Goal: Task Accomplishment & Management: Complete application form

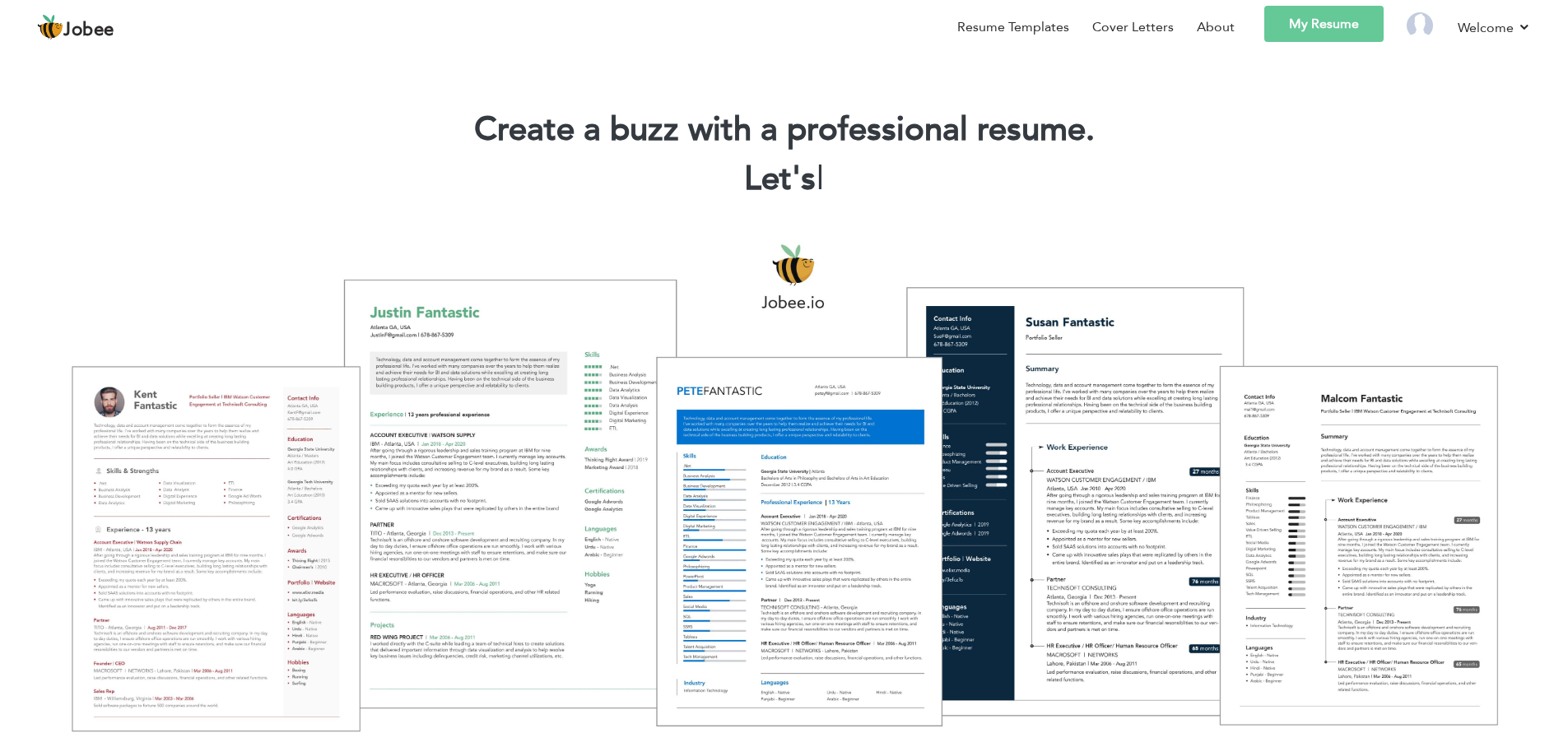
click at [1356, 28] on link "My Resume" at bounding box center [1324, 24] width 119 height 36
click at [1322, 27] on link "My Resume" at bounding box center [1324, 24] width 119 height 36
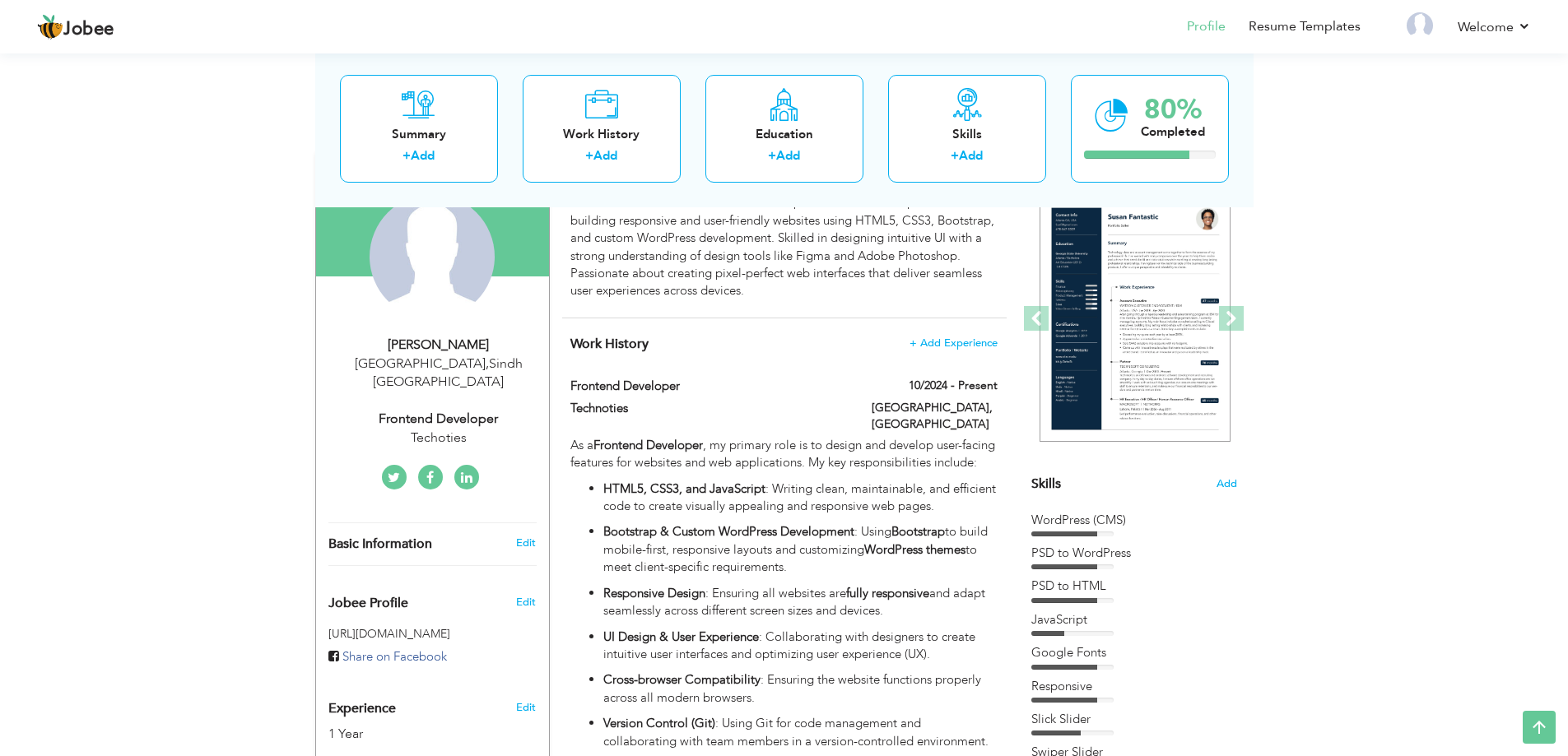
scroll to position [82, 0]
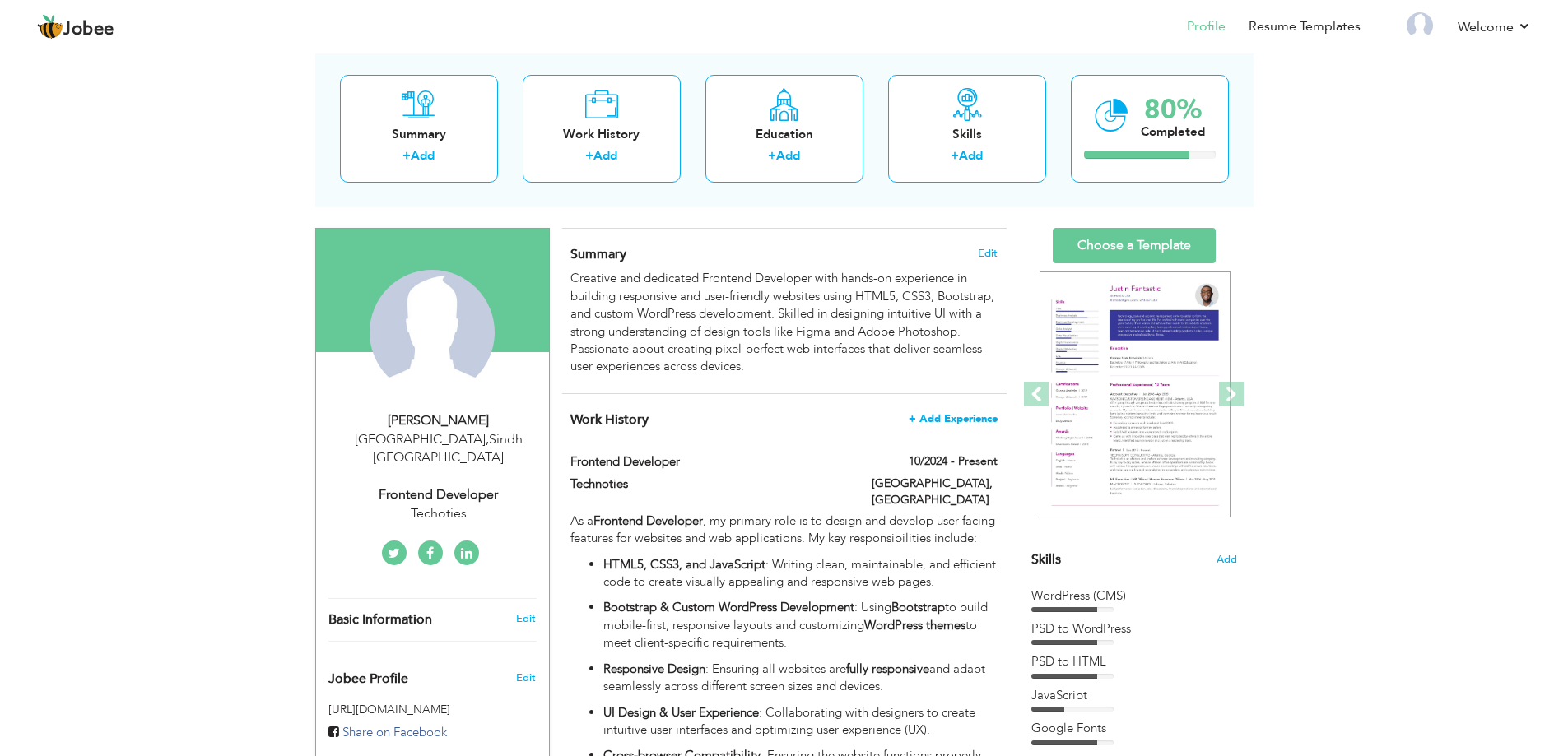
click at [963, 418] on span "+ Add Experience" at bounding box center [952, 418] width 89 height 11
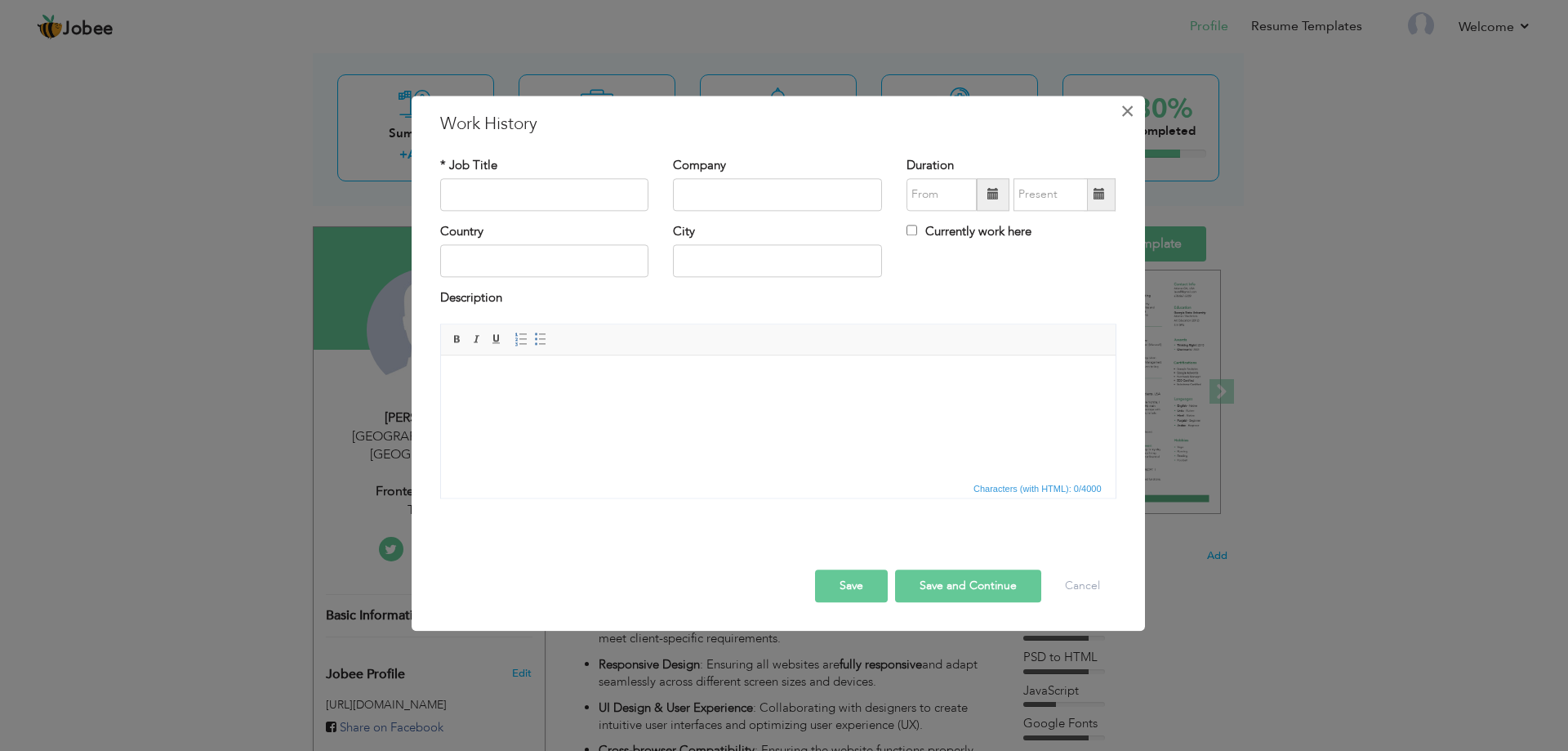
click at [1121, 115] on span "×" at bounding box center [1128, 111] width 14 height 29
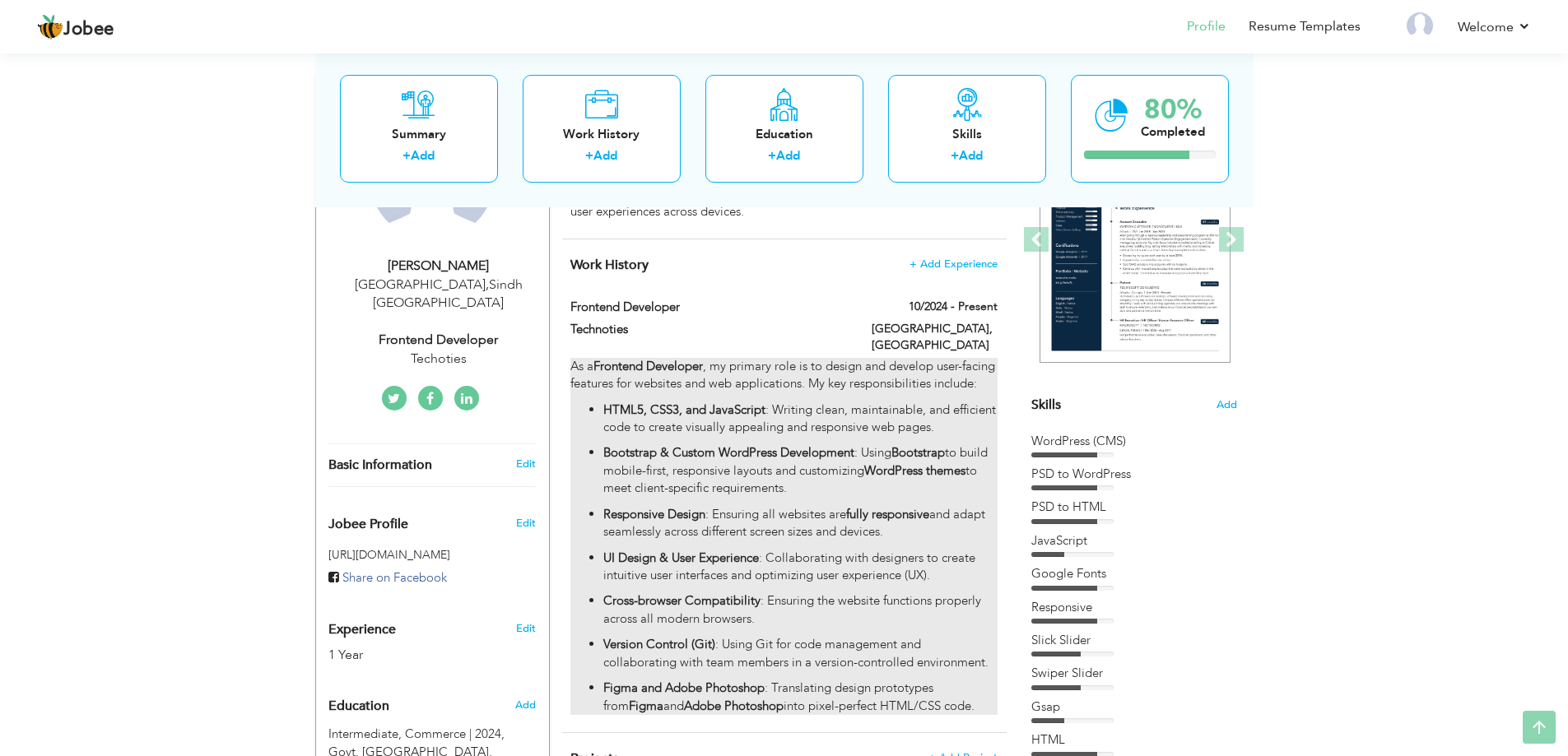
scroll to position [247, 0]
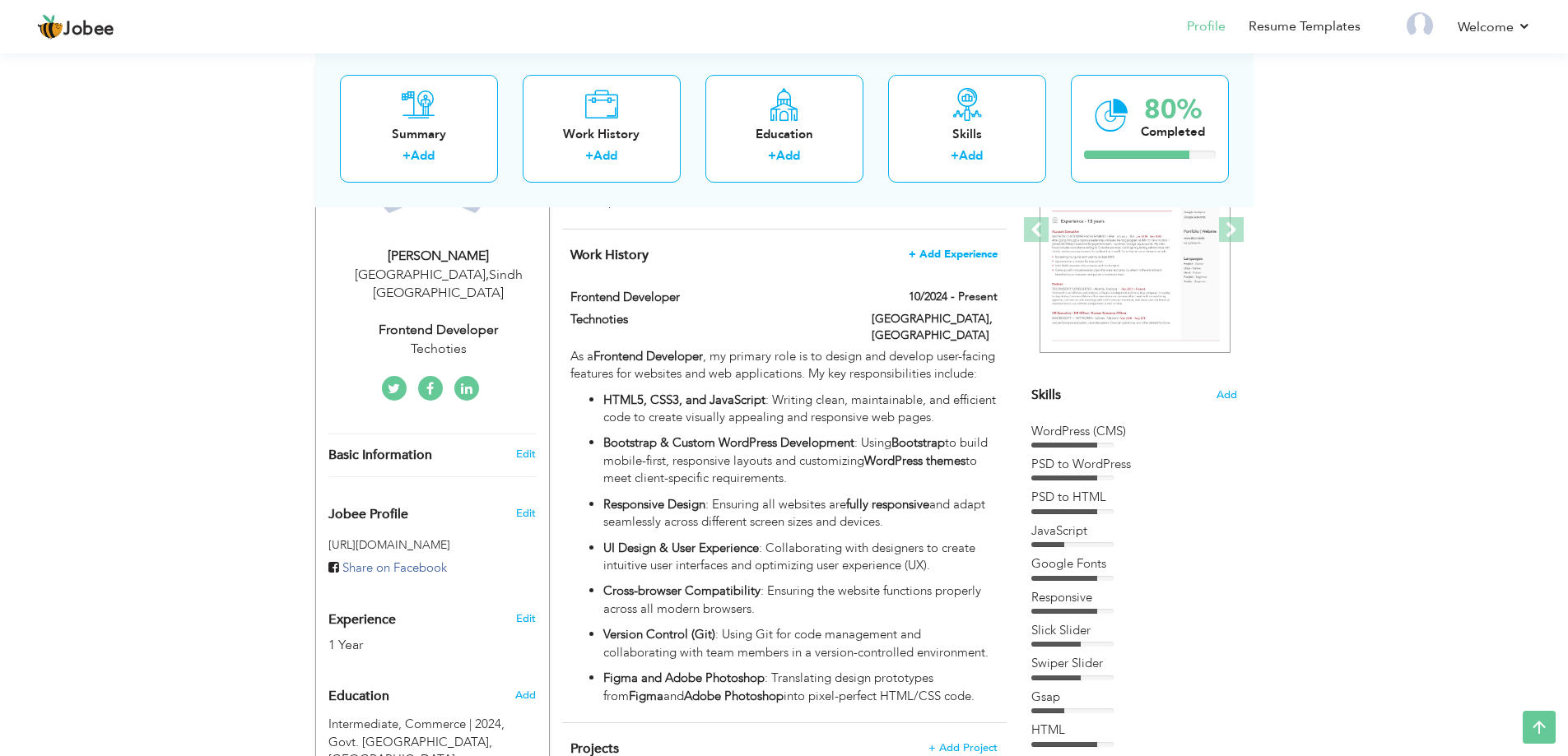
click at [967, 254] on span "+ Add Experience" at bounding box center [952, 254] width 89 height 11
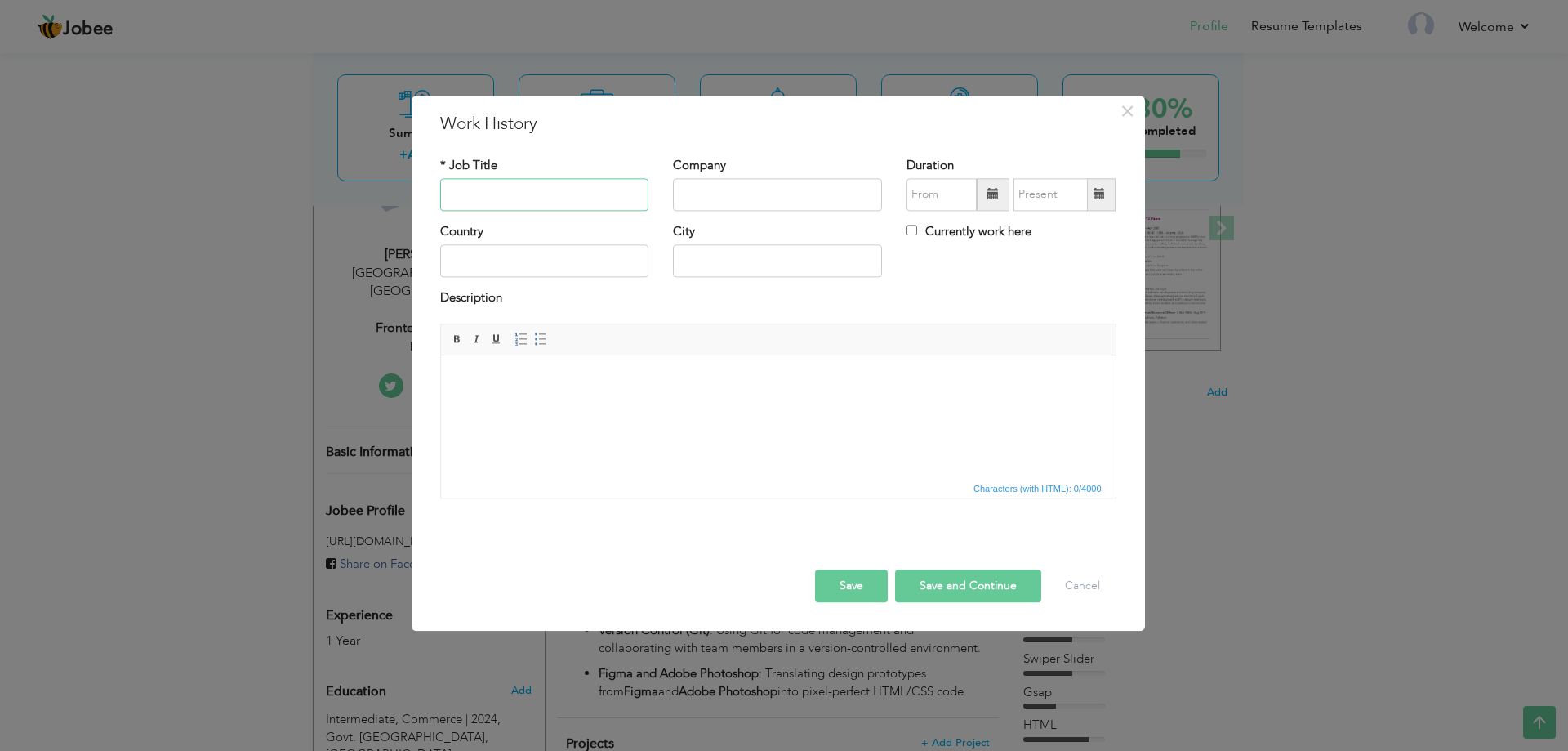
click at [584, 202] on input "text" at bounding box center [545, 195] width 209 height 33
type input "Frontend Developer"
click at [713, 188] on input "text" at bounding box center [777, 195] width 209 height 33
type input "Softwaves"
click at [611, 261] on input "text" at bounding box center [545, 261] width 209 height 33
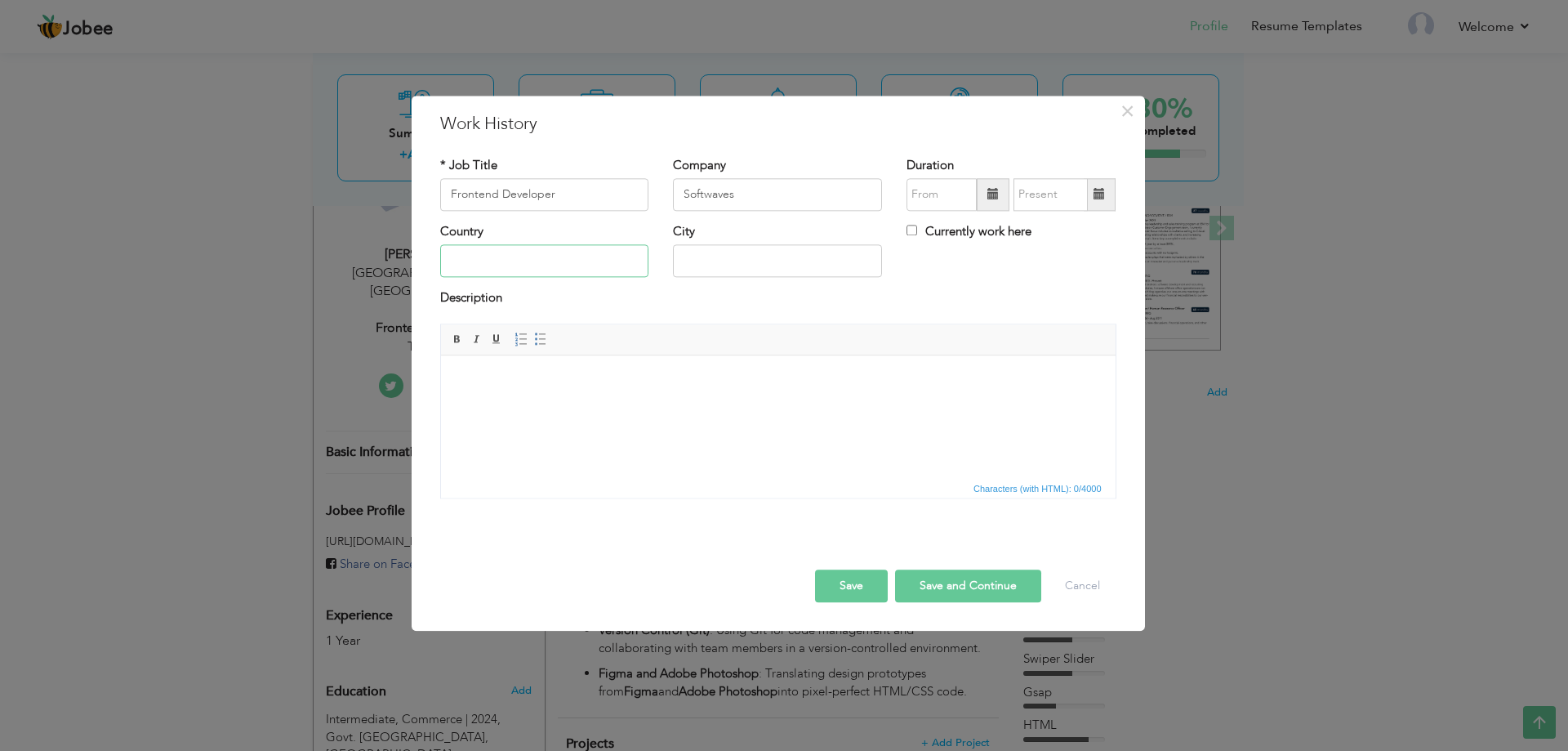
type input "Pakistan"
type input "Karachi"
click at [996, 196] on span at bounding box center [992, 194] width 11 height 11
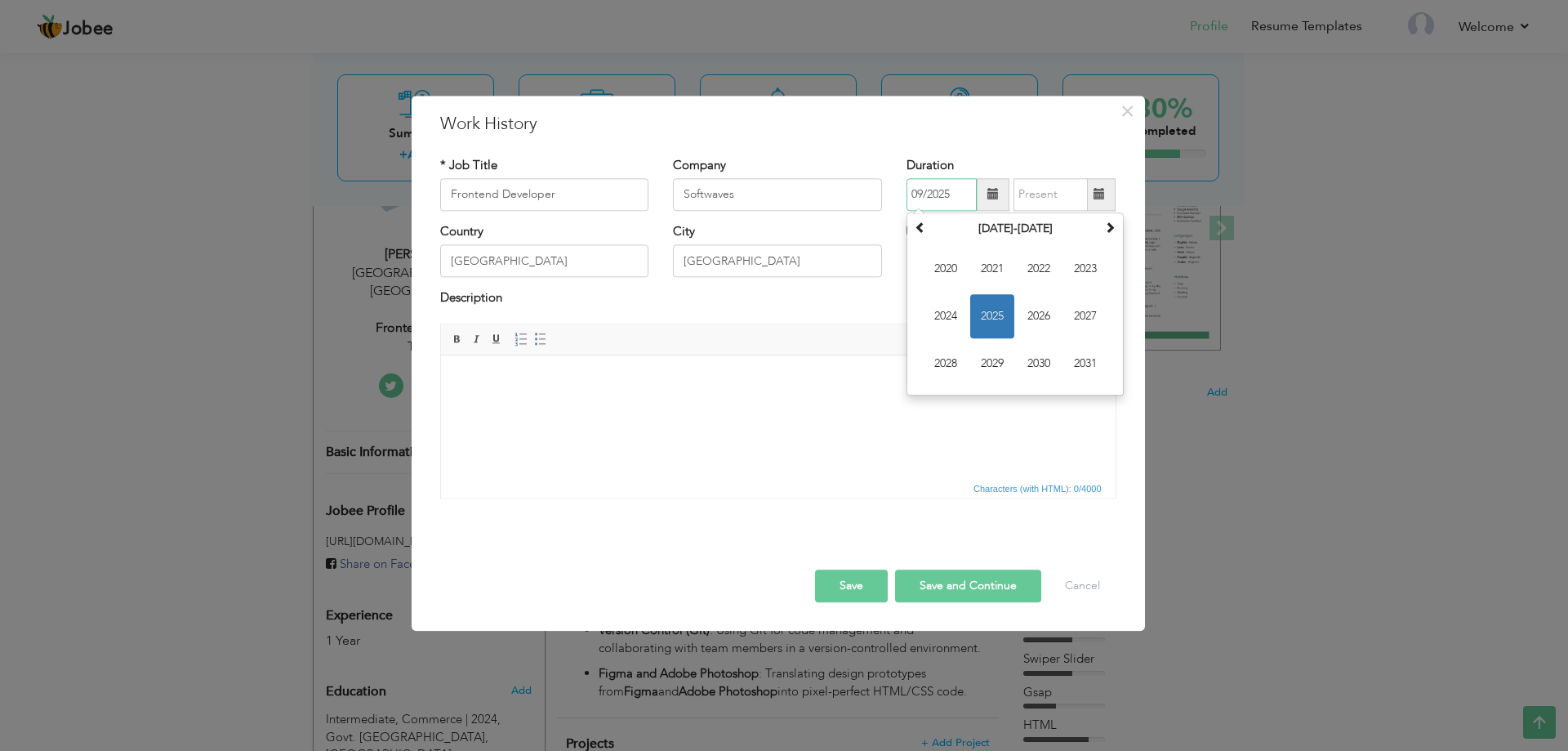
click at [999, 311] on span "2025" at bounding box center [991, 315] width 44 height 44
click at [949, 308] on span "May" at bounding box center [945, 315] width 44 height 44
type input "05/2025"
click at [1097, 202] on span at bounding box center [1099, 195] width 32 height 33
type input "09/2025"
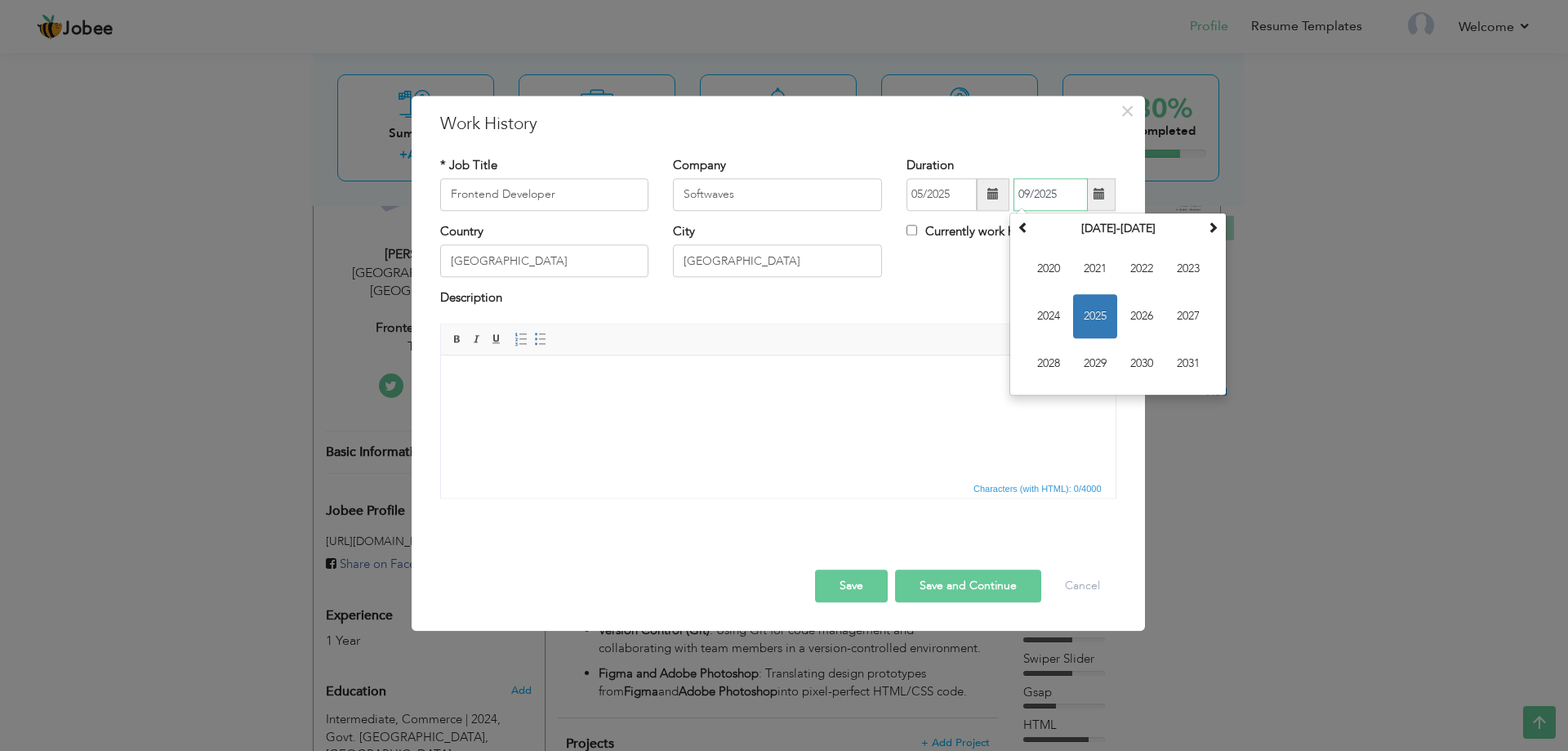
click at [1105, 304] on span "2025" at bounding box center [1094, 315] width 44 height 44
click at [1057, 357] on span "Sep" at bounding box center [1048, 363] width 44 height 44
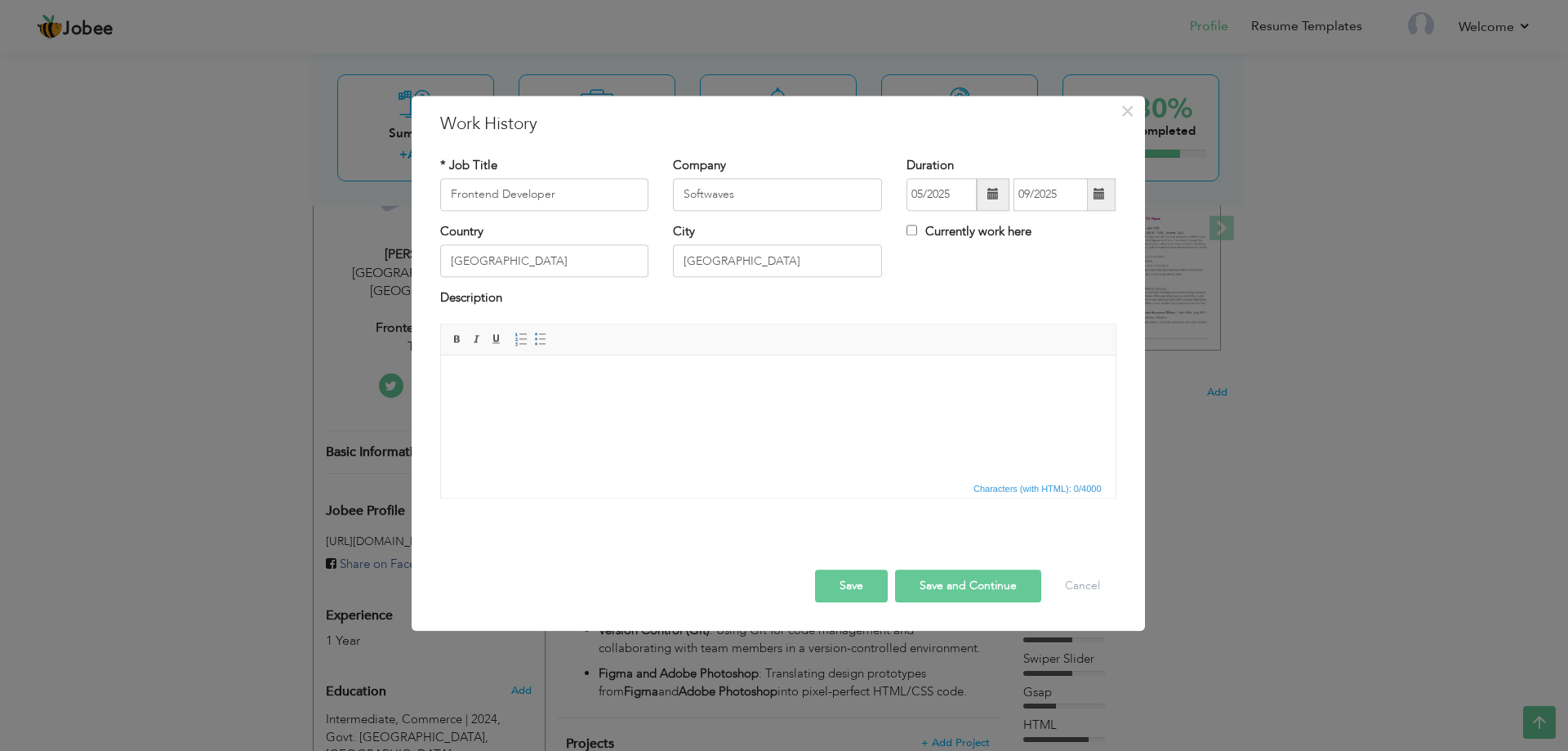
click at [875, 585] on button "Save" at bounding box center [851, 586] width 73 height 33
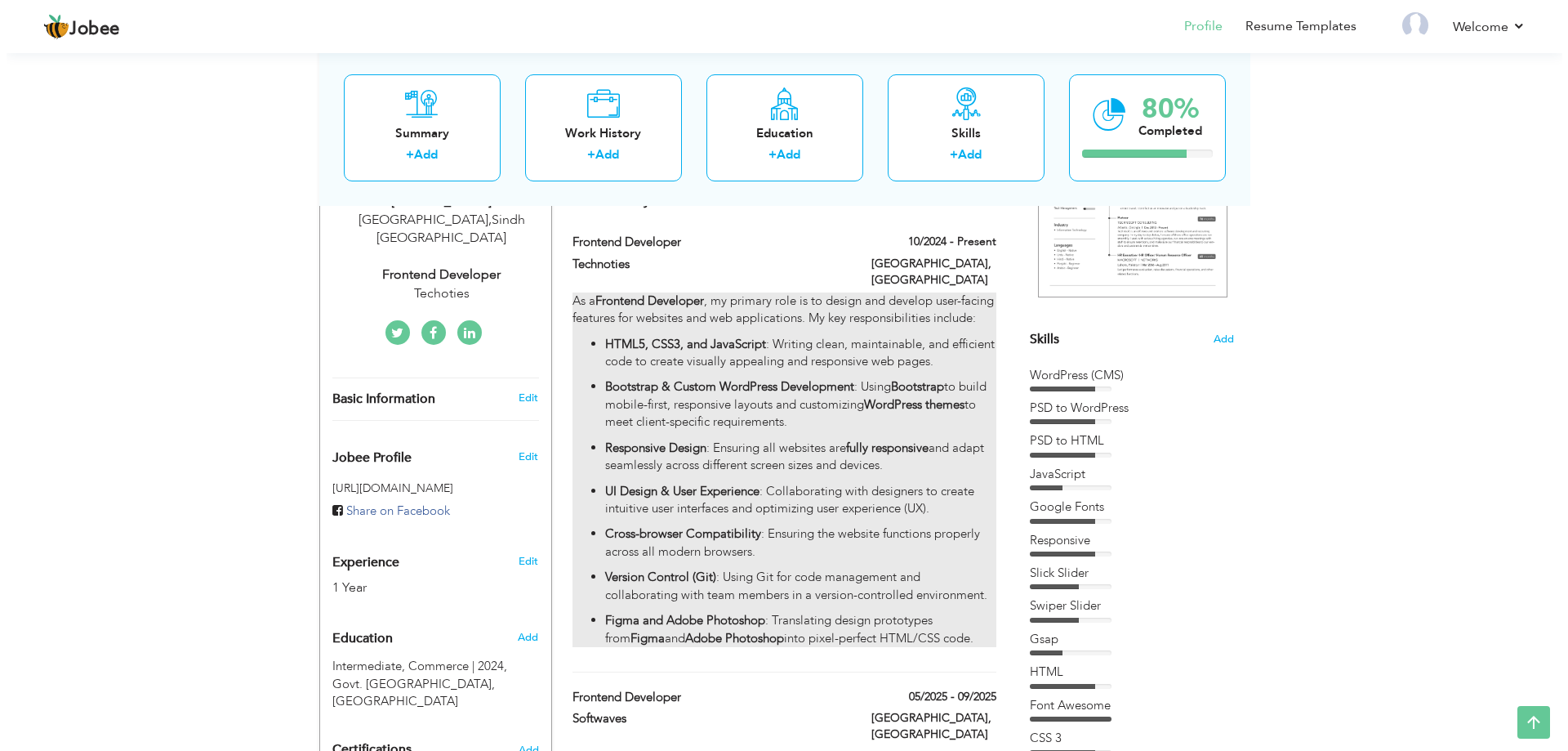
scroll to position [327, 0]
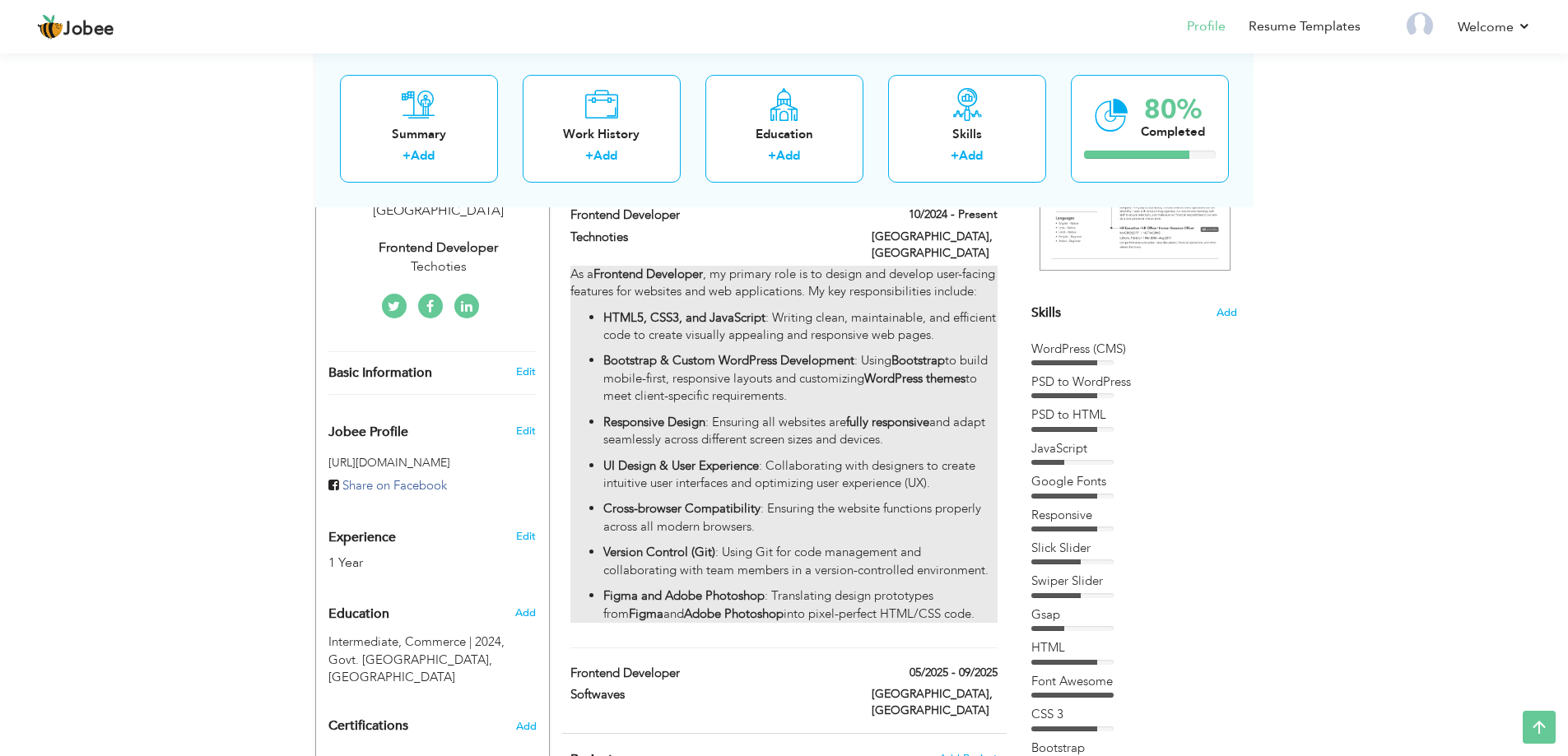
click at [756, 496] on ul "HTML5, CSS3, and JavaScript : Writing clean, maintainable, and efficient code t…" at bounding box center [784, 465] width 427 height 313
type input "Technoties"
type input "10/2024"
checkbox input "true"
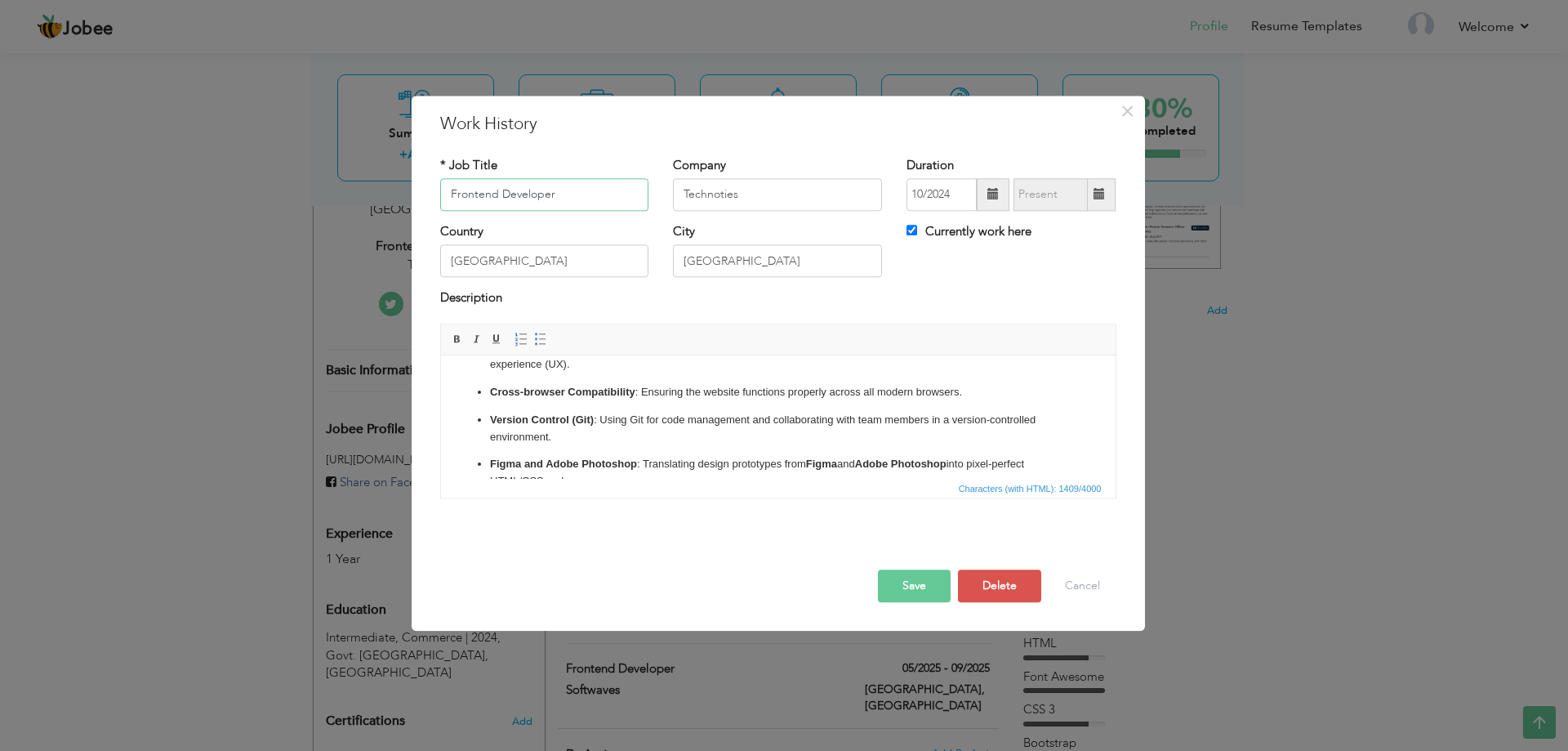
scroll to position [239, 0]
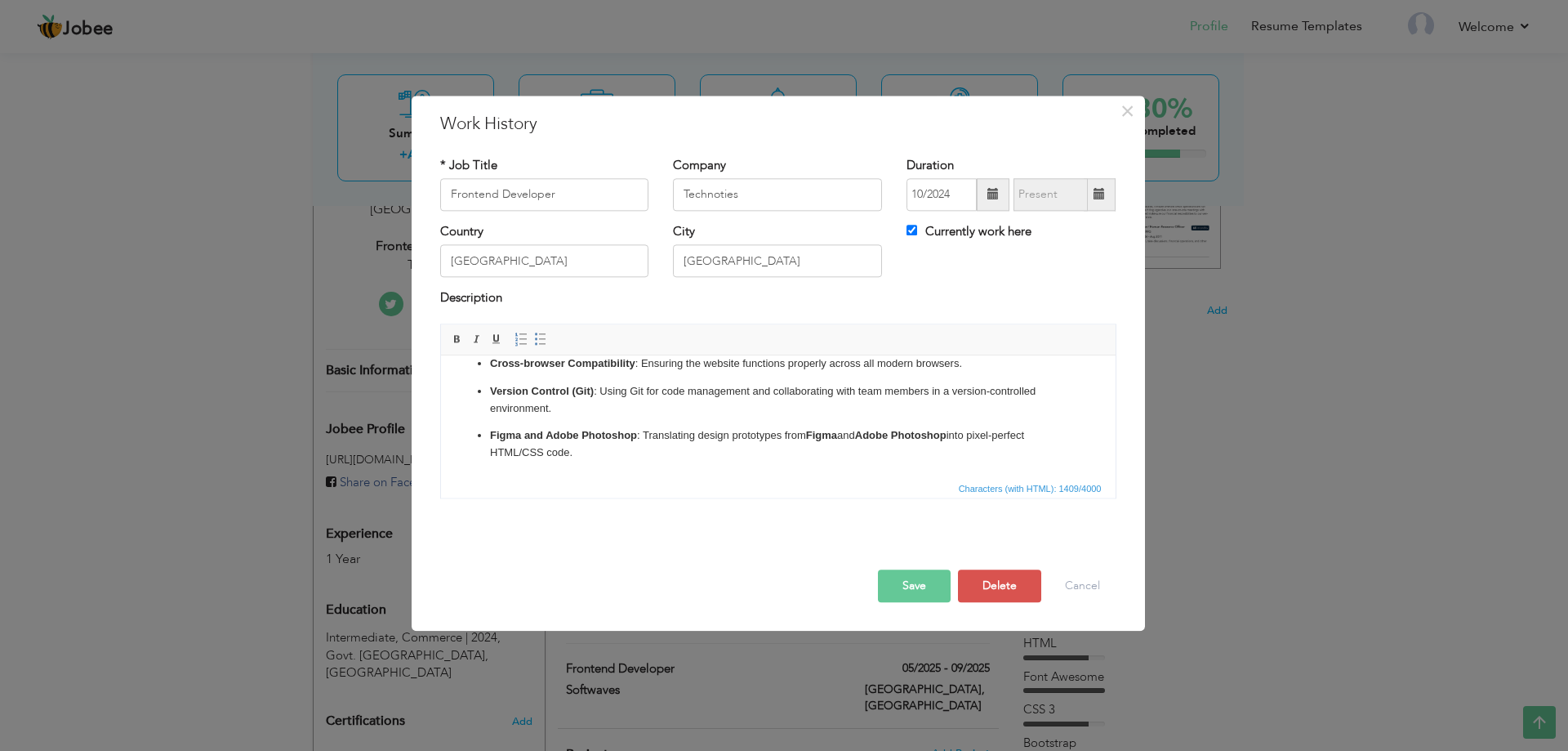
click at [604, 450] on p "Figma and Adobe Photoshop : Translating design prototypes from Figma and Adobe …" at bounding box center [777, 445] width 577 height 34
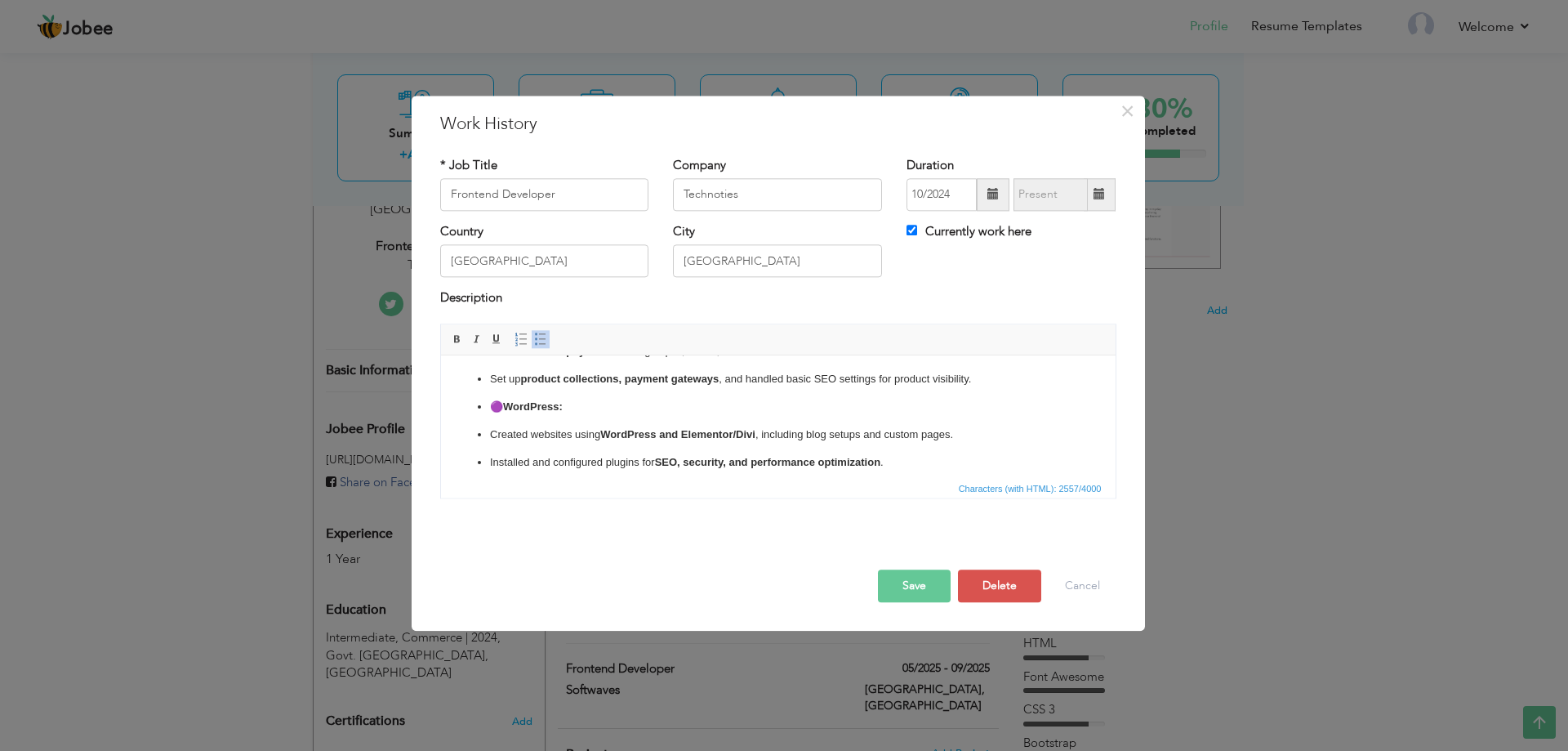
scroll to position [577, 0]
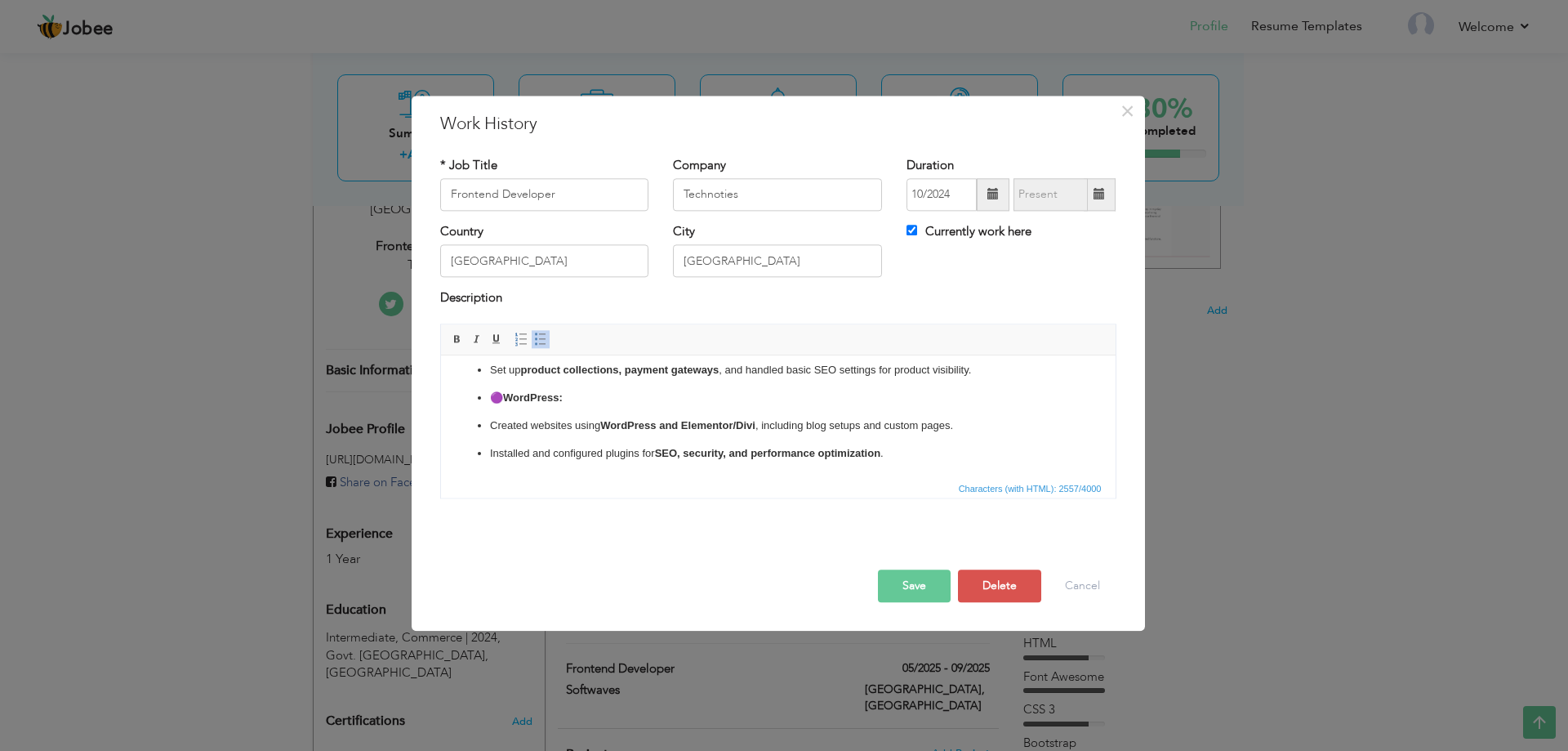
click at [505, 397] on li "🟣 WordPress:" at bounding box center [777, 399] width 577 height 17
click at [505, 397] on li "🟣 Shopify:" at bounding box center [777, 398] width 577 height 17
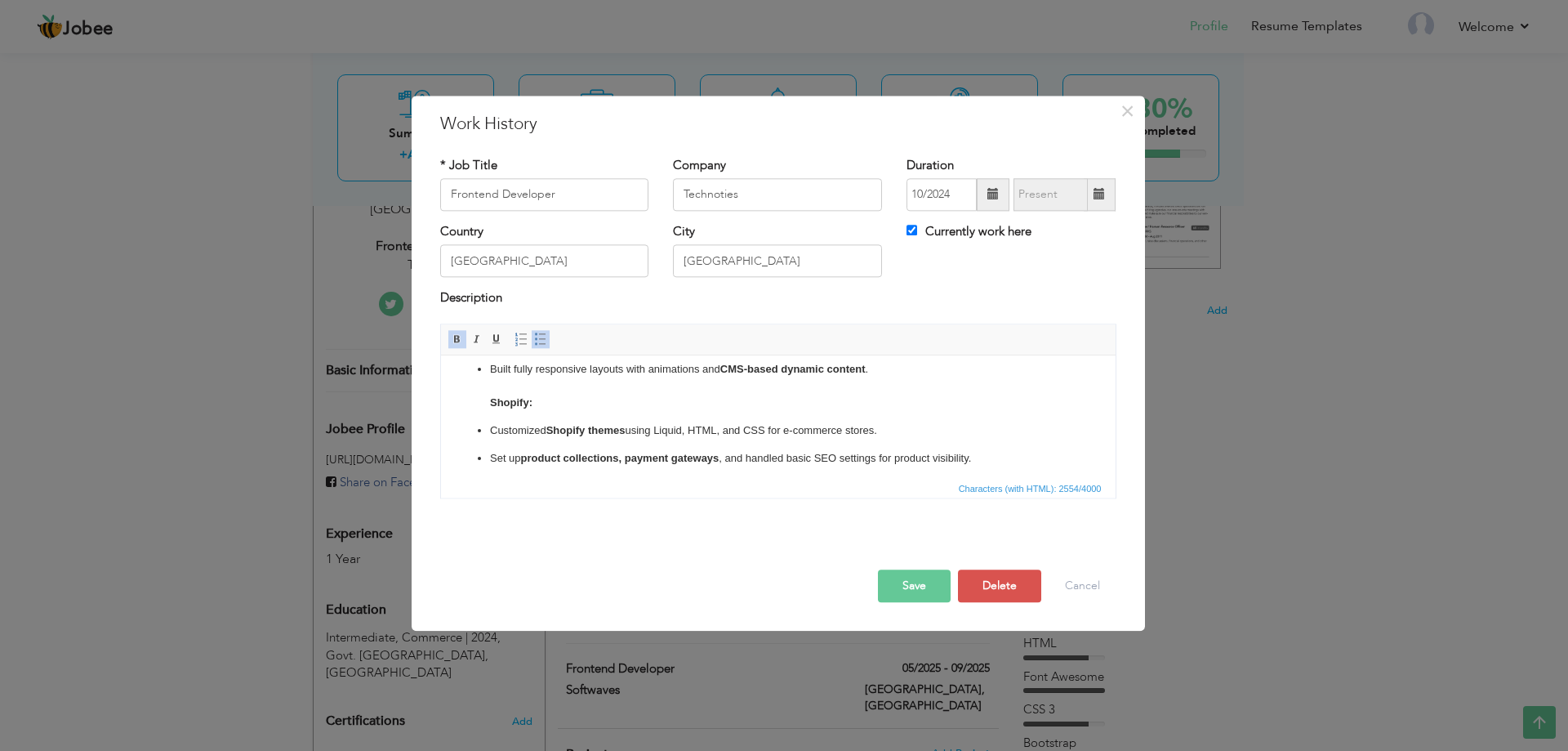
click at [478, 400] on ul "HTML5, CSS3, and JavaScript : Writing clean, maintainable, and efficient code t…" at bounding box center [777, 236] width 642 height 629
drag, startPoint x: 566, startPoint y: 399, endPoint x: 473, endPoint y: 407, distance: 93.3
click at [473, 407] on ul "HTML5, CSS3, and JavaScript : Writing clean, maintainable, and efficient code t…" at bounding box center [777, 236] width 642 height 629
click at [540, 346] on link "Insert/Remove Bulleted List" at bounding box center [541, 339] width 18 height 18
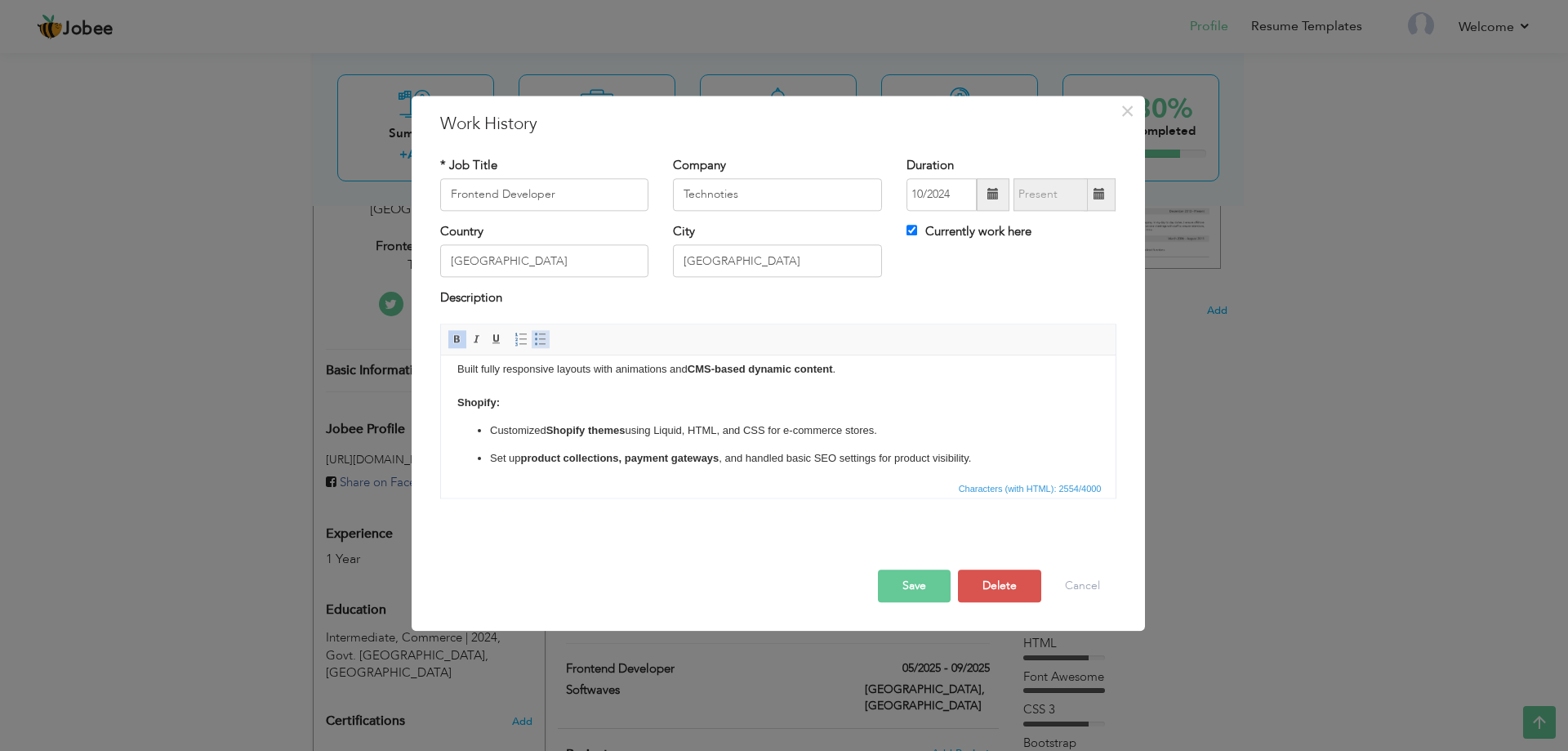
click at [540, 346] on link "Insert/Remove Bulleted List" at bounding box center [541, 339] width 18 height 18
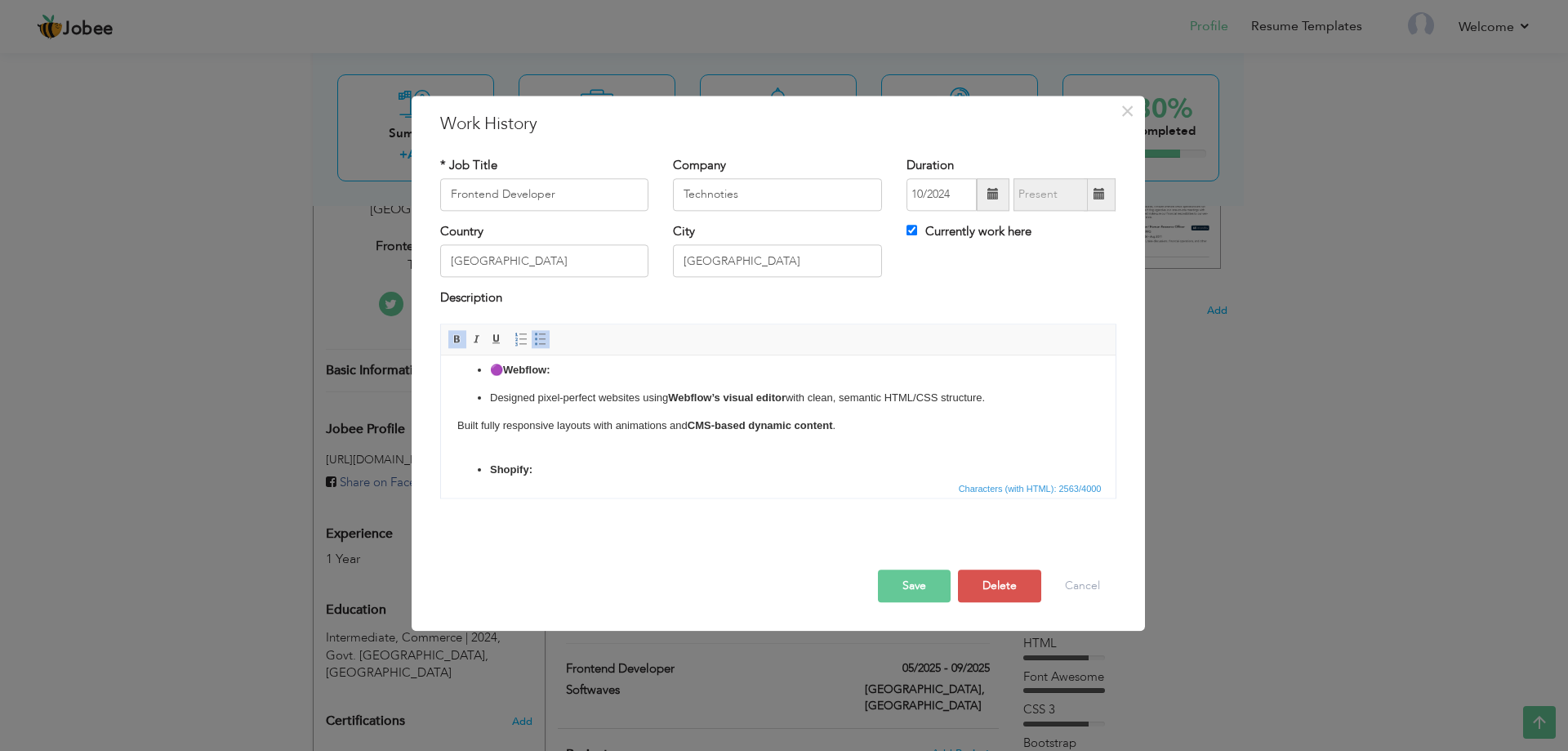
scroll to position [413, 0]
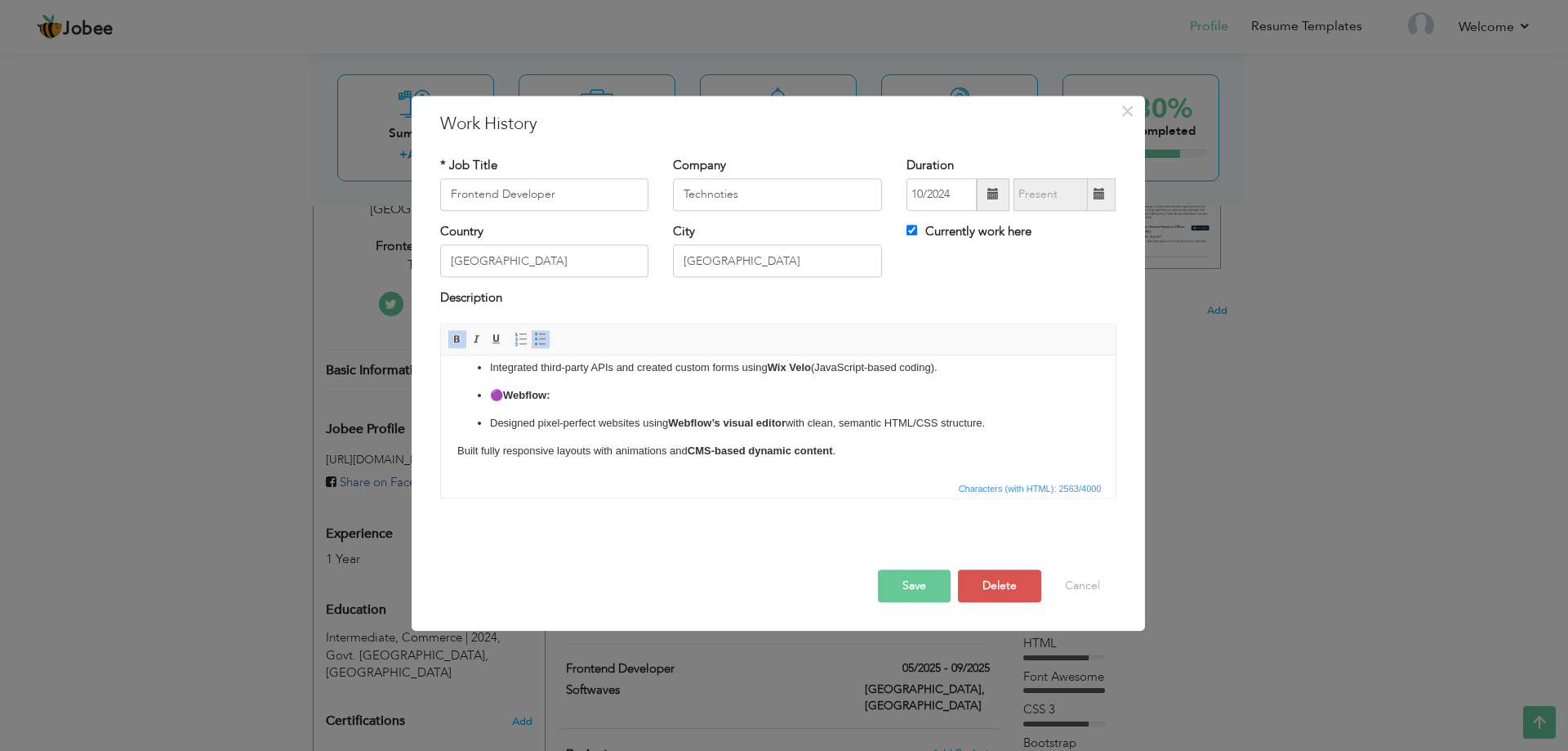
click at [457, 449] on p "Built fully responsive layouts with animations and CMS-based dynamic content ." at bounding box center [777, 460] width 642 height 34
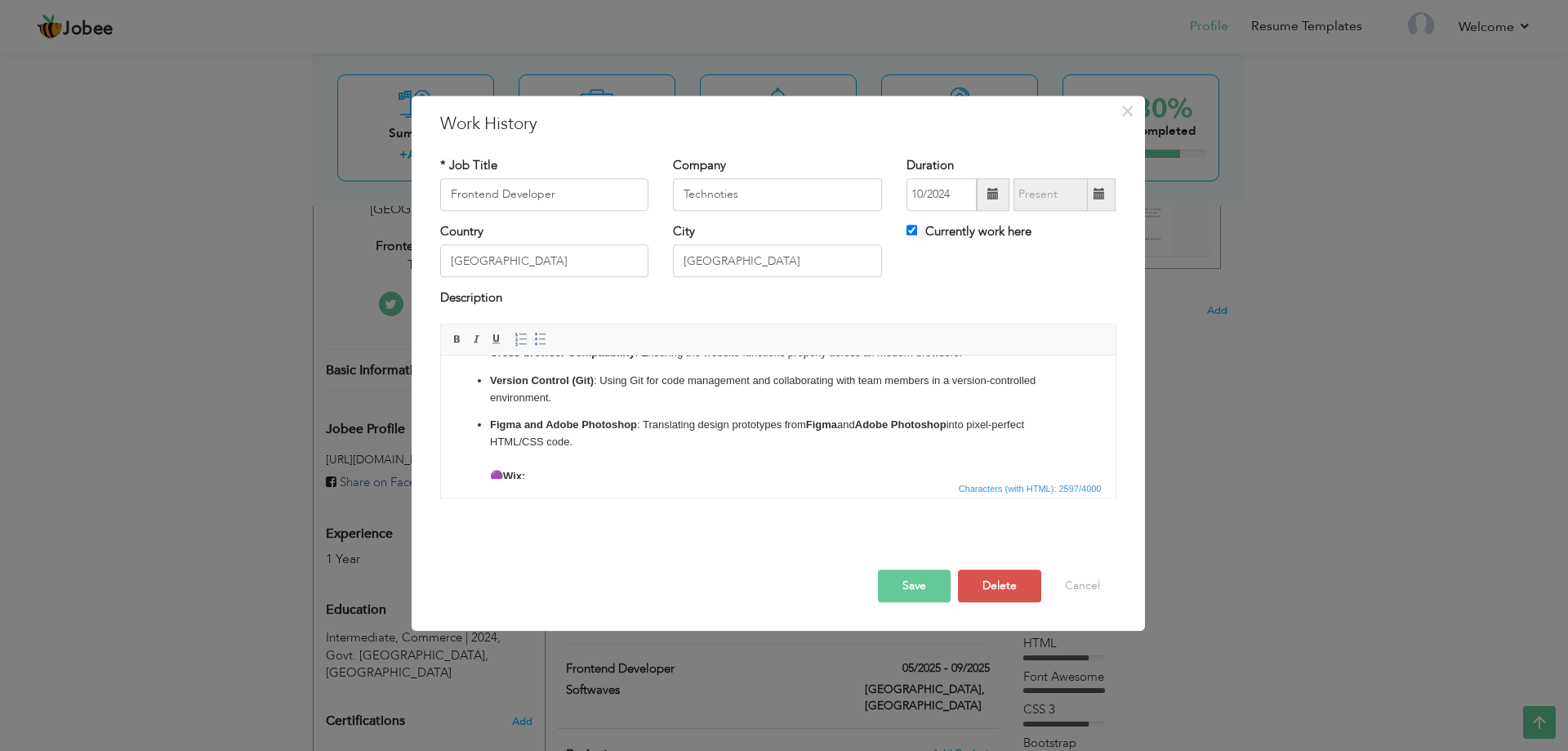
scroll to position [332, 0]
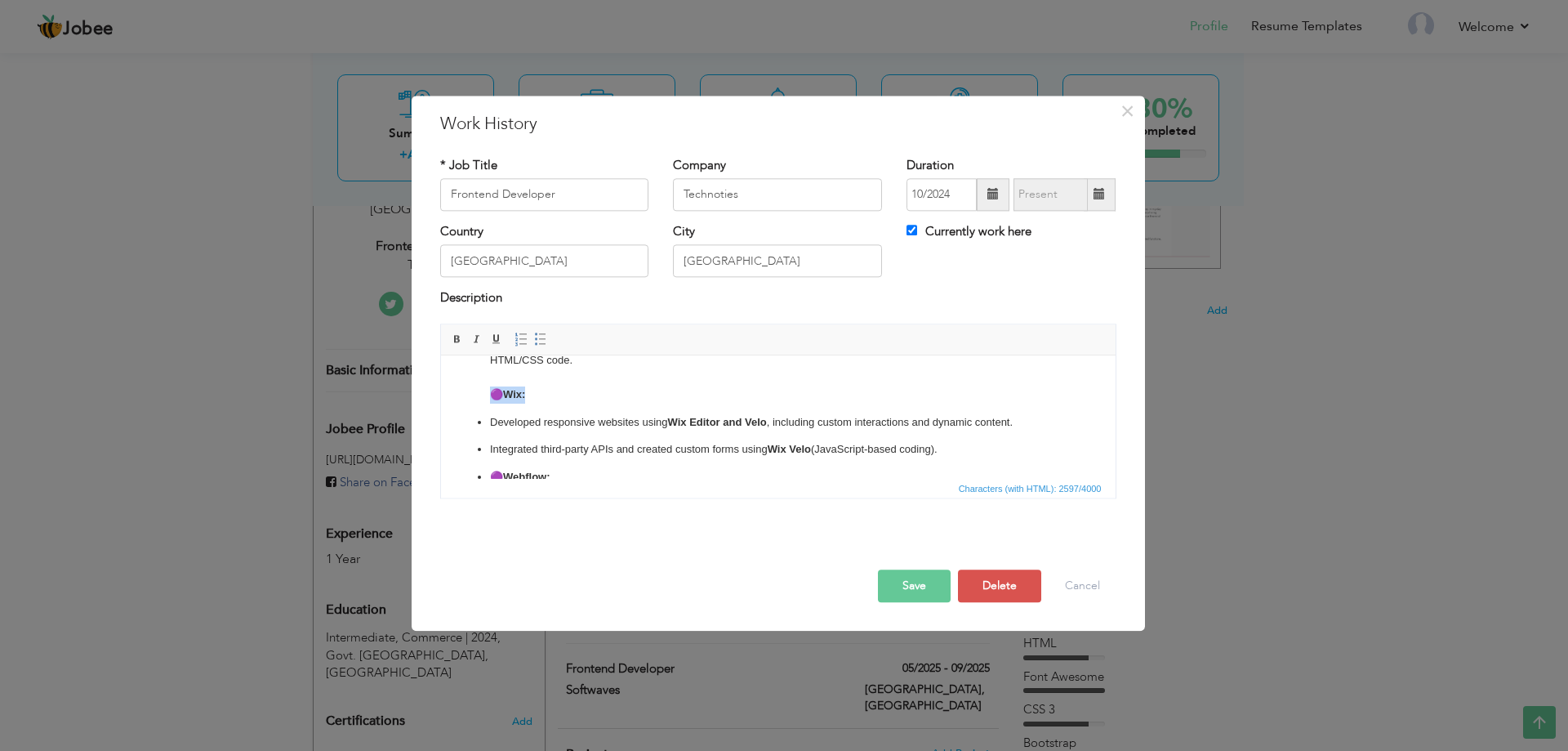
drag, startPoint x: 487, startPoint y: 392, endPoint x: 548, endPoint y: 392, distance: 61.0
click at [548, 392] on ul "HTML5, CSS3, and JavaScript : Writing clean, maintainable, and efficient code t…" at bounding box center [777, 299] width 642 height 429
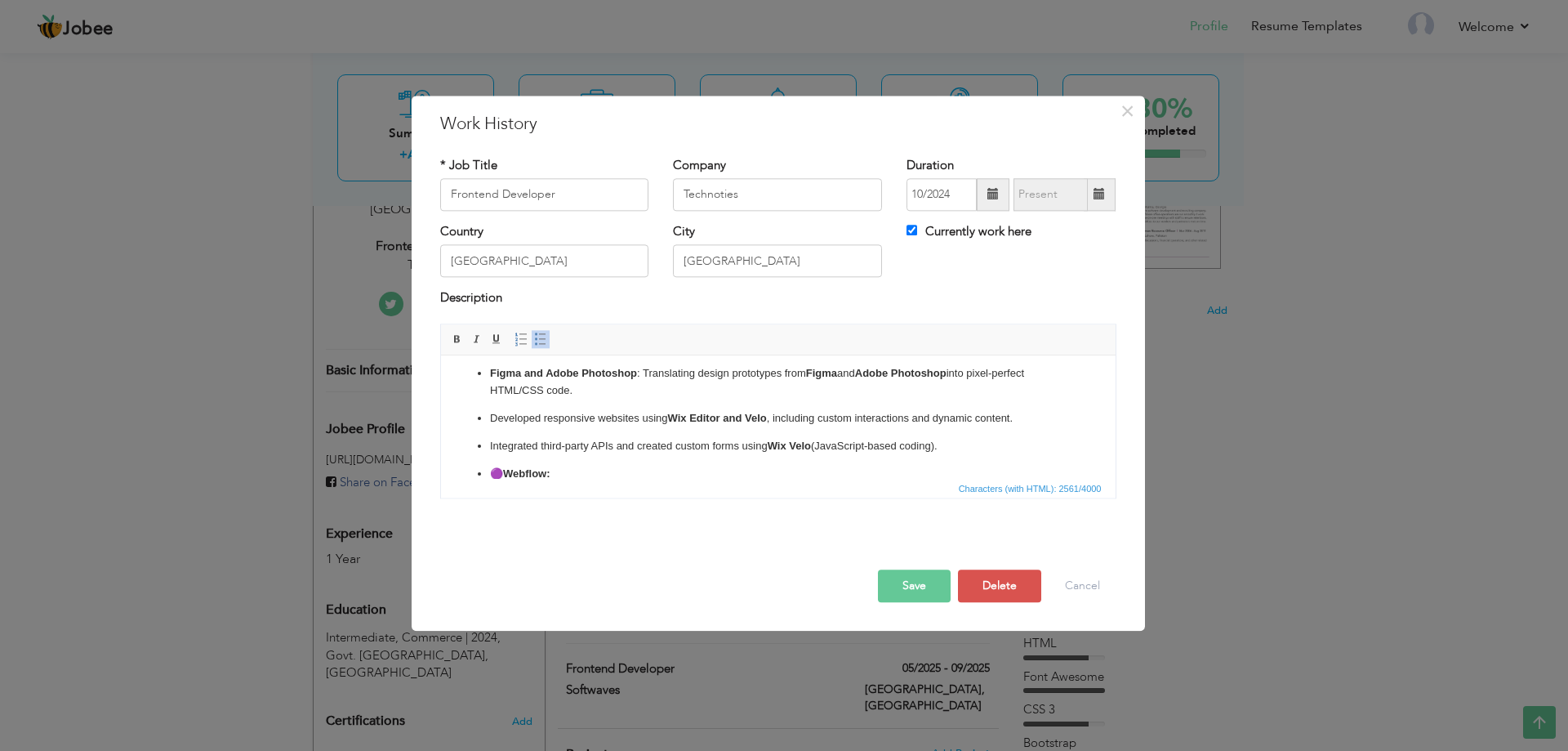
scroll to position [330, 0]
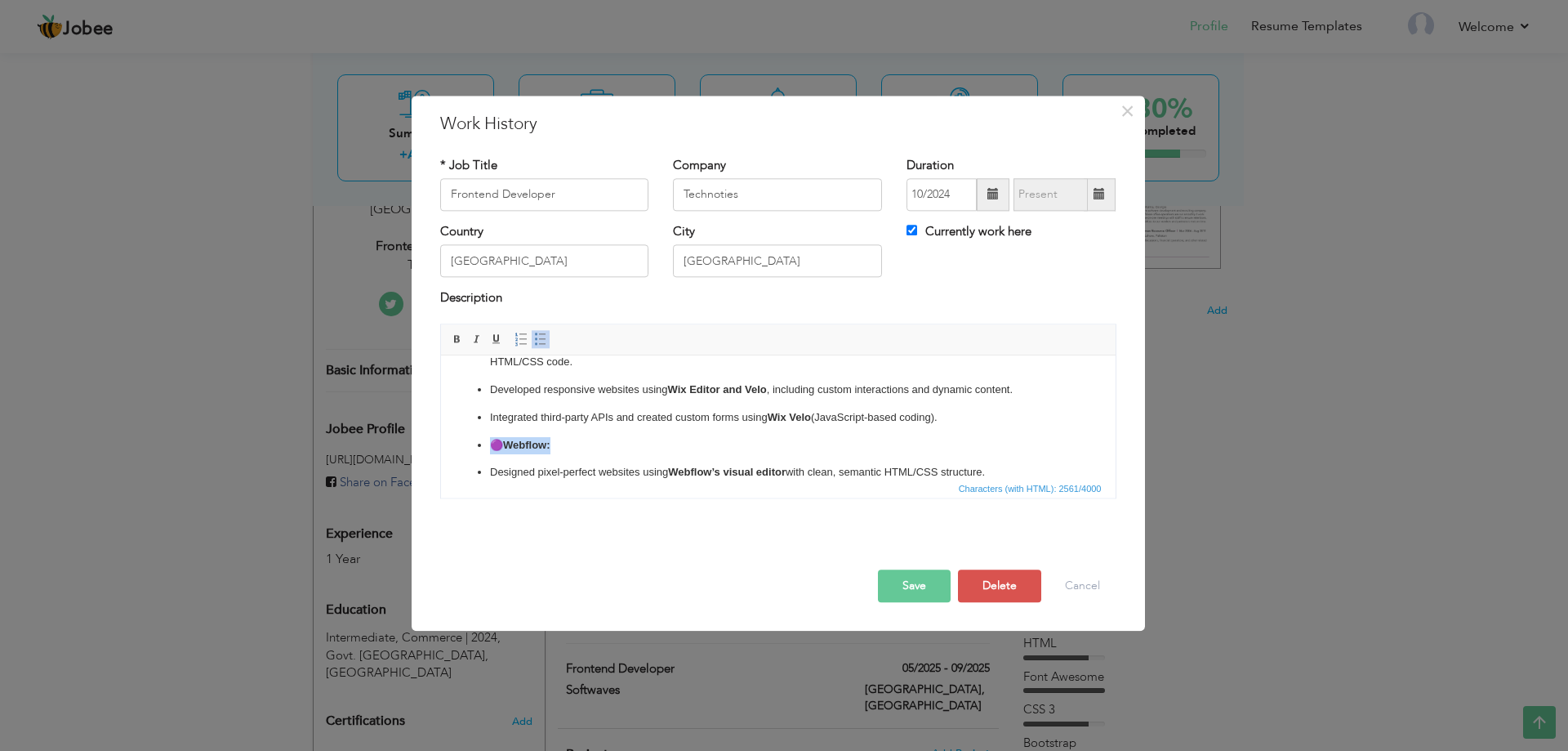
drag, startPoint x: 580, startPoint y: 444, endPoint x: 452, endPoint y: 442, distance: 128.0
click at [452, 442] on html "As a Frontend Developer , my primary role is to design and develop user-facing …" at bounding box center [777, 367] width 674 height 683
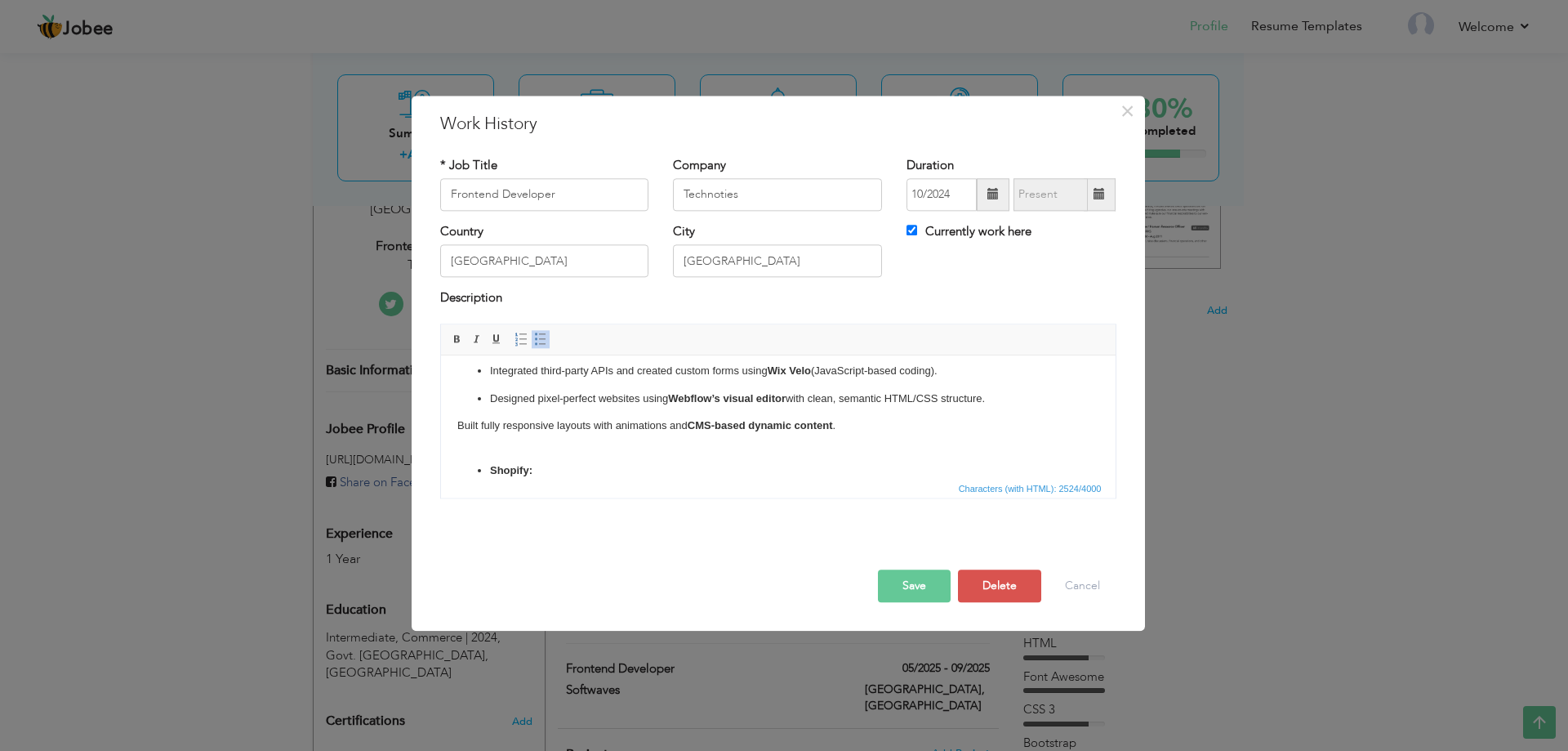
scroll to position [532, 0]
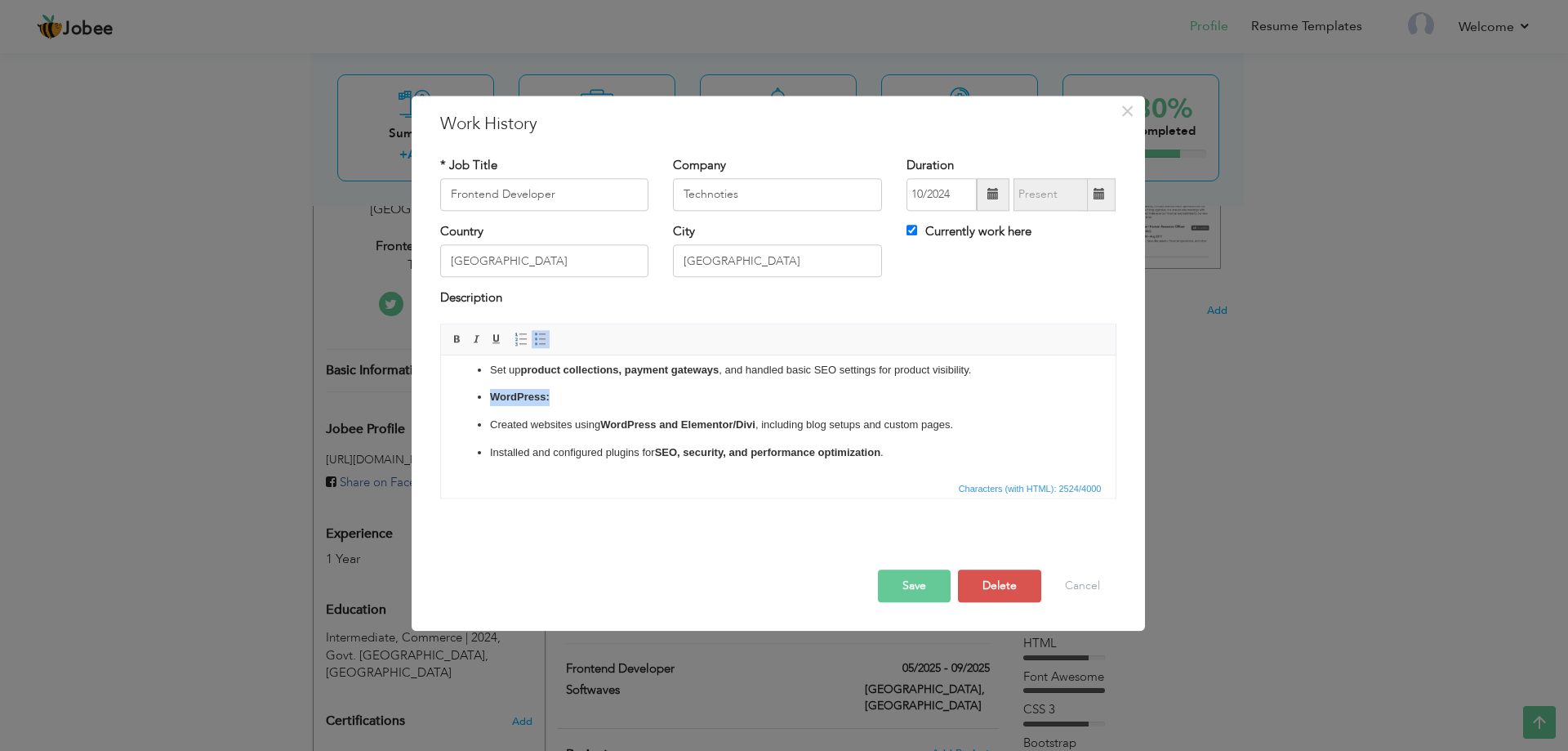
drag, startPoint x: 563, startPoint y: 396, endPoint x: 463, endPoint y: 399, distance: 100.0
click at [463, 399] on ul "Shopify: Customized Shopify themes using Liquid, HTML, and CSS for e-commerce s…" at bounding box center [777, 383] width 642 height 155
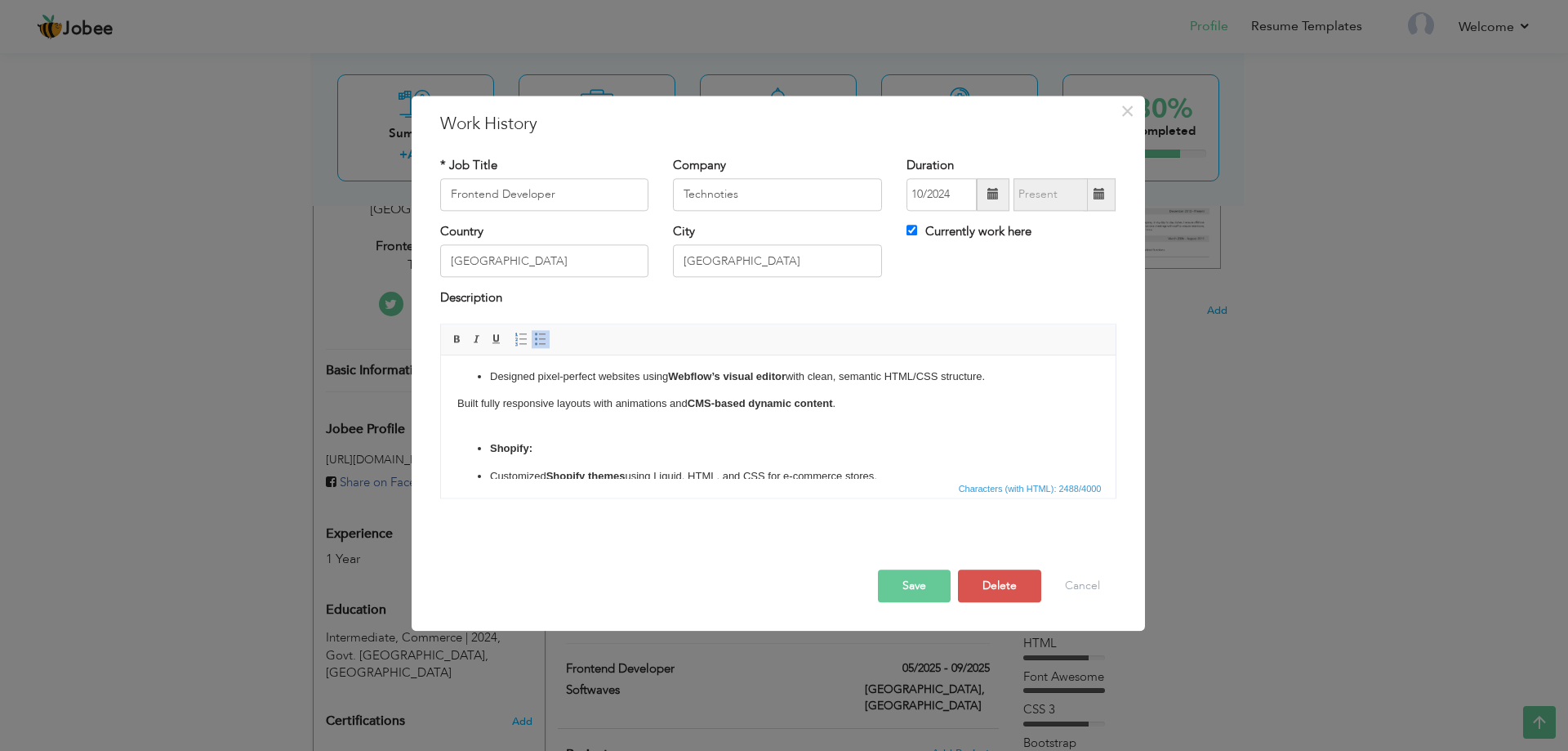
scroll to position [424, 0]
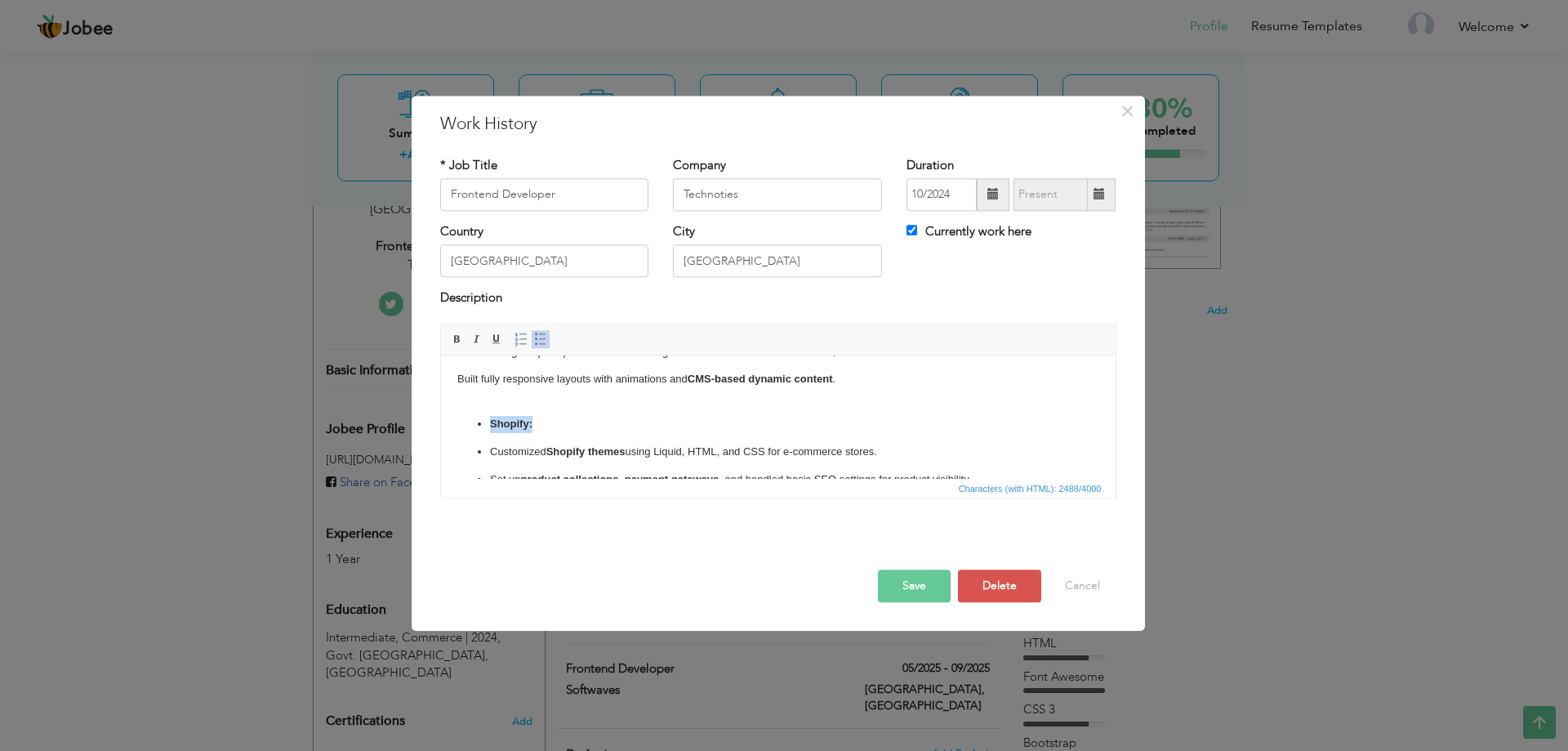
drag, startPoint x: 531, startPoint y: 422, endPoint x: 455, endPoint y: 418, distance: 76.1
click at [455, 418] on html "As a Frontend Developer , my primary role is to design and develop user-facing …" at bounding box center [777, 246] width 674 height 628
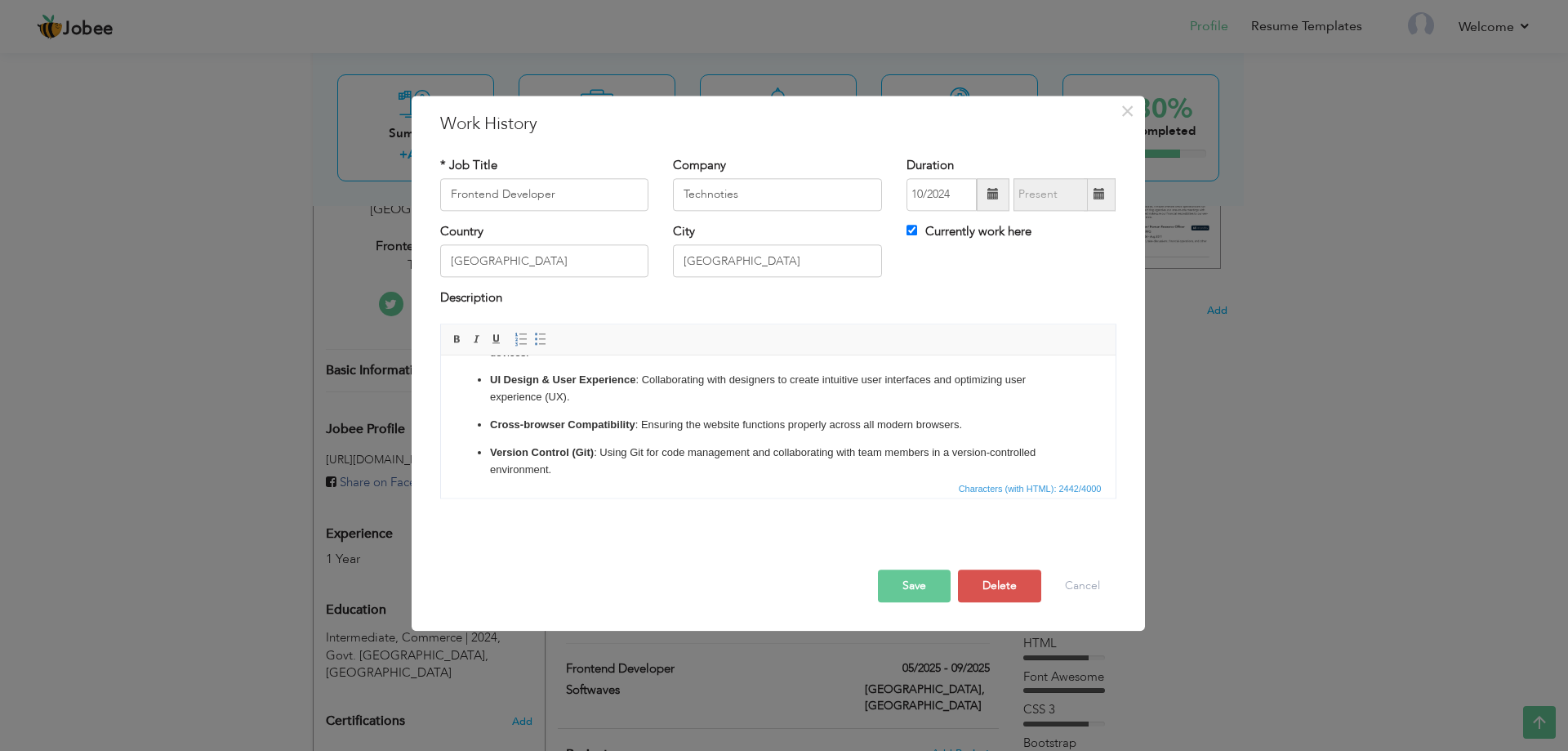
scroll to position [260, 0]
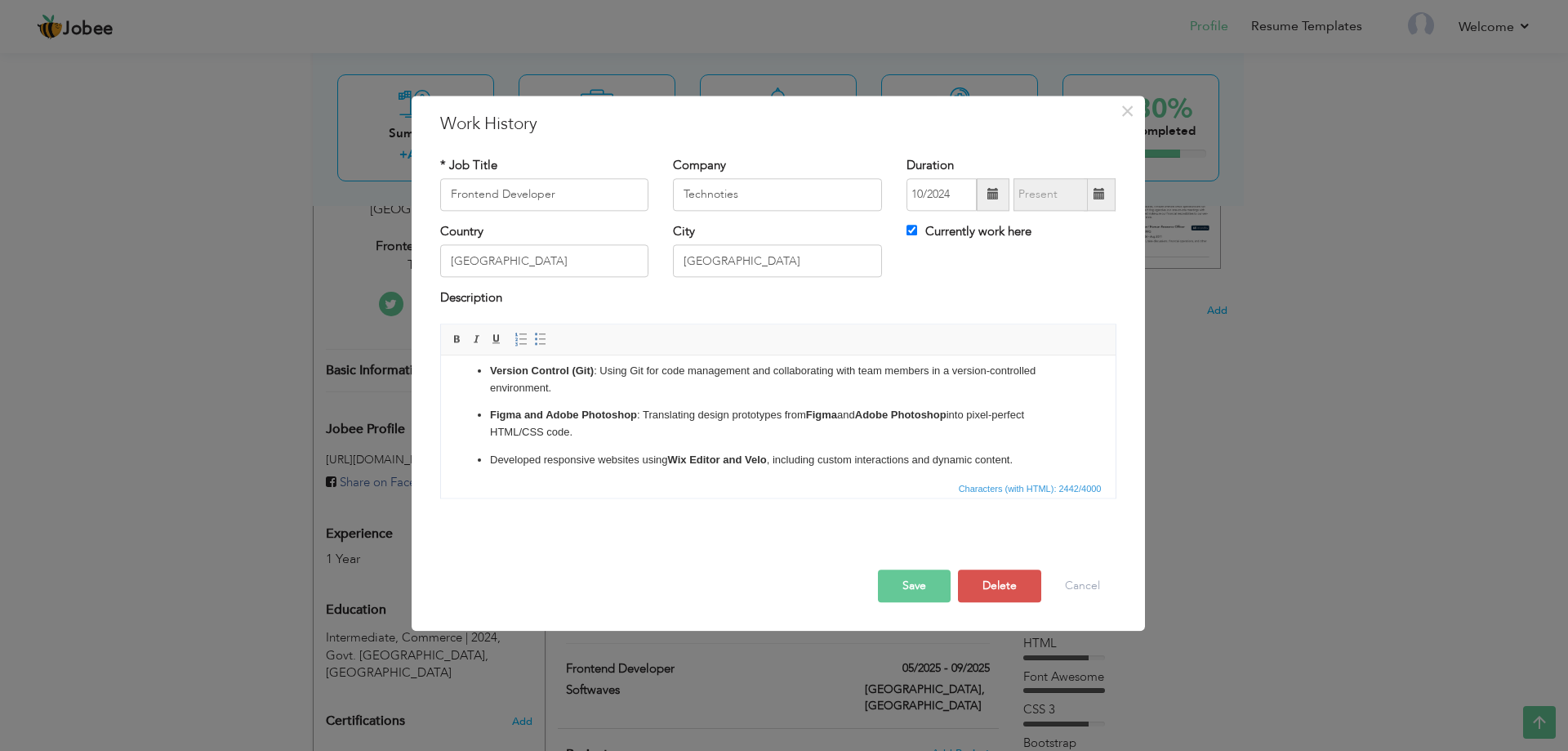
click at [912, 581] on button "Save" at bounding box center [914, 586] width 73 height 33
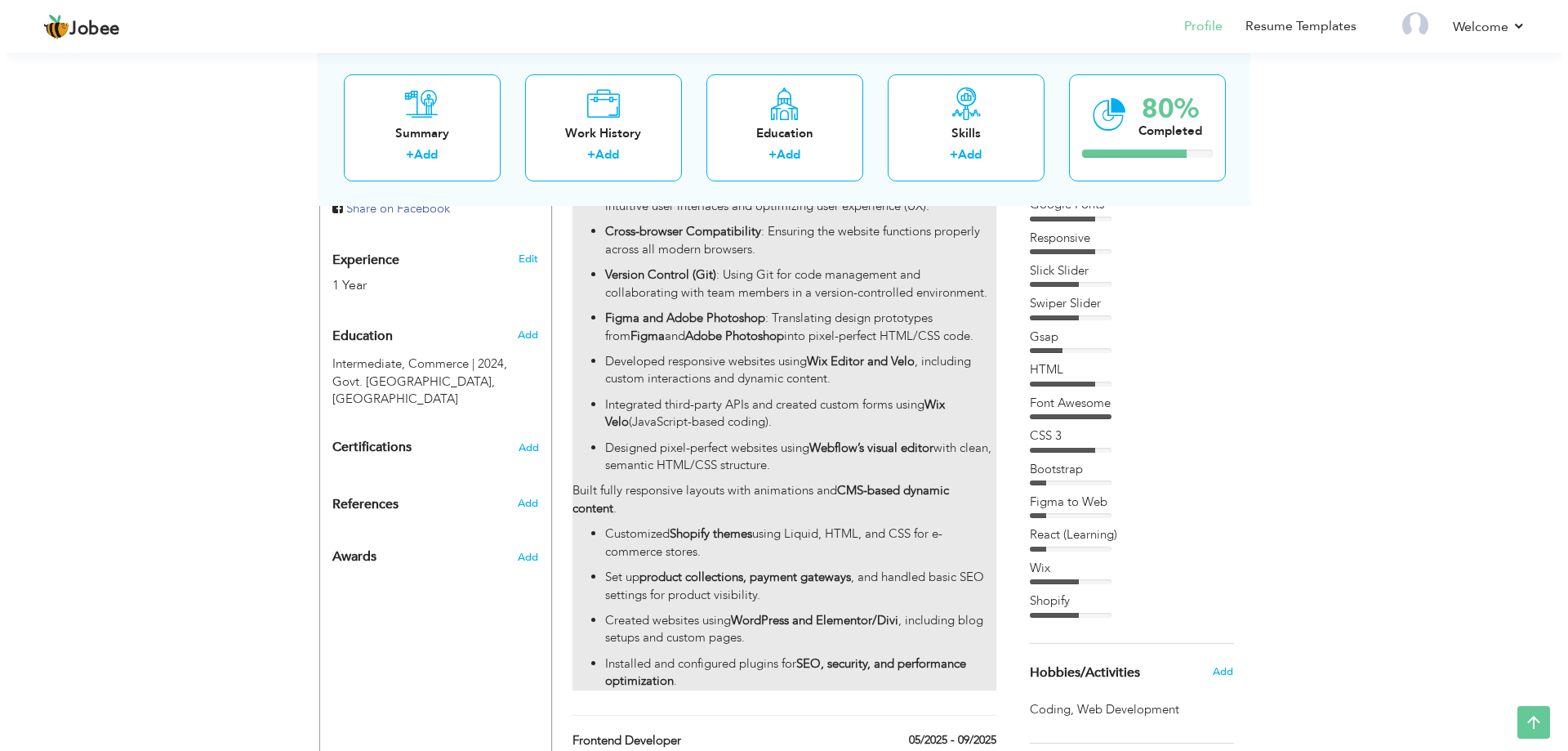
scroll to position [572, 0]
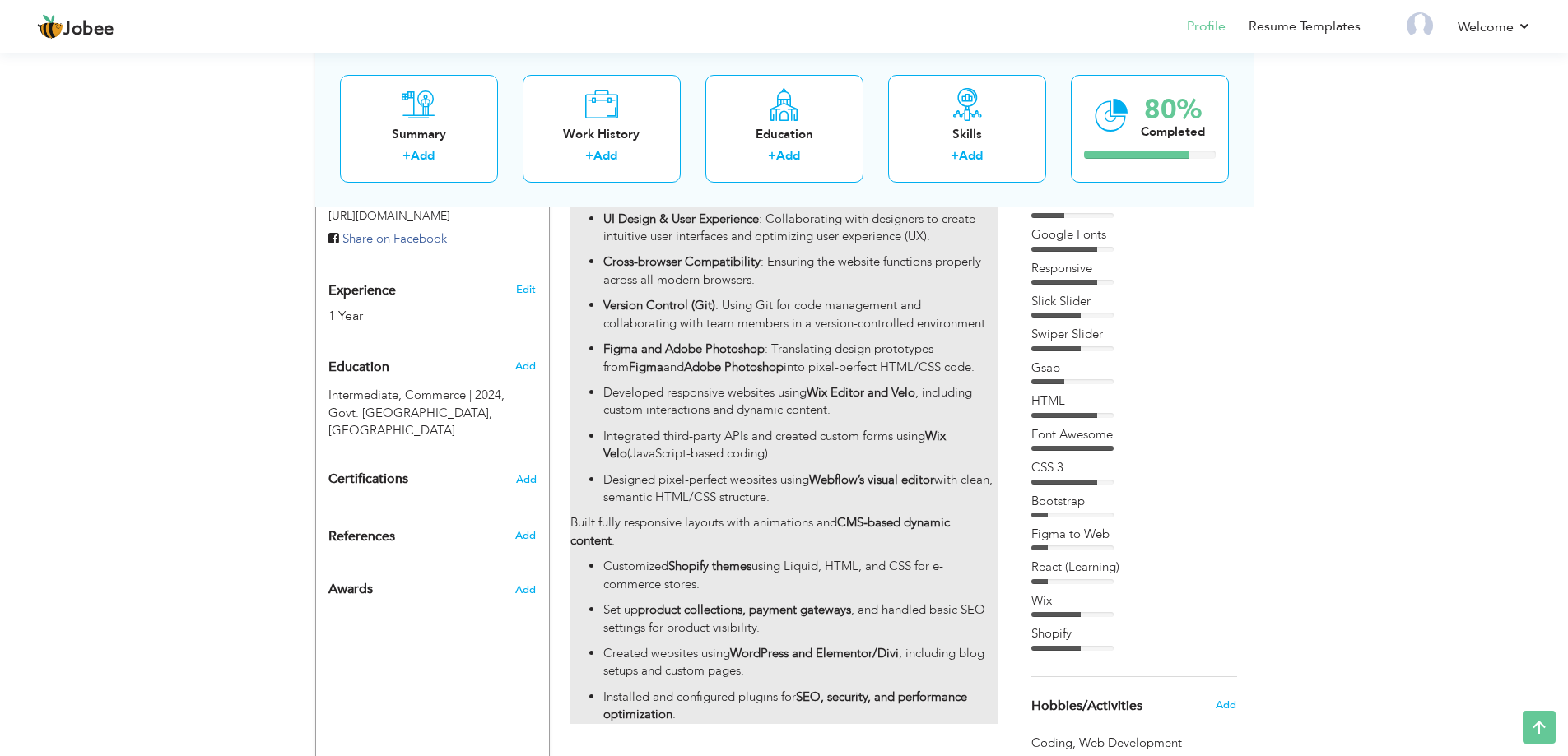
click at [931, 358] on p "Figma and Adobe Photoshop : Translating design prototypes from Figma and Adobe …" at bounding box center [800, 358] width 394 height 35
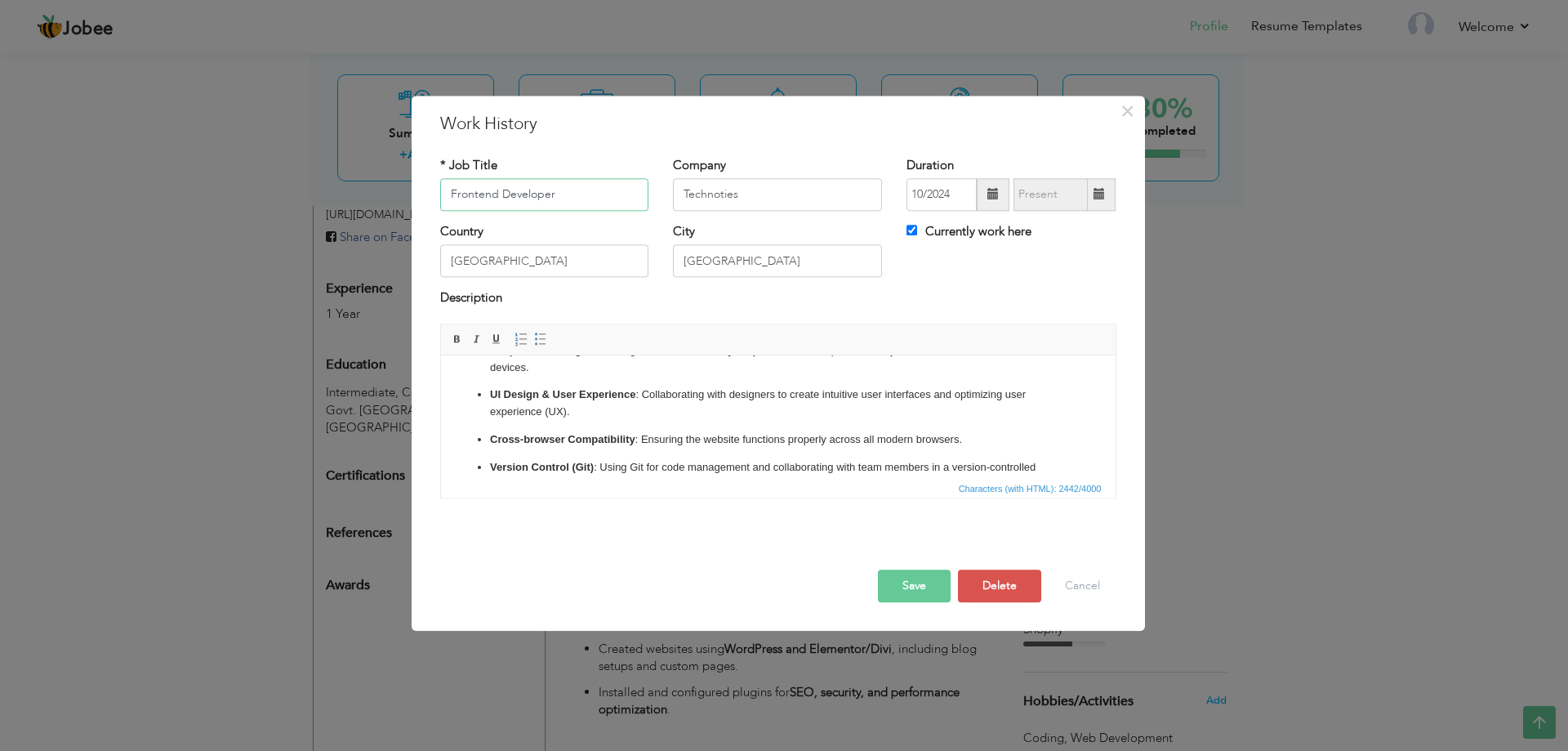
scroll to position [245, 0]
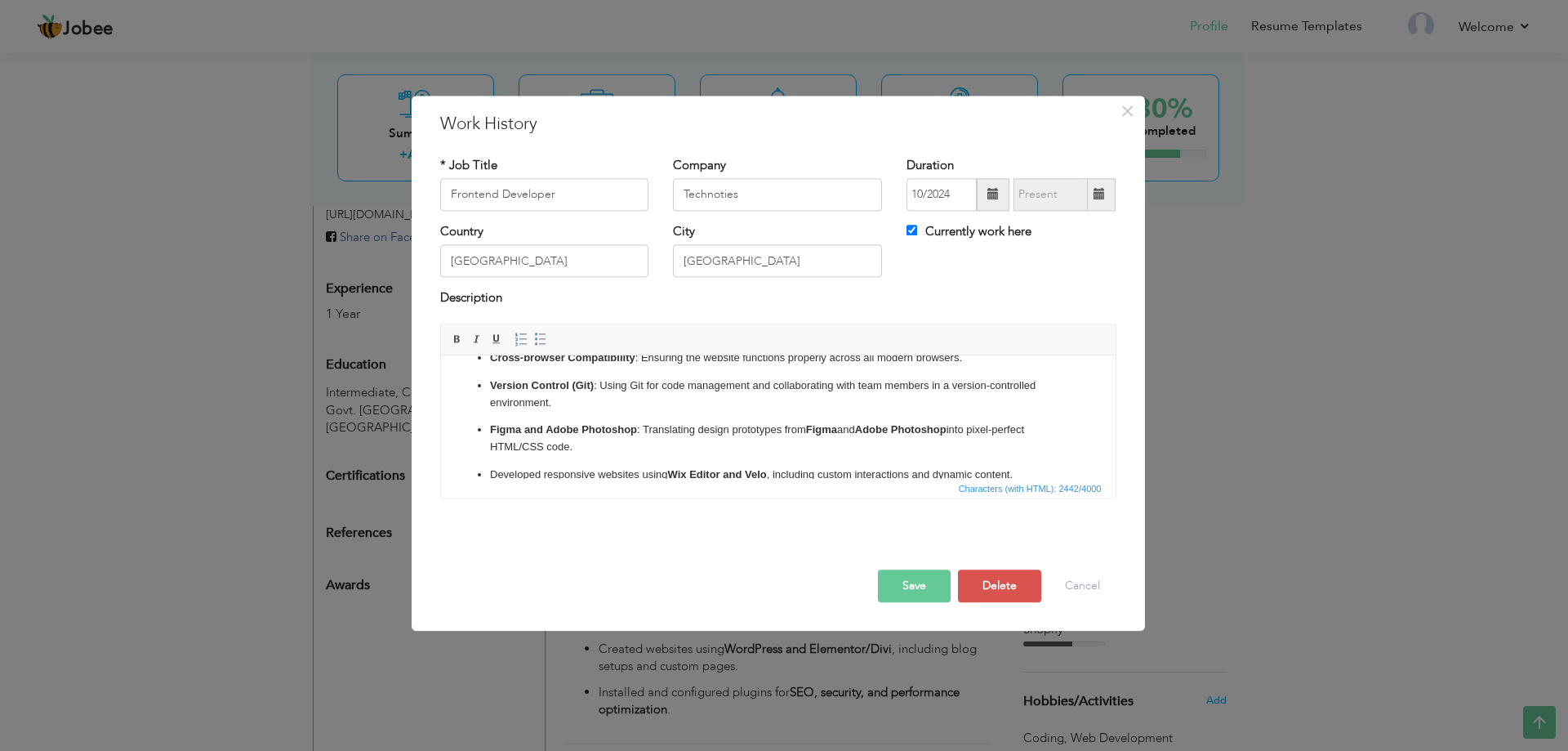
drag, startPoint x: 807, startPoint y: 427, endPoint x: 831, endPoint y: 444, distance: 29.4
click at [831, 444] on p "Figma and Adobe Photoshop : Translating design prototypes from Figma and Adobe …" at bounding box center [777, 439] width 577 height 34
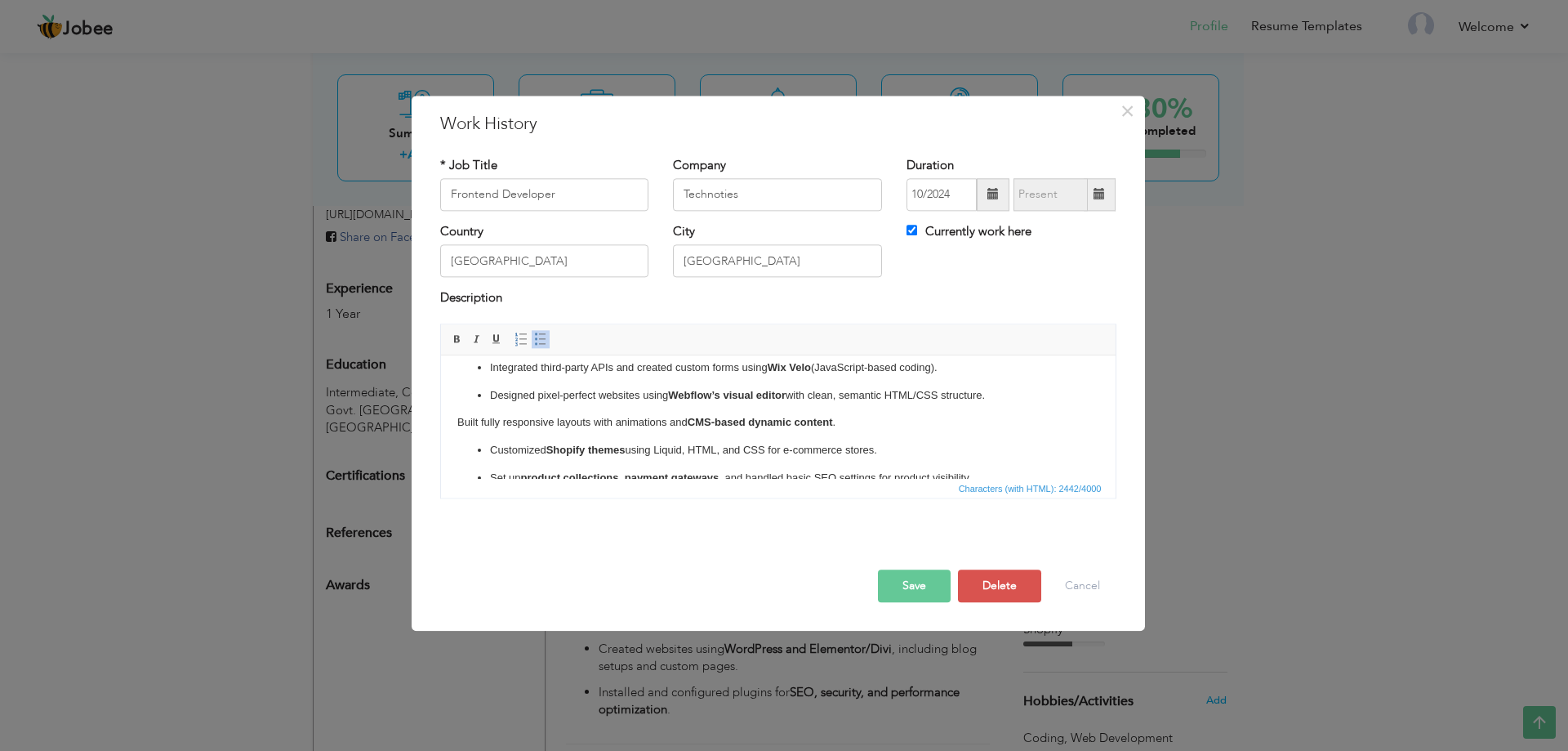
scroll to position [409, 0]
click at [478, 393] on p "Built fully responsive layouts with animations and CMS-based dynamic content ." at bounding box center [777, 394] width 642 height 17
click at [535, 337] on span at bounding box center [540, 339] width 13 height 13
click at [898, 584] on button "Save" at bounding box center [914, 586] width 73 height 33
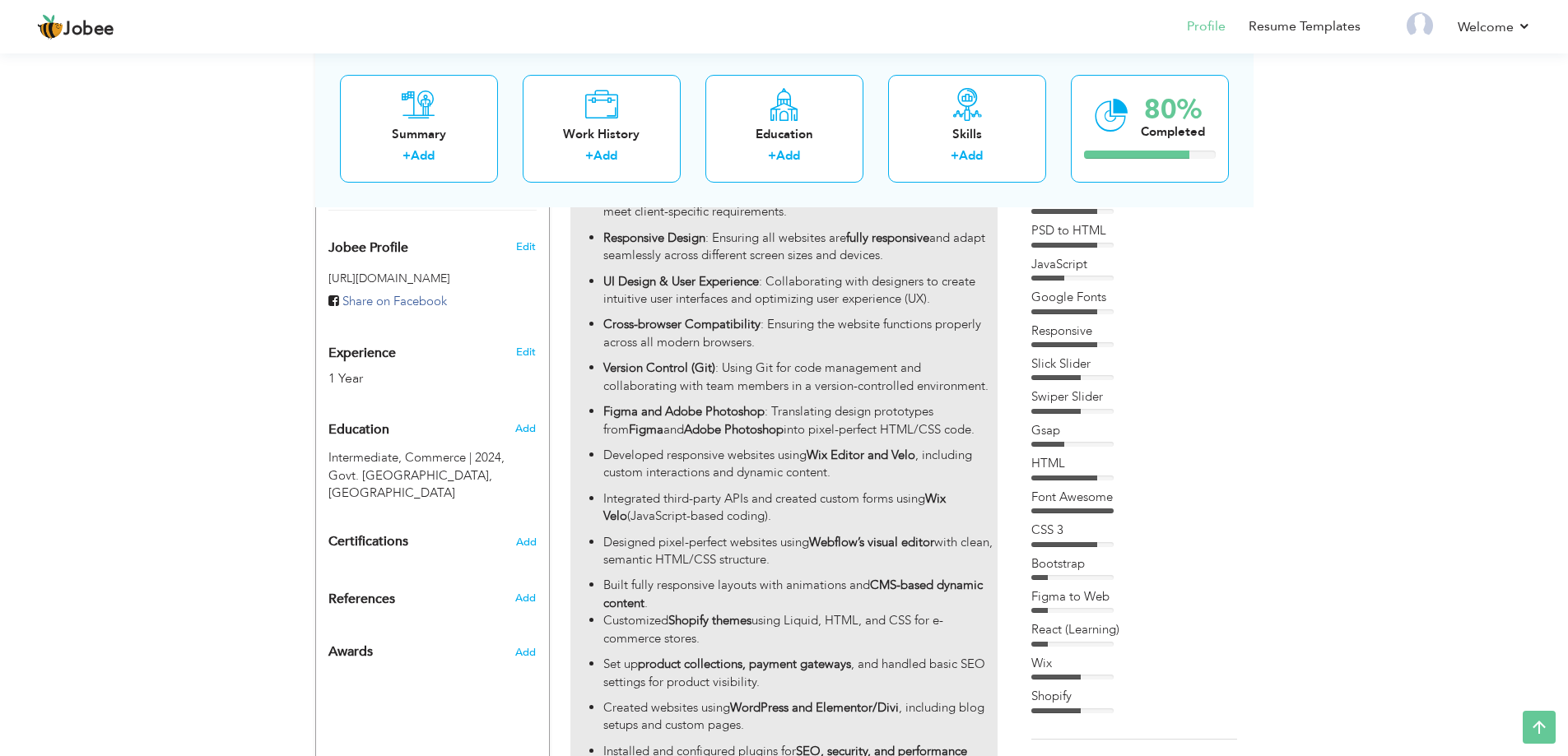
scroll to position [595, 0]
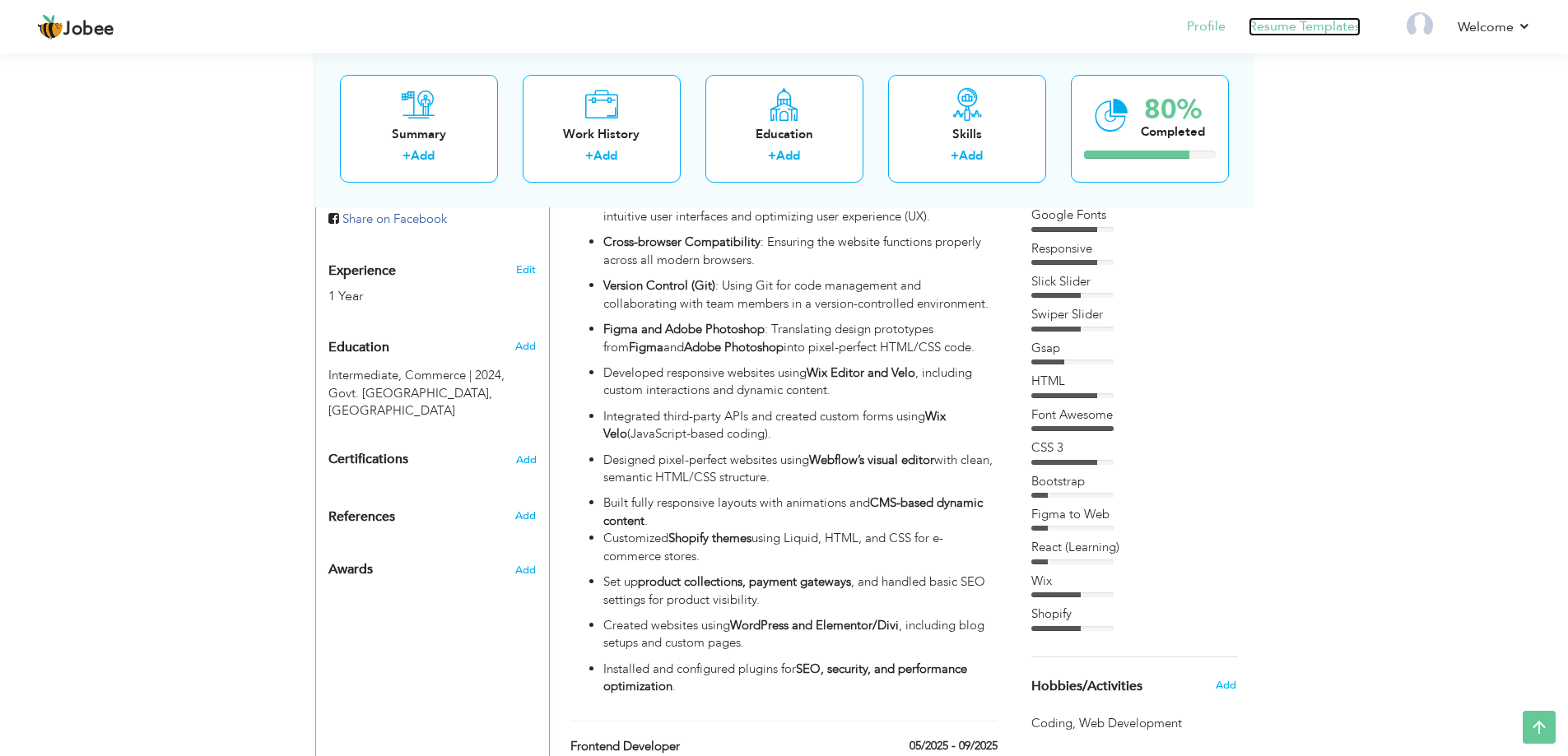
click at [1294, 29] on link "Resume Templates" at bounding box center [1305, 27] width 112 height 19
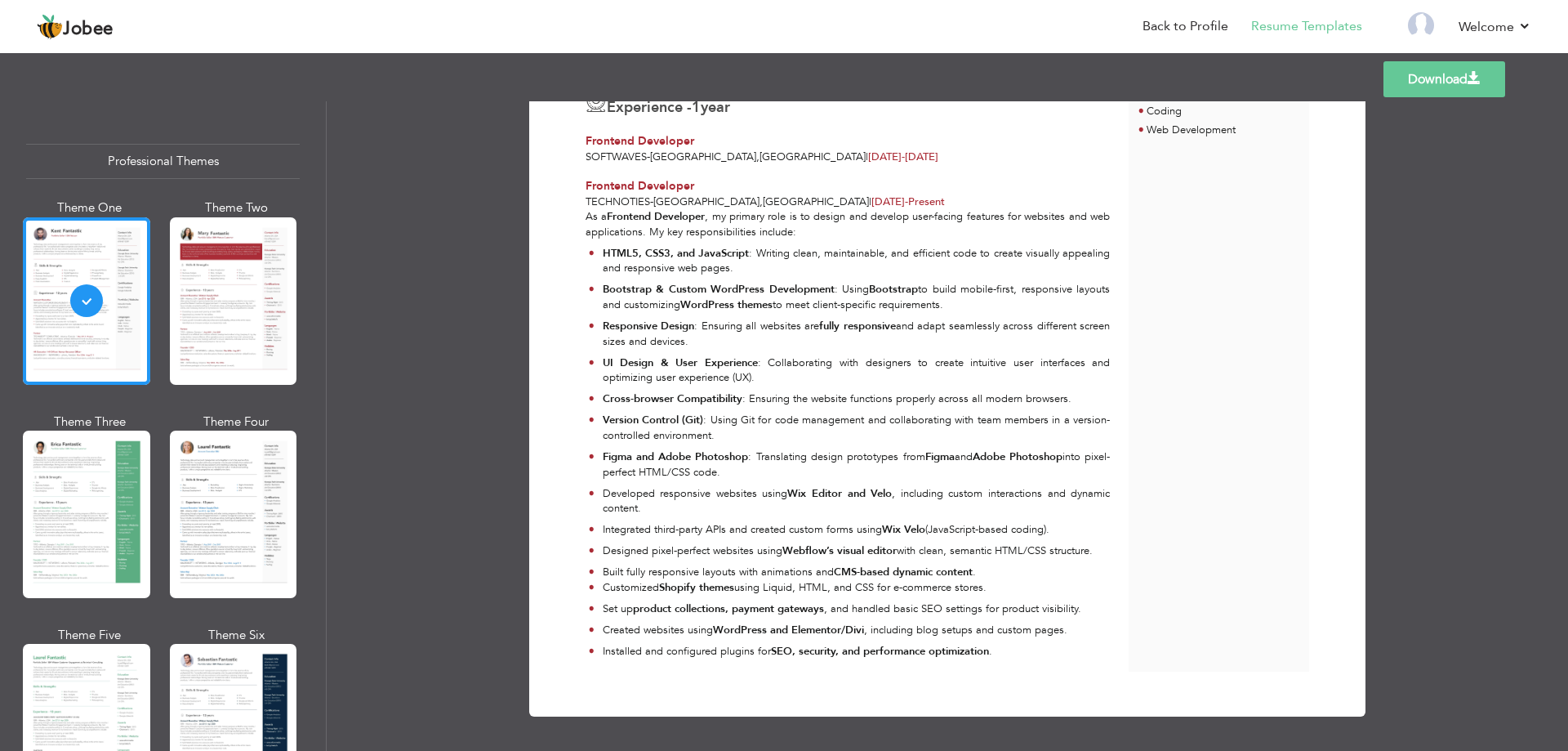
scroll to position [294, 0]
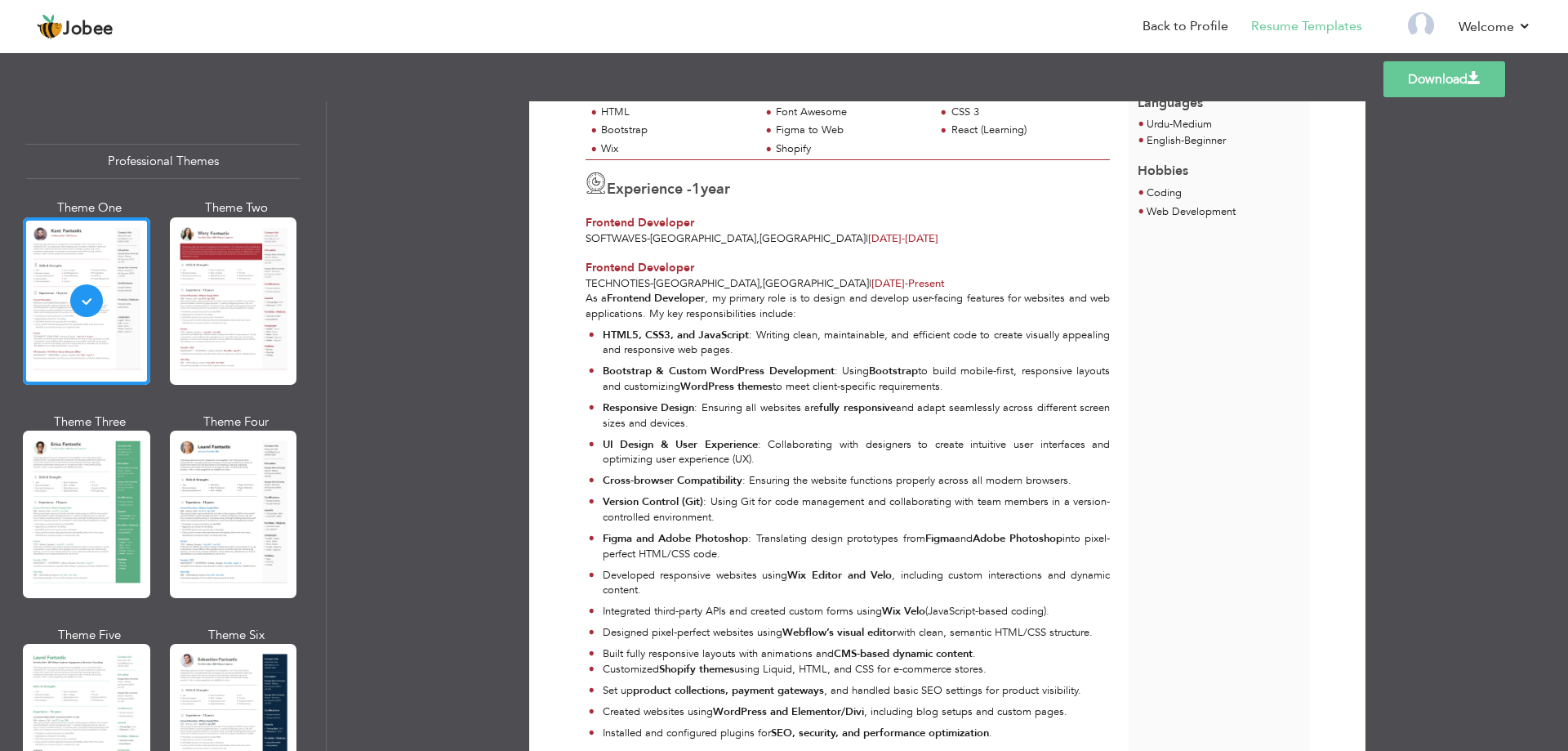
click at [1059, 303] on p "As a Frontend Developer , my primary role is to design and develop user-facing …" at bounding box center [847, 305] width 524 height 30
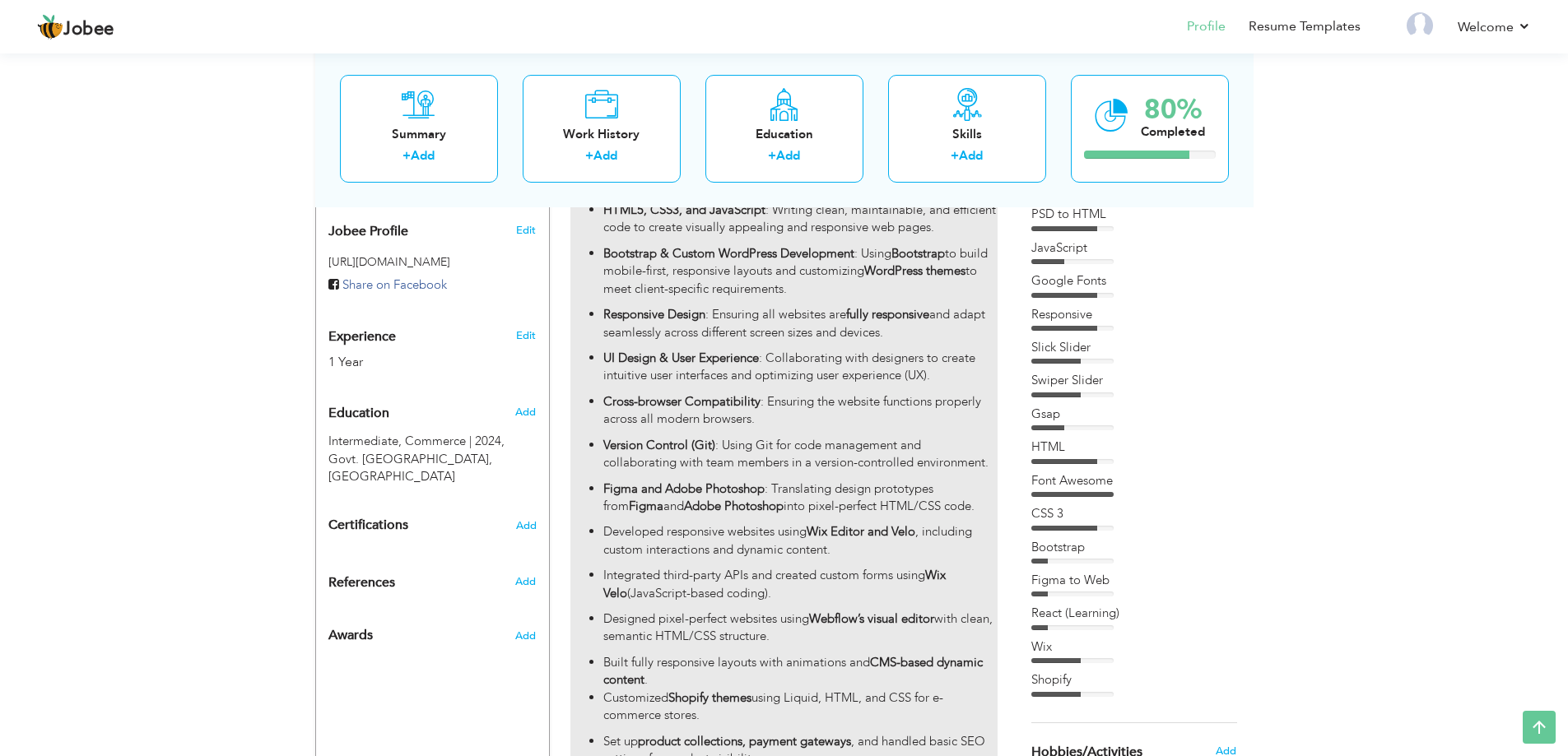
scroll to position [431, 0]
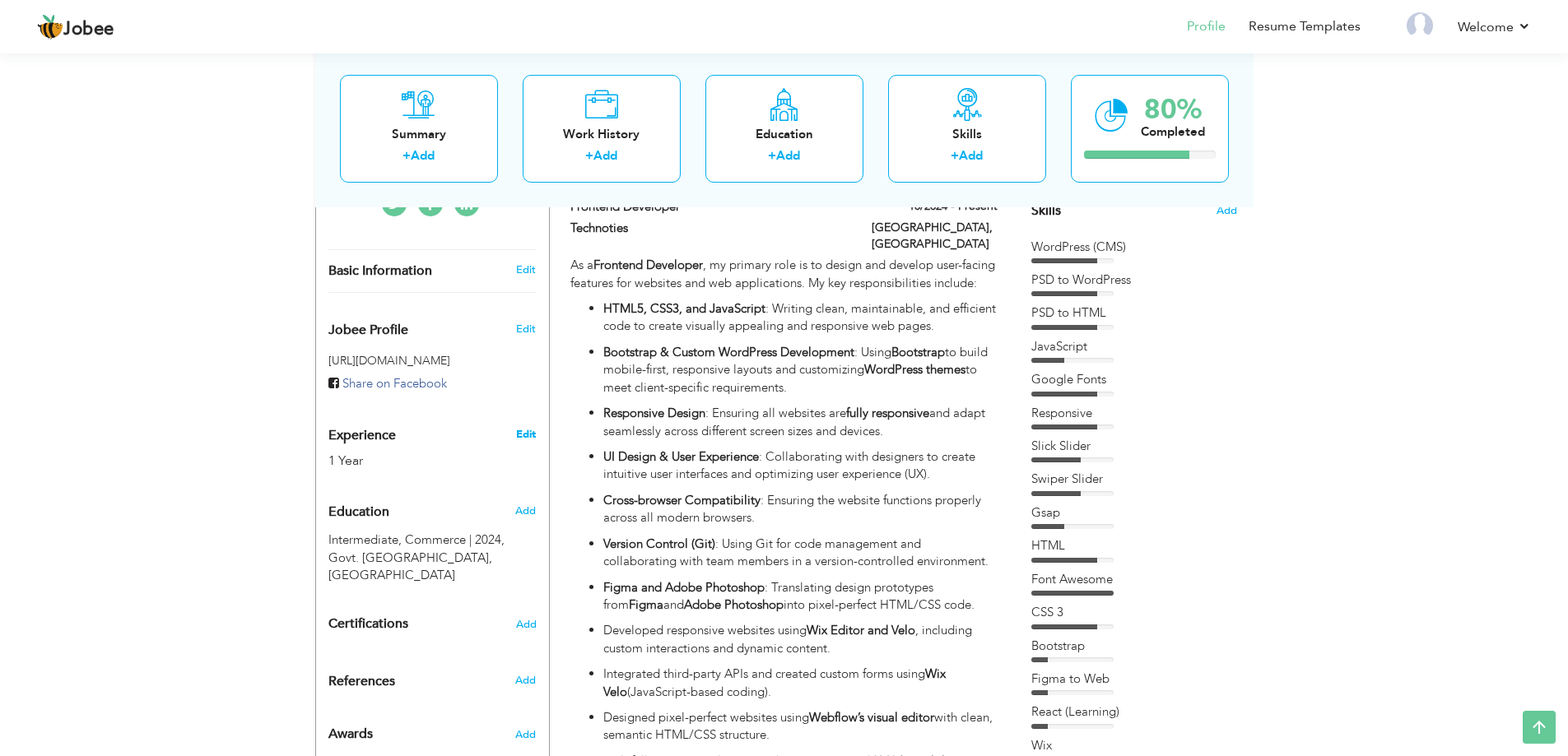
click at [527, 427] on link "Edit" at bounding box center [526, 434] width 20 height 15
type input "Waqar"
type input "Abbas"
type input "03433437336"
select select "number:166"
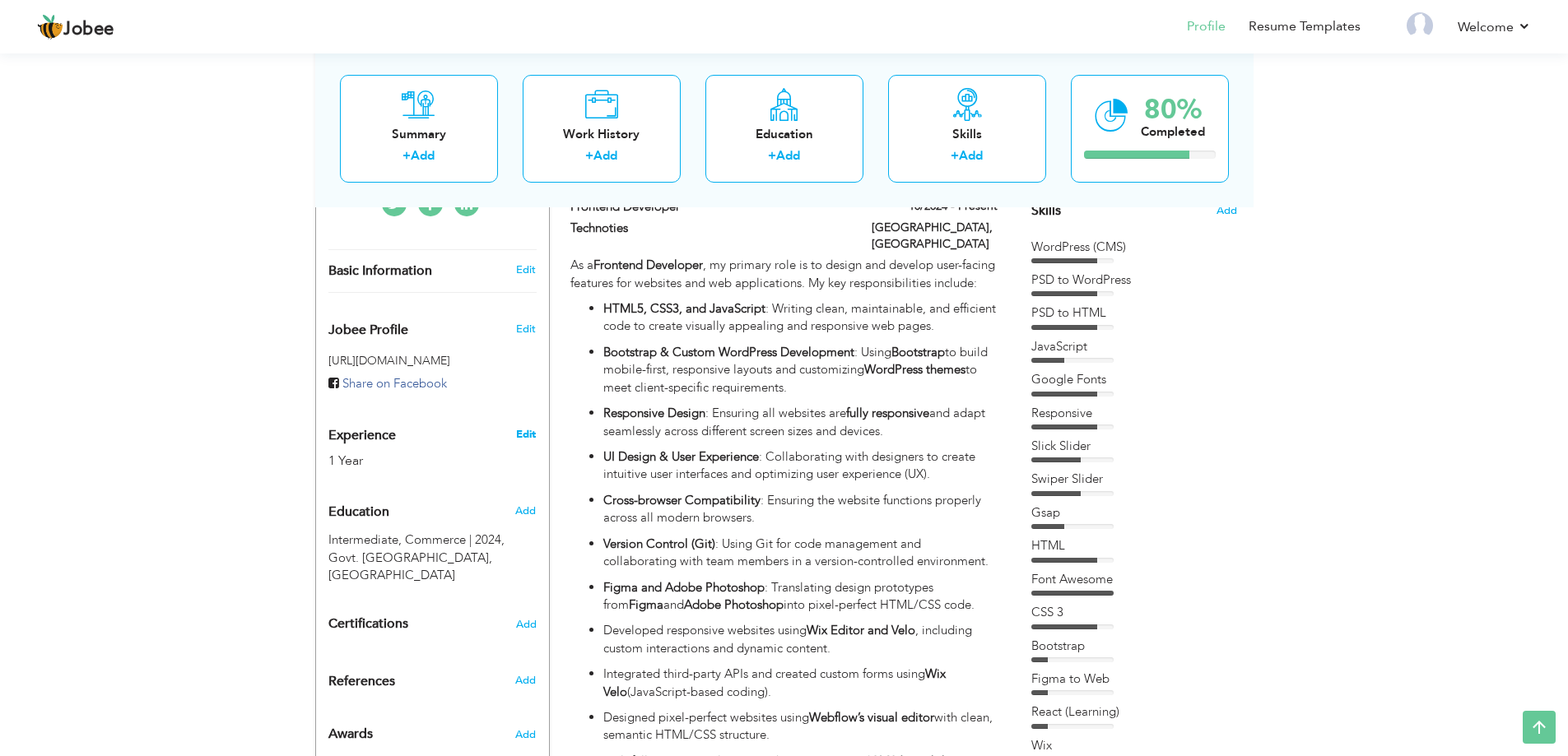
type input "Sindh"
type input "Karachi"
select select "number:3"
type input "Techoties"
type input "Frontend Developer"
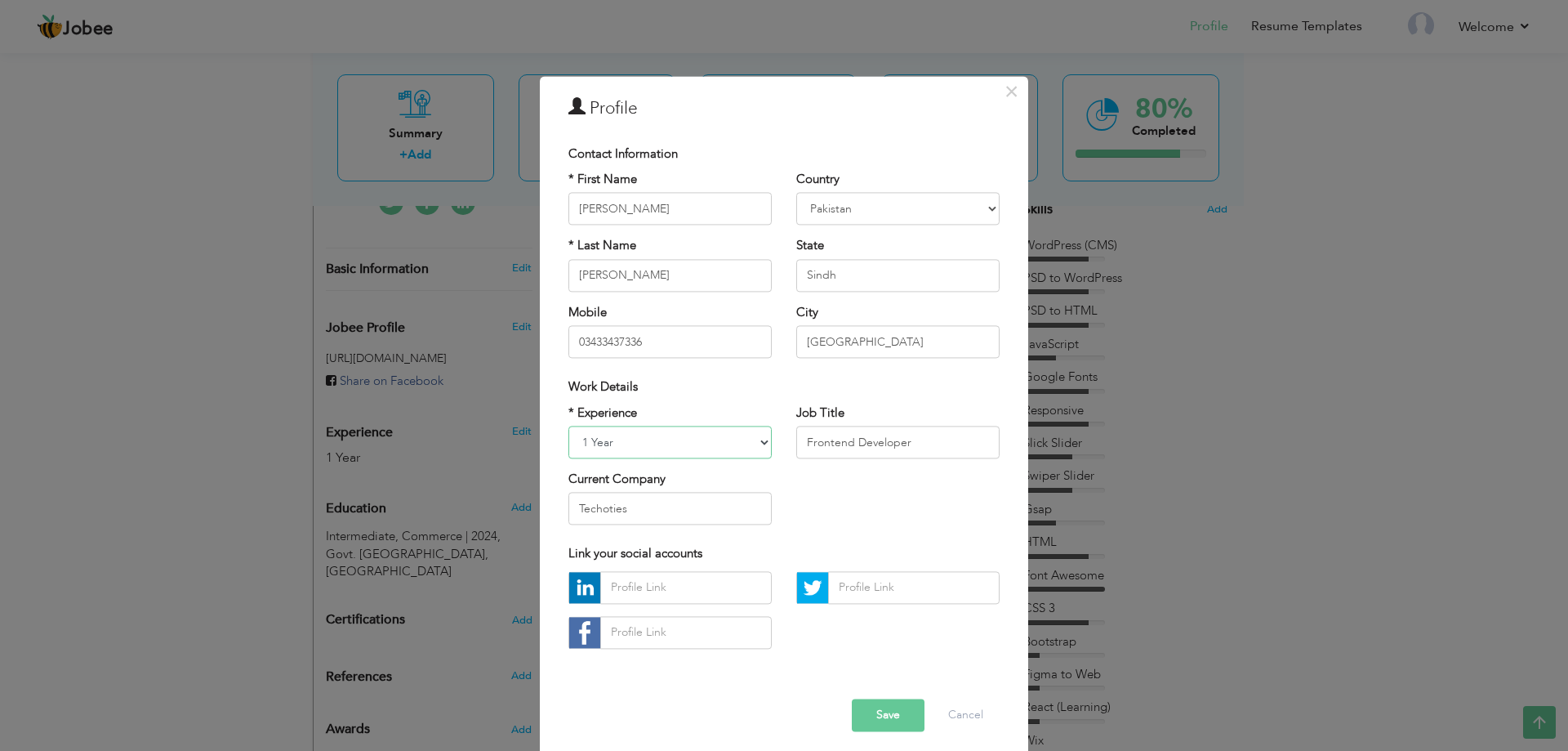
click at [648, 436] on select "Entry Level Less than 1 Year 1 Year 2 Years 3 Years 4 Years 5 Years 6 Years 7 Y…" at bounding box center [669, 442] width 203 height 33
click at [648, 439] on select "Entry Level Less than 1 Year 1 Year 2 Years 3 Years 4 Years 5 Years 6 Years 7 Y…" at bounding box center [669, 442] width 203 height 33
click at [829, 491] on div "* Experience Entry Level Less than 1 Year 1 Year 2 Years 3 Years 4 Years 5 Year…" at bounding box center [784, 471] width 456 height 133
click at [889, 725] on button "Save" at bounding box center [888, 715] width 73 height 33
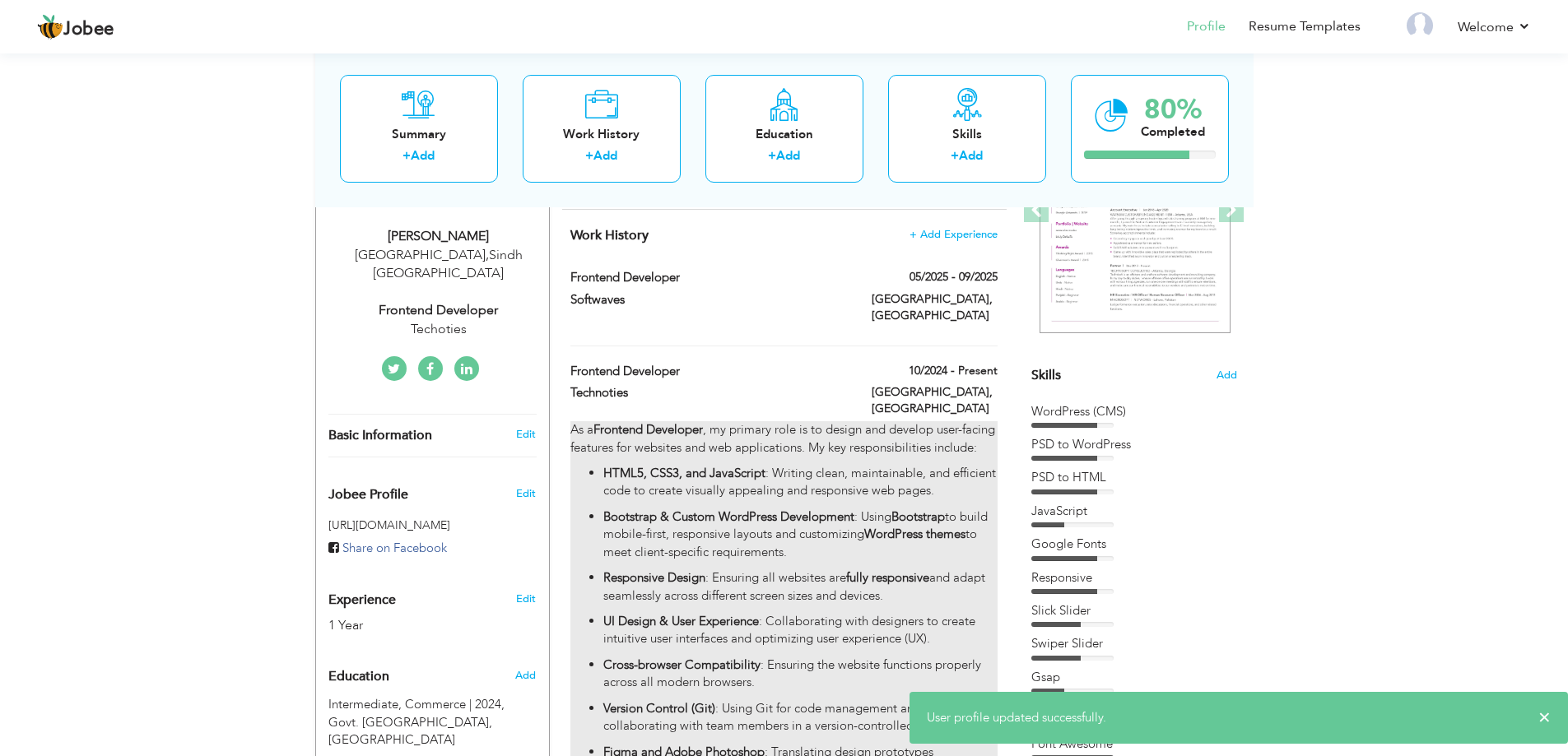
scroll to position [185, 0]
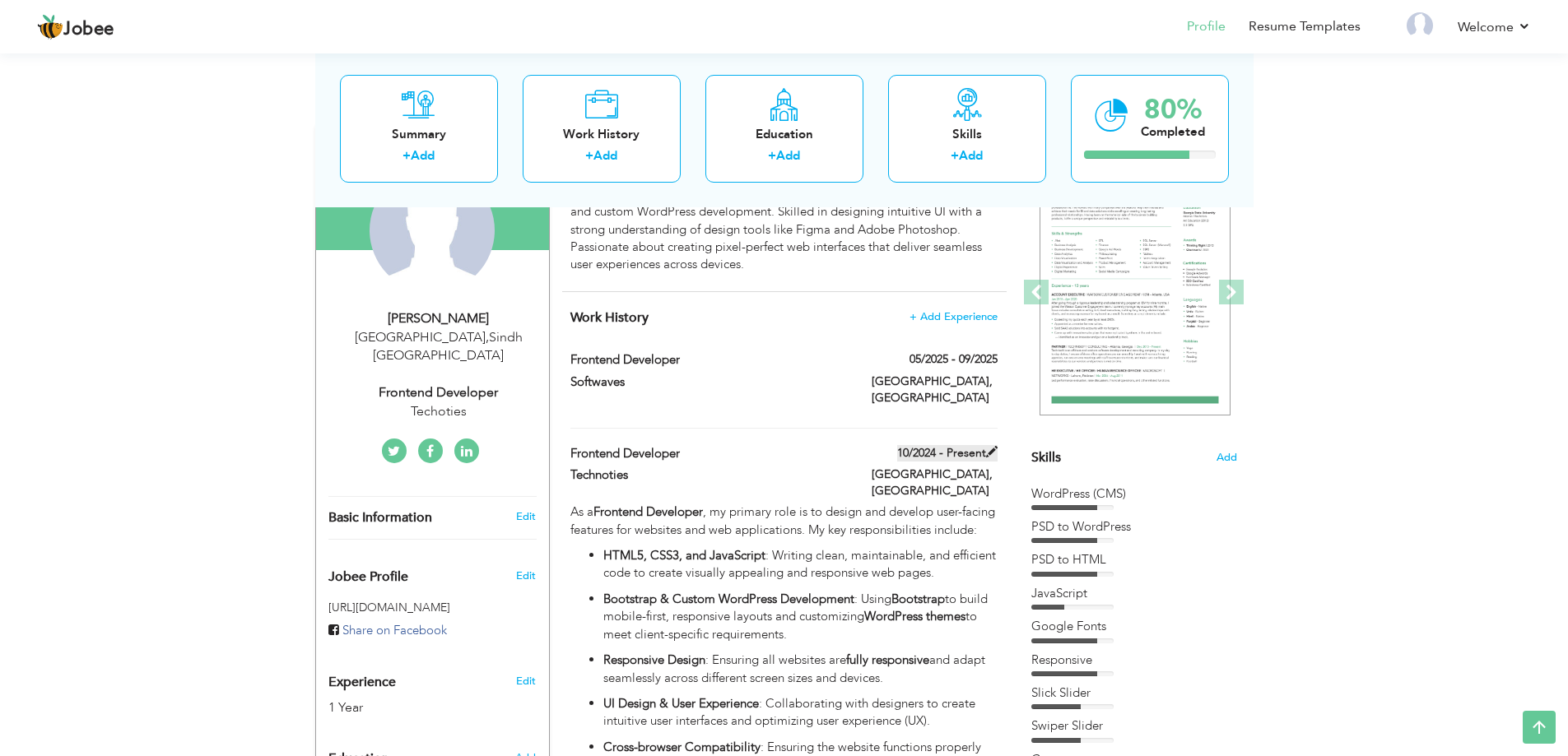
click at [990, 446] on span at bounding box center [991, 451] width 11 height 11
type input "Frontend Developer"
type input "Technoties"
type input "10/2024"
type input "[GEOGRAPHIC_DATA]"
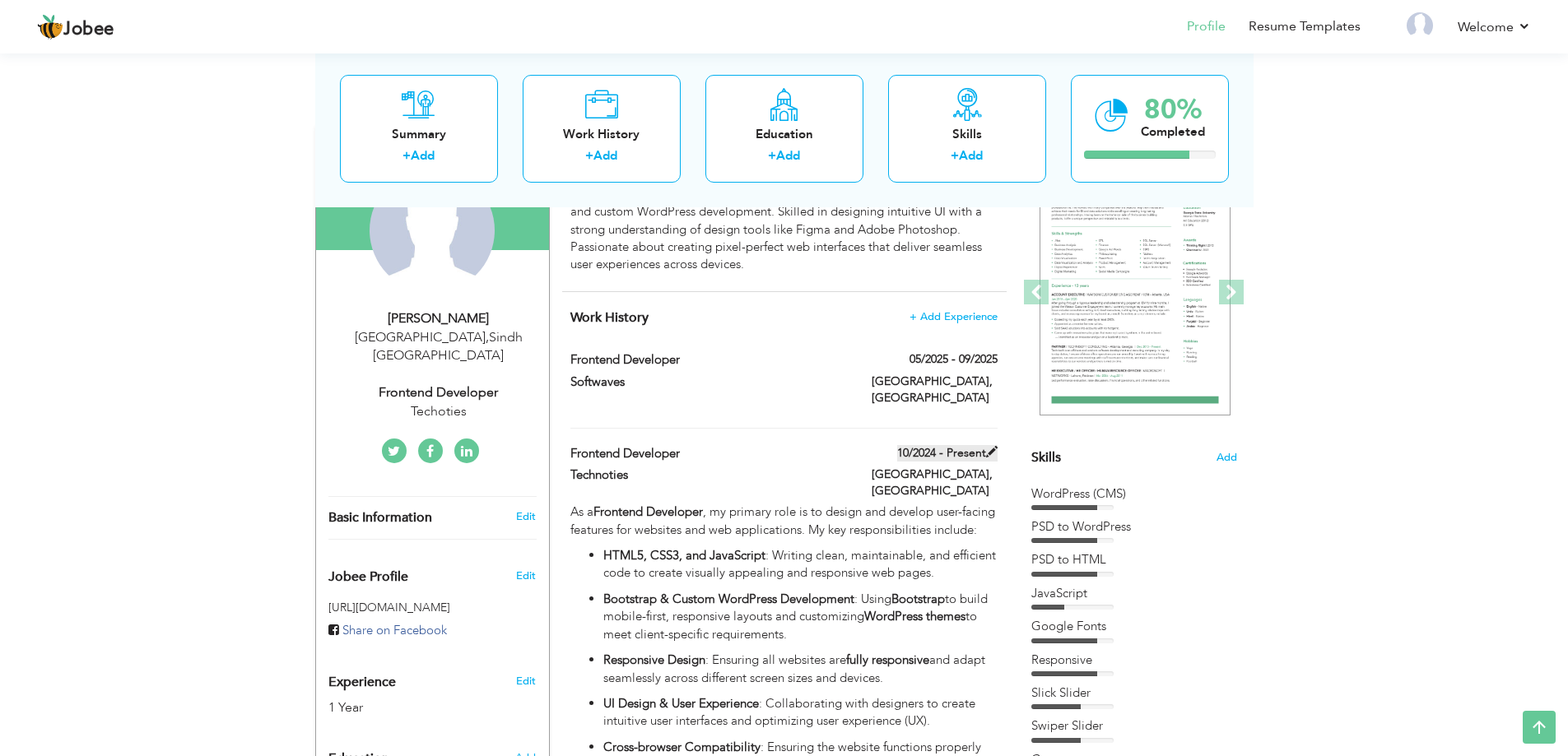
type input "[GEOGRAPHIC_DATA]"
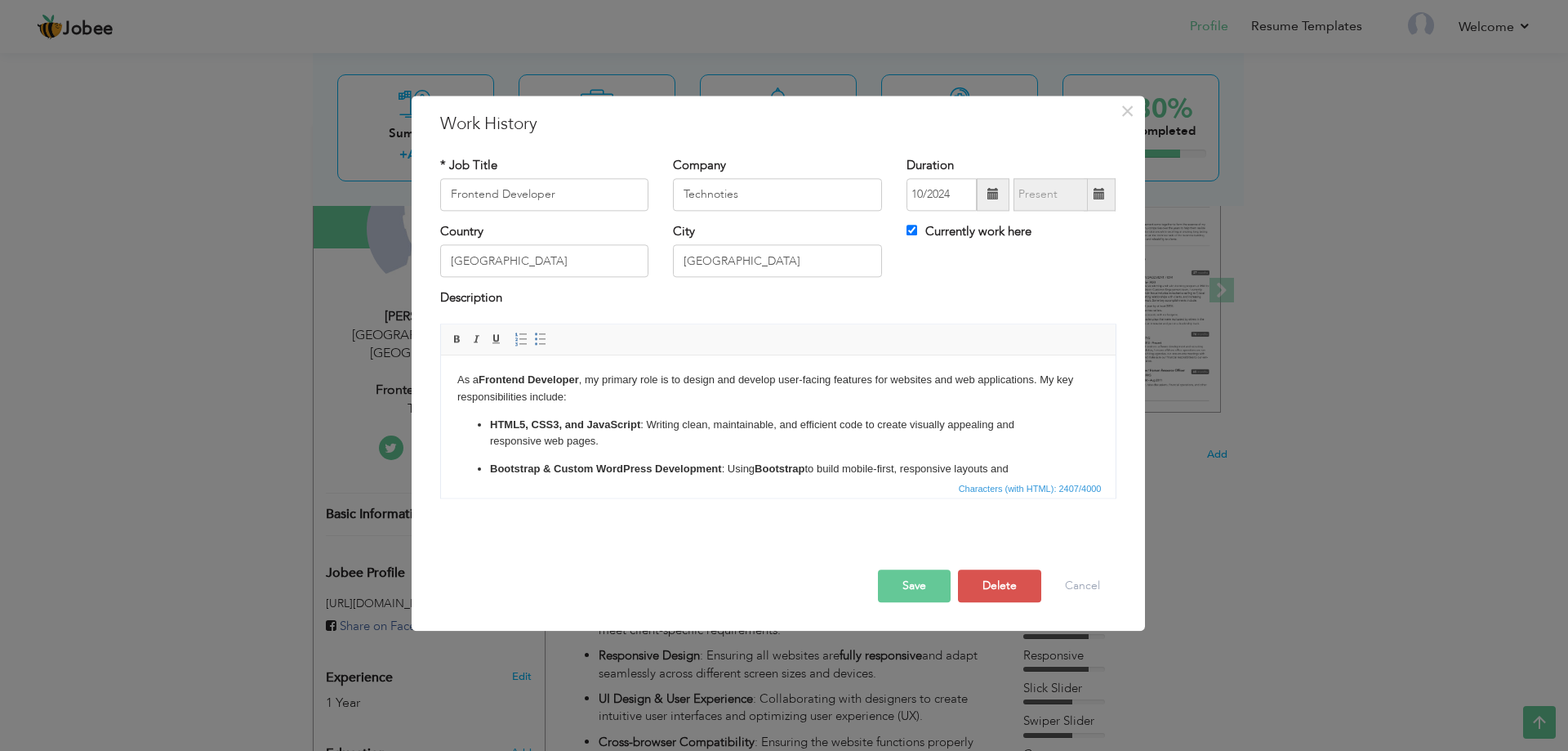
click at [1096, 201] on span at bounding box center [1098, 194] width 11 height 11
click at [915, 229] on input "Currently work here" at bounding box center [912, 230] width 10 height 10
checkbox input "false"
click at [1055, 188] on input "09/2025" at bounding box center [1050, 195] width 75 height 33
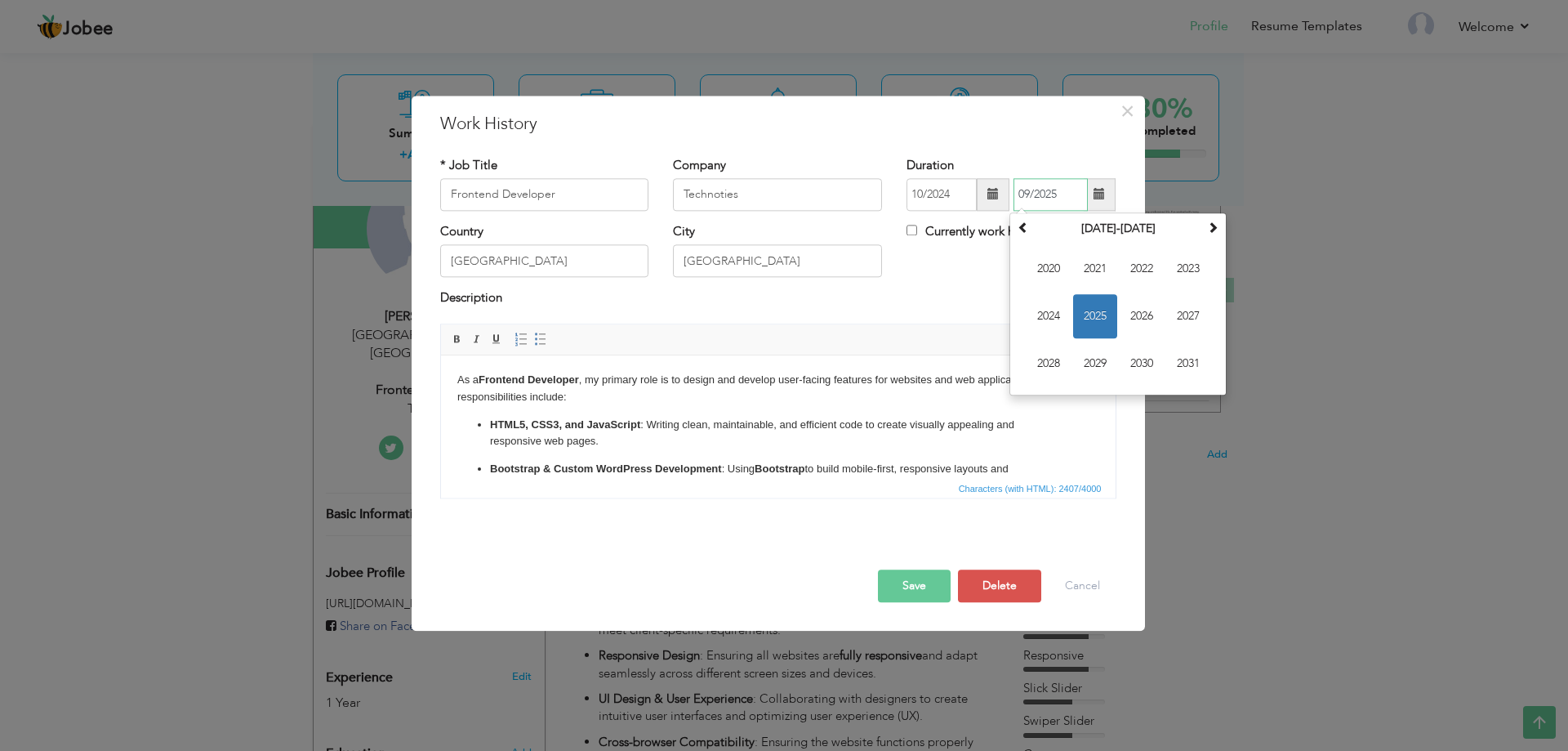
click at [1105, 311] on span "2025" at bounding box center [1094, 315] width 44 height 44
click at [1088, 316] on span "Jun" at bounding box center [1094, 315] width 44 height 44
type input "06/2025"
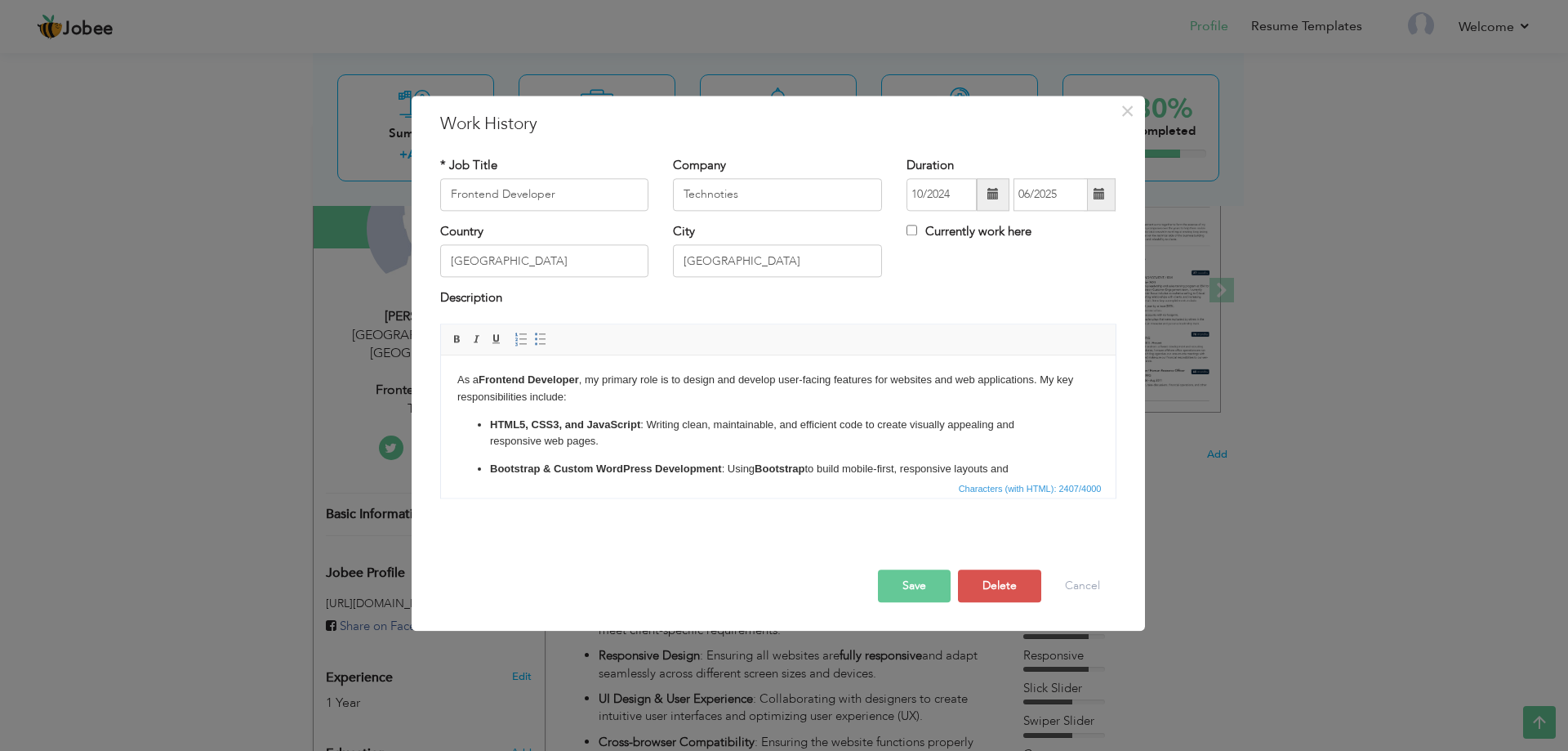
click at [931, 578] on button "Save" at bounding box center [914, 586] width 73 height 33
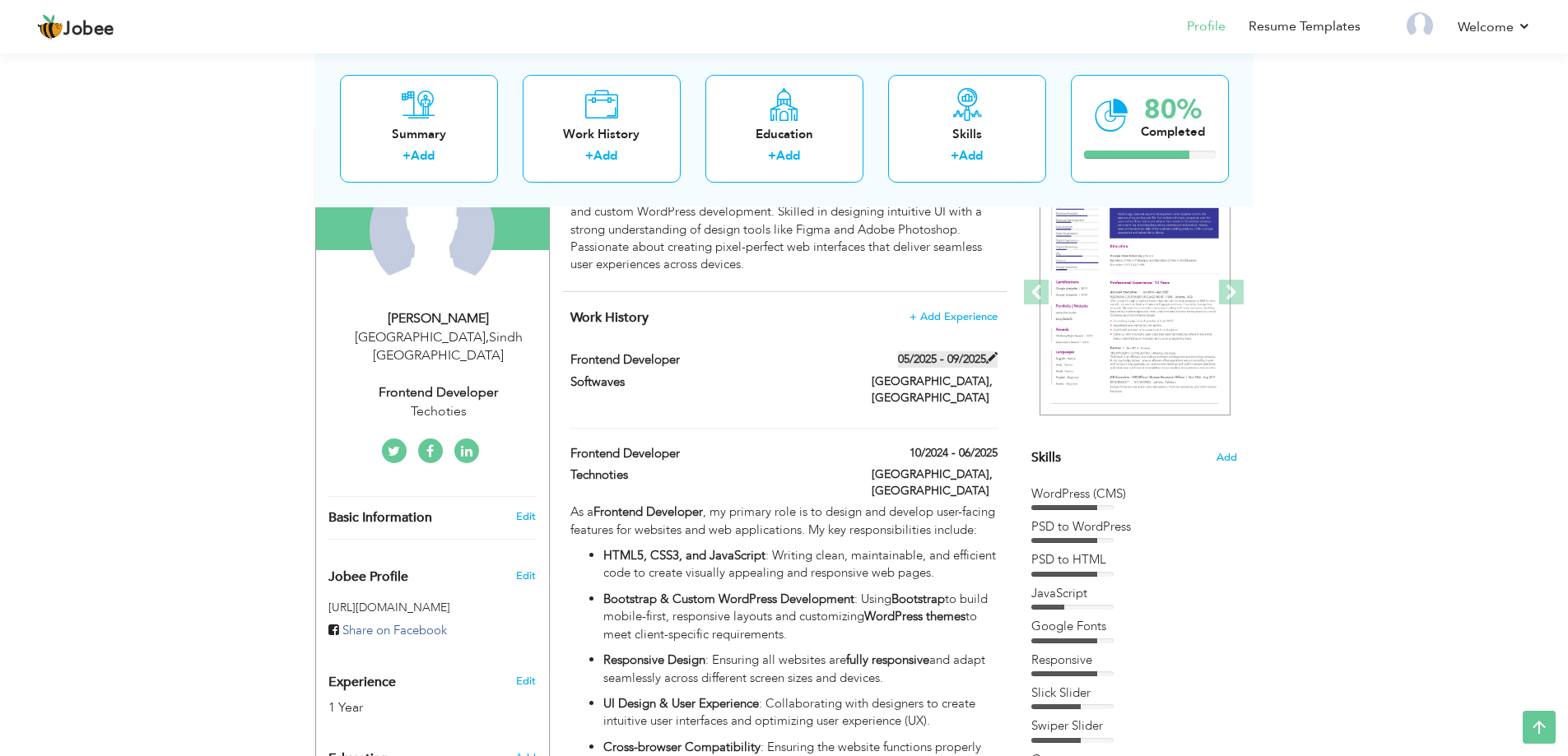
click at [989, 359] on span at bounding box center [991, 357] width 11 height 11
type input "Softwaves"
type input "05/2025"
type input "09/2025"
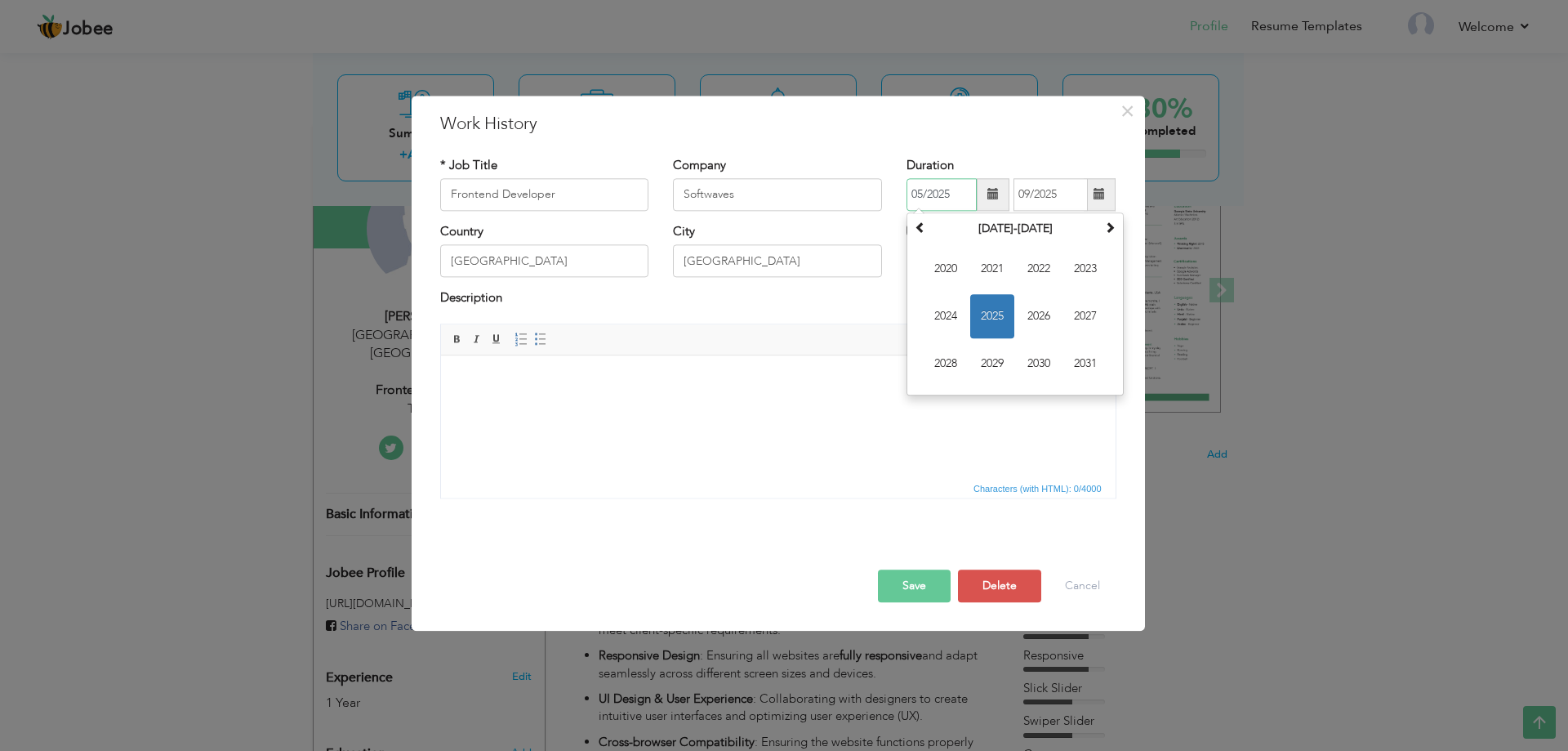
click at [953, 201] on input "05/2025" at bounding box center [942, 195] width 70 height 33
click at [1000, 309] on span "2025" at bounding box center [991, 315] width 44 height 44
click at [997, 322] on span "Jun" at bounding box center [991, 315] width 44 height 44
type input "06/2025"
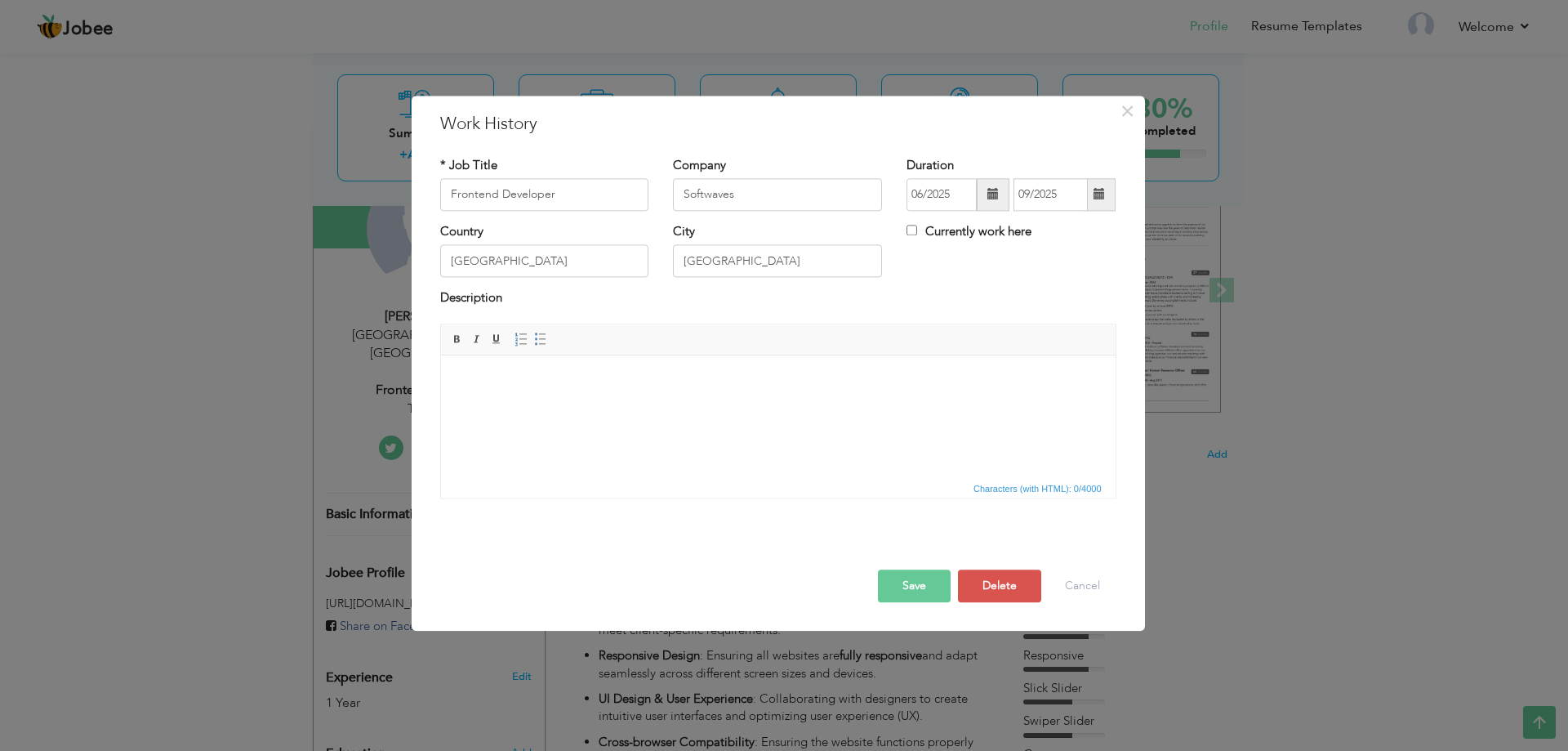
click at [968, 233] on label "Currently work here" at bounding box center [969, 231] width 125 height 17
click at [917, 233] on input "Currently work here" at bounding box center [912, 230] width 10 height 10
checkbox input "true"
click at [921, 577] on button "Save" at bounding box center [914, 586] width 73 height 33
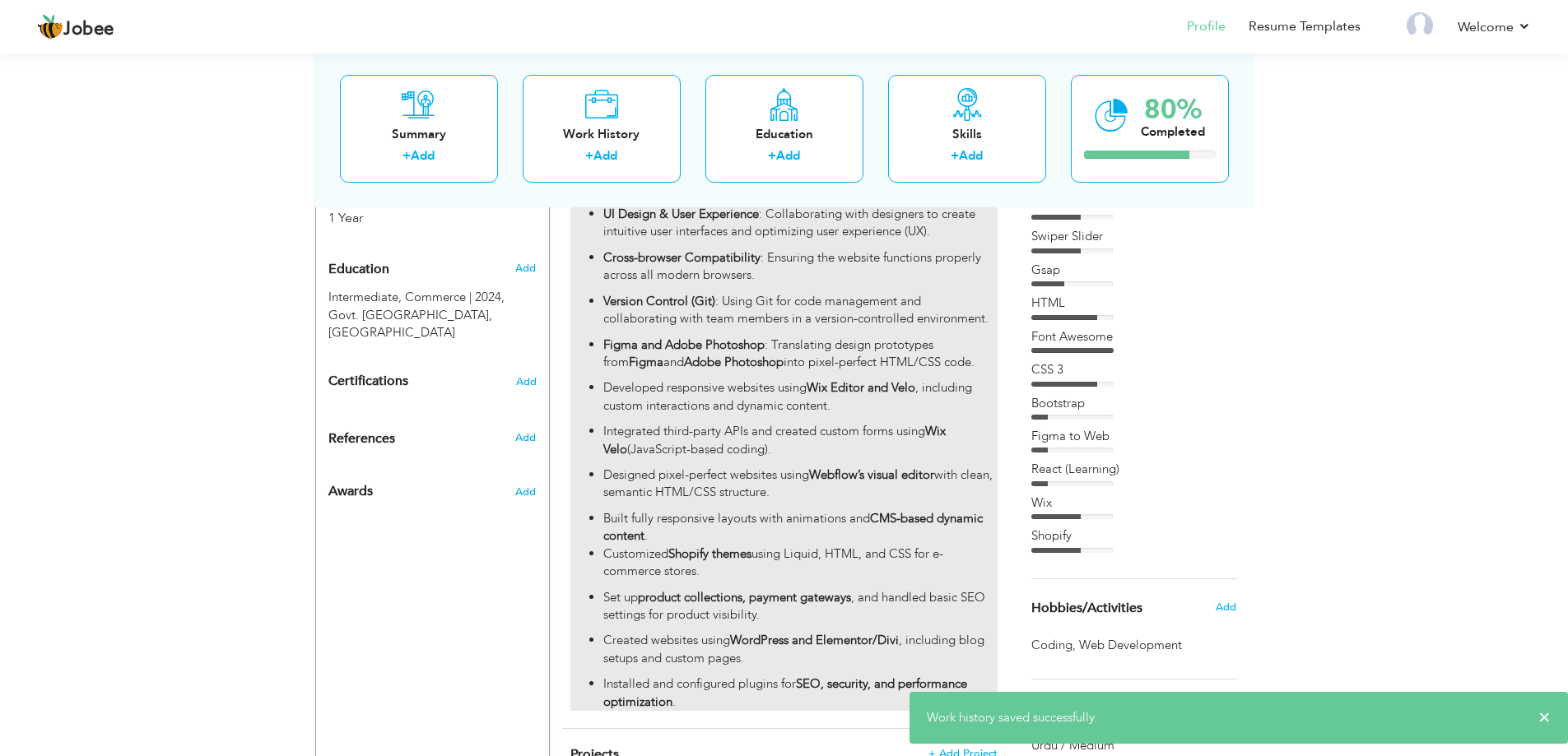
scroll to position [842, 0]
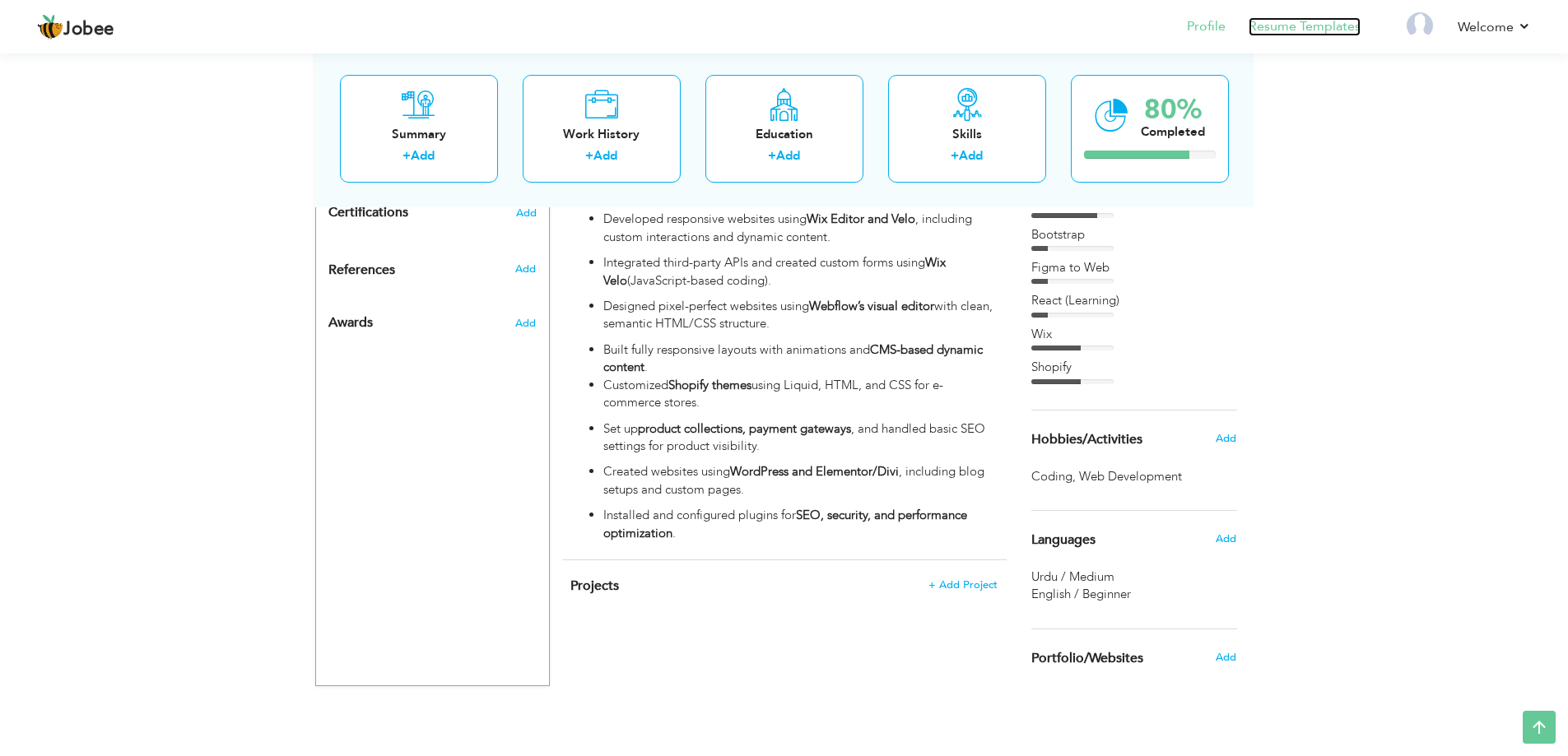
click at [1325, 27] on link "Resume Templates" at bounding box center [1305, 27] width 112 height 19
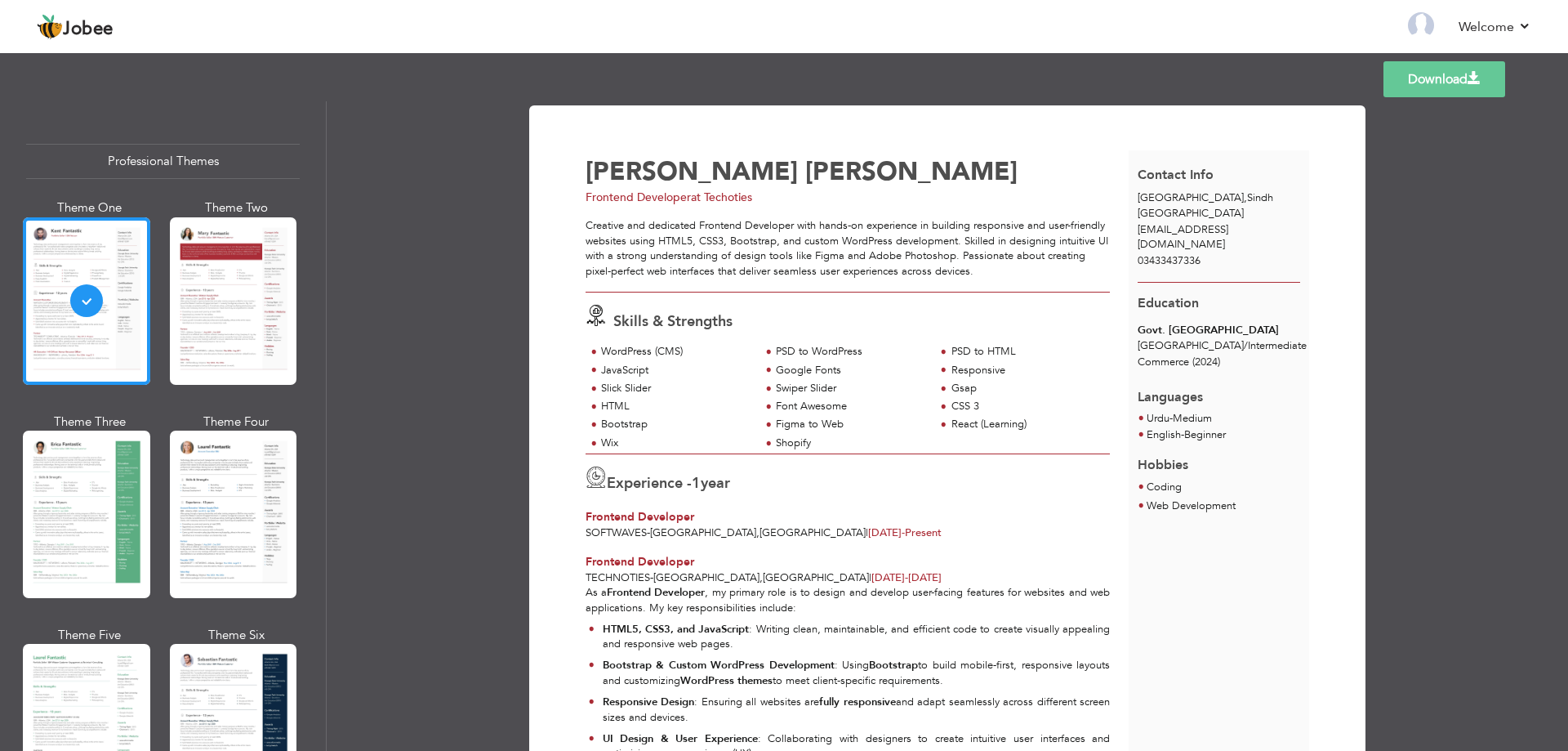
click at [1457, 77] on link "Download" at bounding box center [1445, 79] width 122 height 36
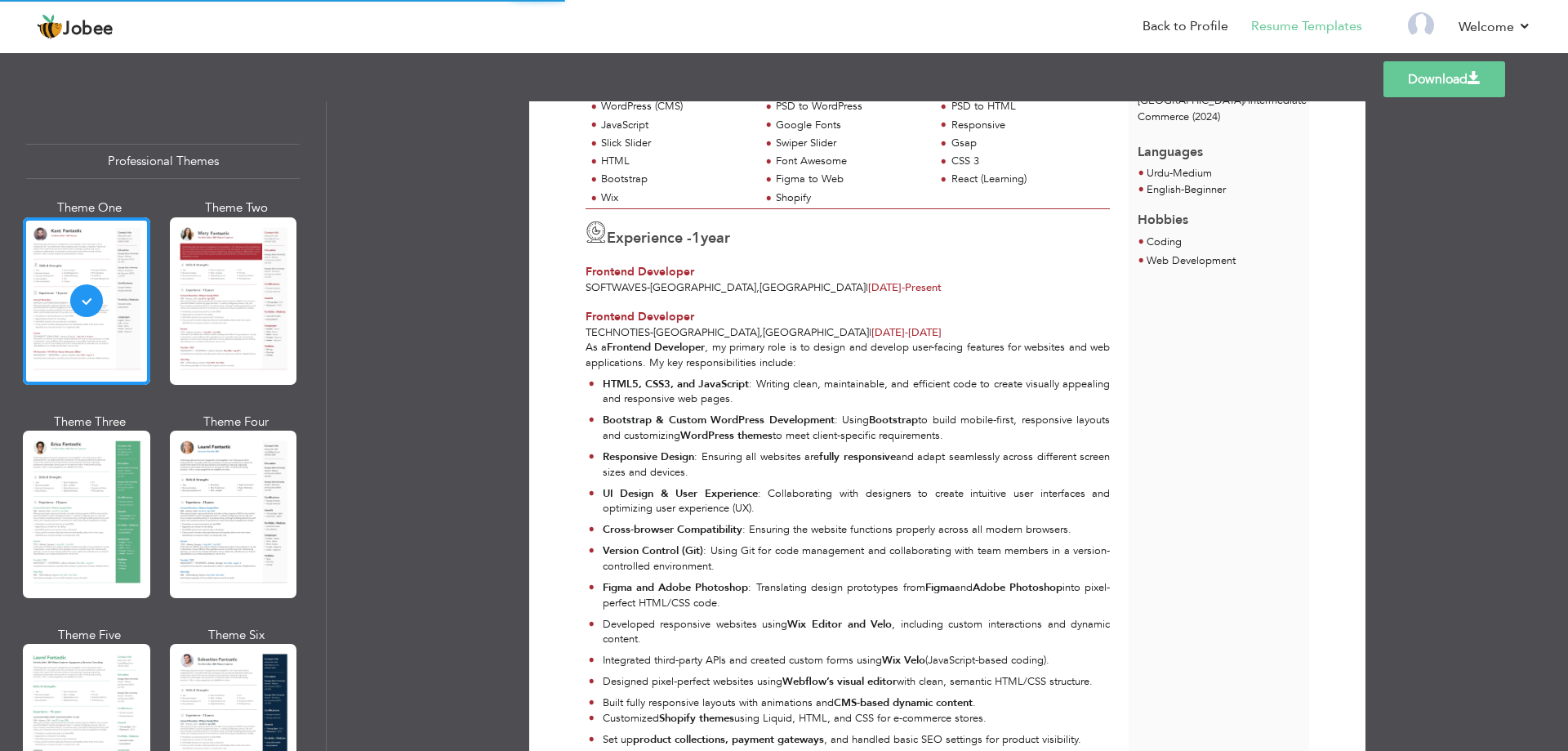
scroll to position [327, 0]
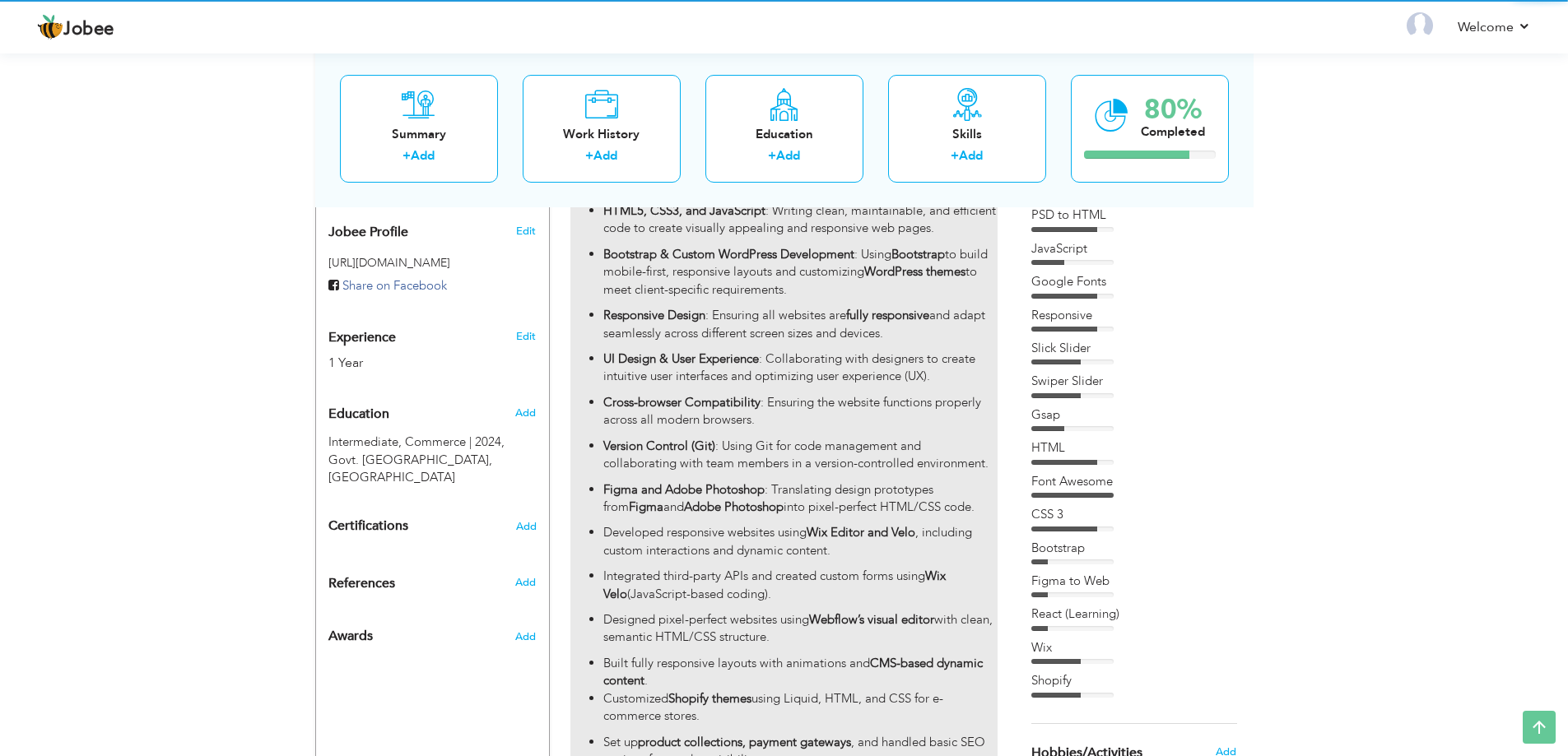
click at [888, 406] on p "Cross-browser Compatibility : Ensuring the website functions properly across al…" at bounding box center [800, 412] width 394 height 35
type input "Frontend Developer"
type input "Technoties"
type input "10/2024"
type input "06/2025"
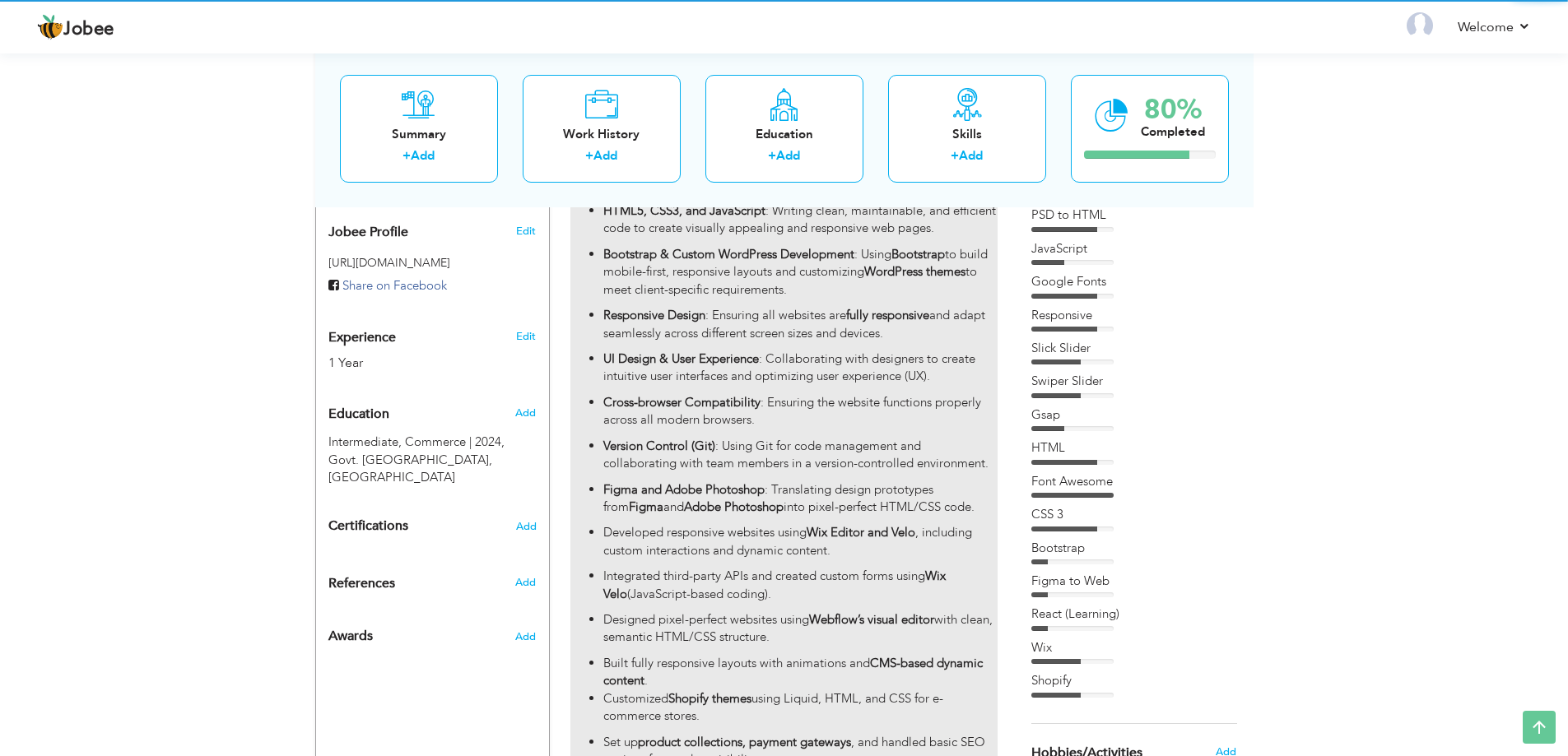
type input "[GEOGRAPHIC_DATA]"
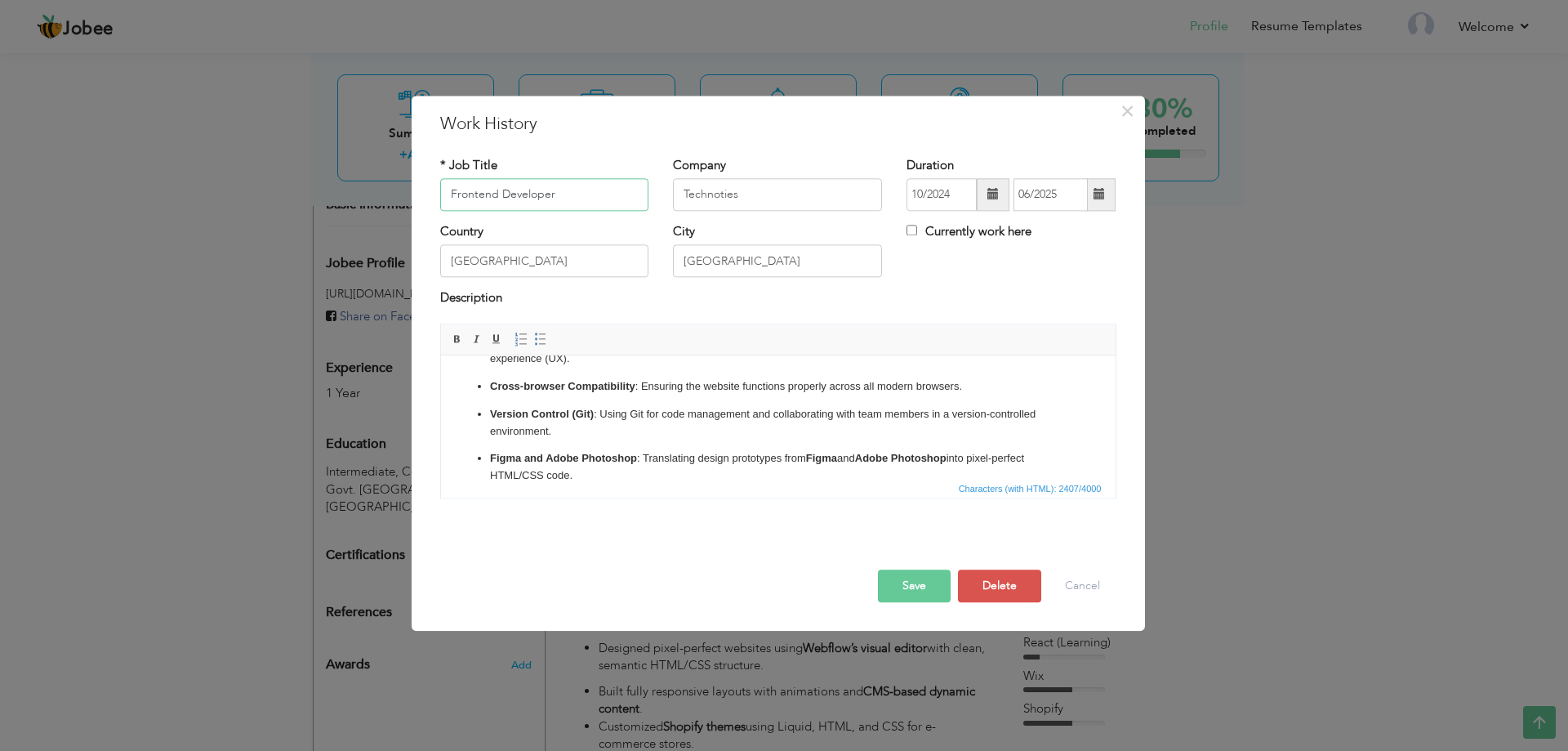
scroll to position [245, 0]
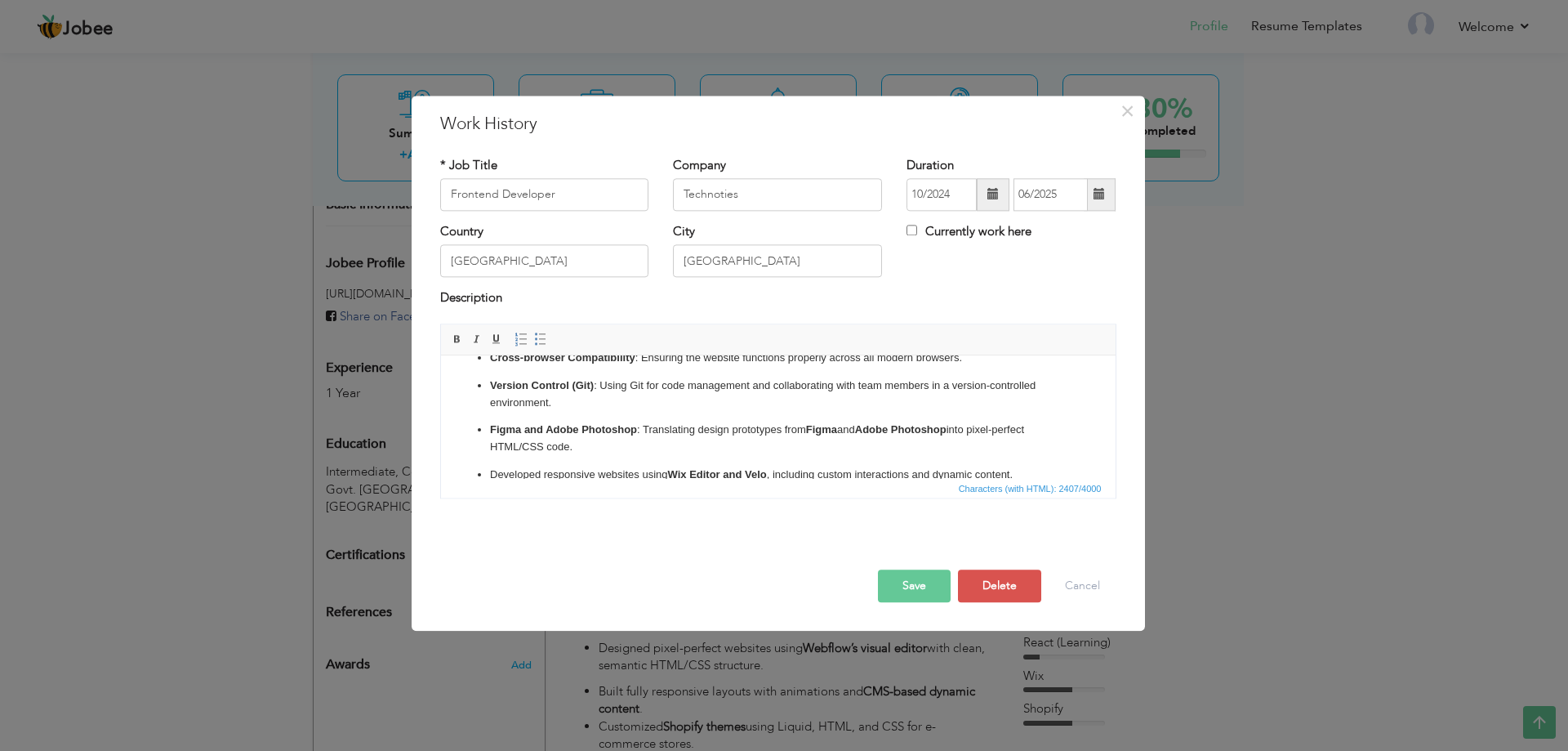
click at [973, 359] on p "Cross-browser Compatibility : Ensuring the website functions properly across al…" at bounding box center [777, 358] width 577 height 17
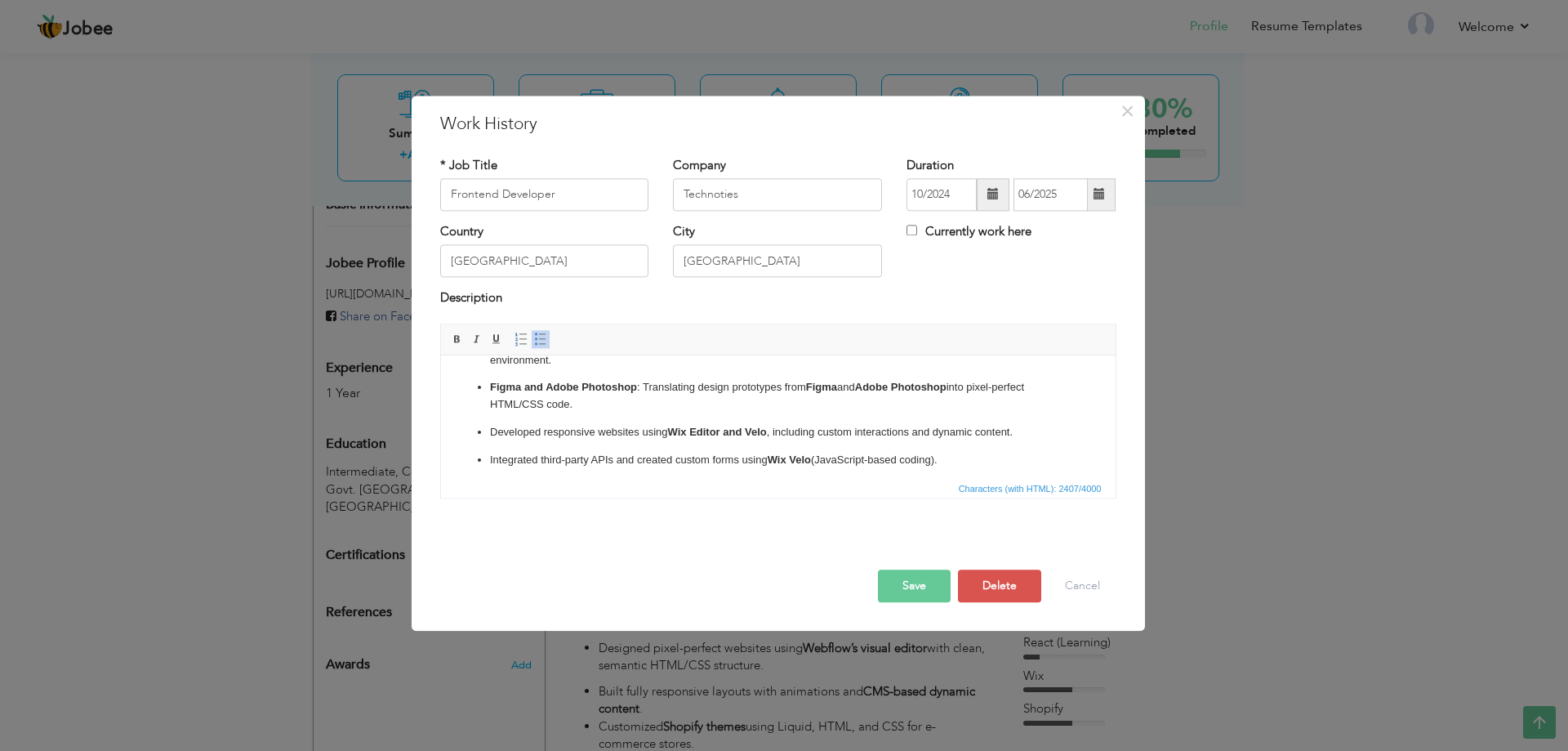
scroll to position [327, 0]
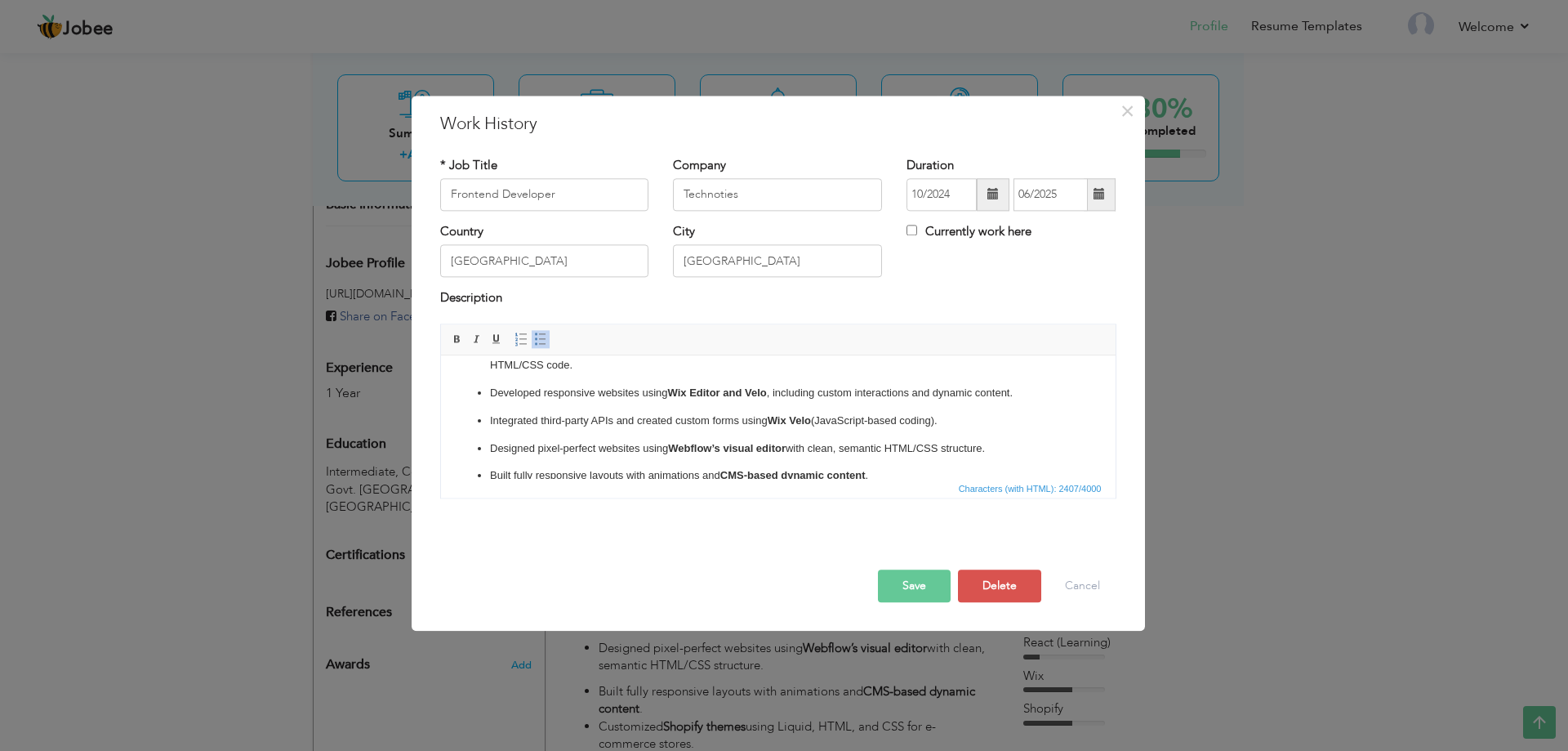
click at [1025, 393] on p "Developed responsive websites using Wix Editor and Velo , including custom inte…" at bounding box center [777, 394] width 577 height 17
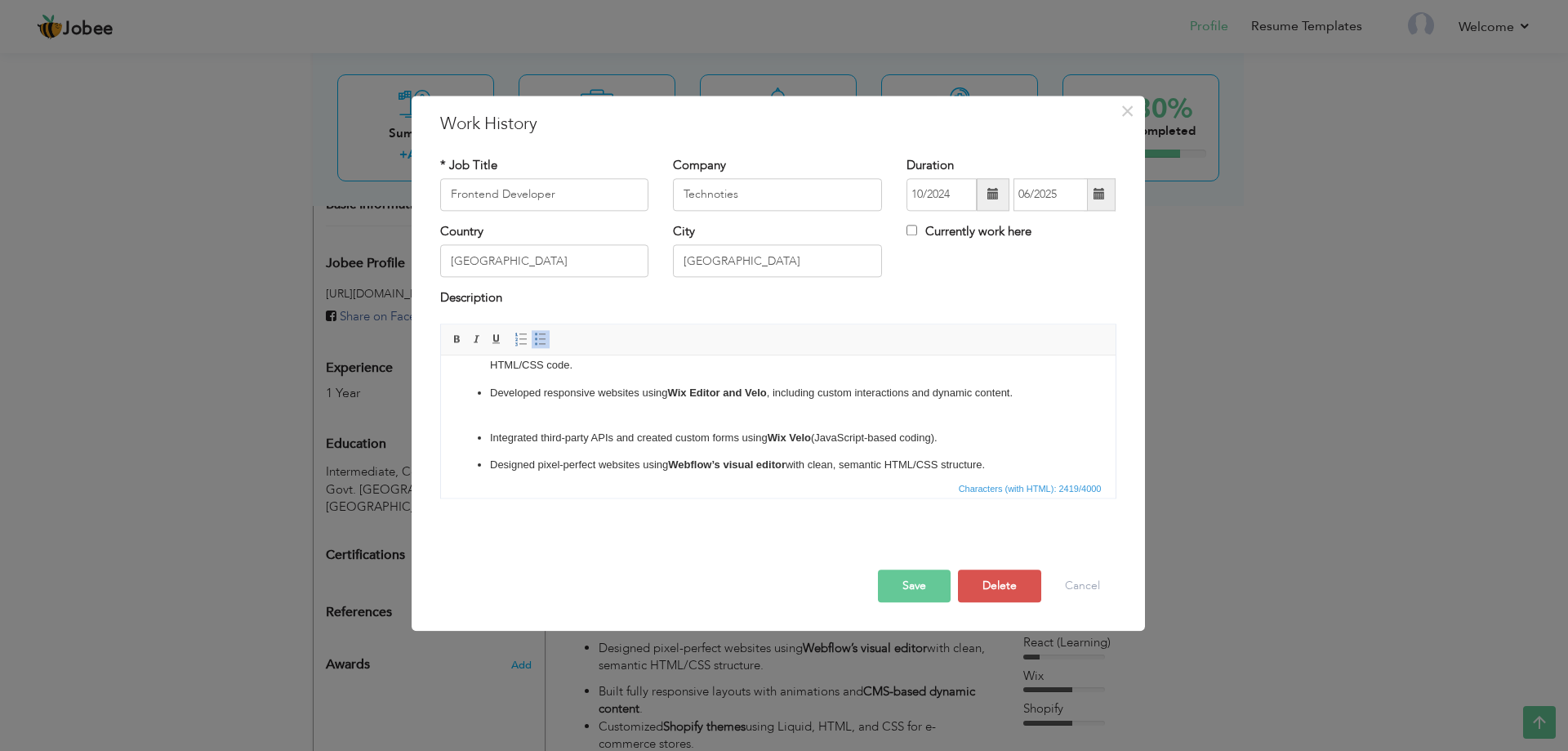
click at [962, 437] on p "Integrated third-party APIs and created custom forms using Wix Velo (JavaScript…" at bounding box center [777, 438] width 577 height 17
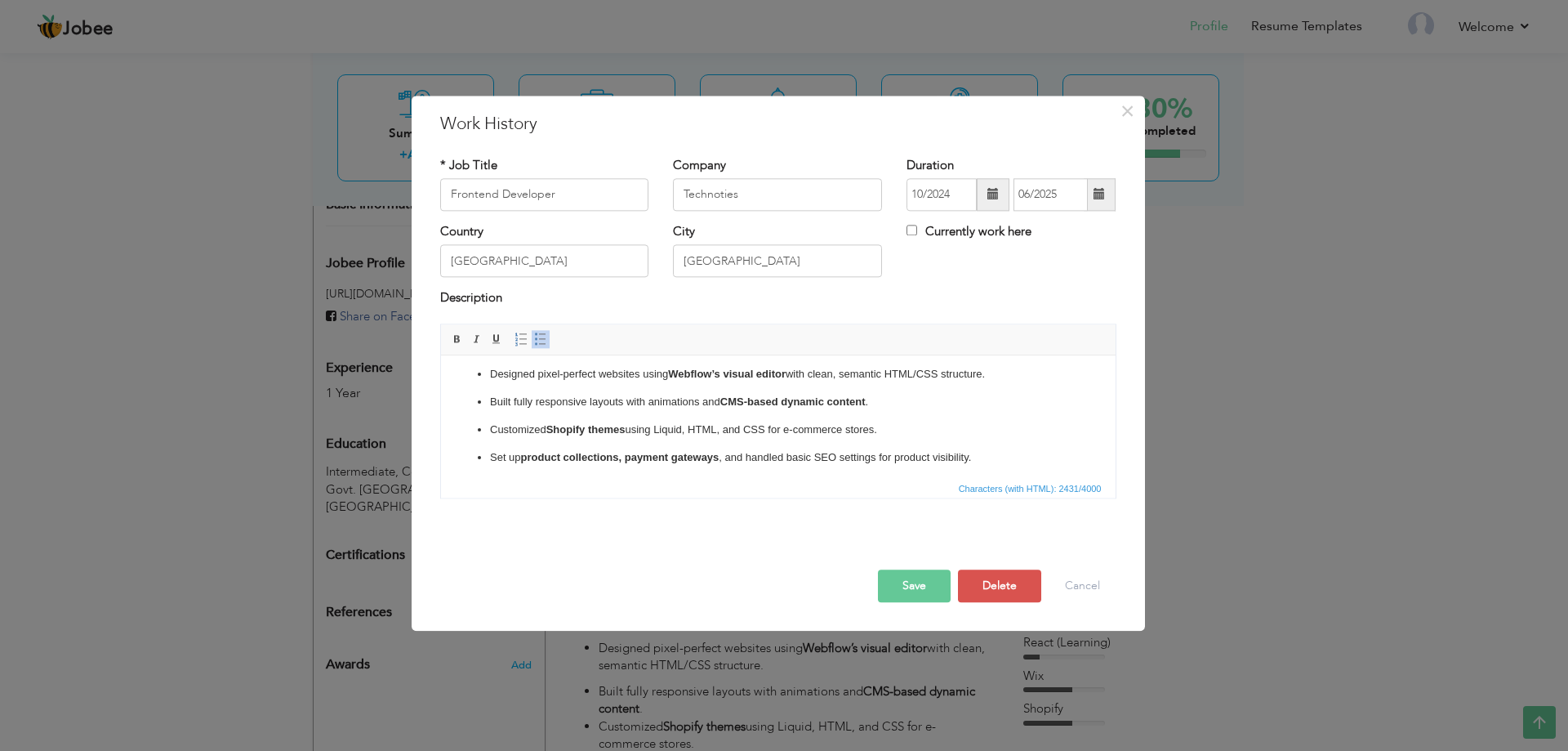
scroll to position [409, 0]
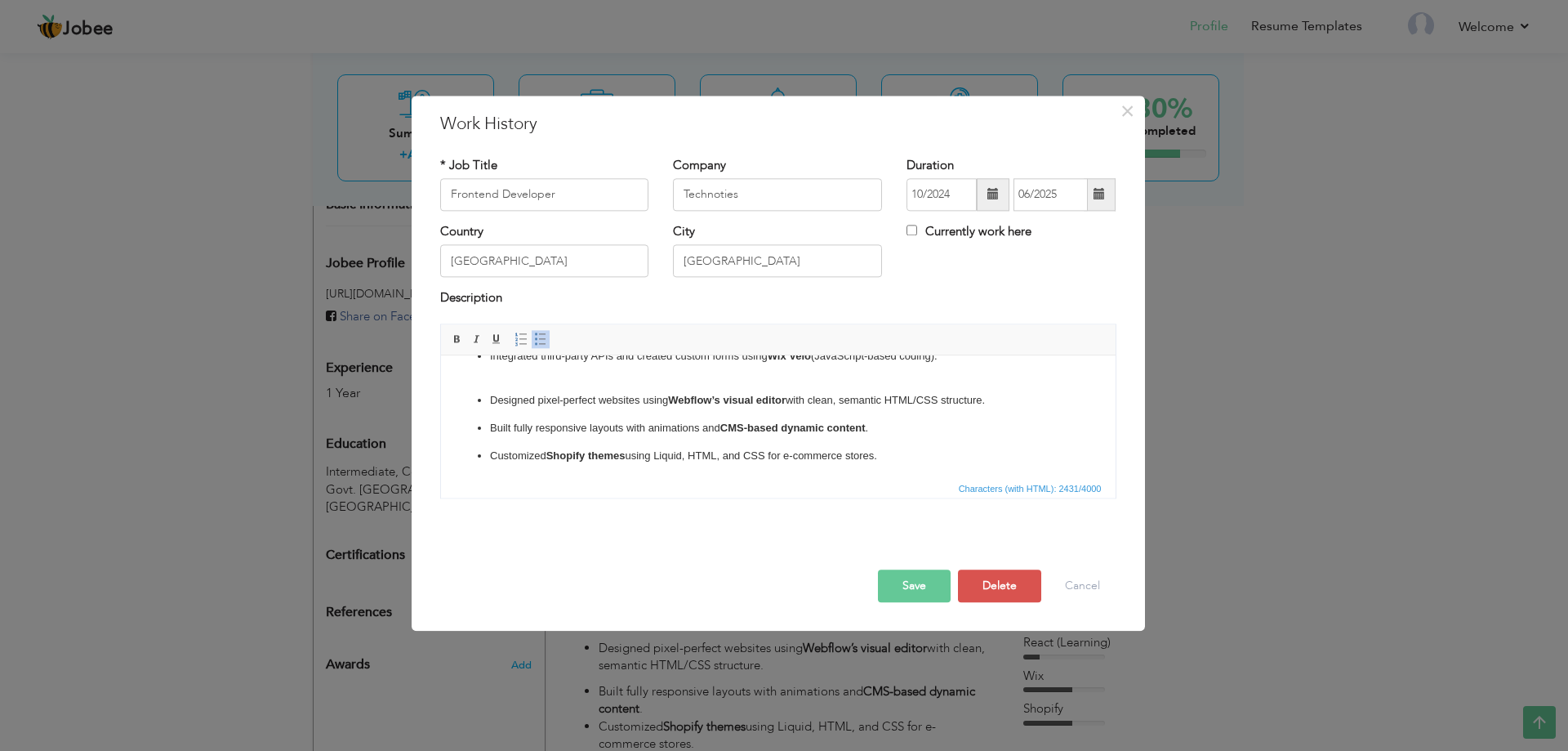
click at [1001, 399] on p "Designed pixel-perfect websites using Webflow’s visual editor with clean, seman…" at bounding box center [777, 401] width 577 height 17
click at [917, 445] on li "Built fully responsive layouts with animations and CMS-based dynamic content ." at bounding box center [777, 446] width 577 height 17
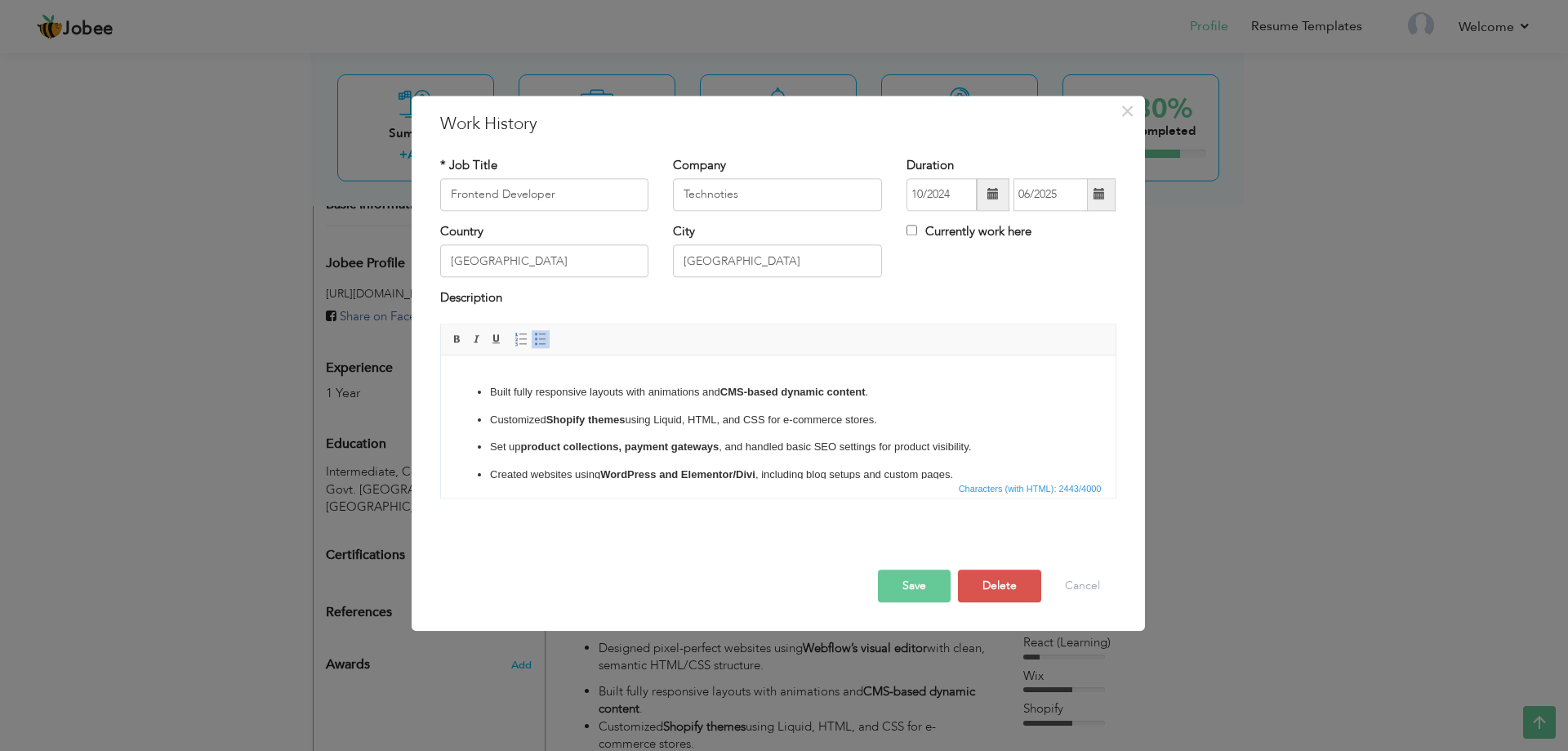
scroll to position [490, 0]
click at [964, 400] on ul "HTML5, CSS3, and JavaScript : Writing clean, maintainable, and efficient code t…" at bounding box center [777, 204] width 642 height 556
click at [919, 393] on p "Customized Shopify themes using Liquid, HTML, and CSS for e-commerce stores." at bounding box center [777, 392] width 577 height 17
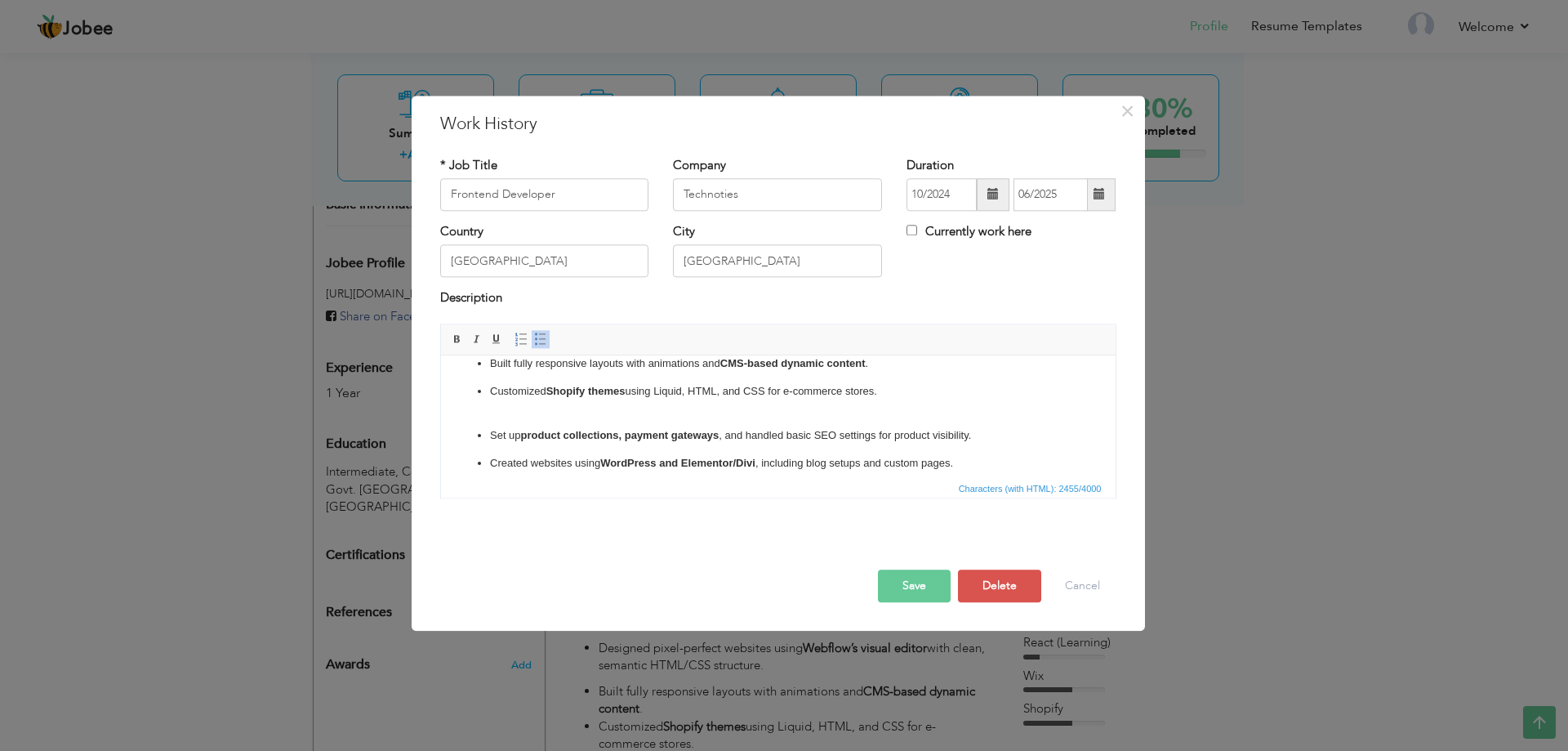
click at [898, 364] on li "Built fully responsive layouts with animations and CMS-based dynamic content ." at bounding box center [777, 364] width 577 height 17
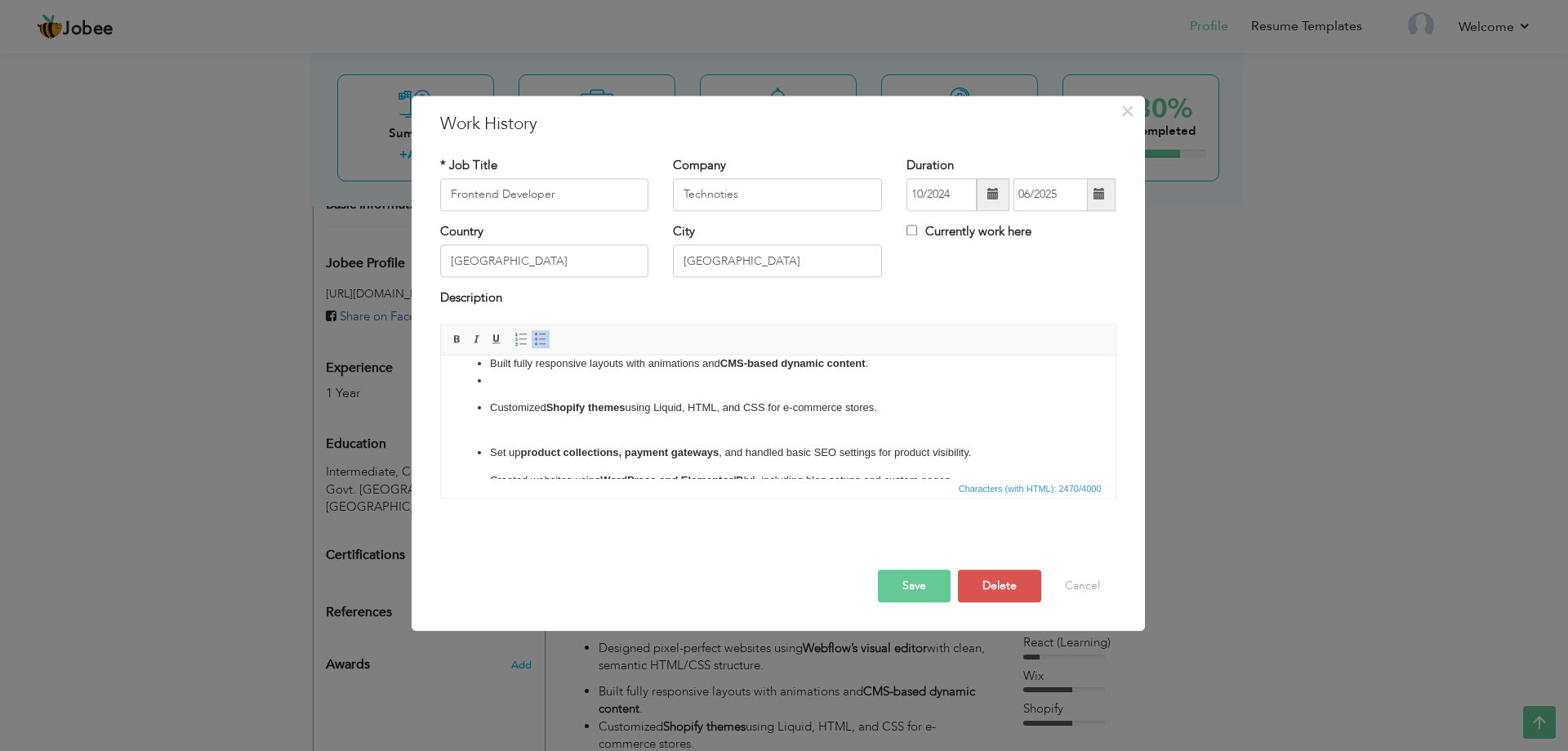
click at [898, 364] on li "Built fully responsive layouts with animations and CMS-based dynamic content ." at bounding box center [777, 364] width 577 height 17
click at [542, 340] on span at bounding box center [540, 339] width 13 height 13
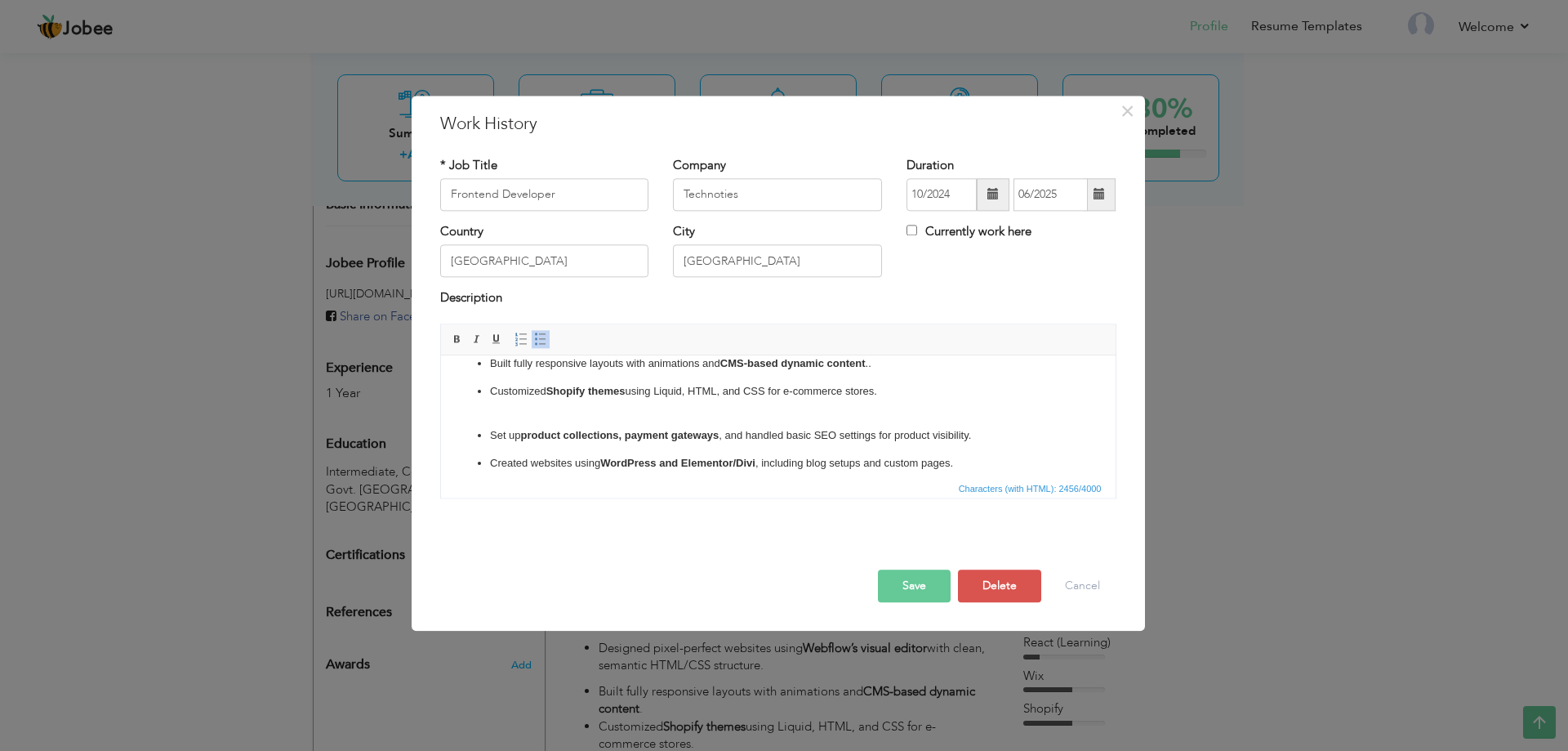
click at [990, 429] on p "Set up product collections, payment gateways , and handled basic SEO settings f…" at bounding box center [777, 436] width 577 height 17
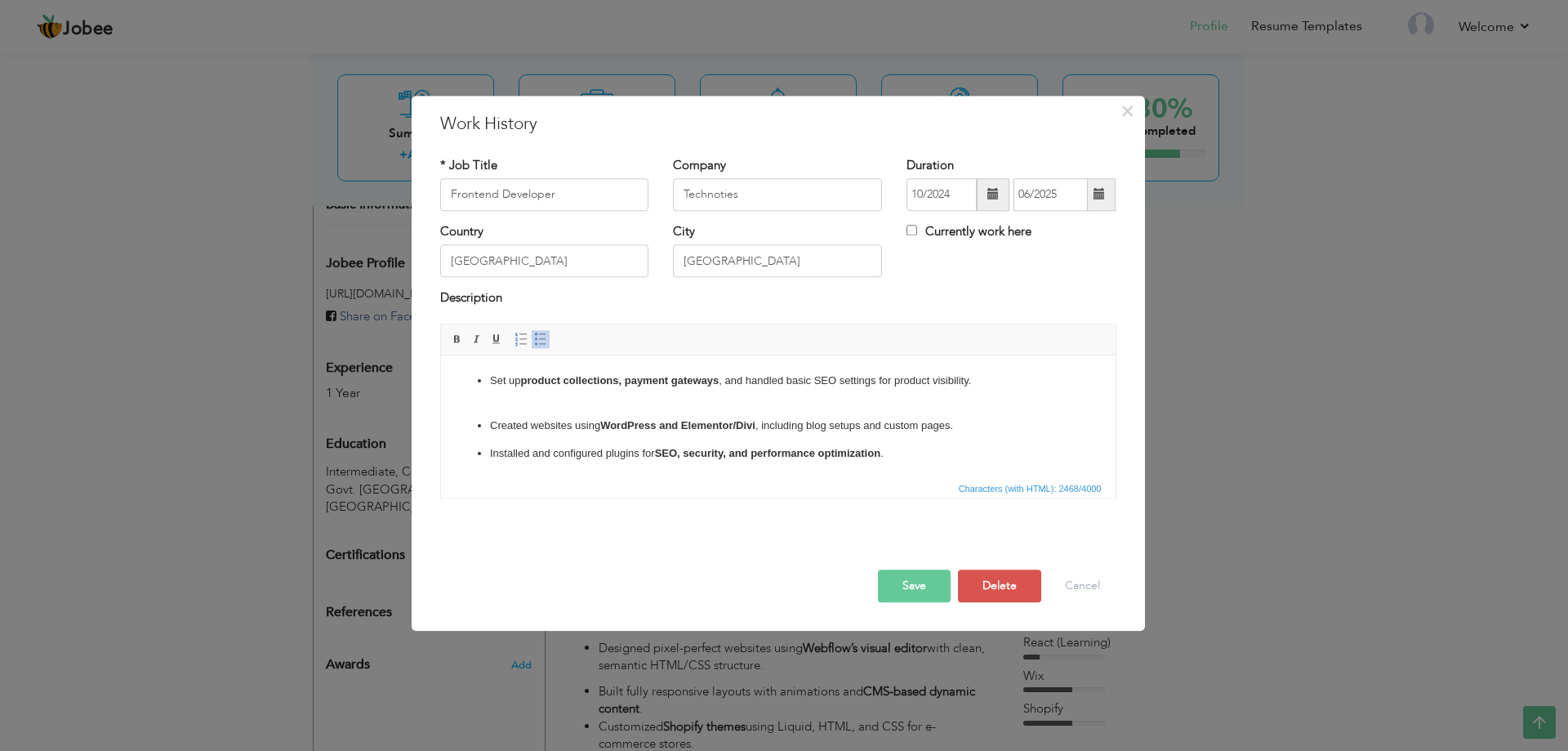
click at [967, 434] on ul "HTML5, CSS3, and JavaScript : Writing clean, maintainable, and efficient code t…" at bounding box center [777, 166] width 642 height 591
click at [967, 428] on p "Created websites using WordPress and Elementor/Divi , including blog setups and…" at bounding box center [777, 426] width 577 height 17
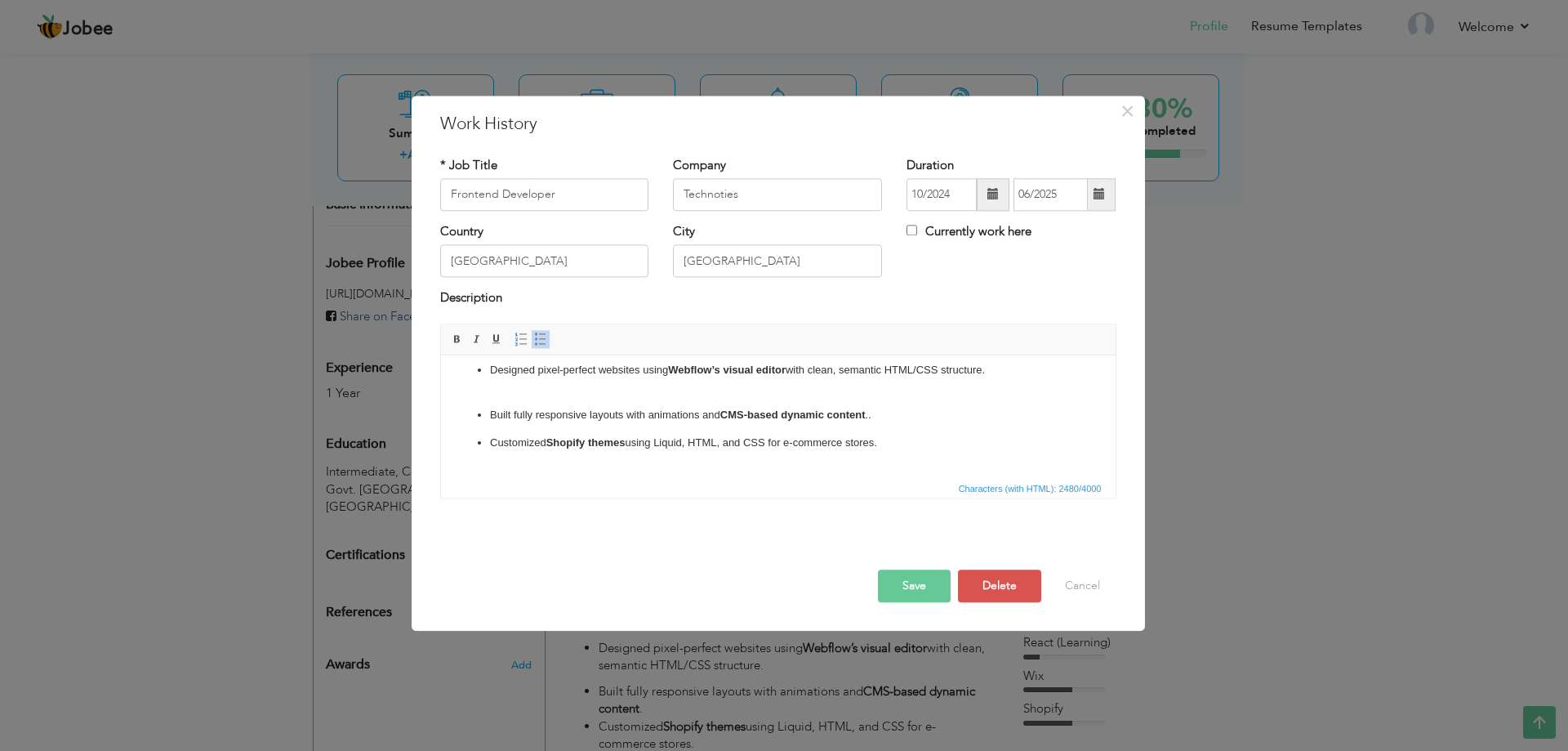
scroll to position [463, 0]
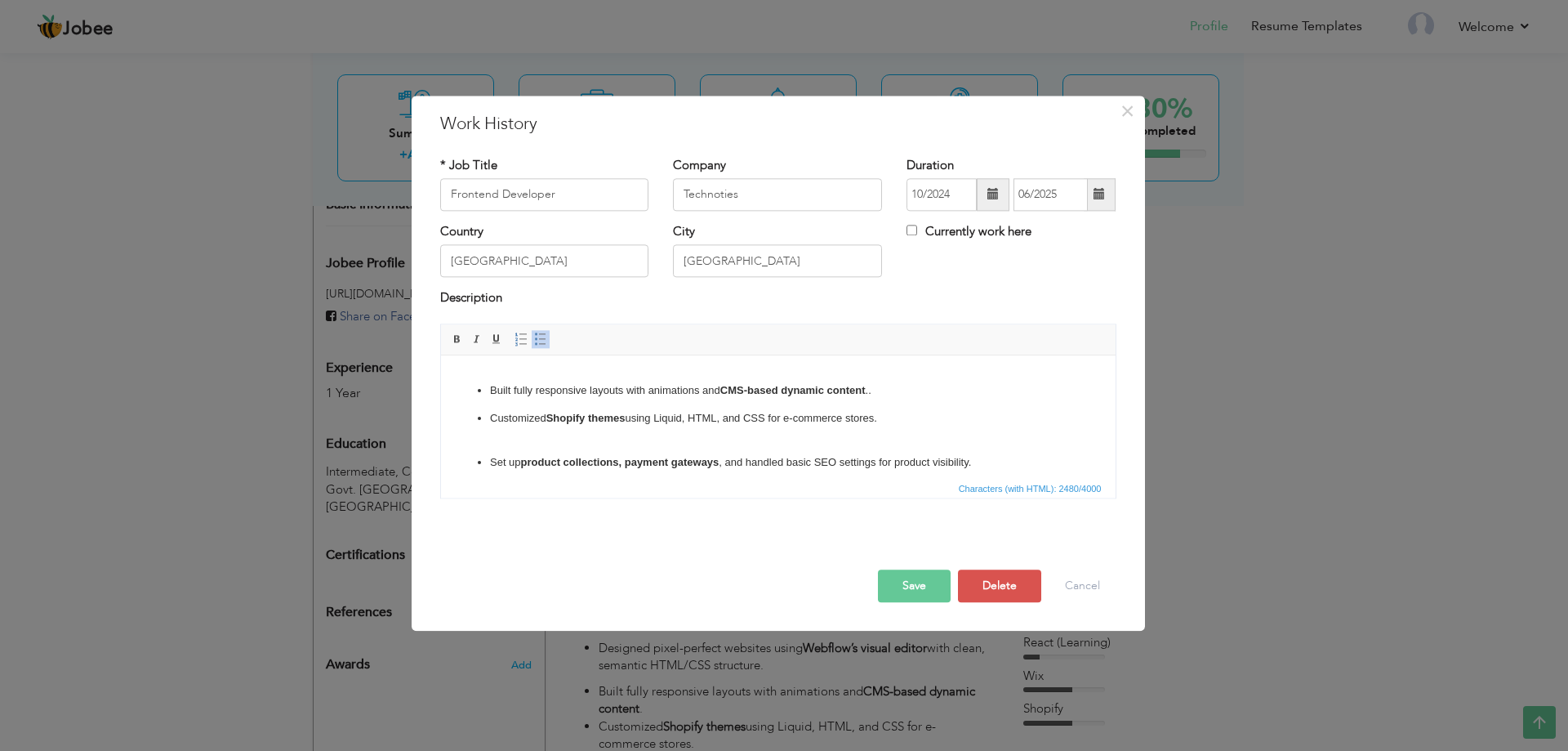
click at [898, 394] on li "Built fully responsive layouts with animations and CMS-based dynamic content .." at bounding box center [777, 391] width 577 height 17
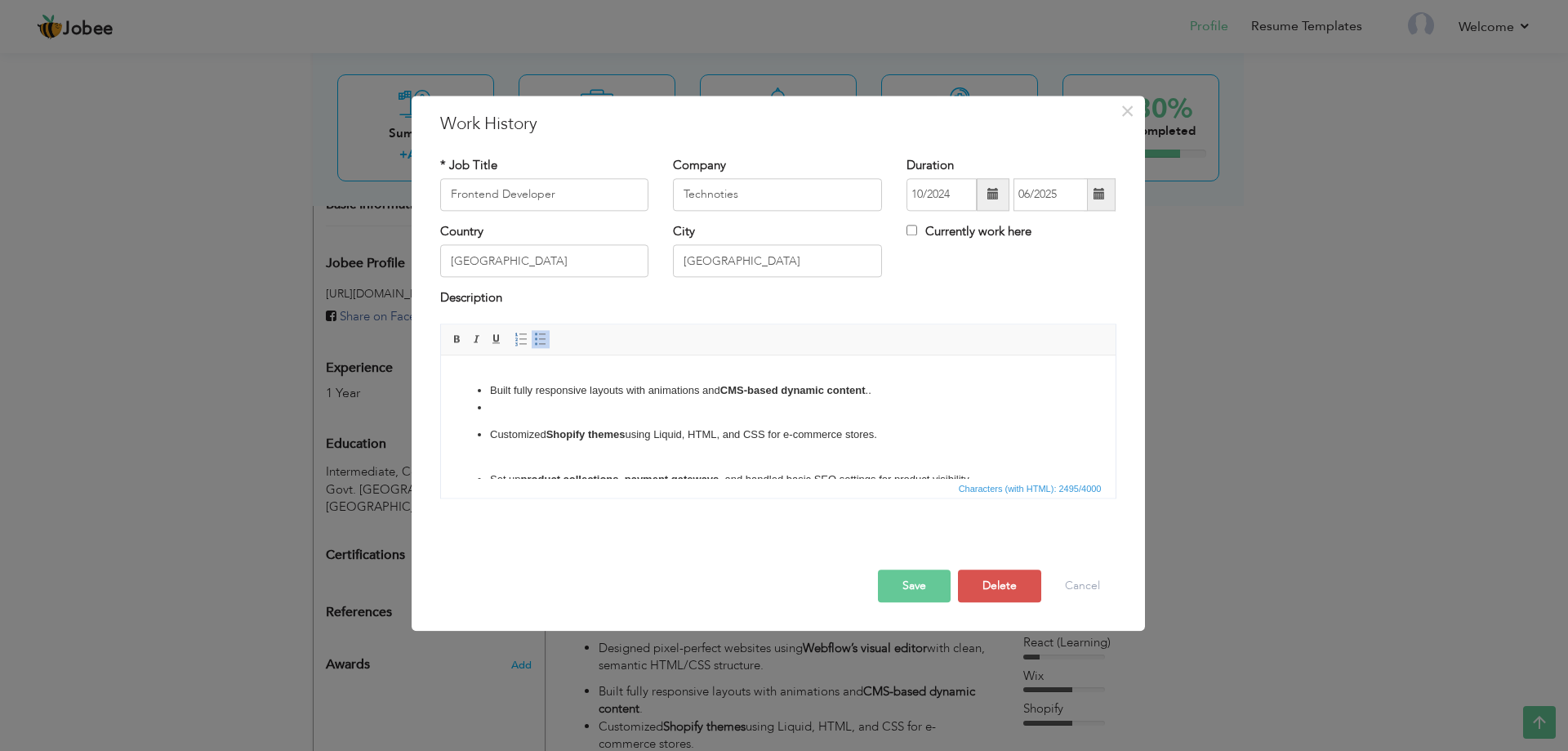
click at [536, 342] on span at bounding box center [540, 339] width 13 height 13
click at [930, 590] on button "Save" at bounding box center [914, 586] width 73 height 33
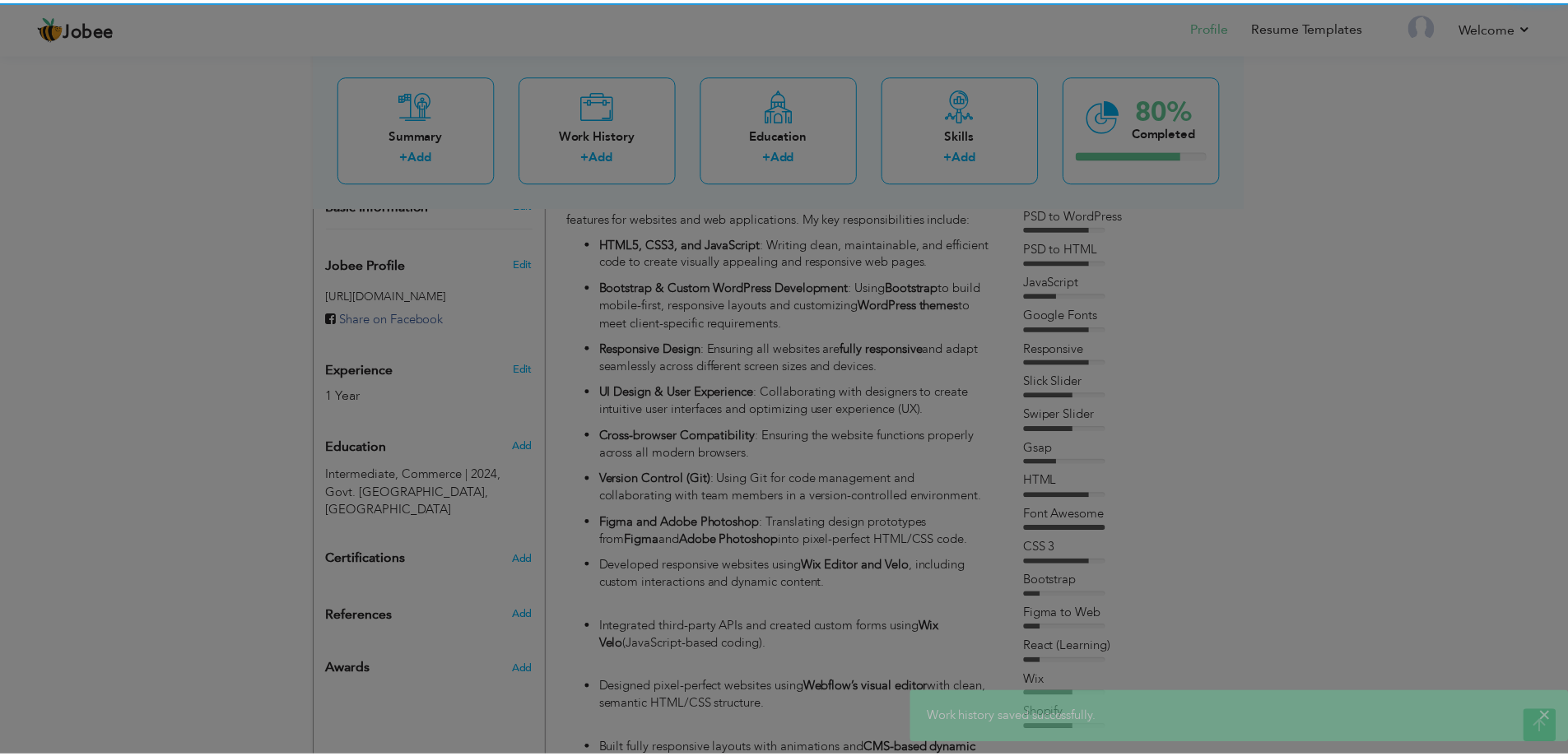
scroll to position [0, 0]
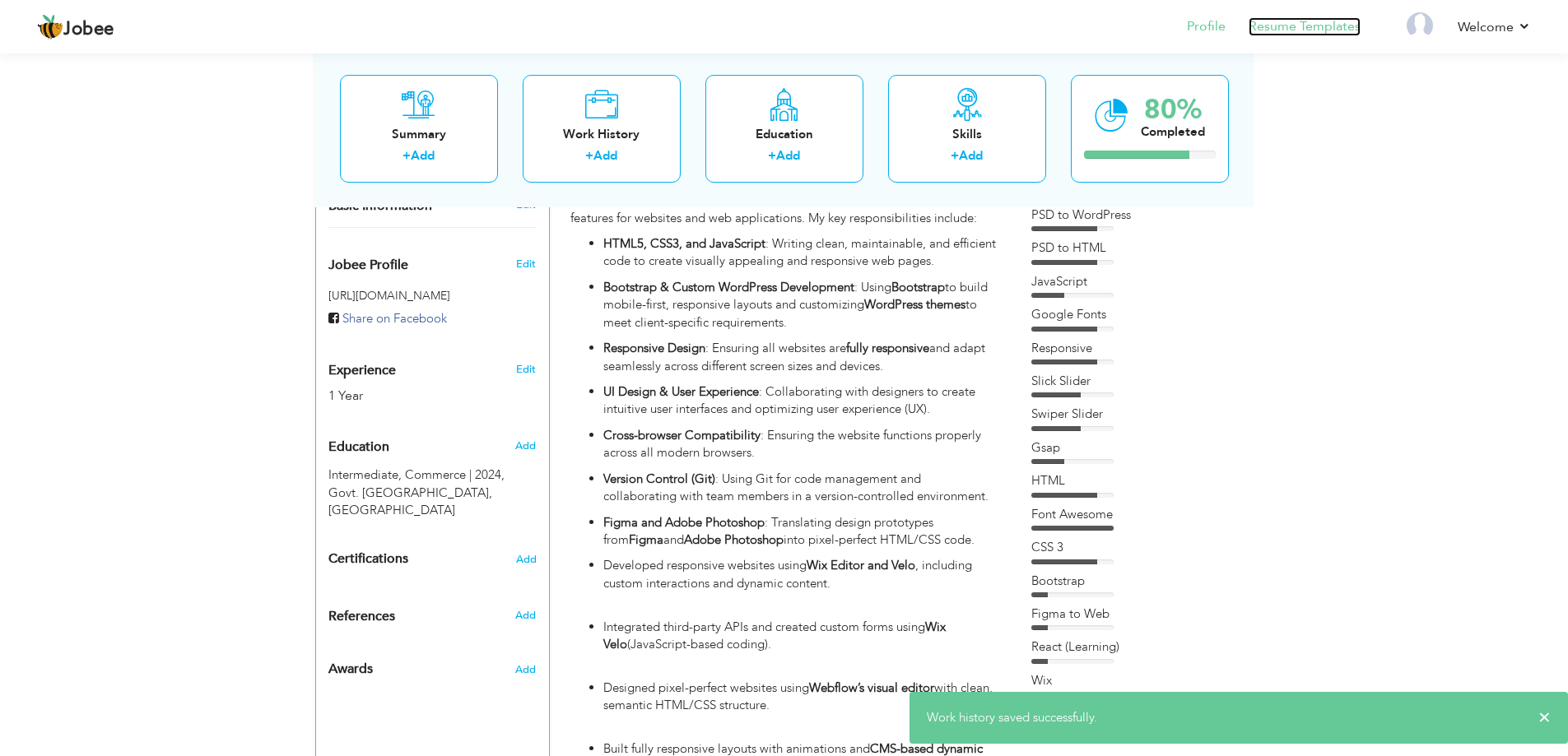
click at [1322, 30] on link "Resume Templates" at bounding box center [1305, 27] width 112 height 19
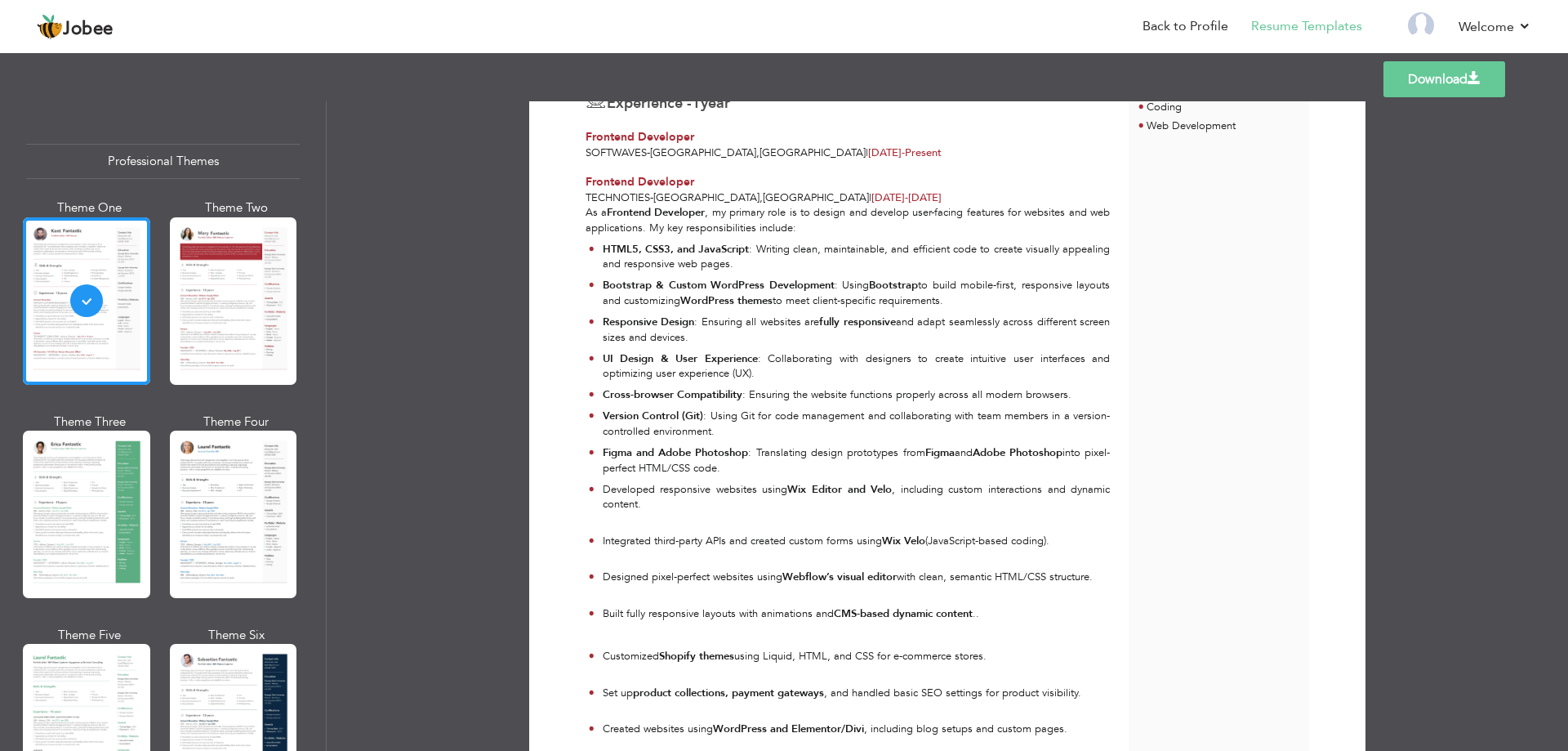
scroll to position [409, 0]
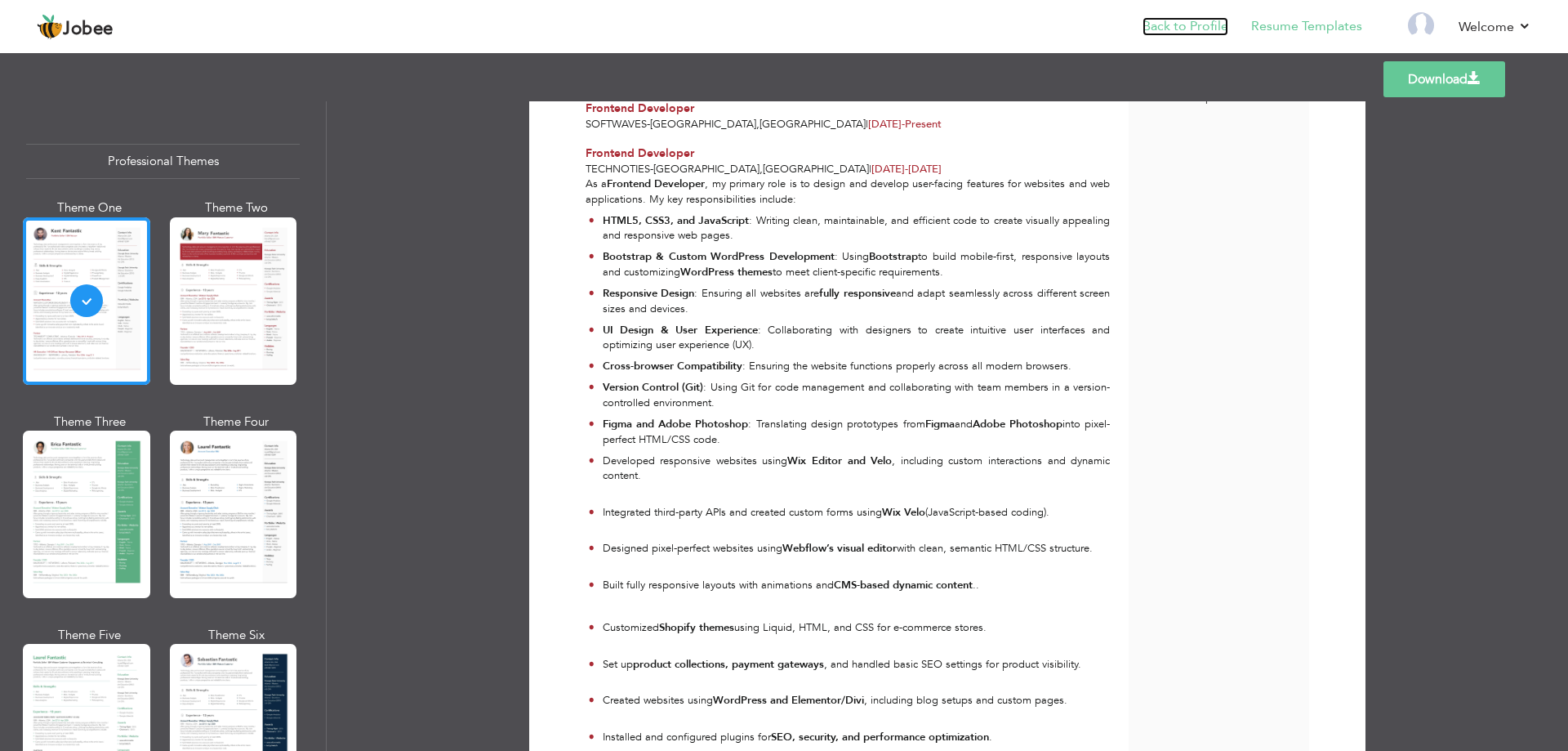
click at [1174, 25] on link "Back to Profile" at bounding box center [1185, 27] width 86 height 19
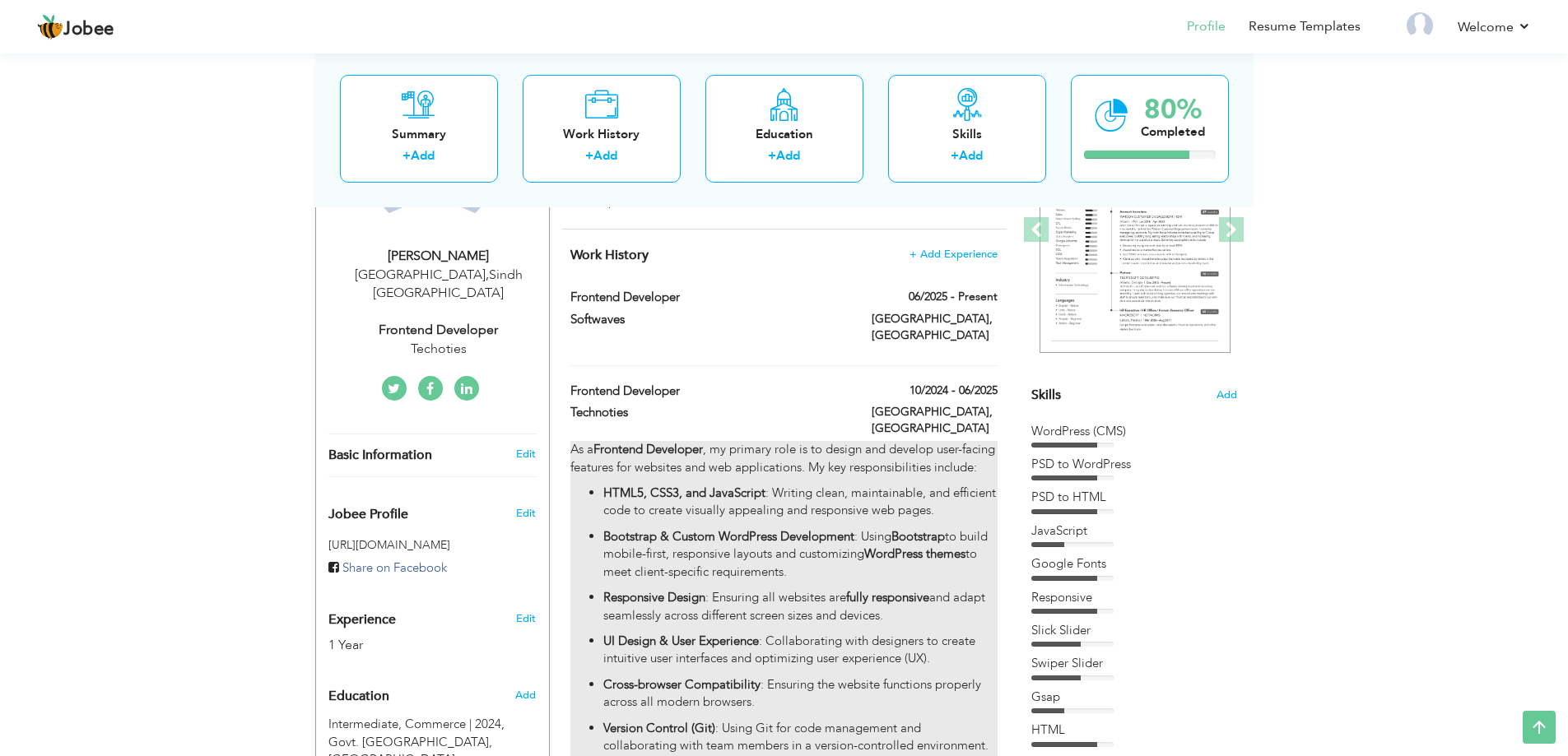
click at [864, 589] on strong "fully responsive" at bounding box center [888, 596] width 83 height 16
type input "Frontend Developer"
type input "Technoties"
type input "10/2024"
type input "06/2025"
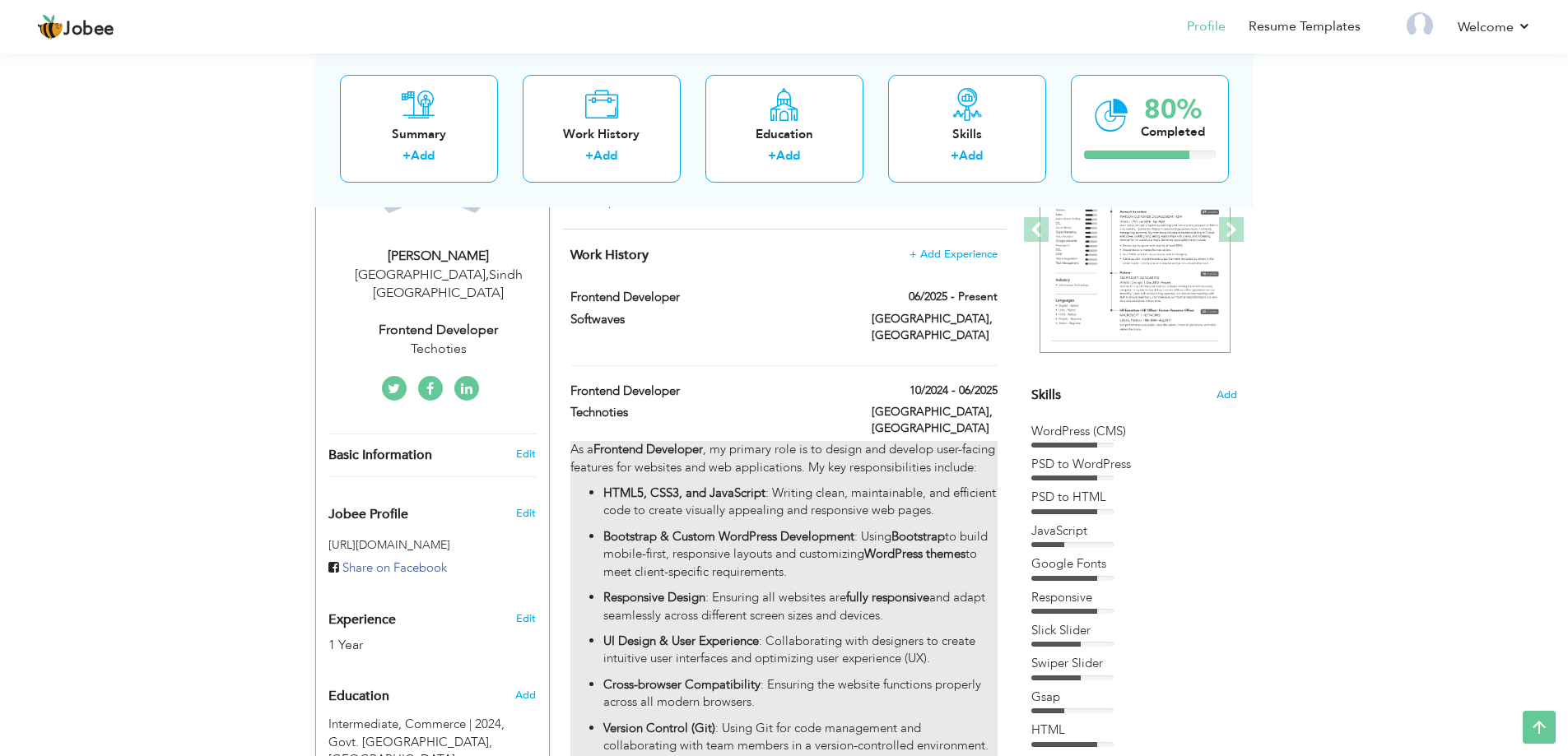
type input "[GEOGRAPHIC_DATA]"
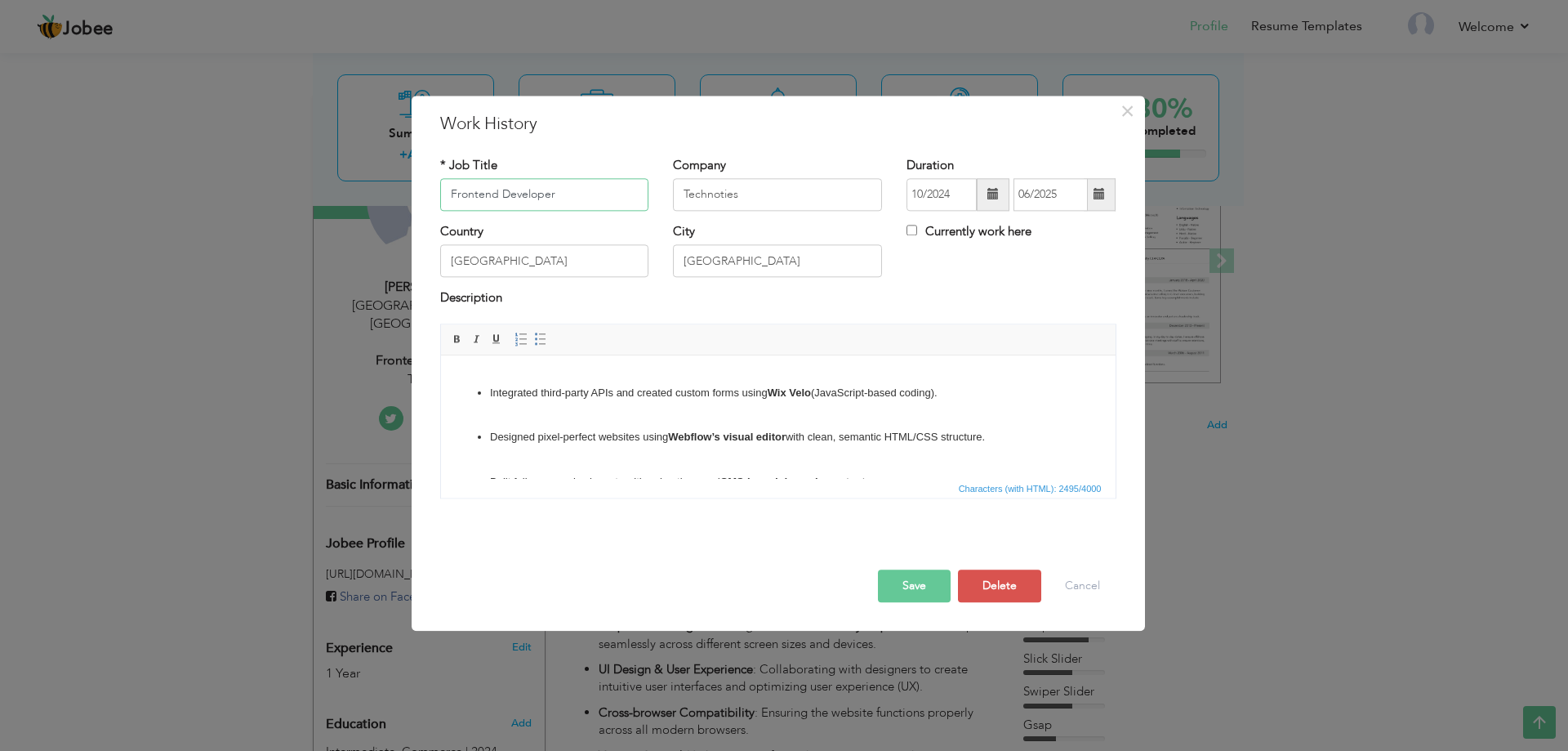
scroll to position [409, 0]
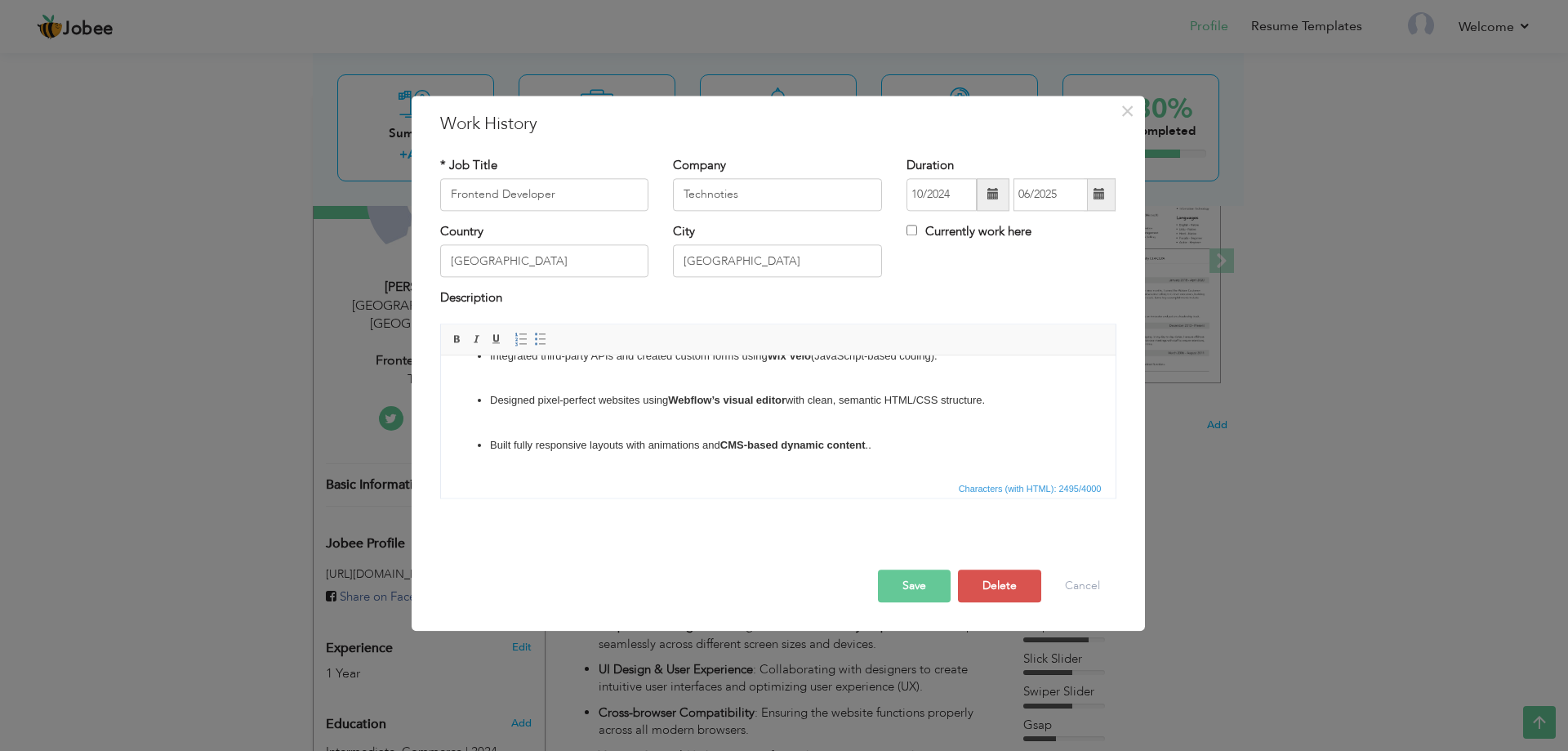
click at [519, 388] on ul "HTML5, CSS3, and JavaScript : Writing clean, maintainable, and efficient code t…" at bounding box center [777, 231] width 642 height 446
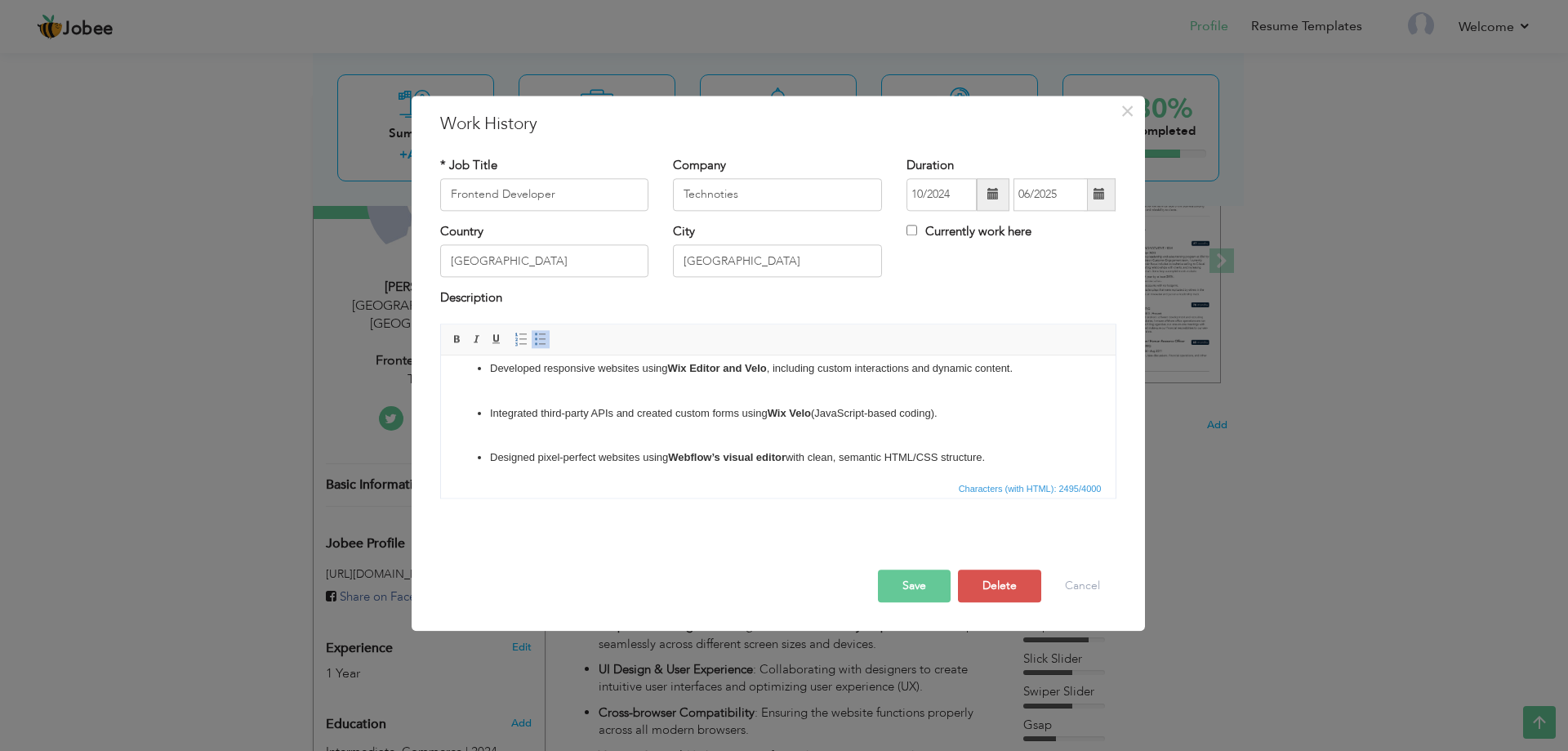
scroll to position [327, 0]
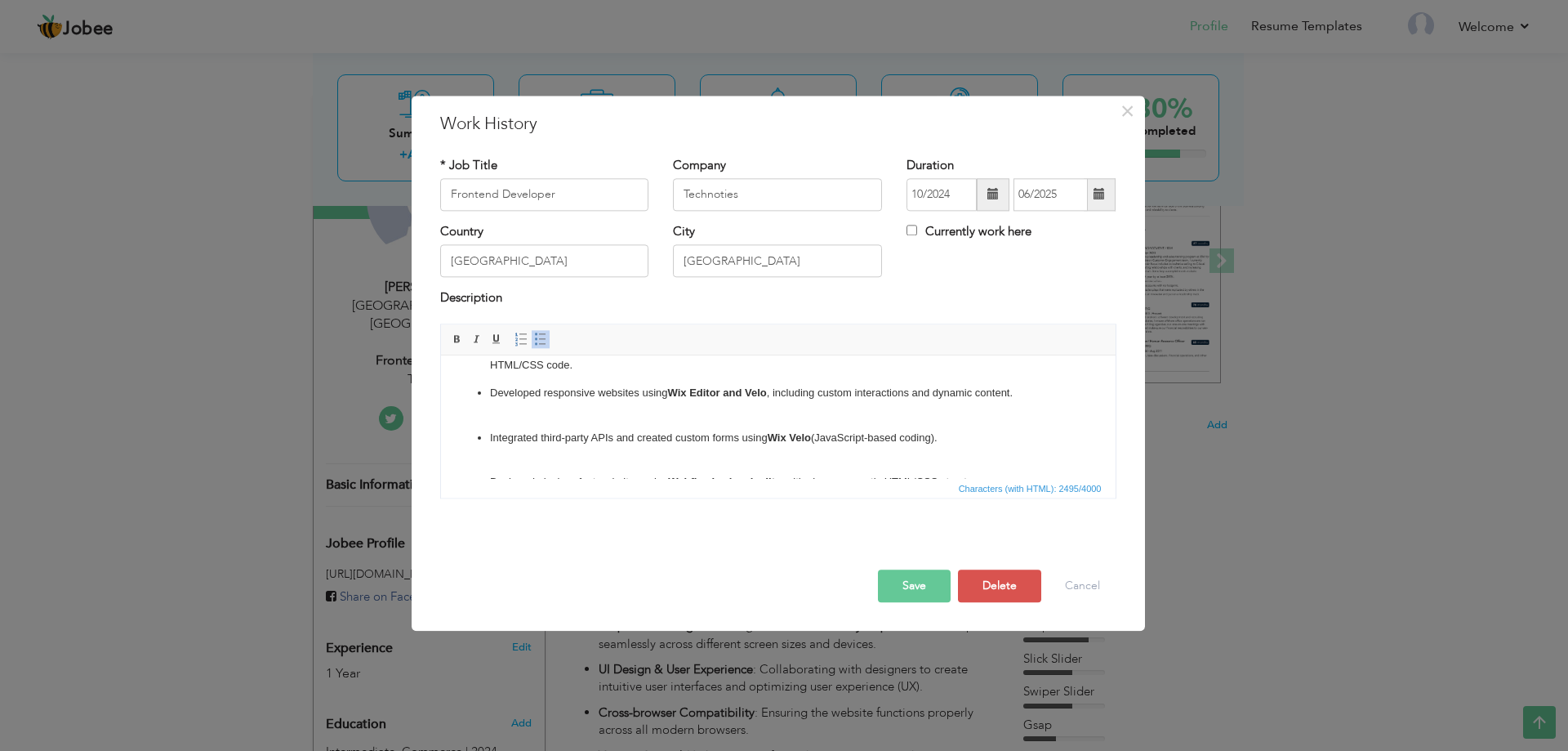
click at [497, 403] on p "Developed responsive websites using Wix Editor and Velo , including custom inte…" at bounding box center [777, 402] width 577 height 34
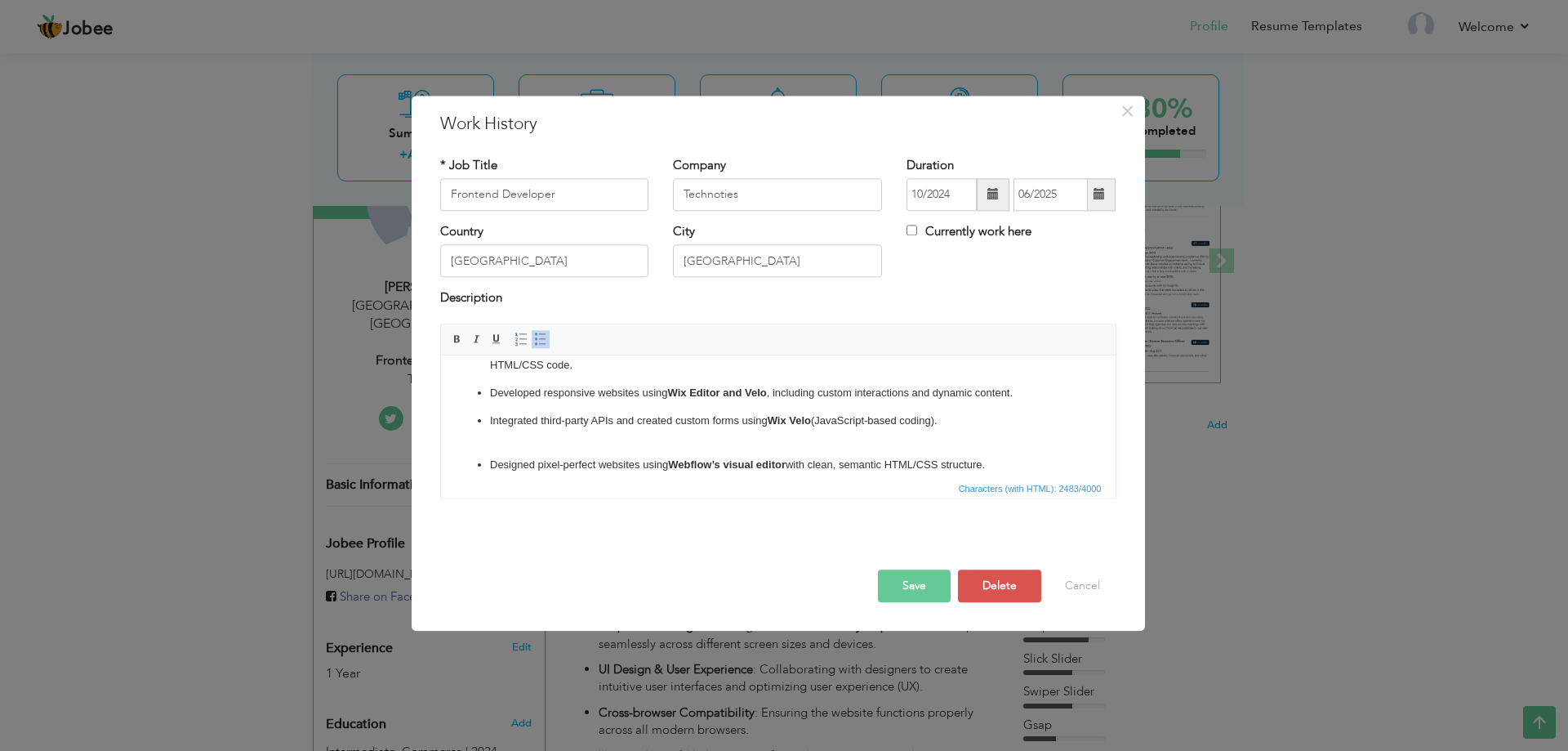
click at [480, 444] on ul "HTML5, CSS3, and JavaScript : Writing clean, maintainable, and efficient code t…" at bounding box center [777, 304] width 642 height 429
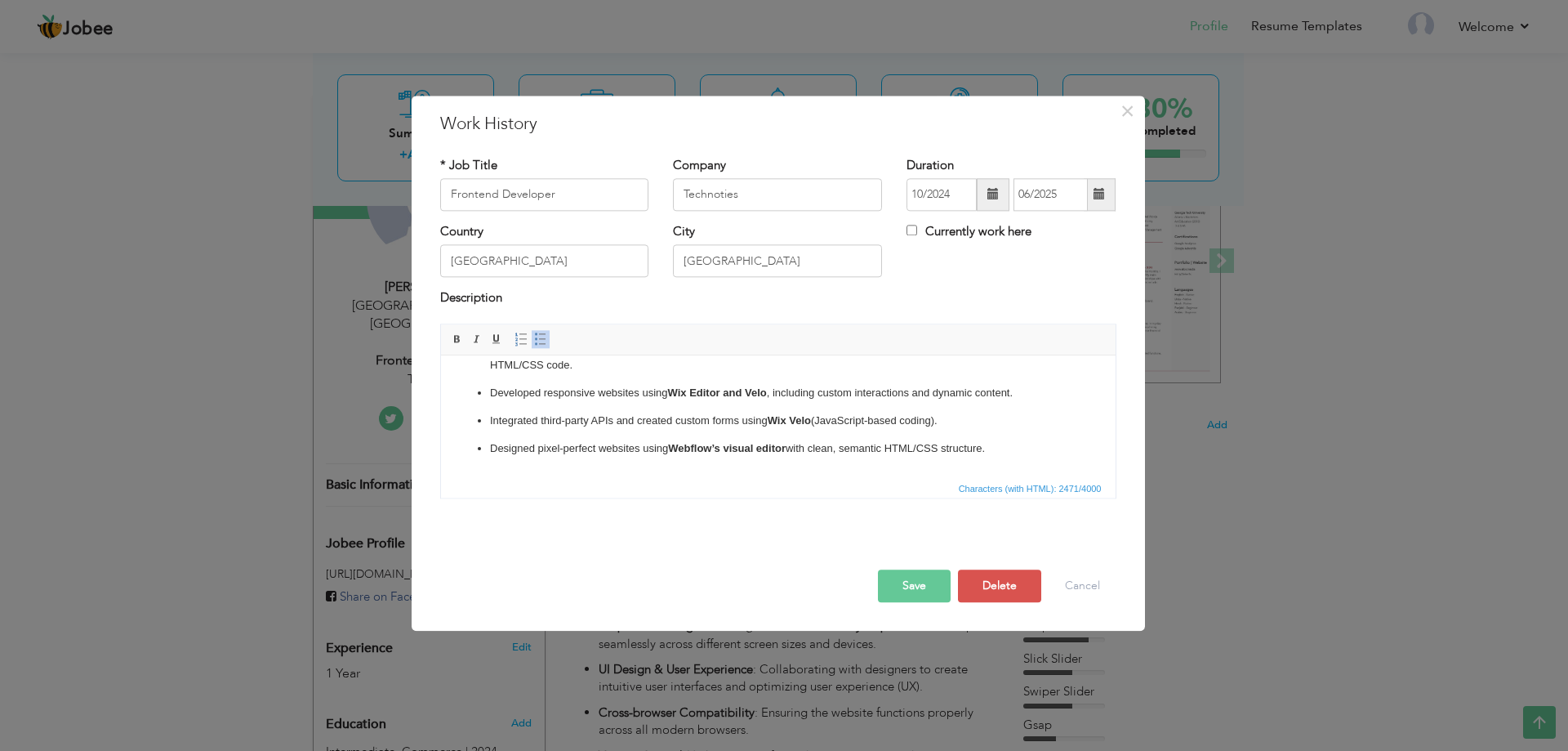
scroll to position [409, 0]
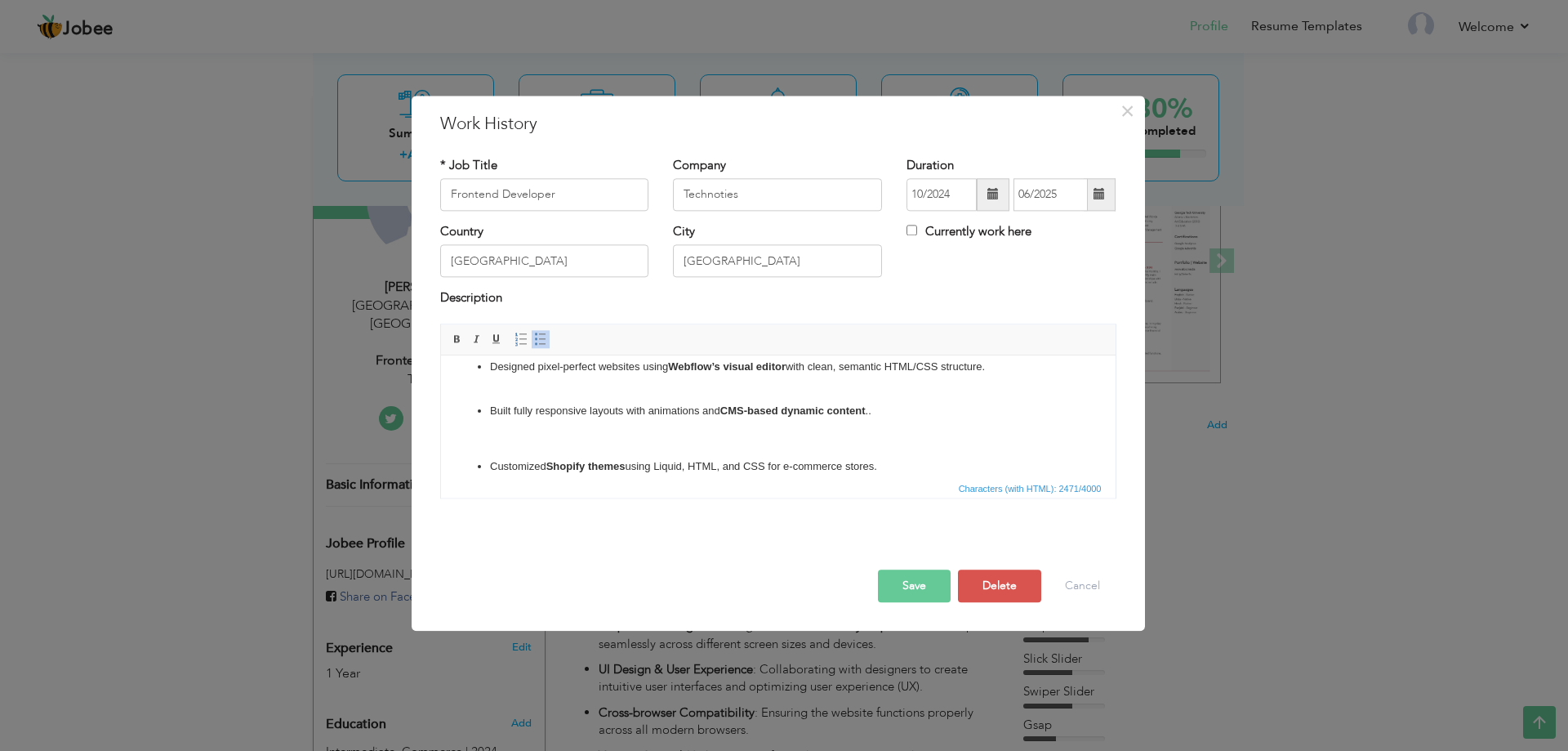
click at [494, 391] on p "Designed pixel-perfect websites using Webflow’s visual editor with clean, seman…" at bounding box center [777, 376] width 577 height 34
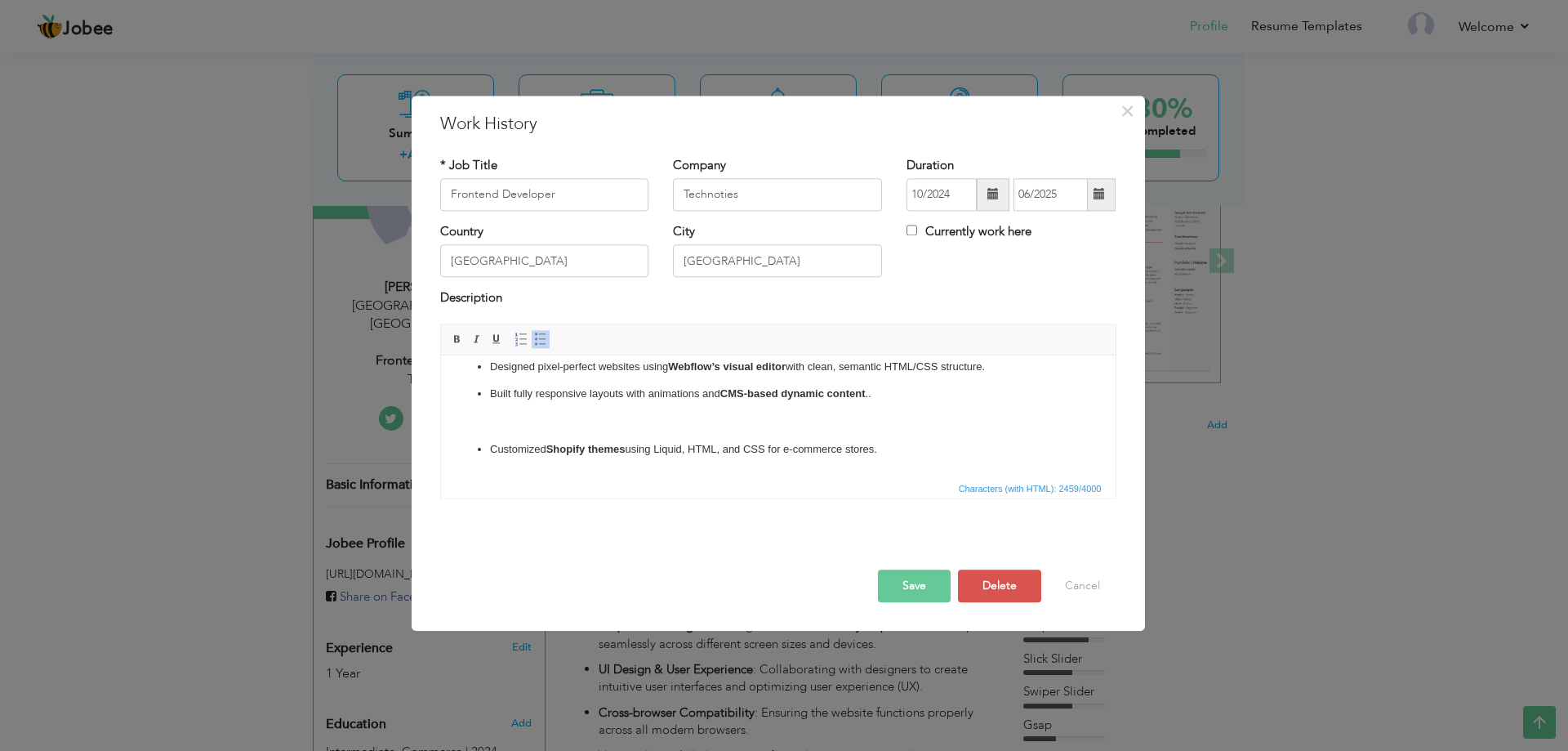
click at [488, 412] on body "As a Frontend Developer , my primary role is to design and develop user-facing …" at bounding box center [777, 278] width 642 height 629
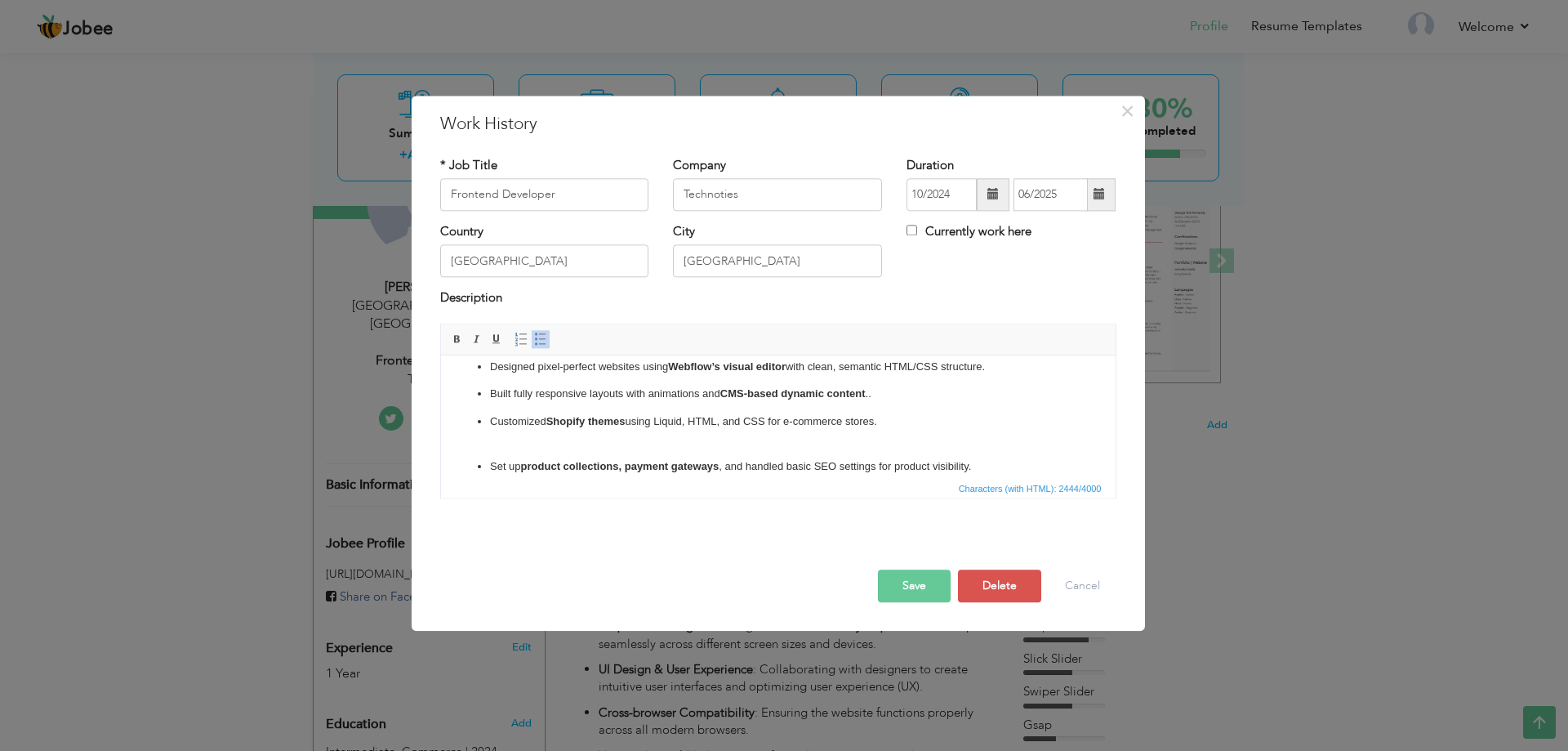
click at [479, 436] on ul "HTML5, CSS3, and JavaScript : Writing clean, maintainable, and efficient code t…" at bounding box center [777, 286] width 642 height 556
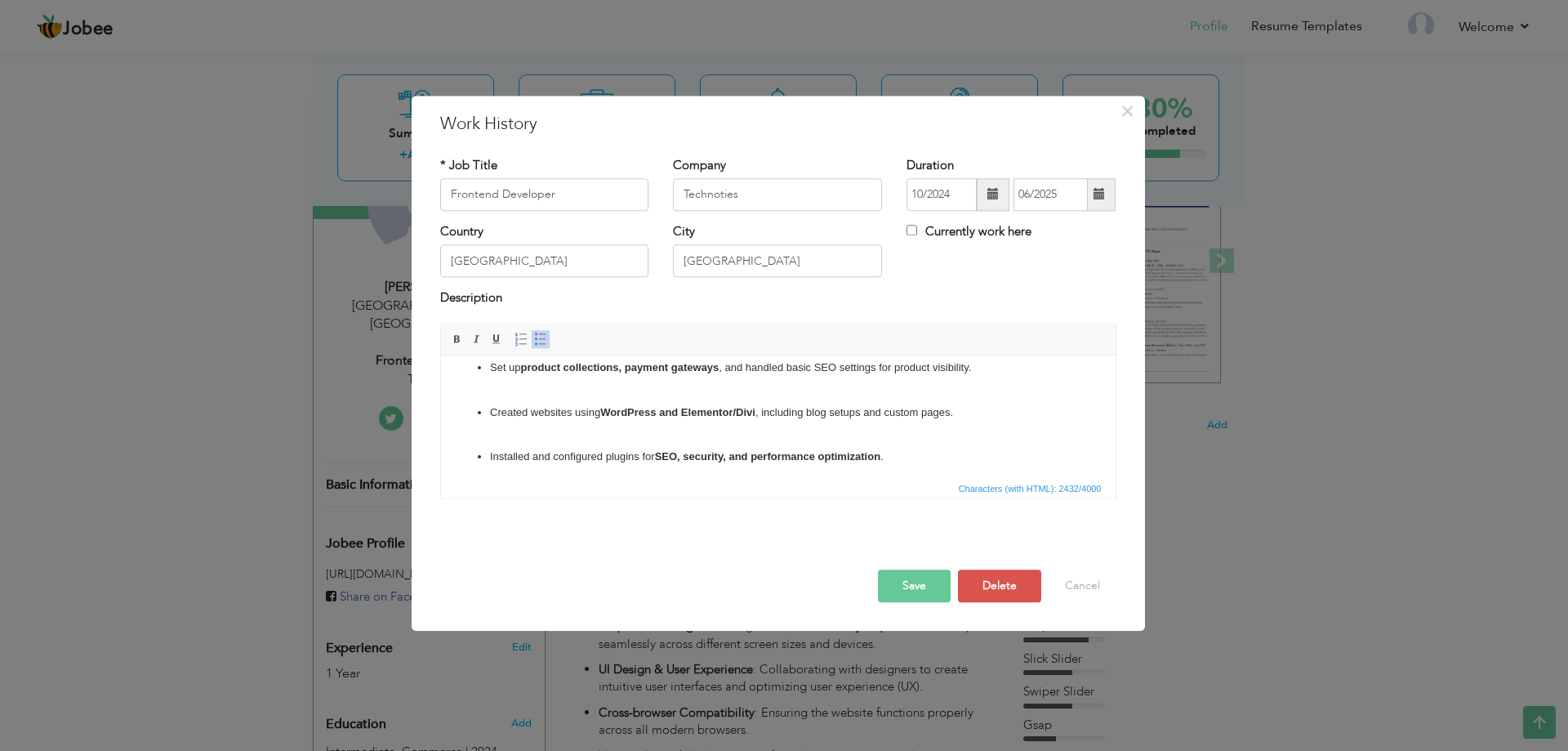
click at [477, 388] on ul "HTML5, CSS3, and JavaScript : Writing clean, maintainable, and efficient code t…" at bounding box center [777, 195] width 642 height 539
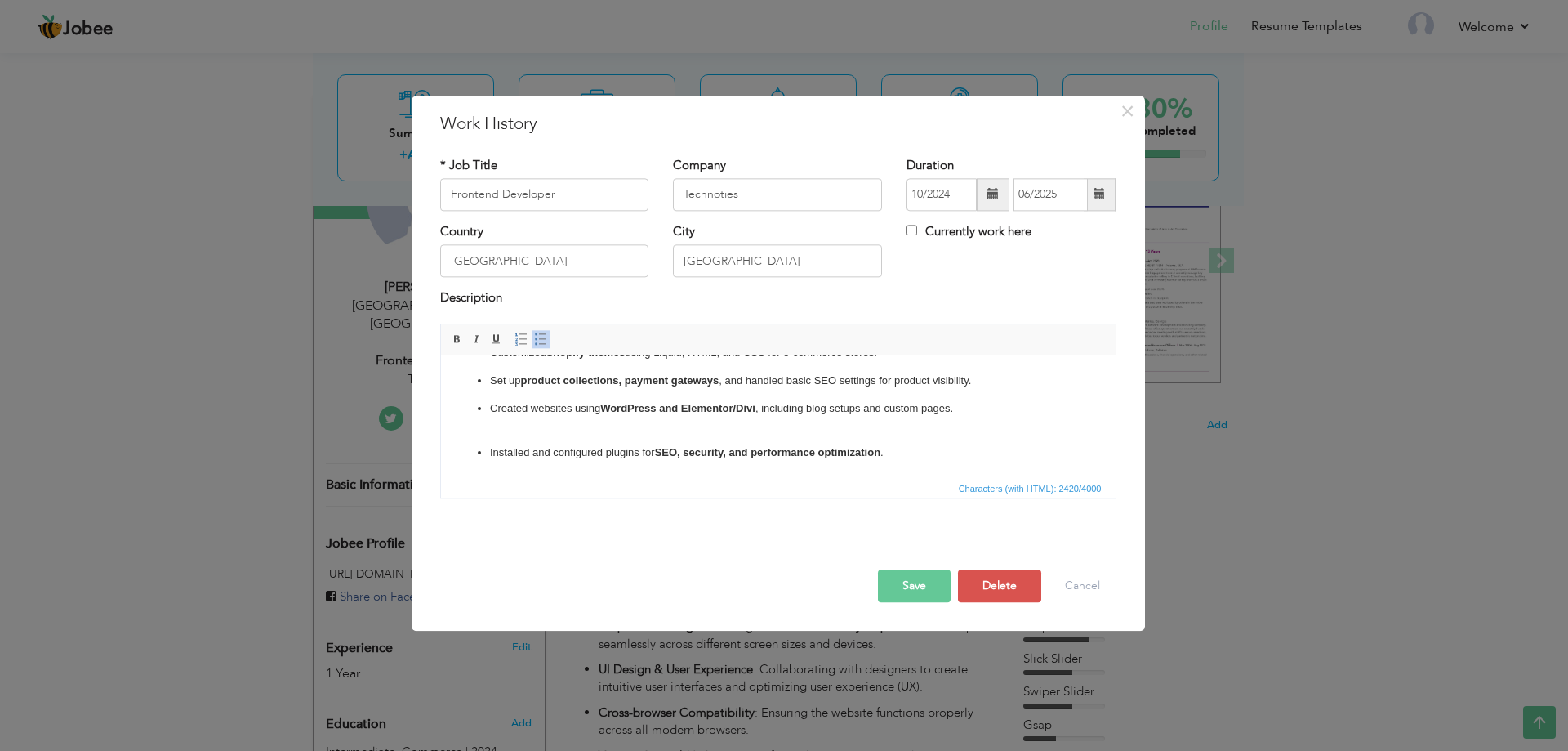
click at [479, 419] on ul "HTML5, CSS3, and JavaScript : Writing clean, maintainable, and efficient code t…" at bounding box center [777, 201] width 642 height 523
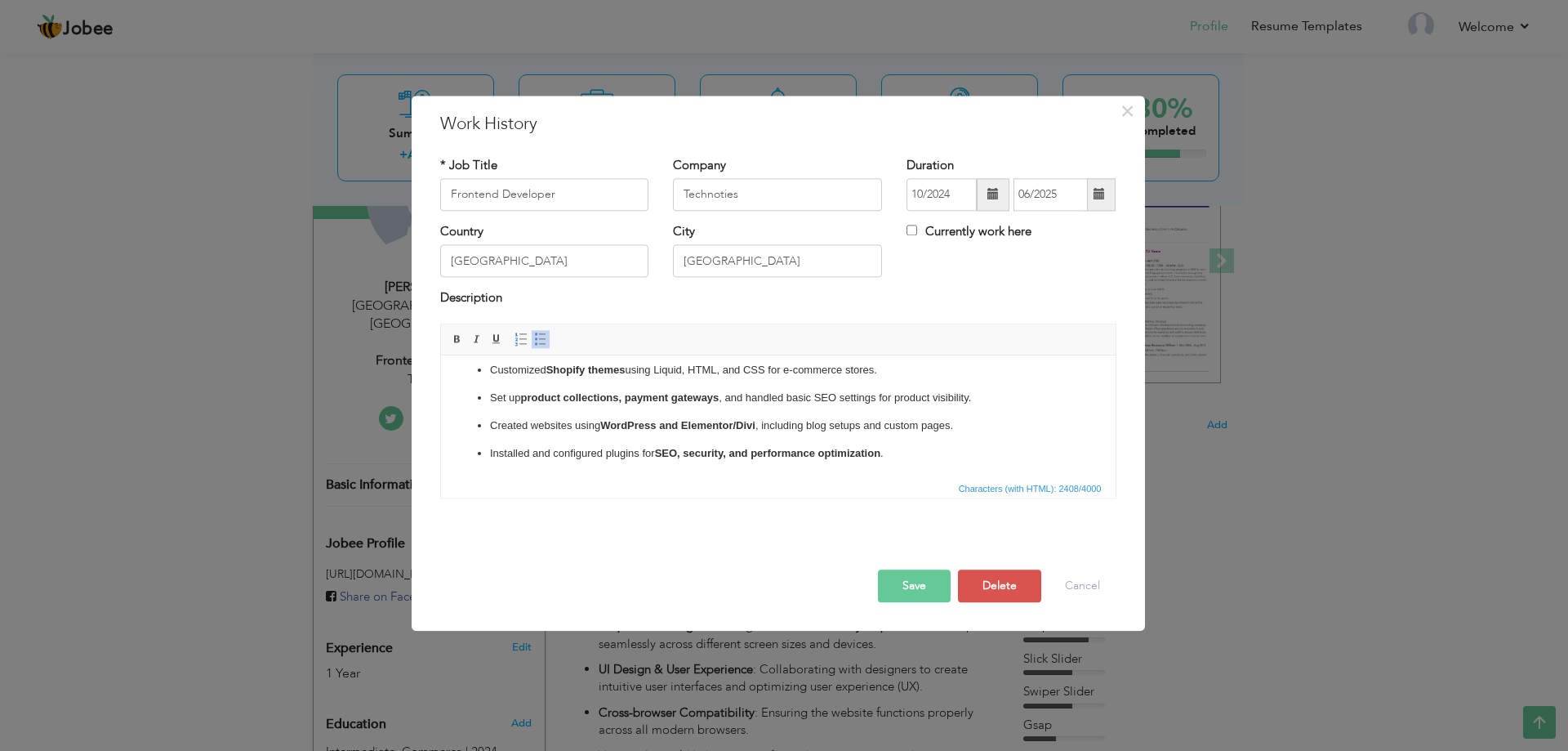
click at [921, 592] on button "Save" at bounding box center [914, 586] width 73 height 33
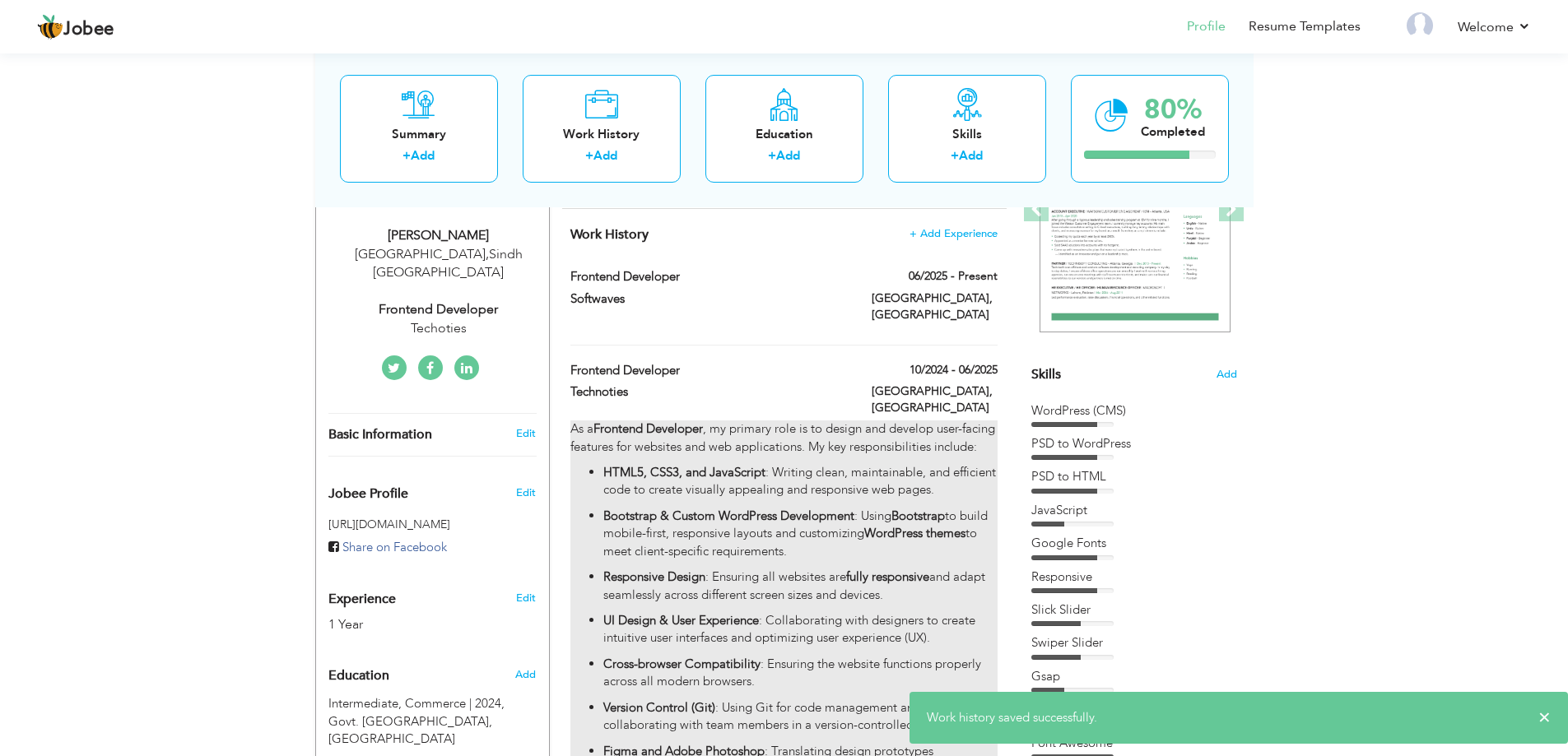
scroll to position [329, 0]
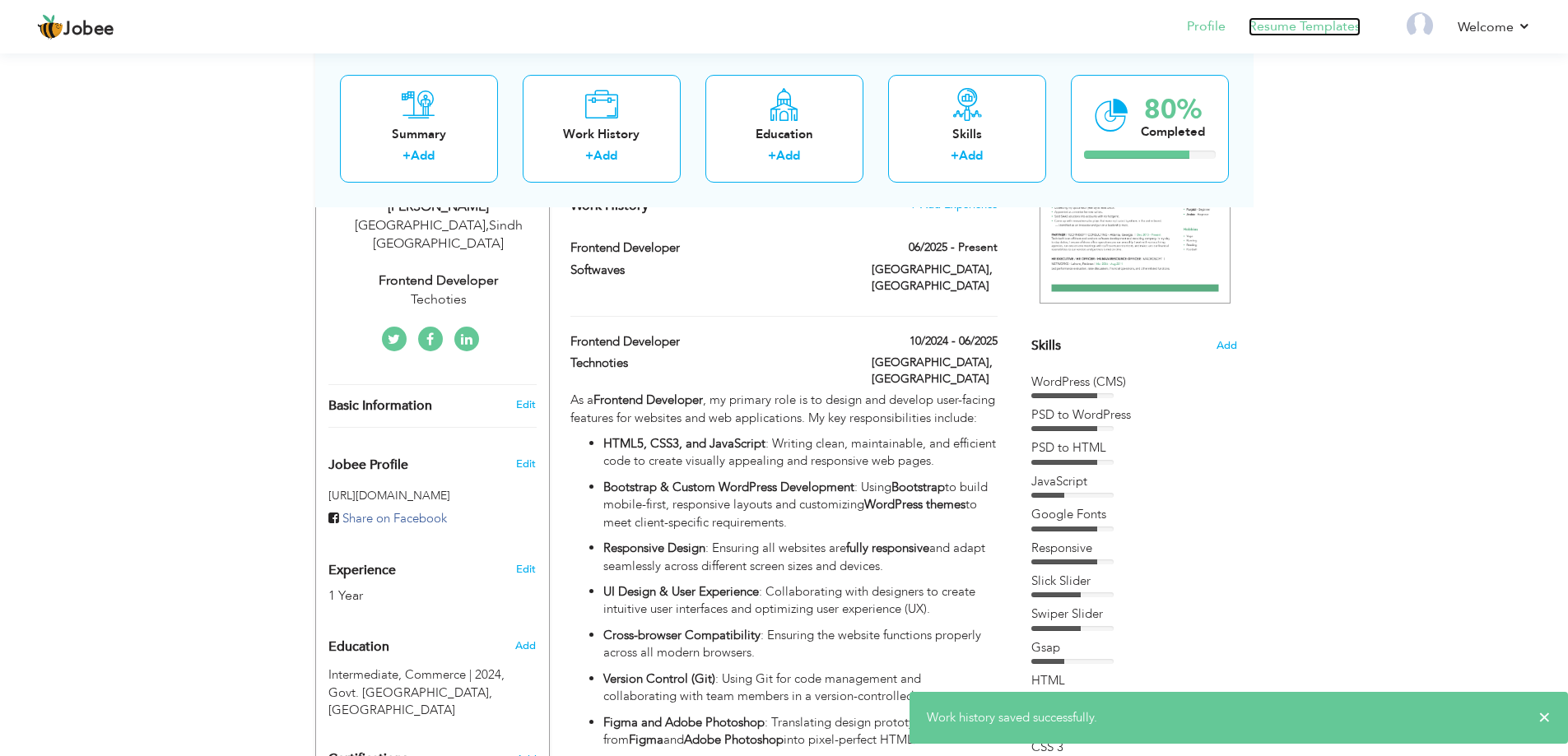
click at [1307, 23] on link "Resume Templates" at bounding box center [1305, 27] width 112 height 19
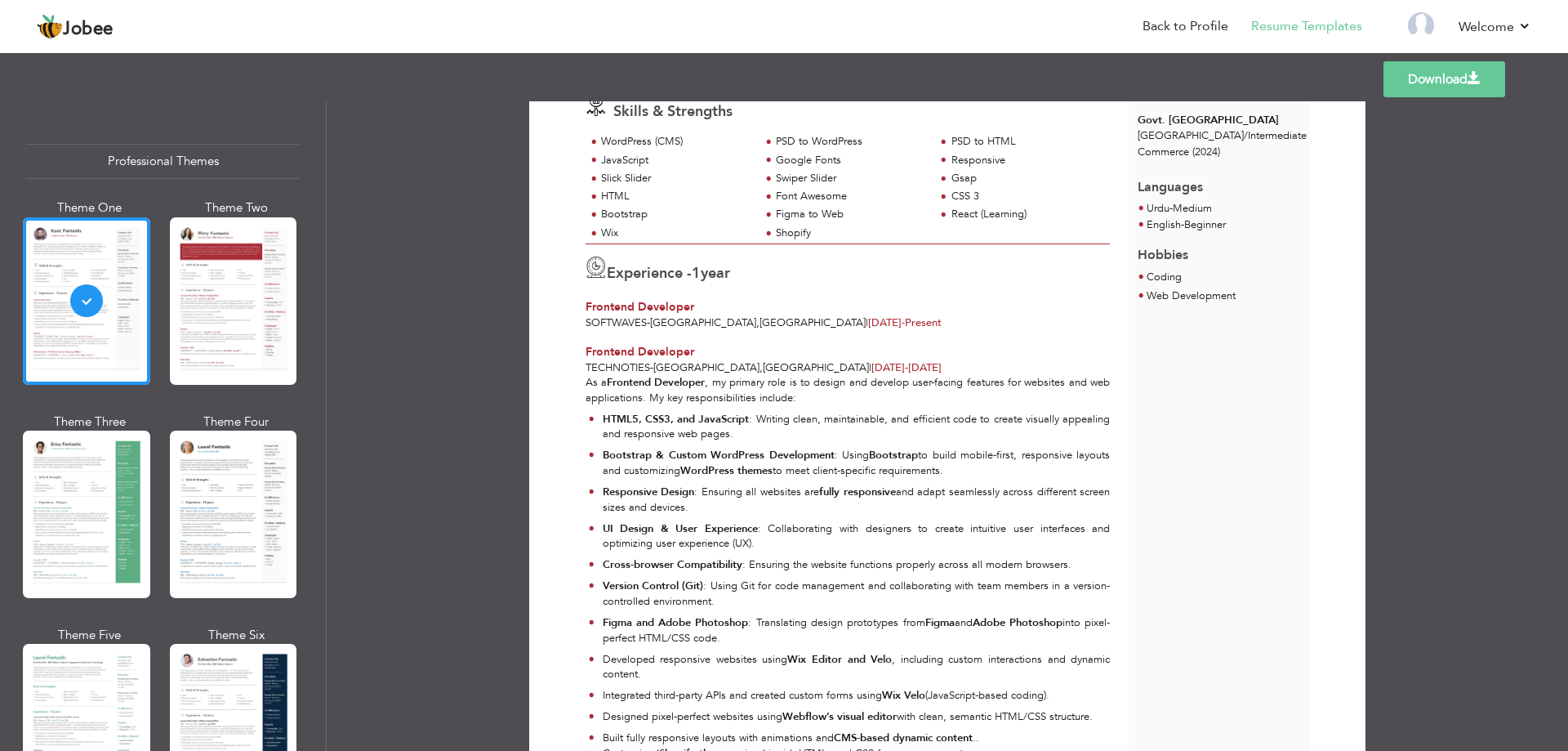
scroll to position [376, 0]
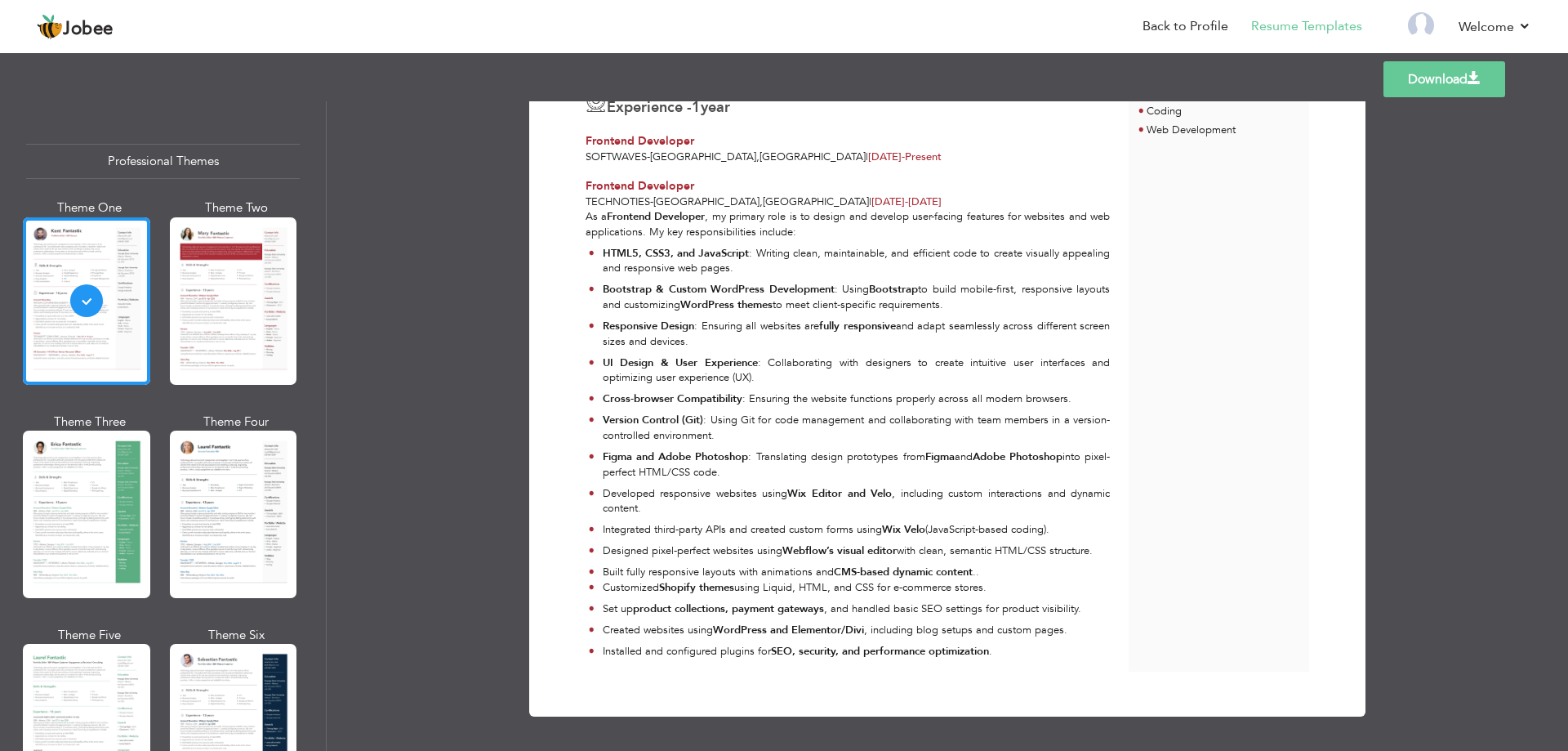
click at [1443, 86] on link "Download" at bounding box center [1445, 79] width 122 height 36
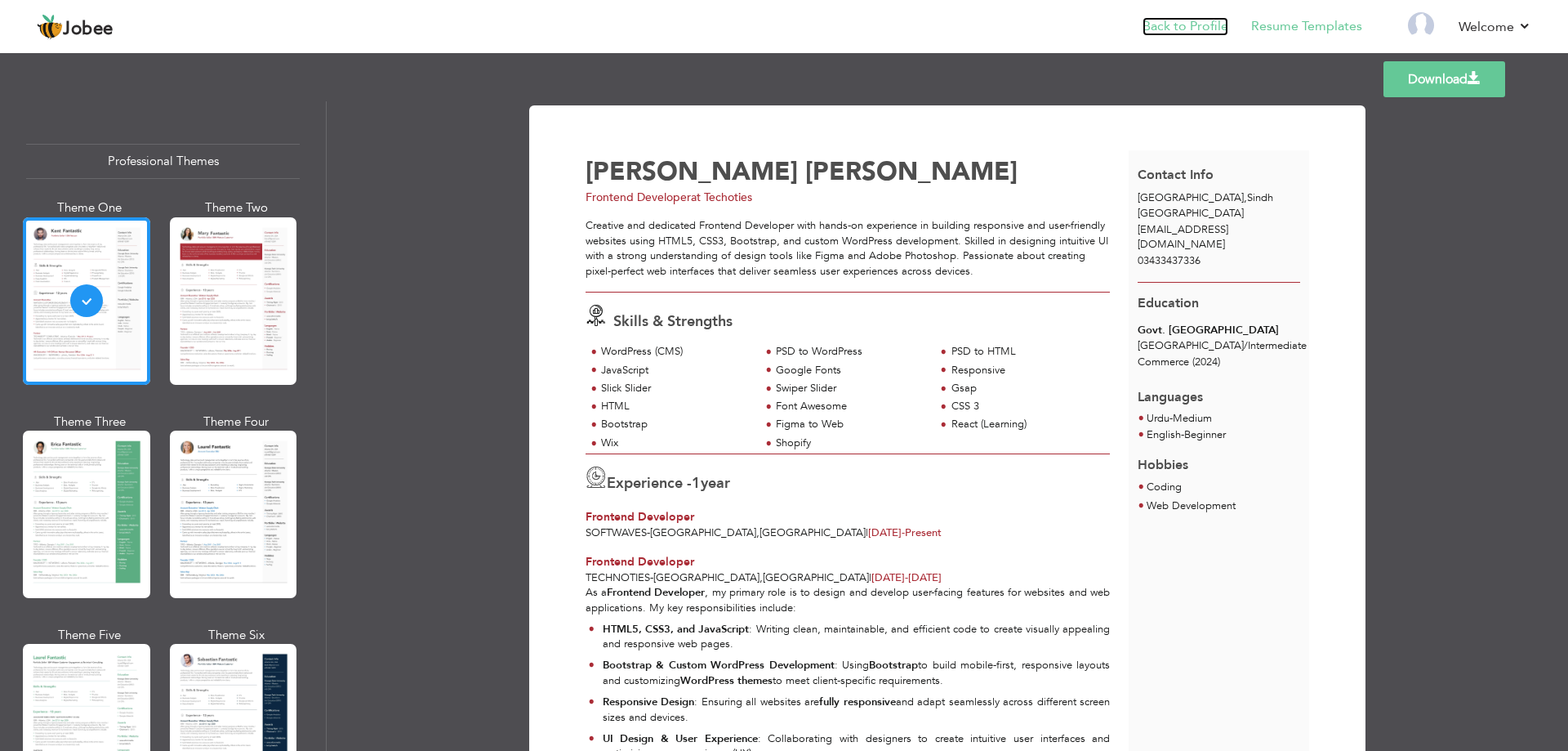
click at [1194, 22] on link "Back to Profile" at bounding box center [1185, 27] width 86 height 19
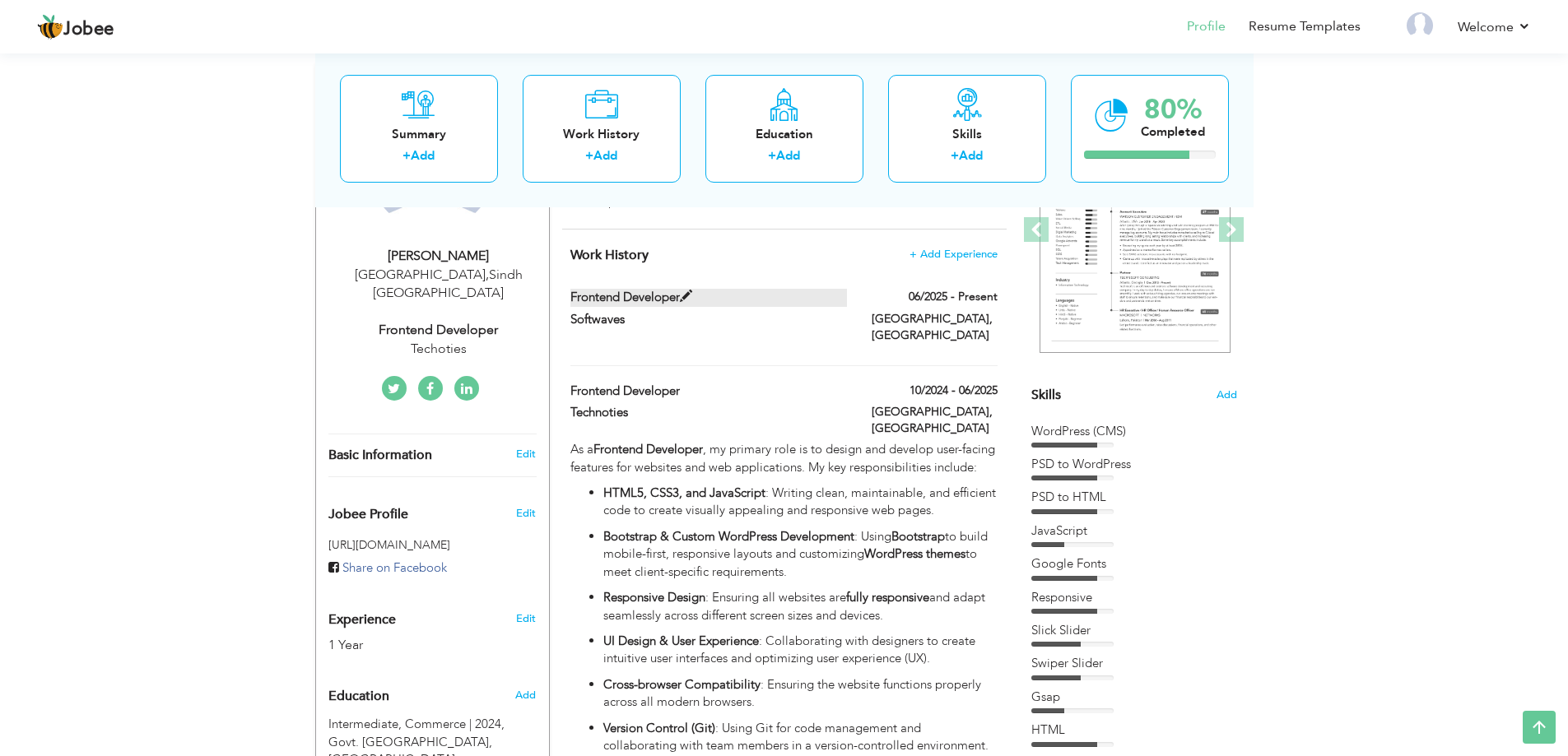
click at [819, 303] on label "Frontend Developer" at bounding box center [709, 298] width 276 height 17
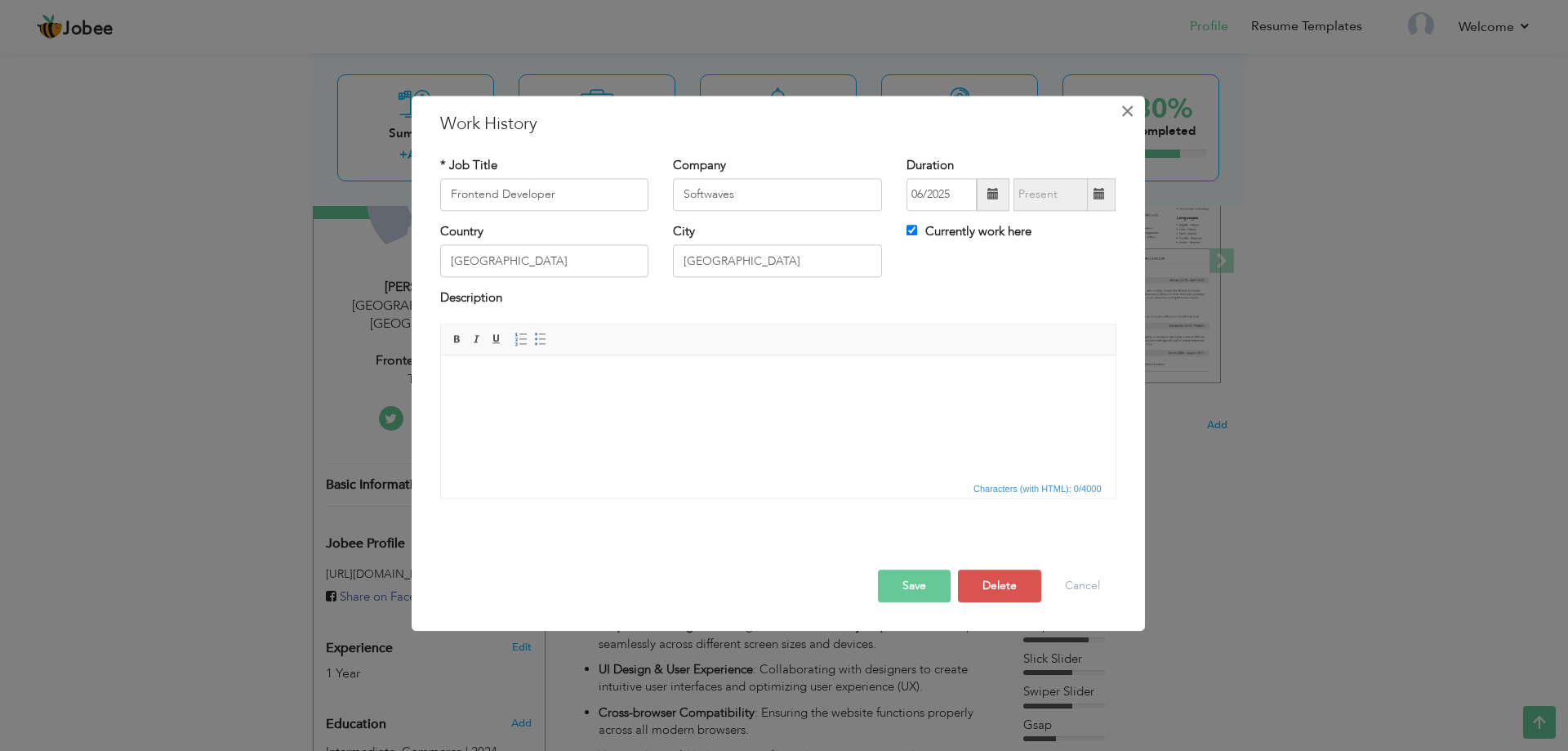
click at [1125, 106] on span "×" at bounding box center [1128, 111] width 14 height 29
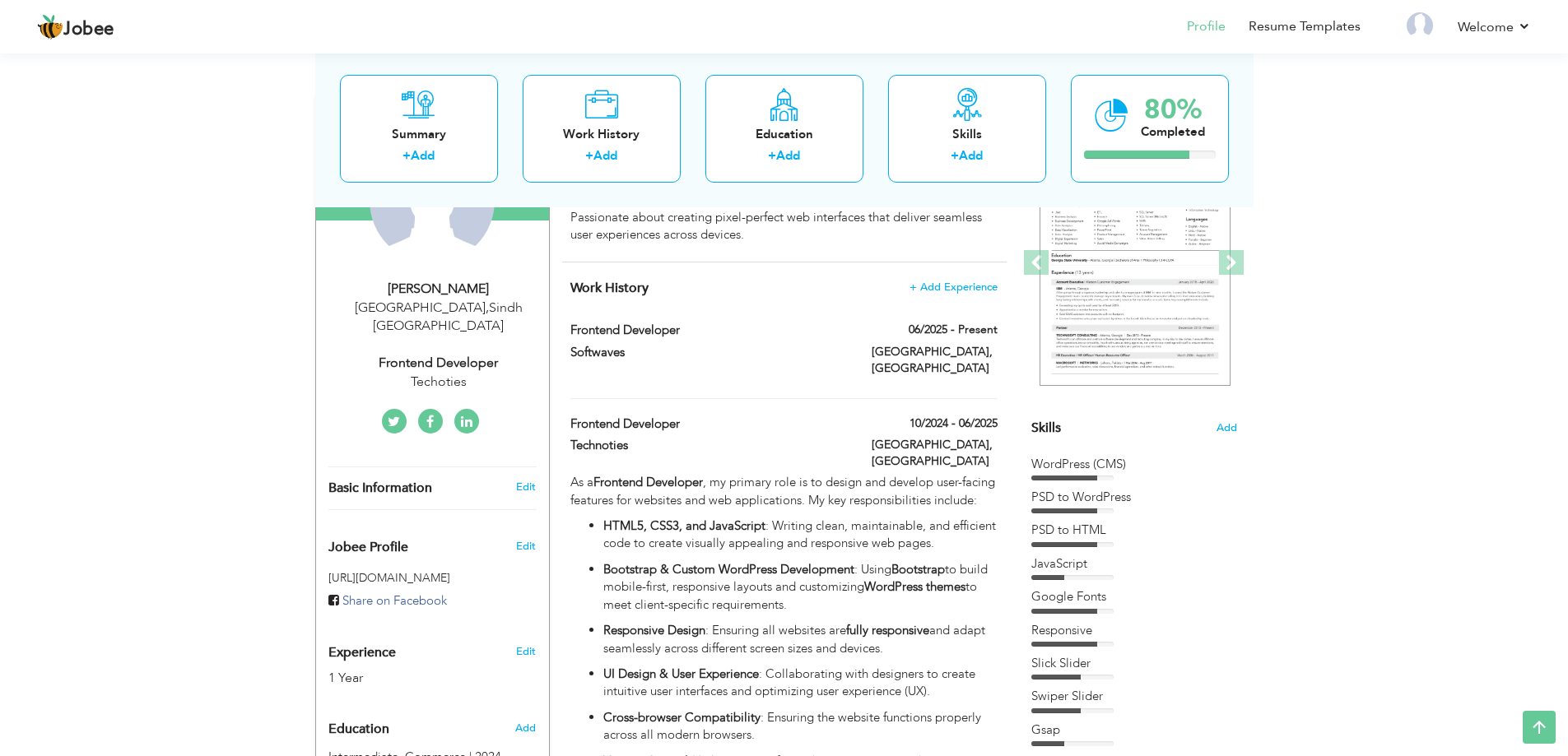
click at [880, 381] on div at bounding box center [783, 381] width 451 height 1
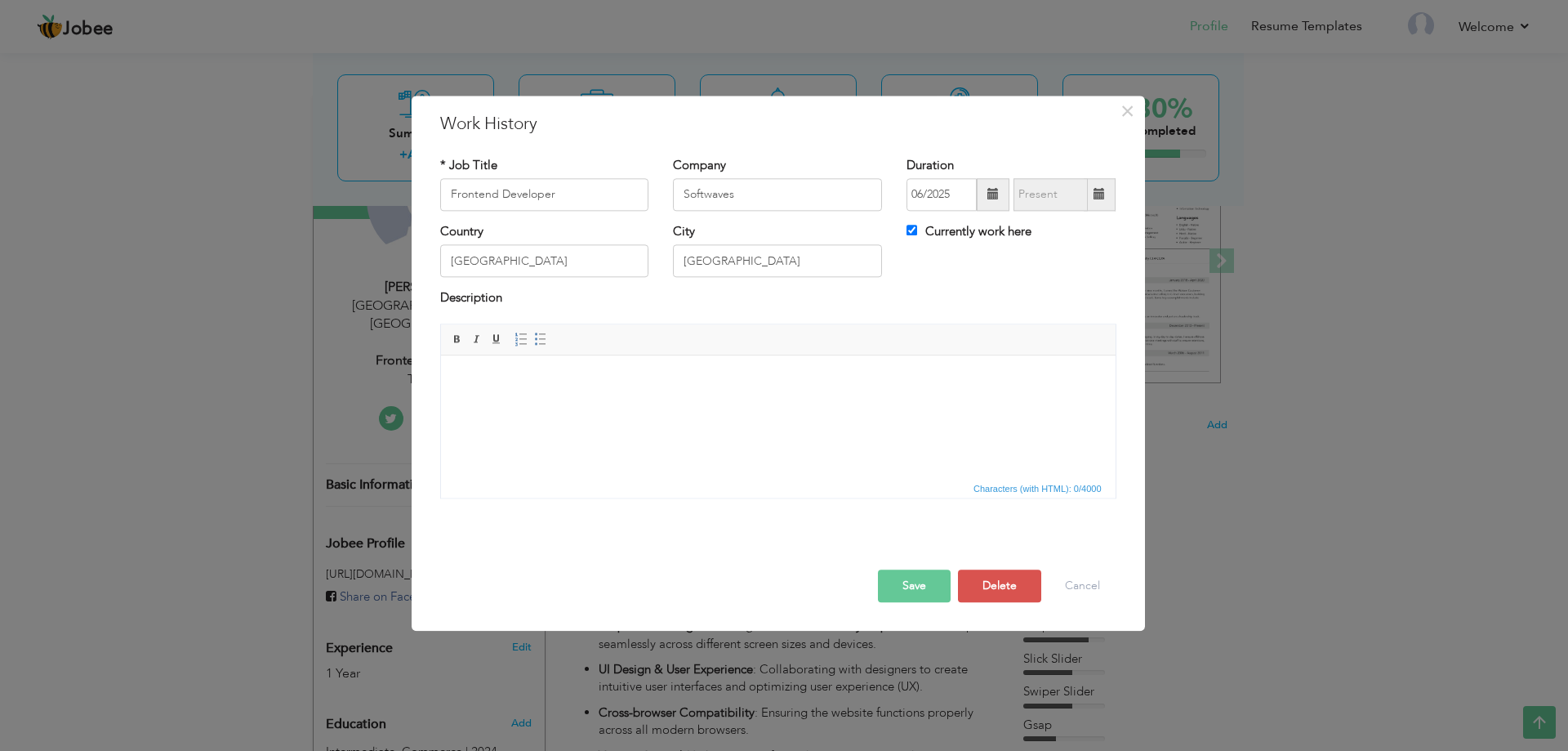
click at [663, 406] on html at bounding box center [777, 381] width 674 height 50
click at [1095, 585] on button "Cancel" at bounding box center [1082, 586] width 68 height 33
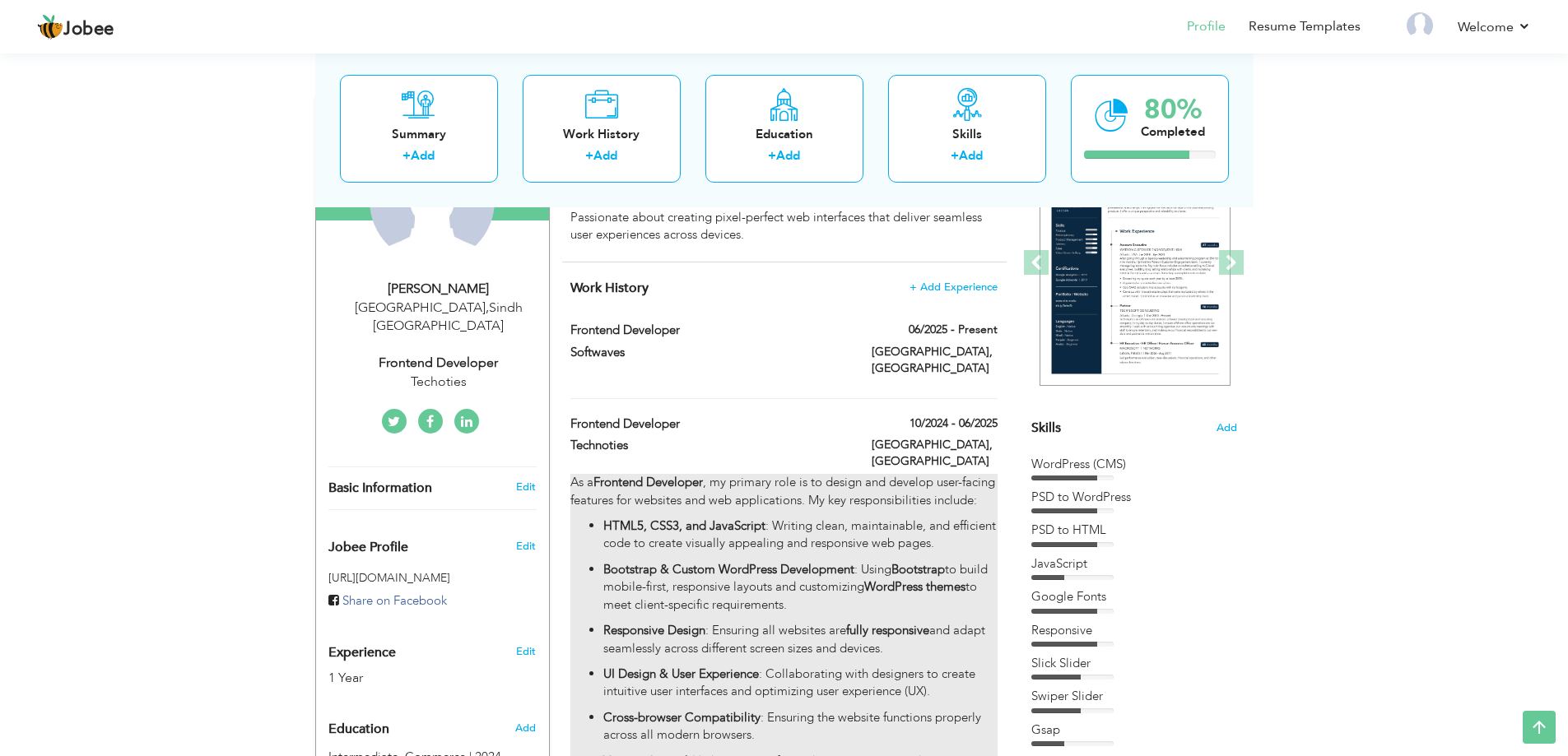
click at [644, 561] on p "Bootstrap & Custom WordPress Development : Using Bootstrap to build mobile-firs…" at bounding box center [800, 587] width 394 height 53
type input "Technoties"
type input "10/2024"
type input "06/2025"
checkbox input "false"
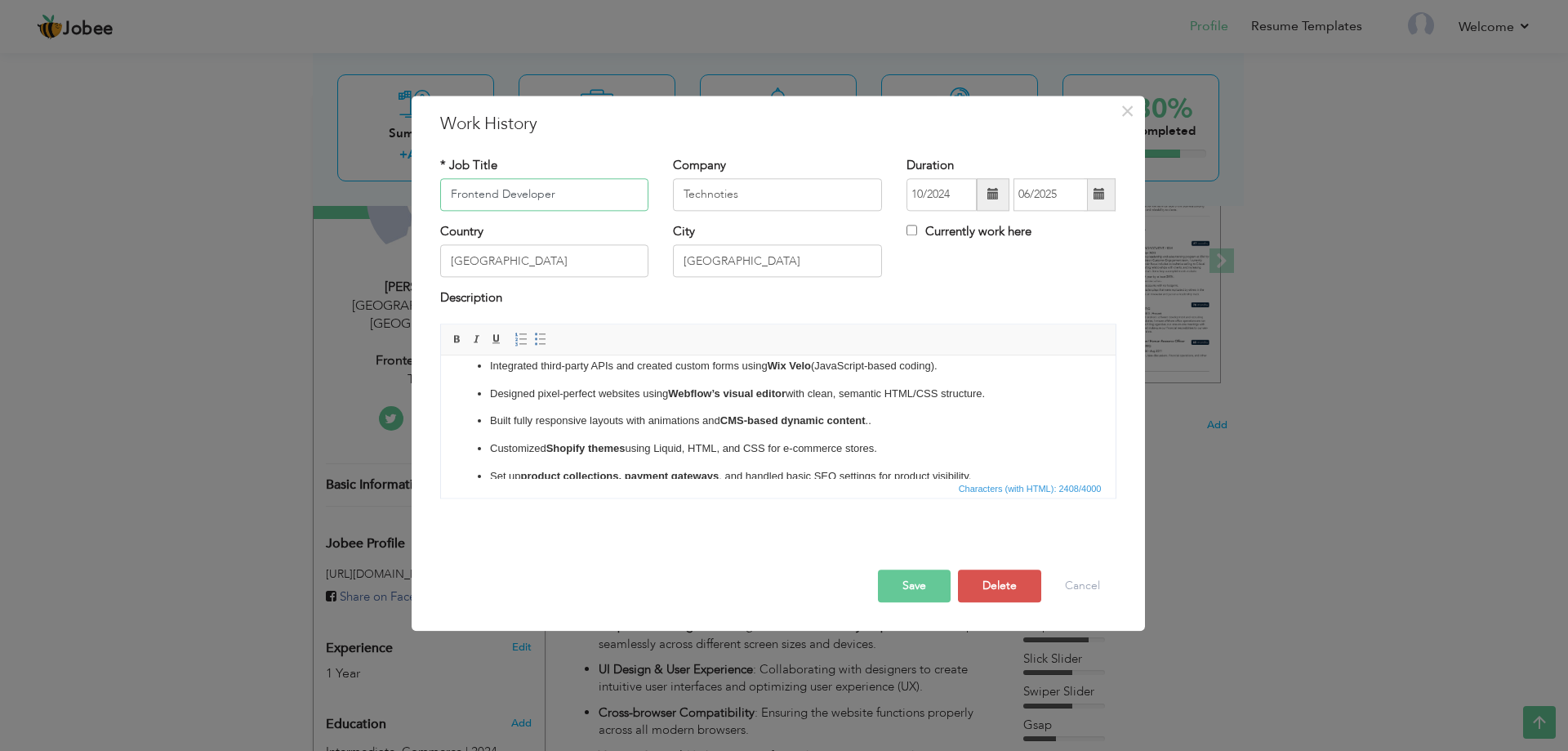
scroll to position [460, 0]
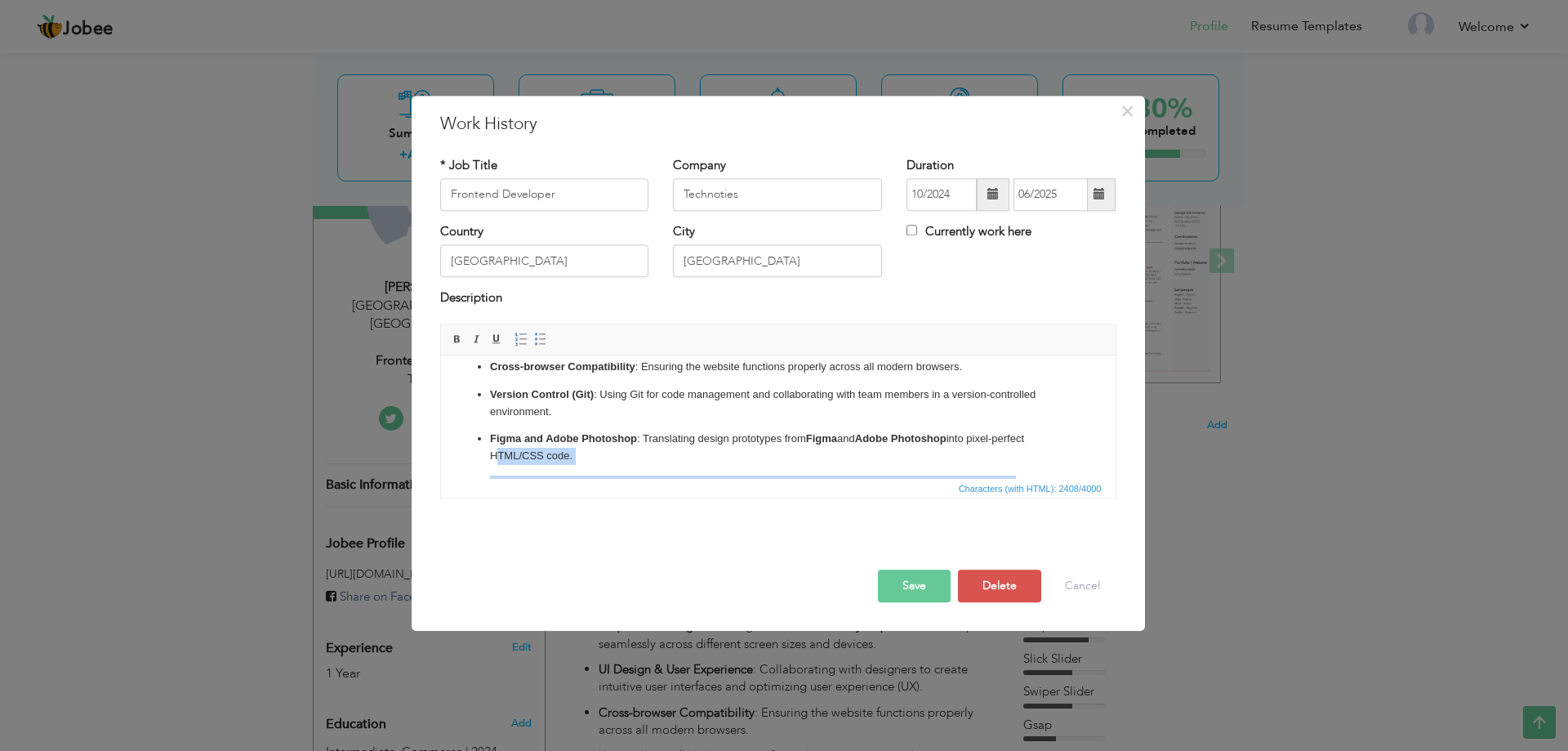
drag, startPoint x: 898, startPoint y: 457, endPoint x: 470, endPoint y: 466, distance: 428.1
click at [470, 466] on ul "HTML5, CSS3, and JavaScript : Writing clean, maintainable, and efficient code t…" at bounding box center [777, 434] width 642 height 506
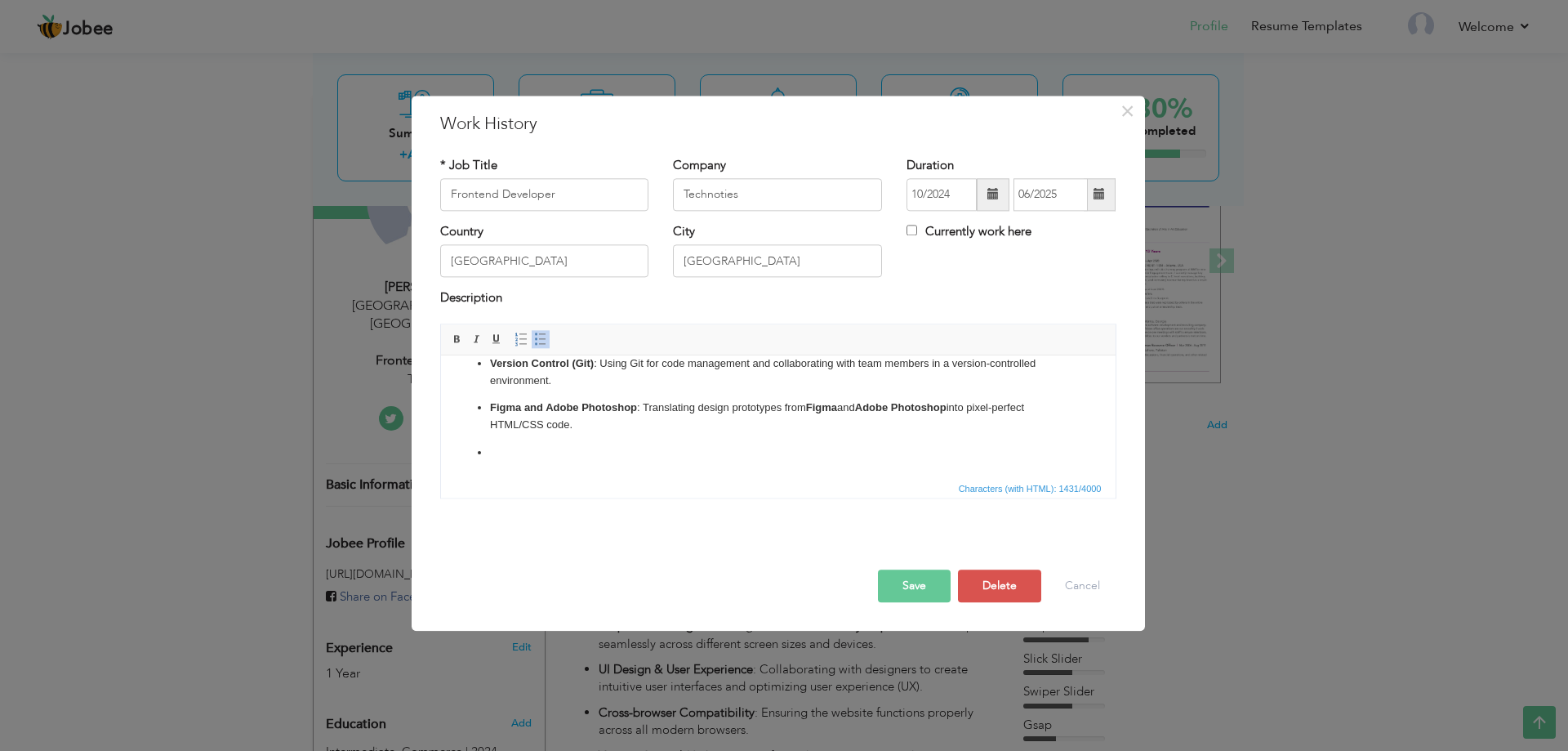
scroll to position [239, 0]
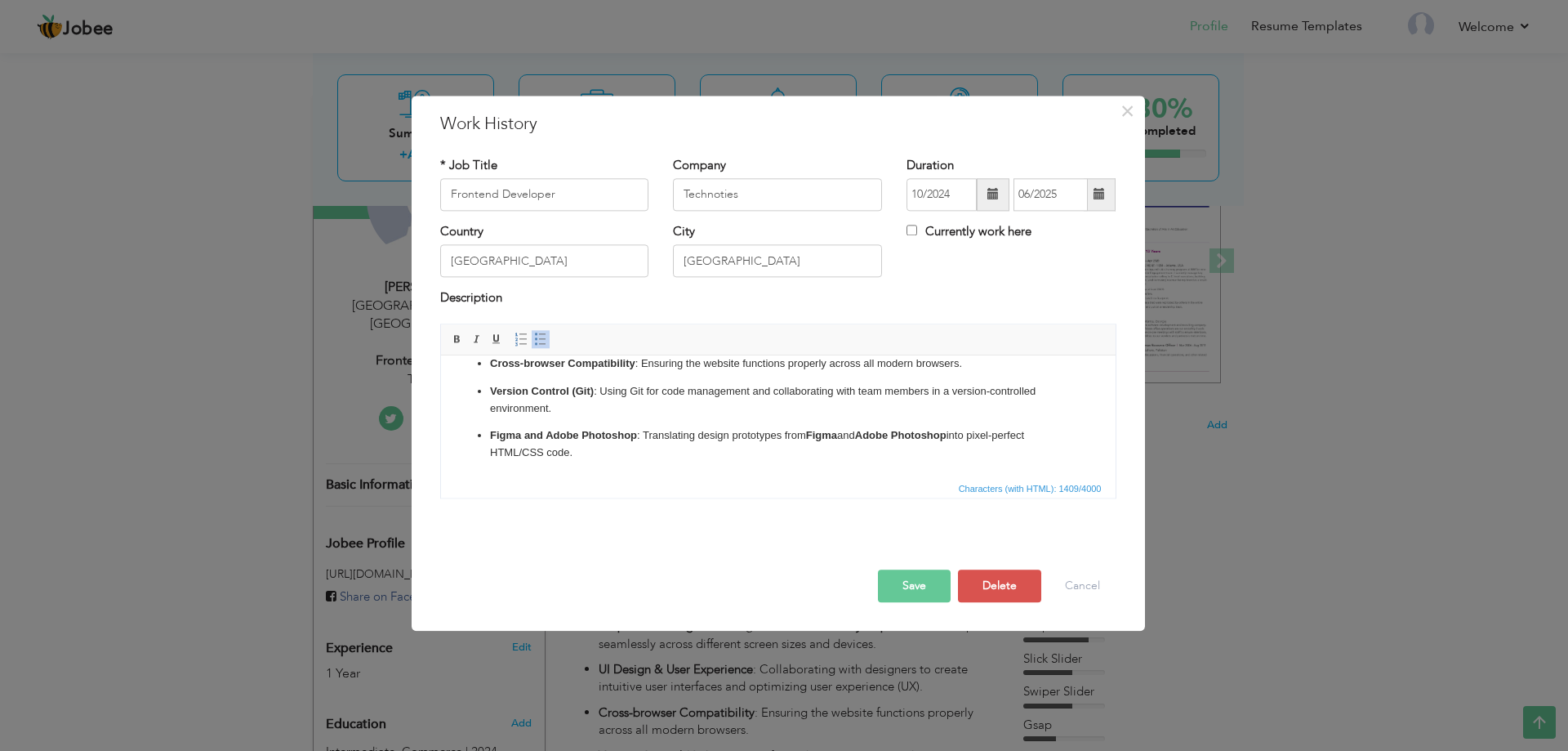
click at [908, 583] on button "Save" at bounding box center [914, 586] width 73 height 33
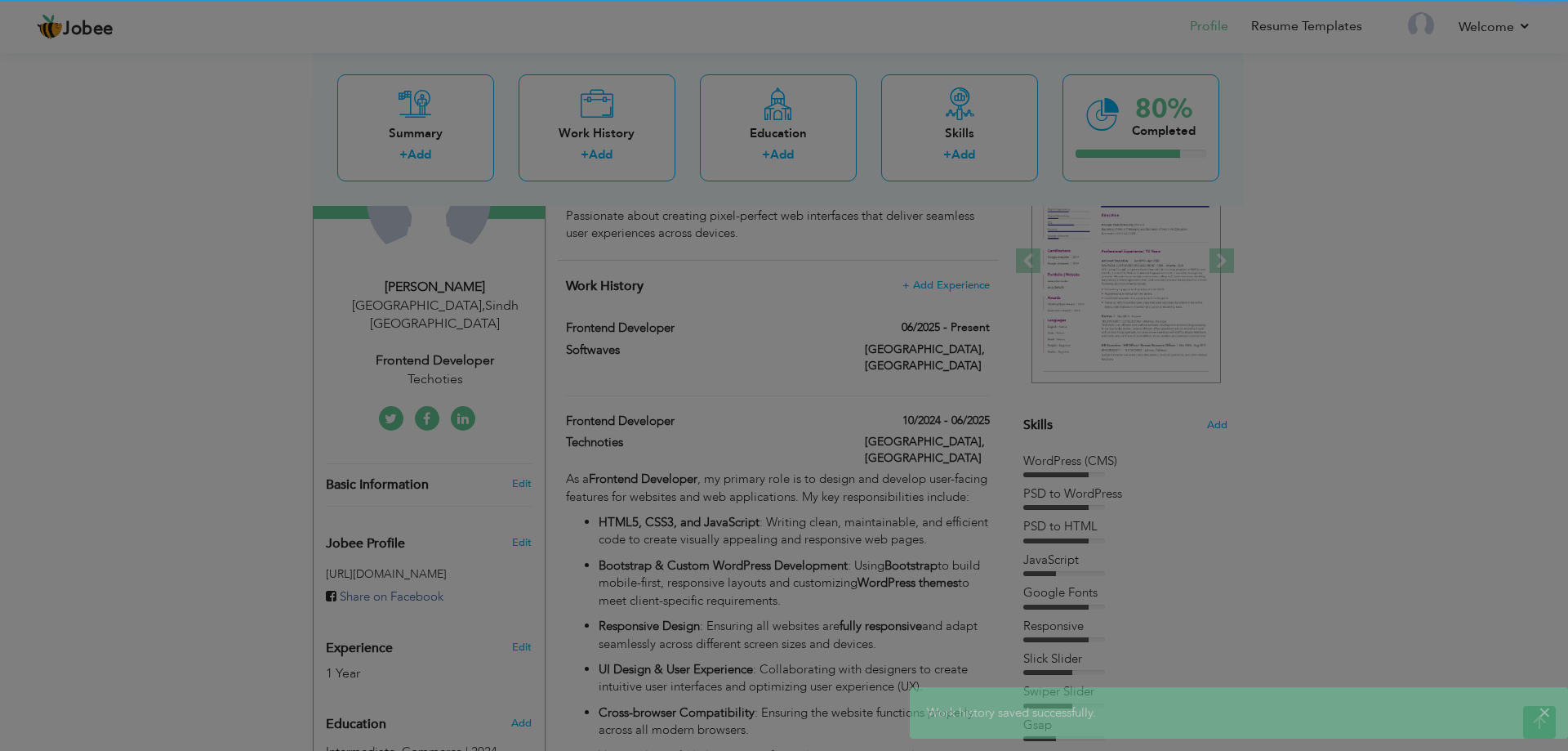
scroll to position [0, 0]
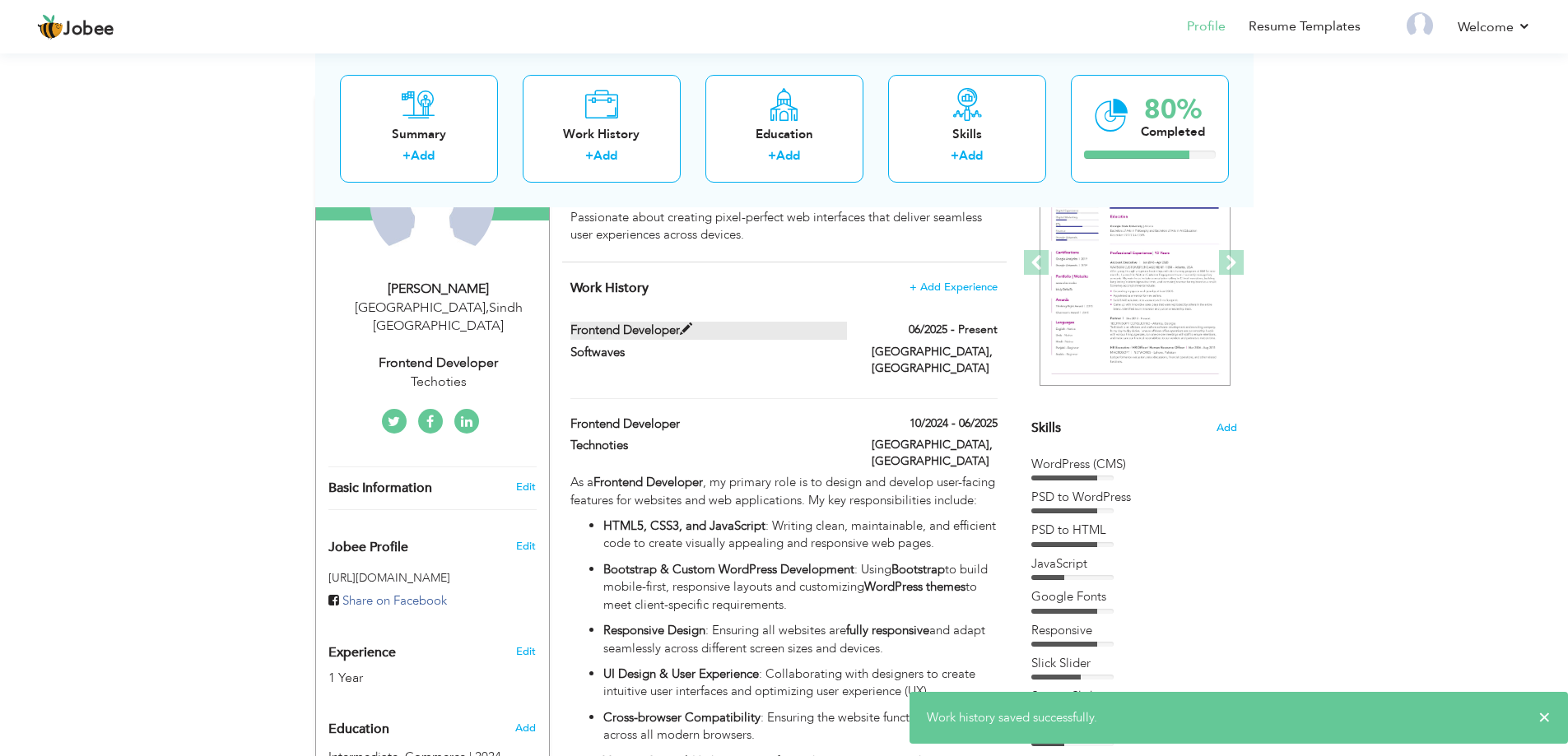
click at [831, 322] on label "Frontend Developer" at bounding box center [709, 331] width 276 height 17
type input "Softwaves"
type input "06/2025"
checkbox input "true"
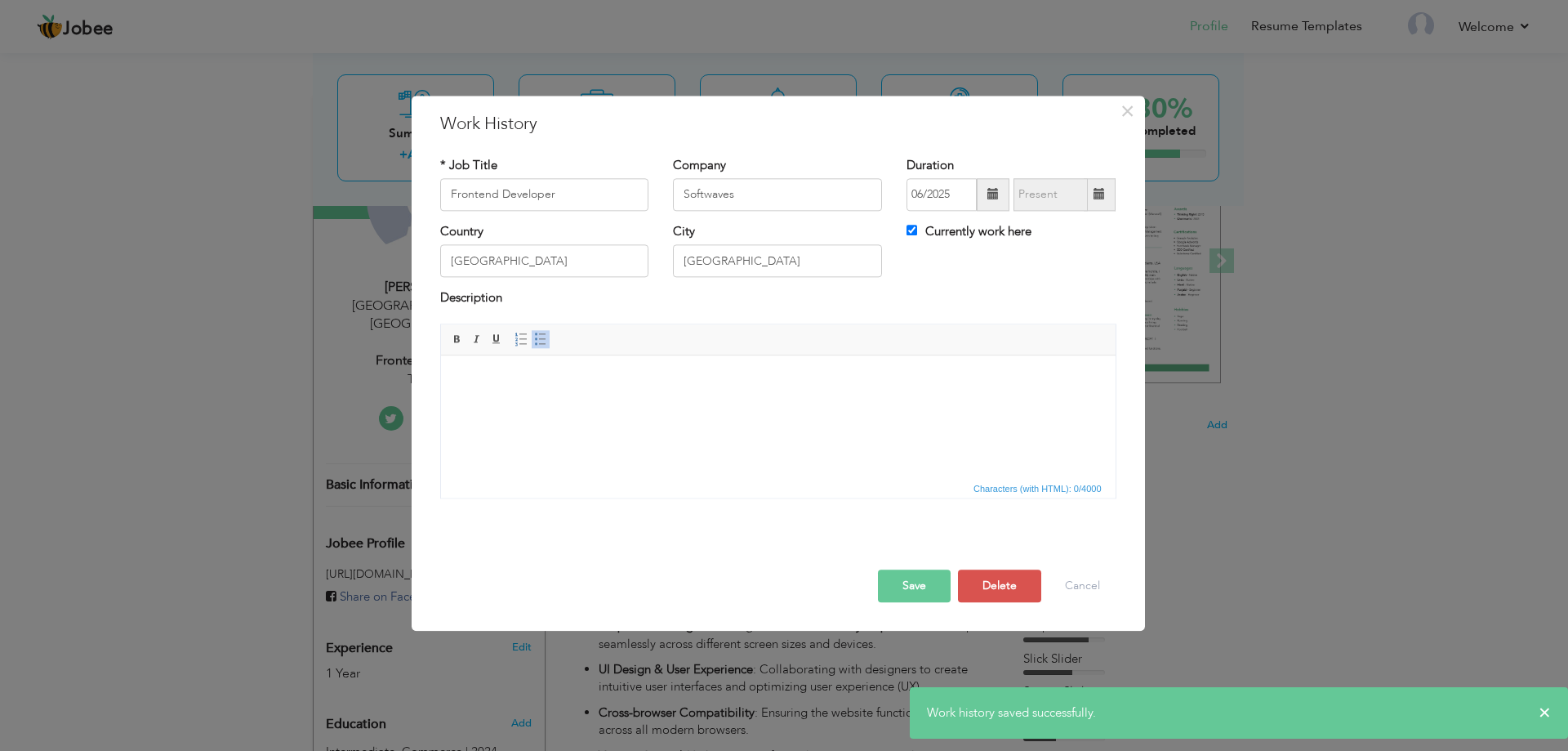
click at [796, 387] on body at bounding box center [777, 381] width 642 height 17
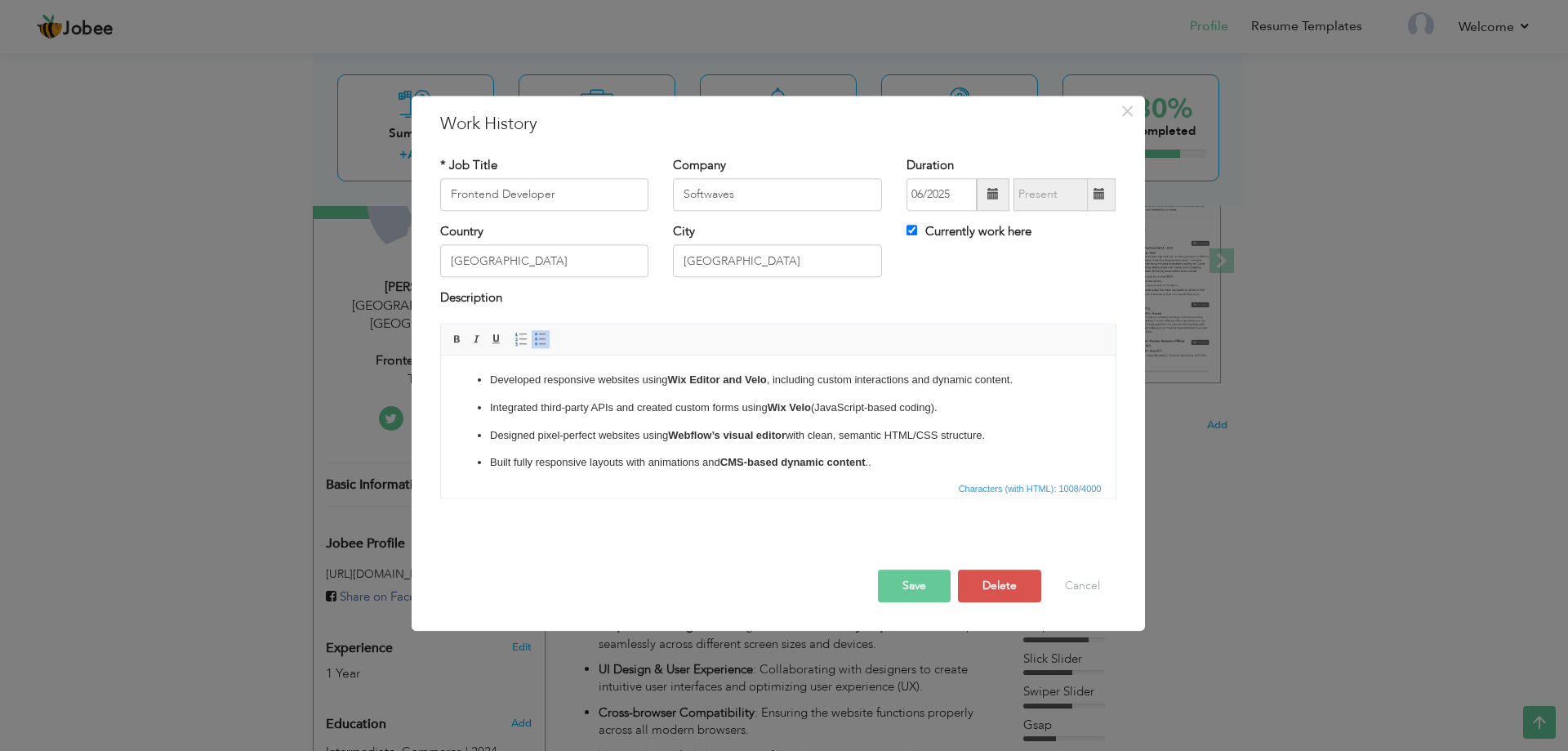
click at [925, 579] on button "Save" at bounding box center [914, 586] width 73 height 33
click at [925, 579] on button "Save" at bounding box center [908, 586] width 84 height 33
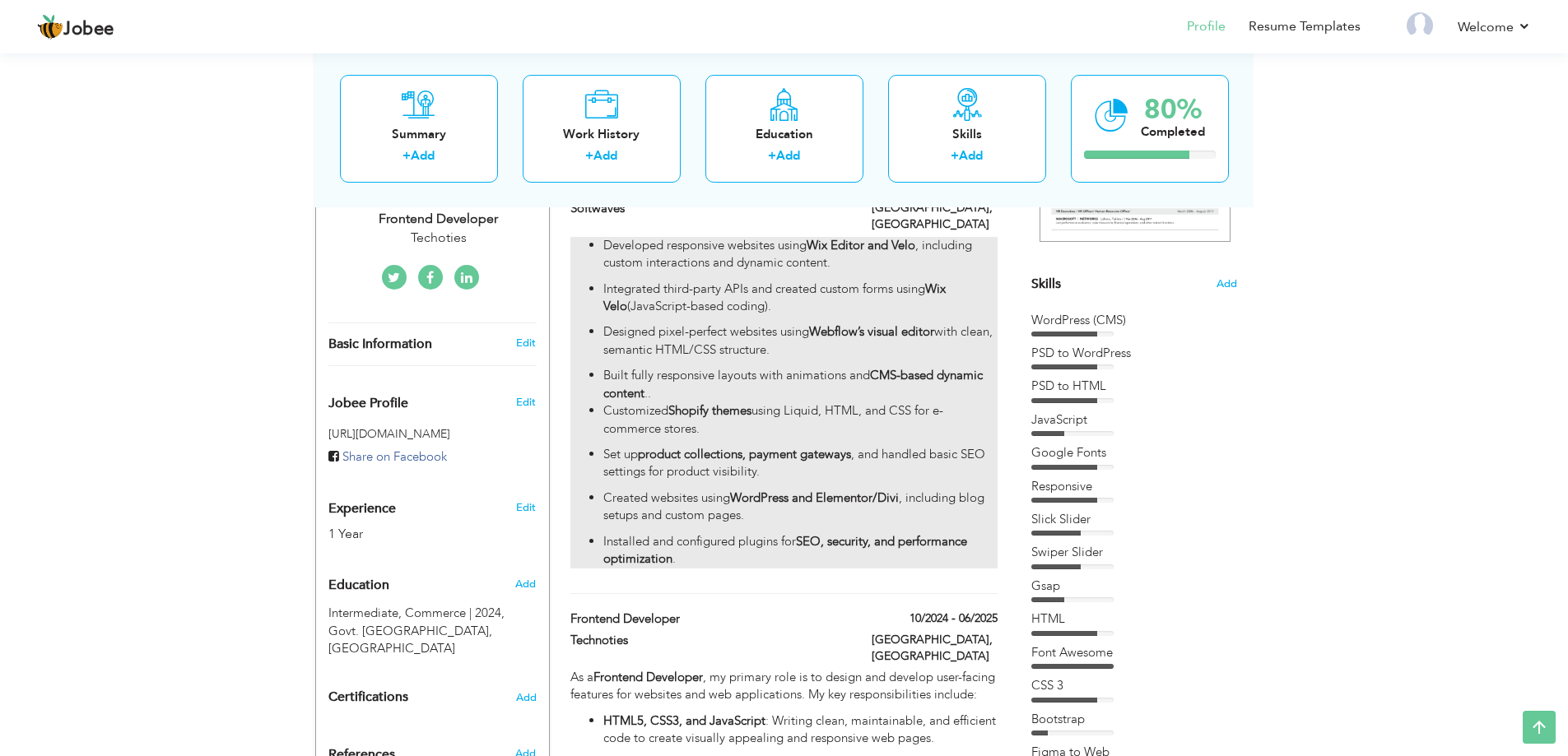
scroll to position [494, 0]
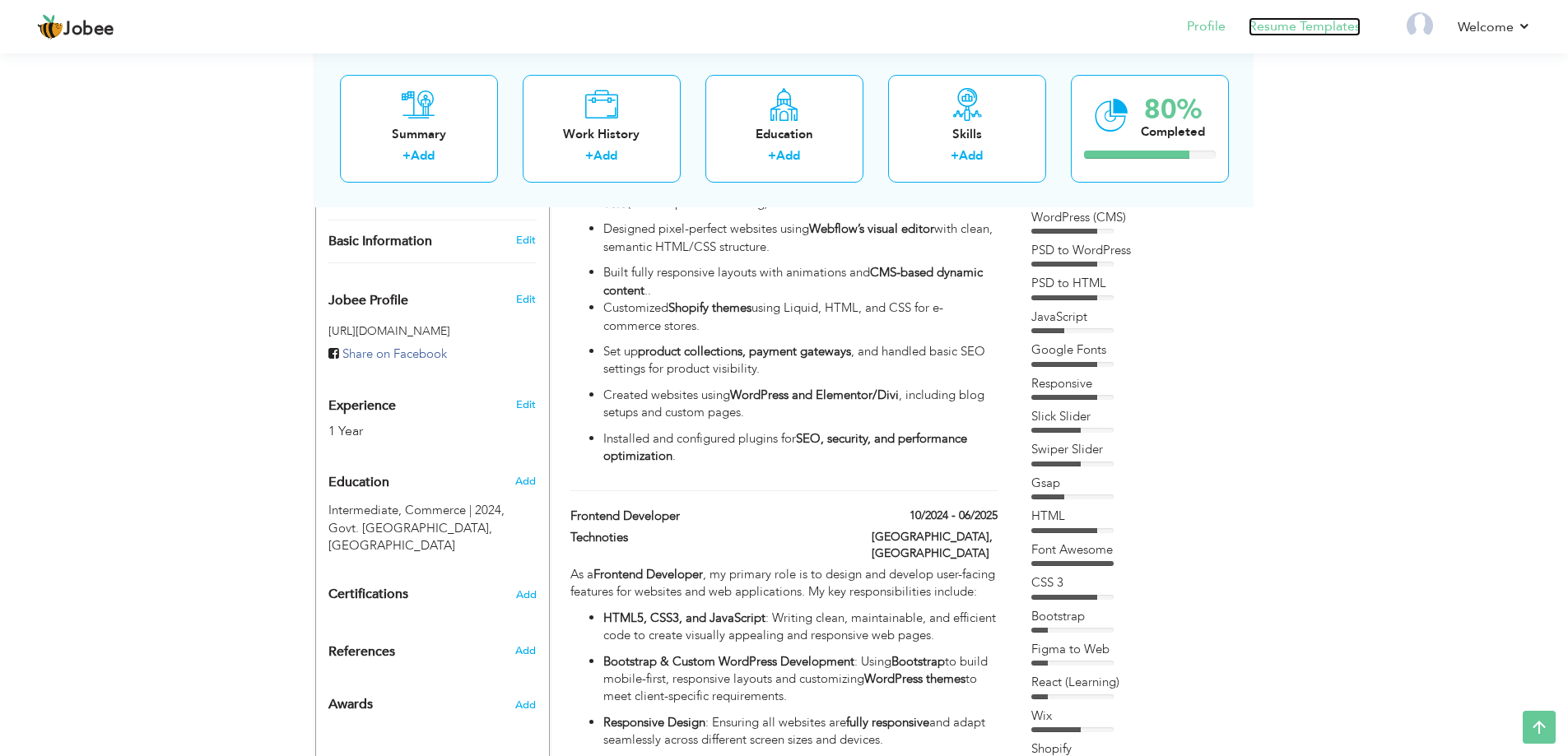
click at [1282, 27] on link "Resume Templates" at bounding box center [1305, 27] width 112 height 19
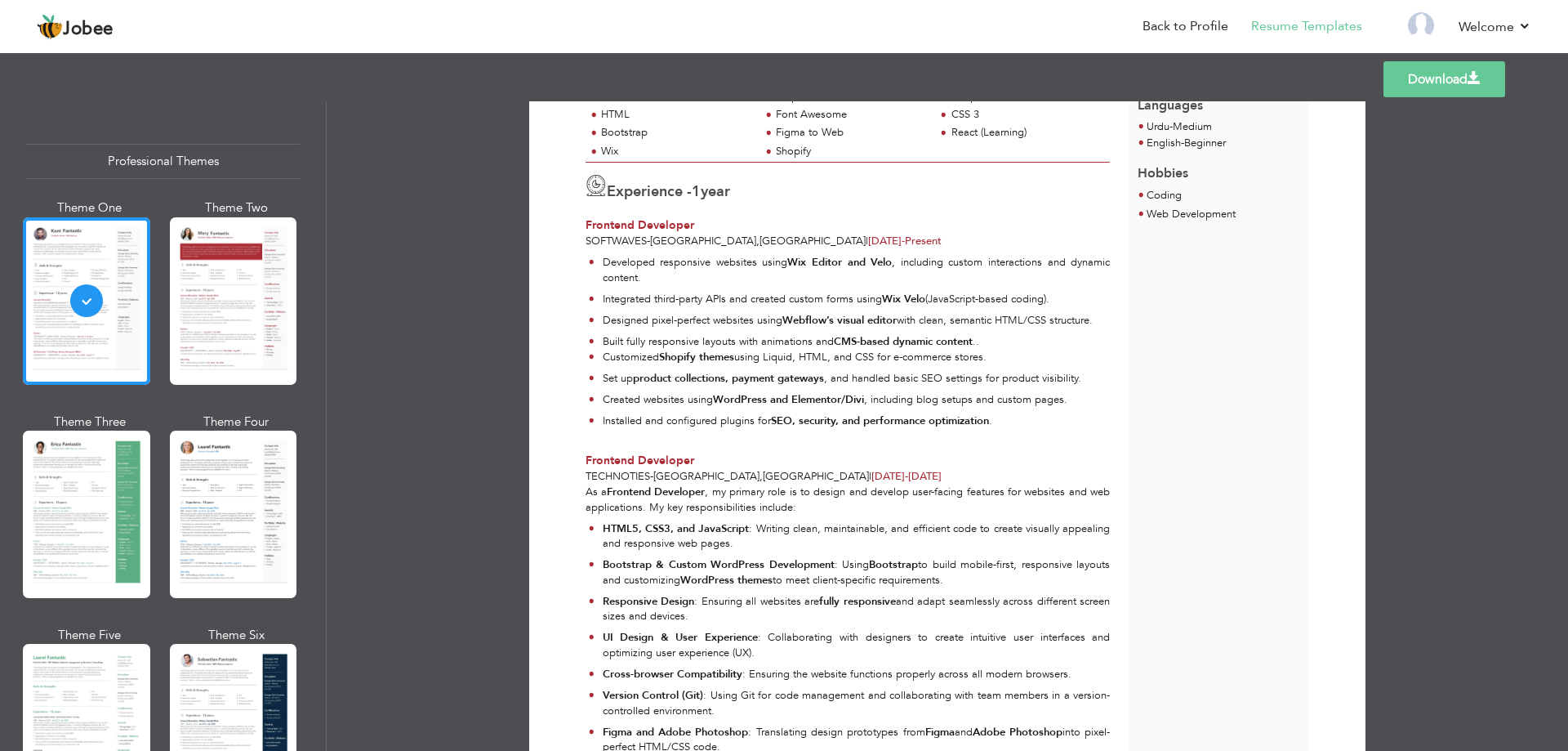
scroll to position [327, 0]
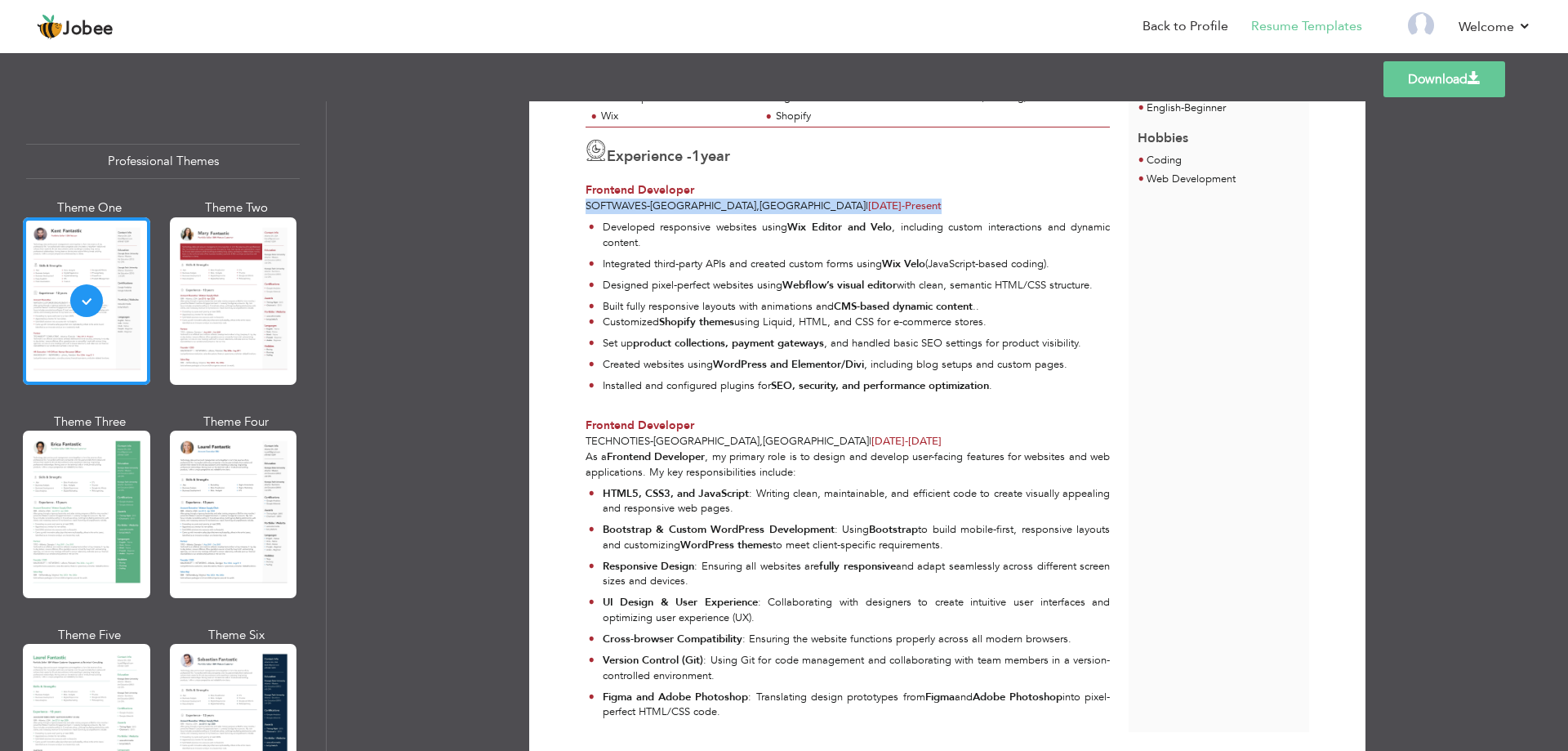
drag, startPoint x: 578, startPoint y: 203, endPoint x: 864, endPoint y: 202, distance: 286.0
click at [864, 202] on div "Experience - 1 year Frontend Developer Softwaves - Karachi , Pakistan | Jun 202…" at bounding box center [848, 171] width 543 height 87
click at [863, 202] on div "Softwaves - Karachi , Pakistan | Jun 2025 - Present" at bounding box center [847, 207] width 524 height 15
drag, startPoint x: 746, startPoint y: 438, endPoint x: 790, endPoint y: 438, distance: 44.0
click at [871, 438] on span "Oct 2024 -" at bounding box center [889, 441] width 37 height 15
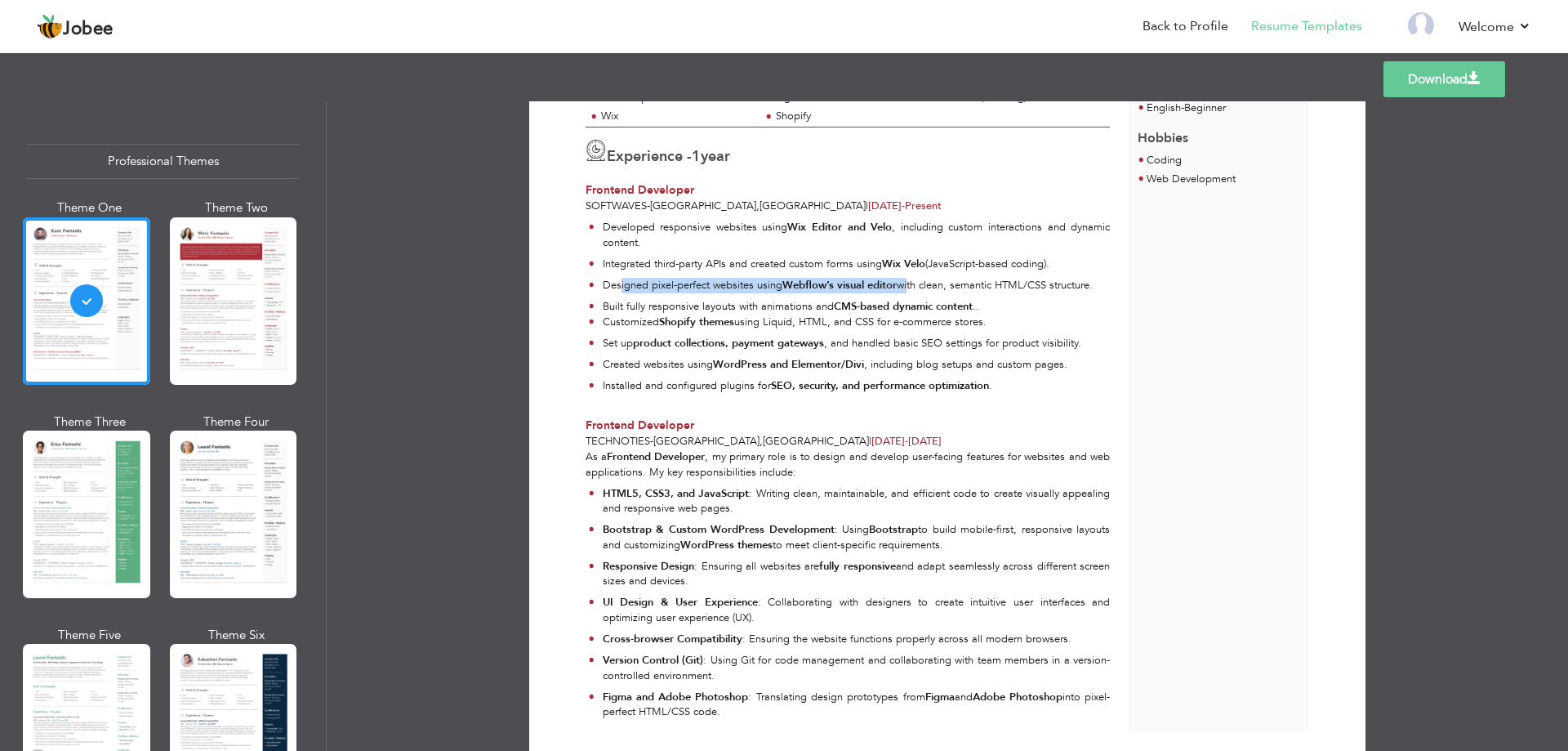
drag, startPoint x: 619, startPoint y: 287, endPoint x: 909, endPoint y: 288, distance: 290.0
click at [909, 288] on p "Designed pixel-perfect websites using Webflow’s visual editor with clean, seman…" at bounding box center [856, 285] width 508 height 15
drag, startPoint x: 600, startPoint y: 307, endPoint x: 838, endPoint y: 308, distance: 238.0
click at [838, 308] on li "Built fully responsive layouts with animations and CMS-based dynamic content .." at bounding box center [849, 307] width 521 height 15
drag, startPoint x: 613, startPoint y: 322, endPoint x: 792, endPoint y: 327, distance: 179.1
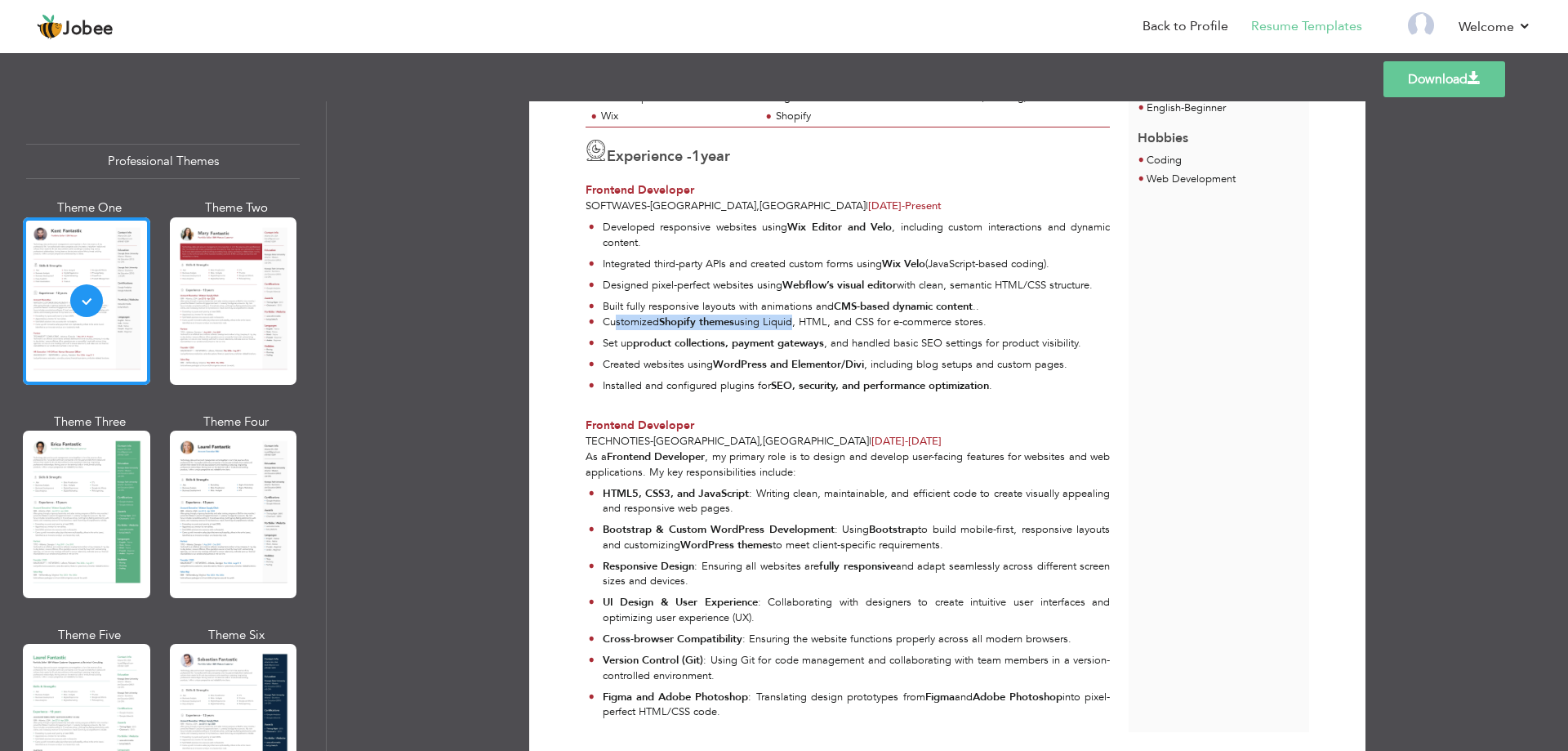
click at [792, 327] on p "Customized Shopify themes using Liquid, HTML, and CSS for e-commerce stores." at bounding box center [856, 322] width 508 height 15
click at [739, 402] on div "Developed responsive websites using Wix Editor and Velo , including custom inte…" at bounding box center [848, 310] width 543 height 192
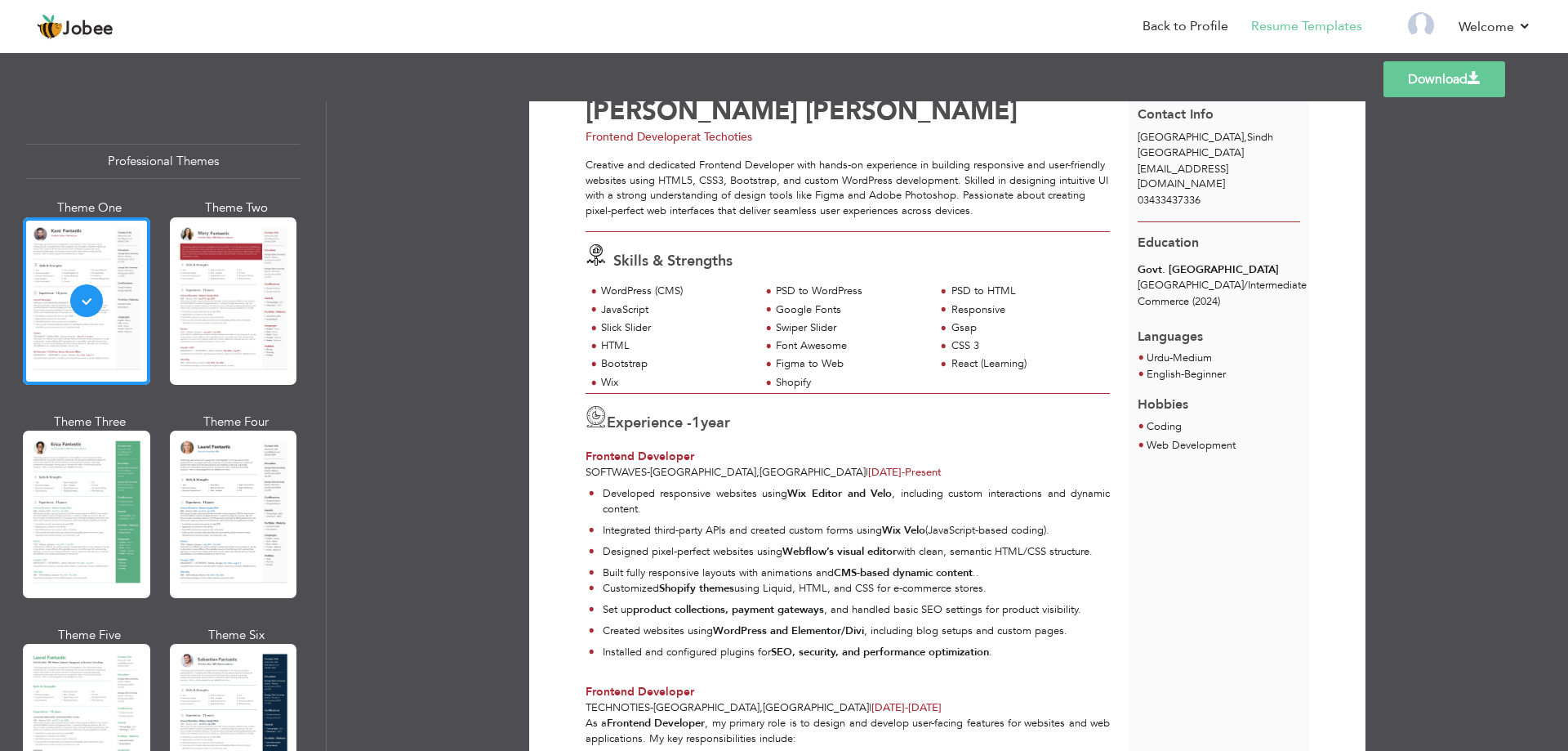
scroll to position [0, 0]
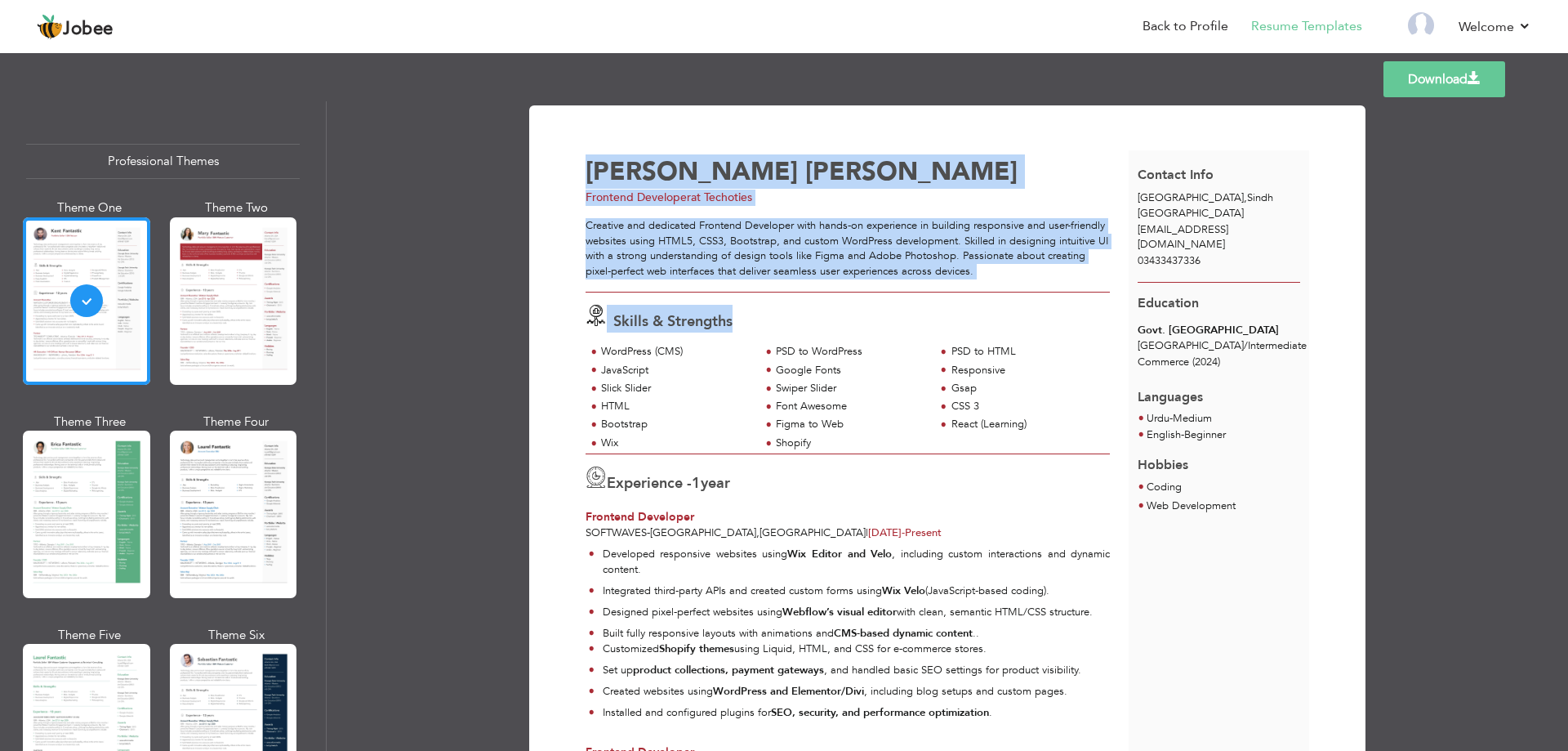
drag, startPoint x: 562, startPoint y: 314, endPoint x: 798, endPoint y: 328, distance: 236.4
click at [798, 328] on div "Download Waqar Abbas Frontend Developer at Techoties Skills & Strengths JavaScr…" at bounding box center [947, 604] width 779 height 958
click at [806, 329] on div "Skills & Strengths" at bounding box center [853, 319] width 552 height 27
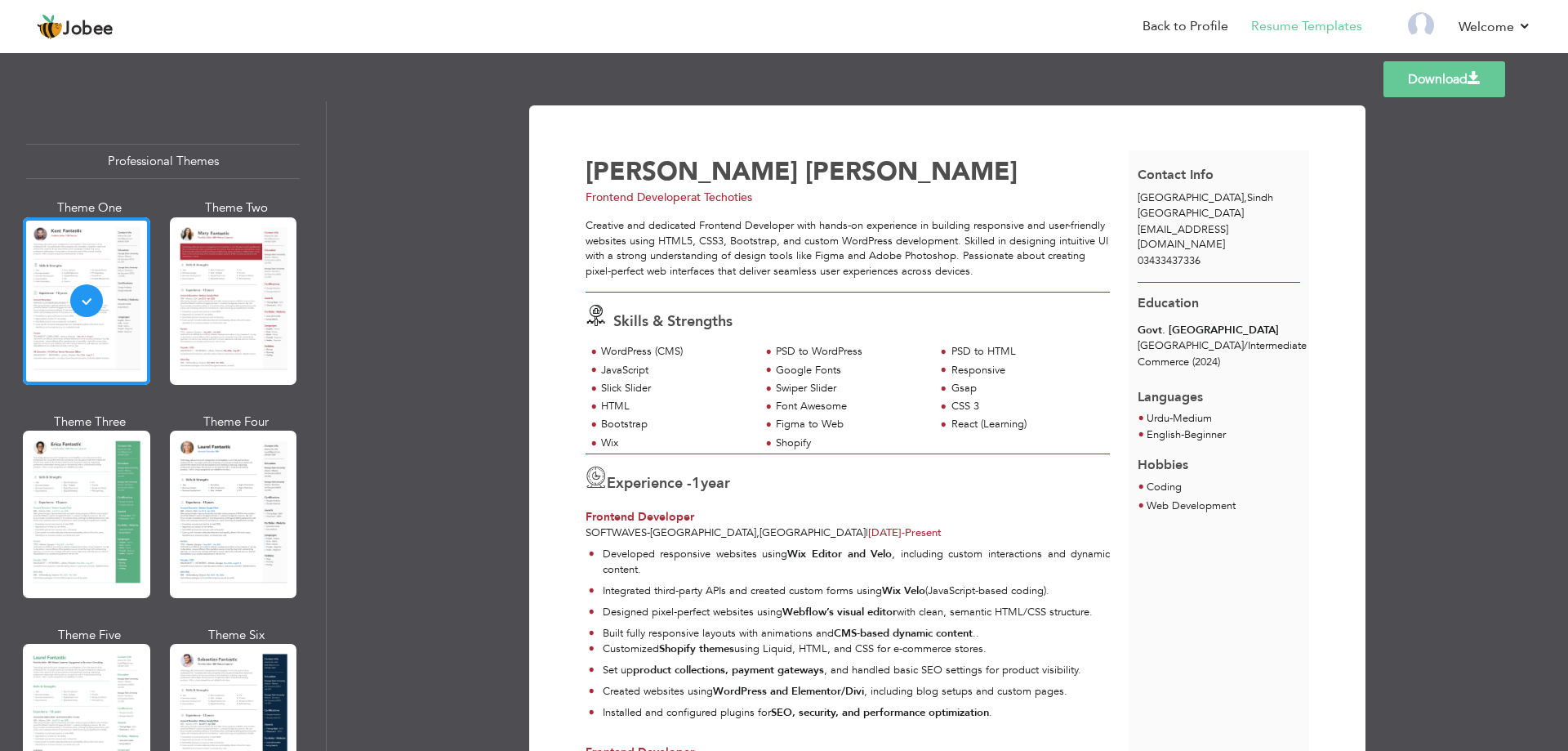
drag, startPoint x: 571, startPoint y: 160, endPoint x: 1095, endPoint y: 597, distance: 682.3
click at [1095, 597] on div "Download Waqar Abbas Frontend Developer at Techoties Skills & Strengths JavaScr…" at bounding box center [947, 604] width 779 height 958
click at [836, 158] on div "Waqar Abbas" at bounding box center [861, 169] width 552 height 32
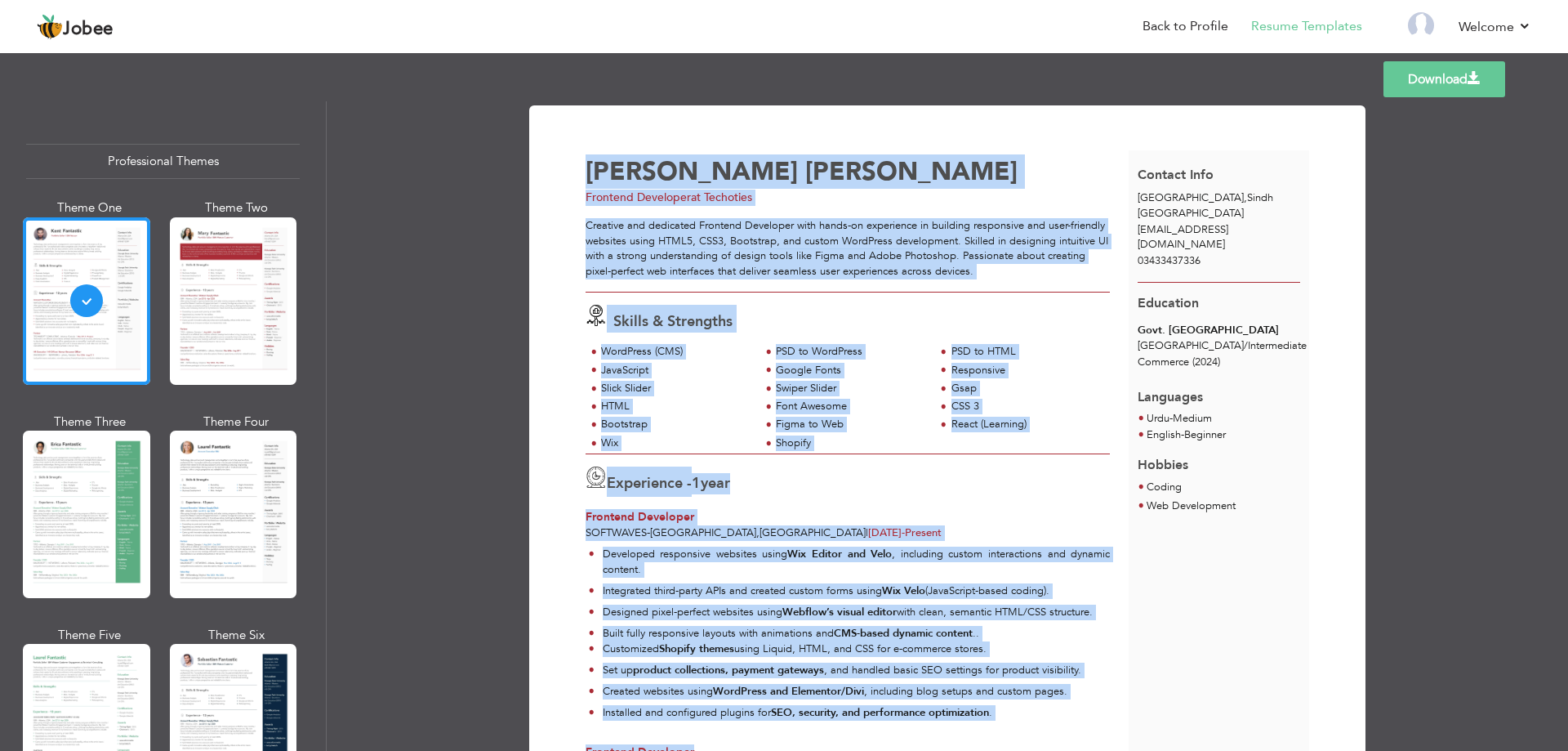
scroll to position [388, 0]
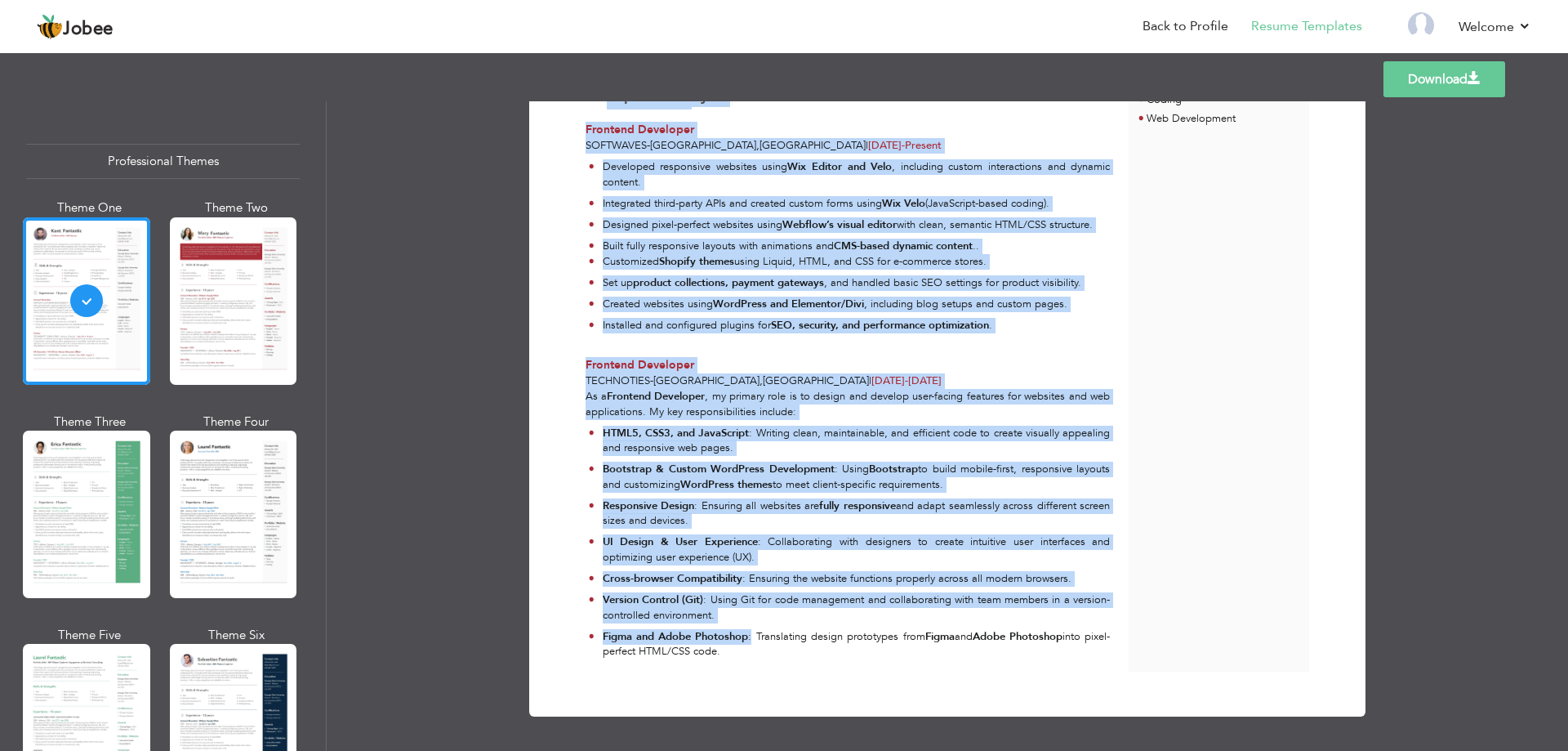
drag, startPoint x: 565, startPoint y: 152, endPoint x: 756, endPoint y: 628, distance: 512.9
click at [756, 628] on div "Download Waqar Abbas Frontend Developer at Techoties Skills & Strengths JavaScr…" at bounding box center [947, 217] width 779 height 958
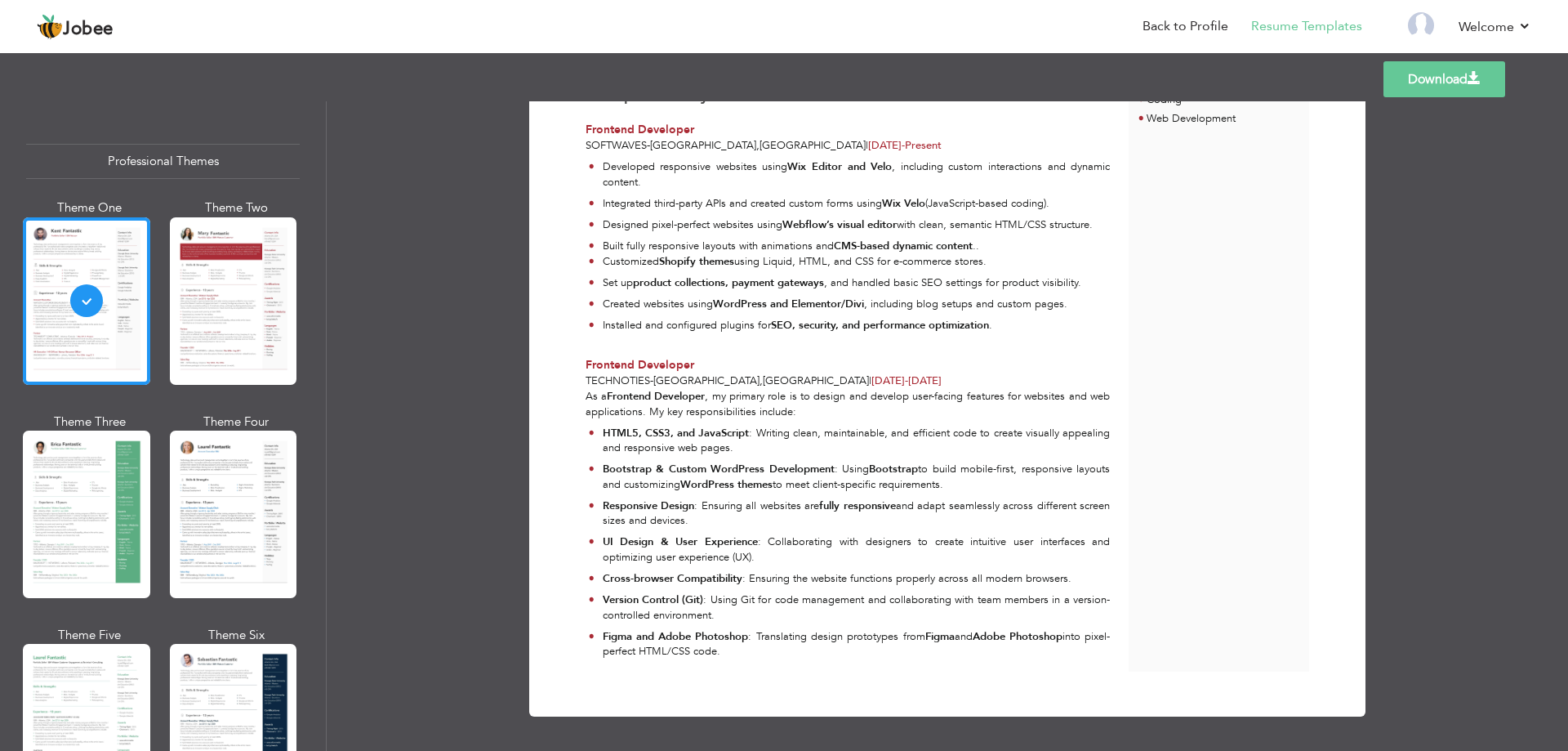
click at [1203, 610] on div "Contact Info Karachi , Sindh Pakistan syedwaqarabbaszaidi110@gmail.com 03433437…" at bounding box center [1219, 218] width 182 height 909
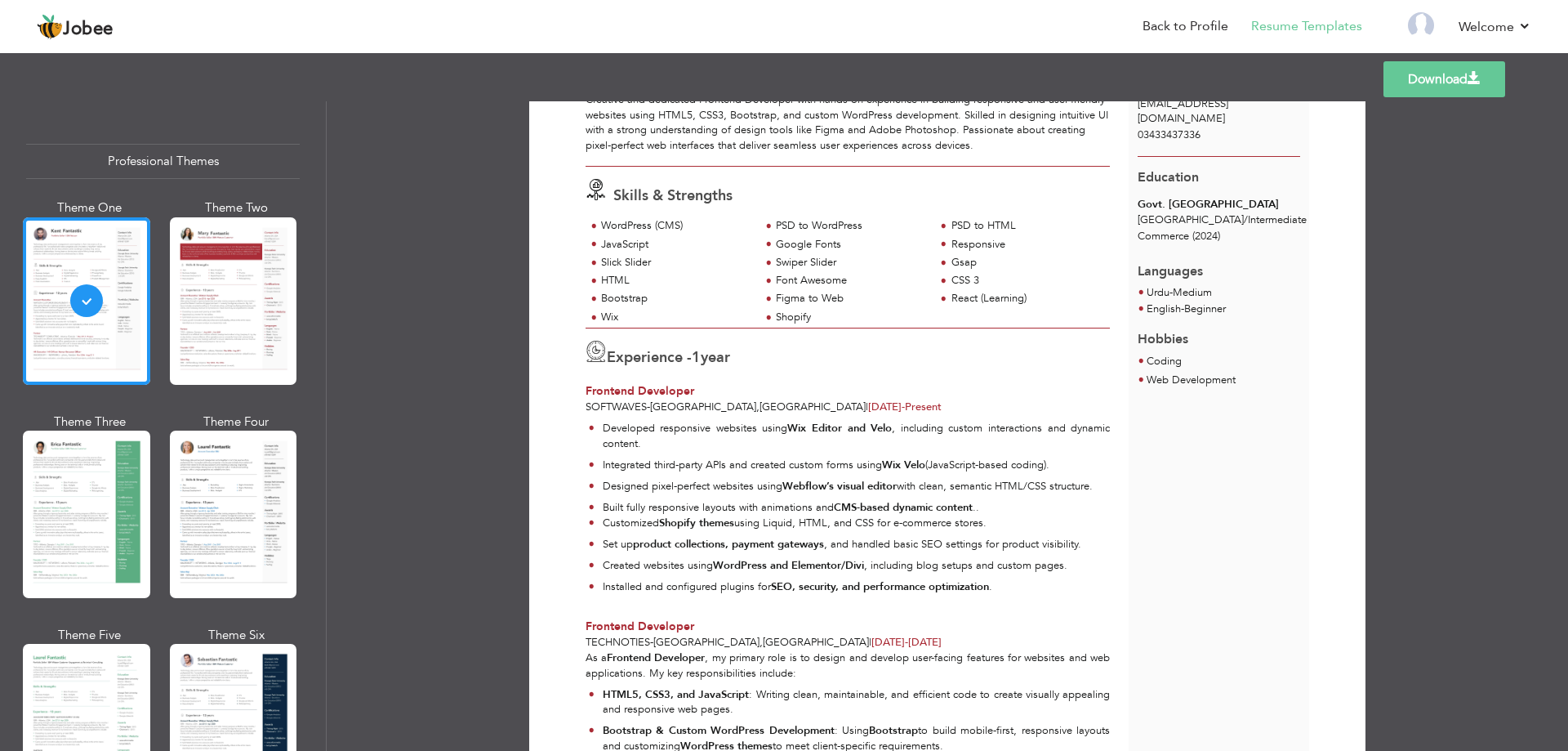
scroll to position [164, 0]
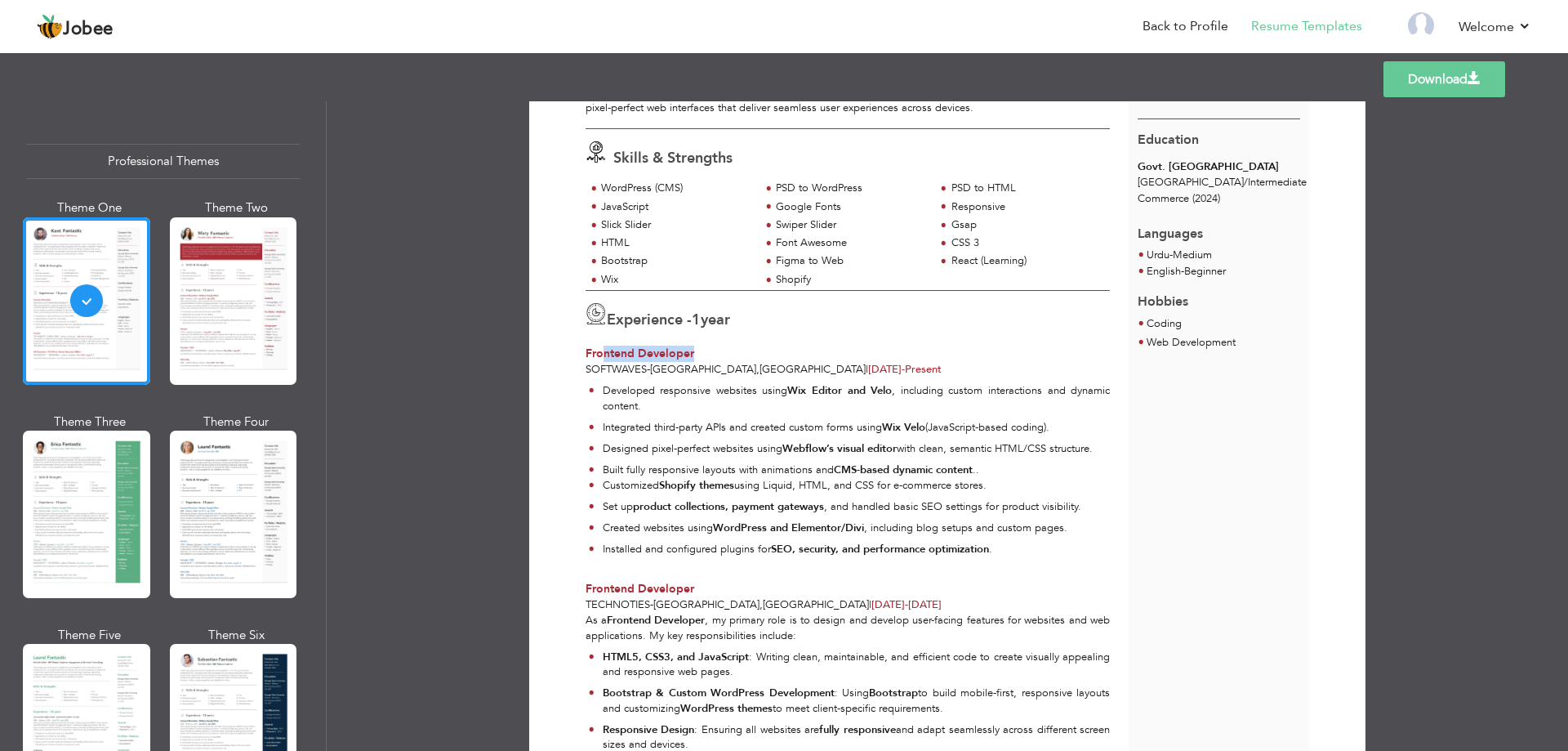
drag, startPoint x: 601, startPoint y: 349, endPoint x: 696, endPoint y: 336, distance: 95.9
click at [696, 336] on div "Experience - 1 year Frontend Developer Softwaves - Karachi , Pakistan | Jun 202…" at bounding box center [848, 333] width 543 height 87
drag, startPoint x: 609, startPoint y: 363, endPoint x: 619, endPoint y: 367, distance: 10.8
click at [614, 364] on span "Softwaves" at bounding box center [615, 369] width 61 height 15
drag, startPoint x: 613, startPoint y: 391, endPoint x: 776, endPoint y: 387, distance: 163.0
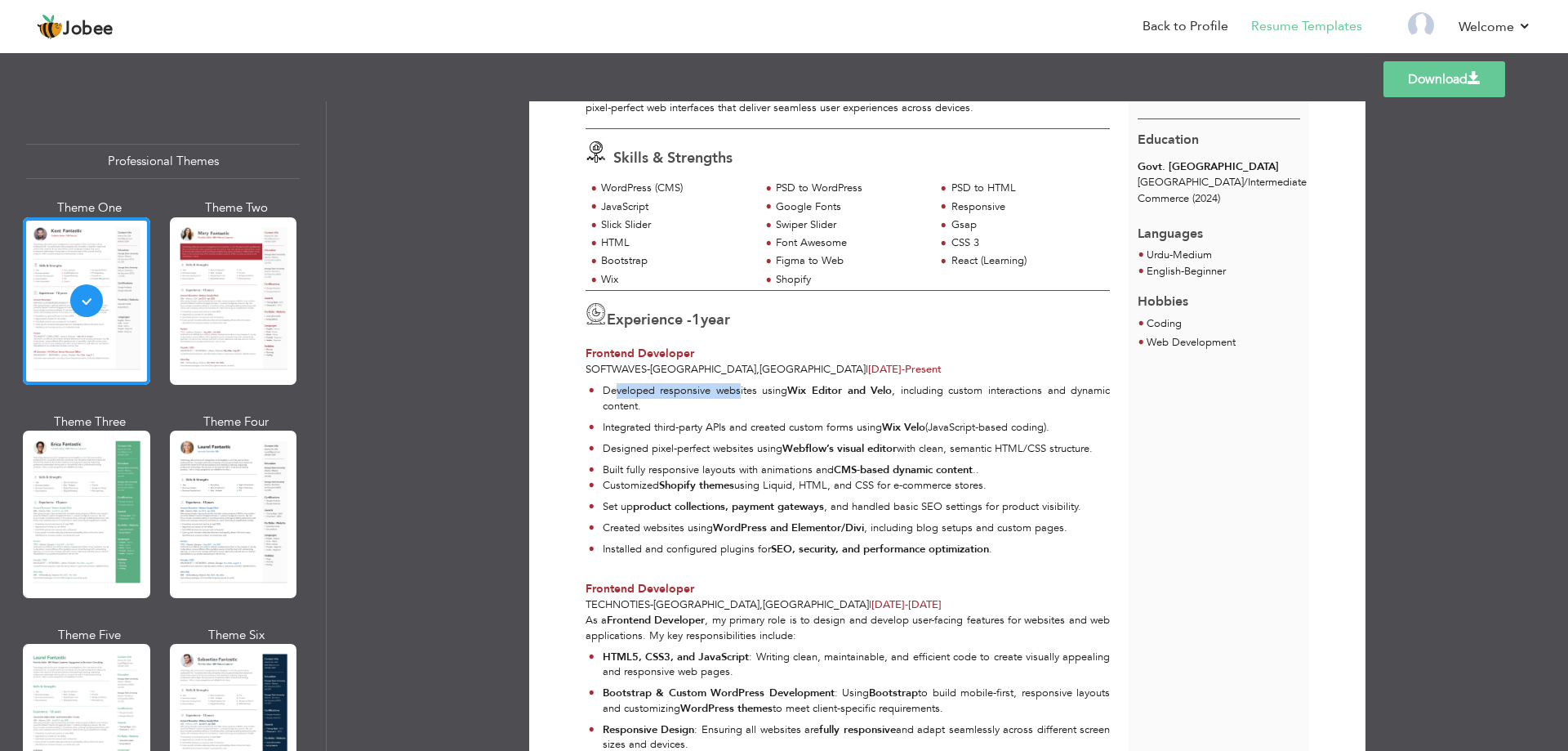
click at [752, 385] on p "Developed responsive websites using Wix Editor and Velo , including custom inte…" at bounding box center [856, 398] width 508 height 30
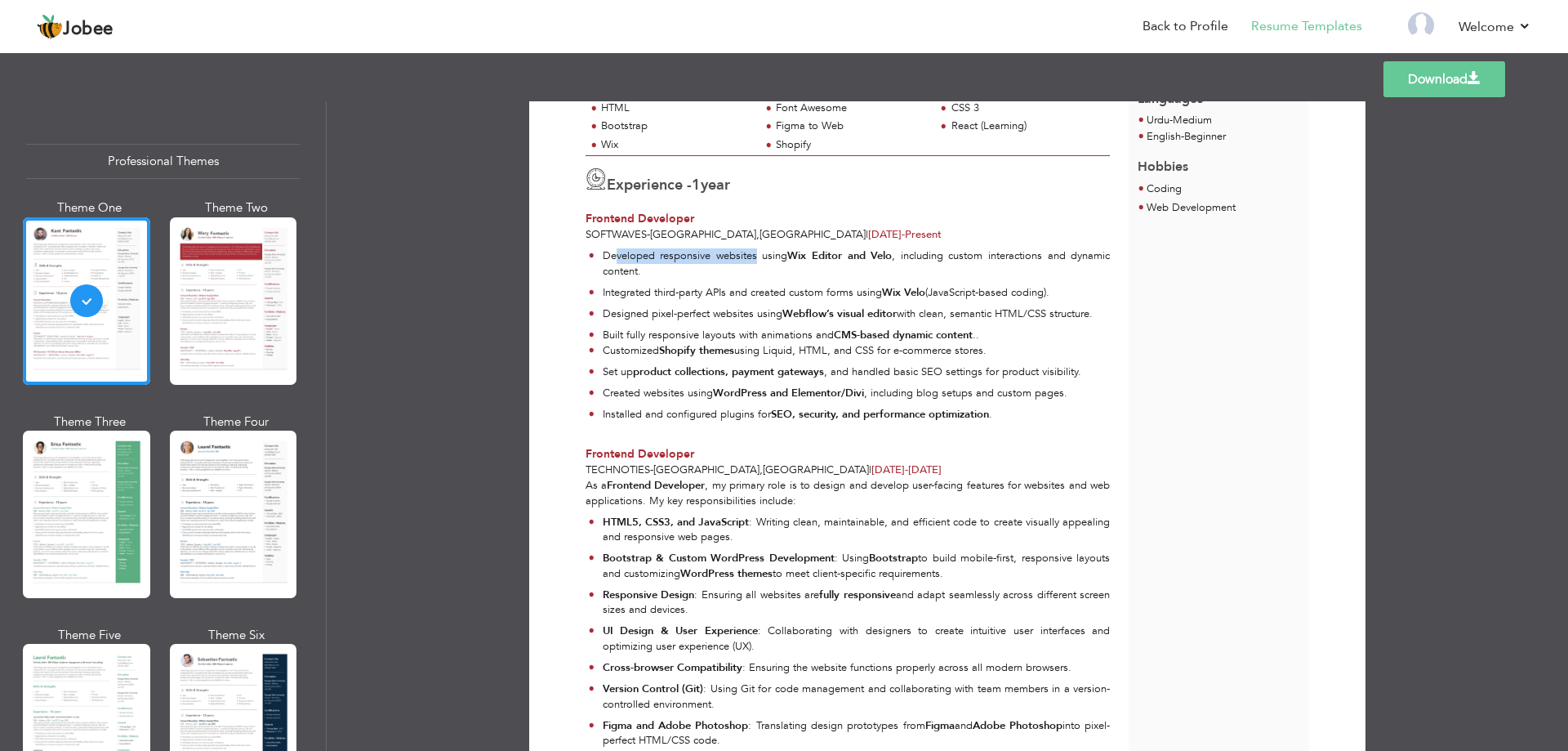
scroll to position [327, 0]
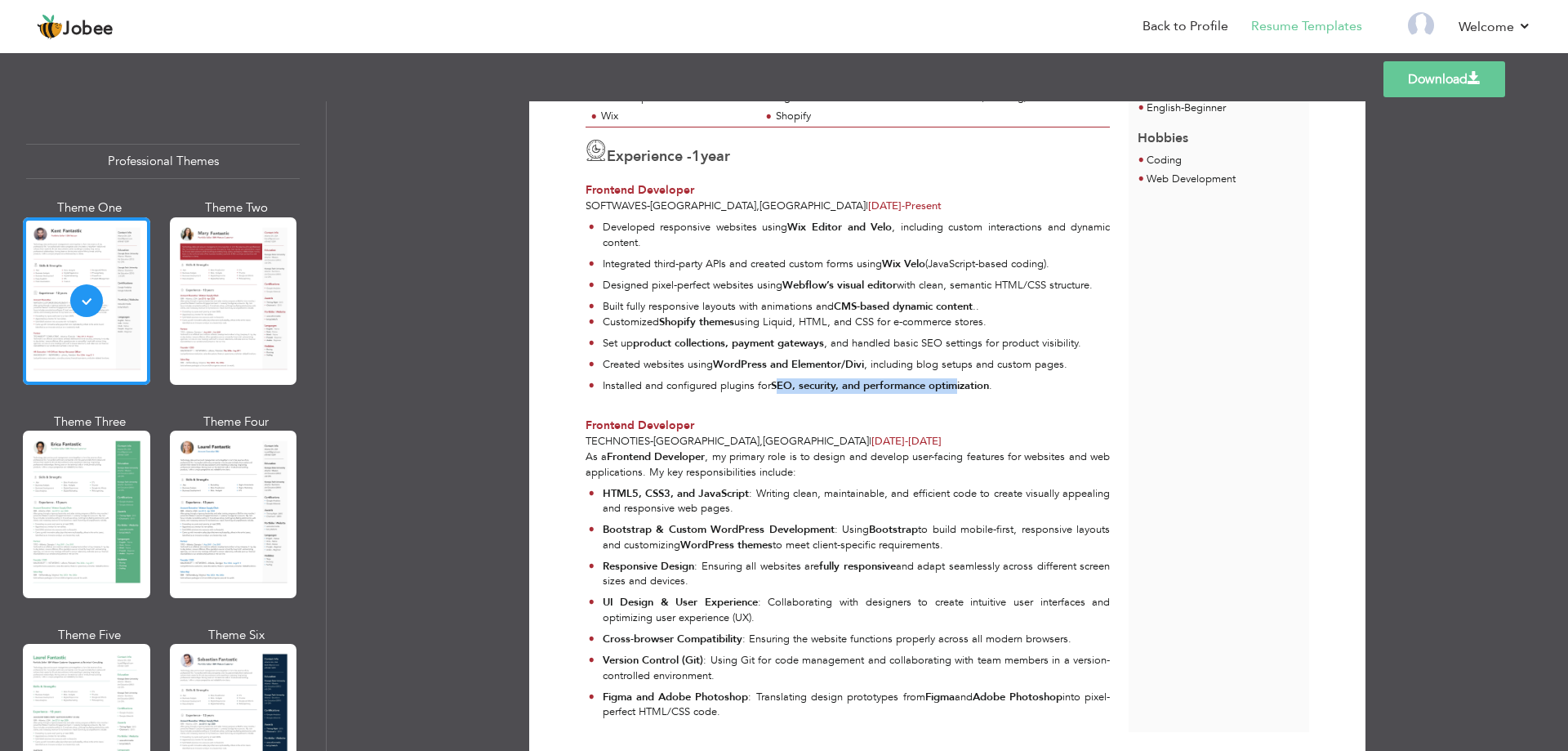
drag, startPoint x: 775, startPoint y: 391, endPoint x: 961, endPoint y: 386, distance: 186.1
click at [961, 386] on strong "SEO, security, and performance optimization" at bounding box center [880, 385] width 218 height 15
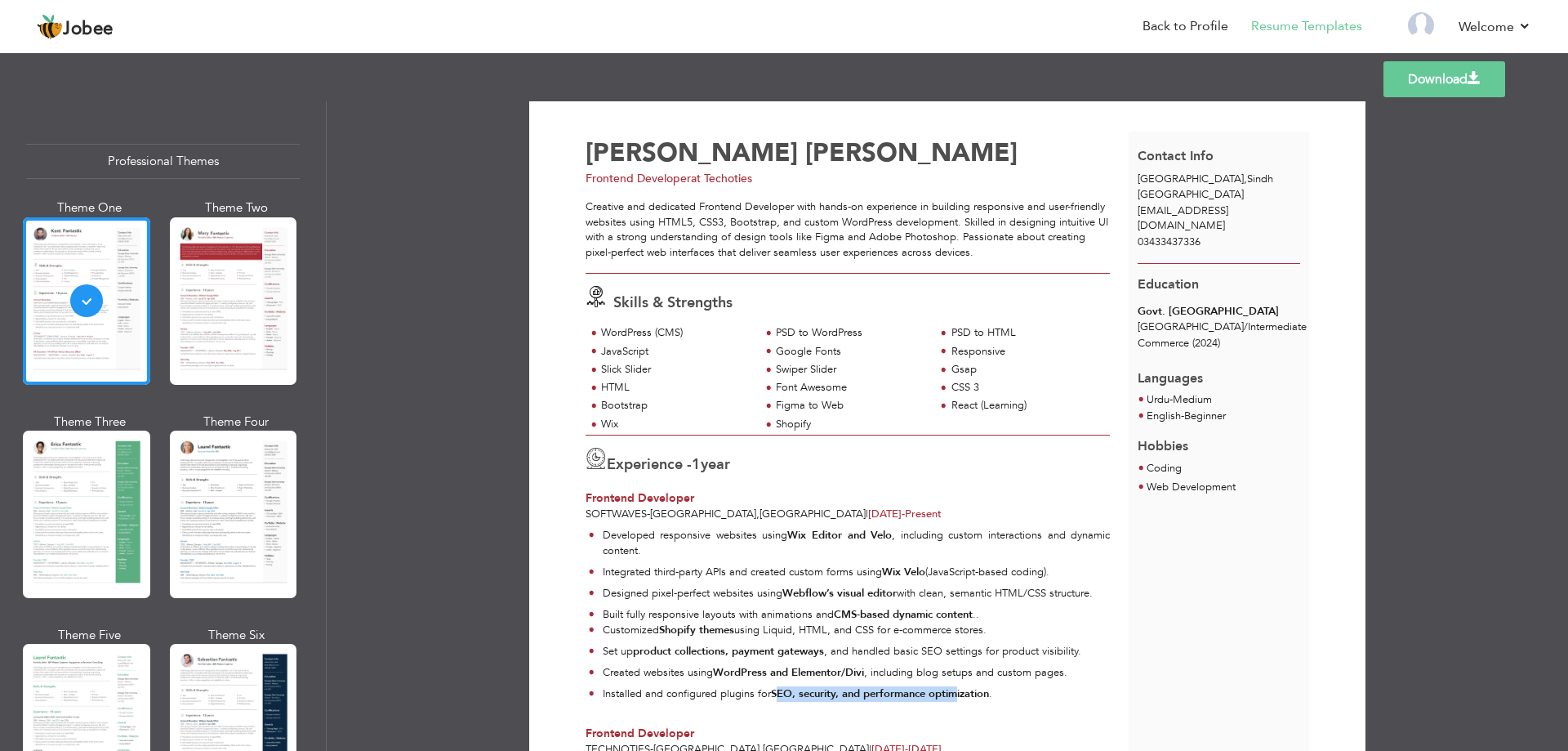
scroll to position [0, 0]
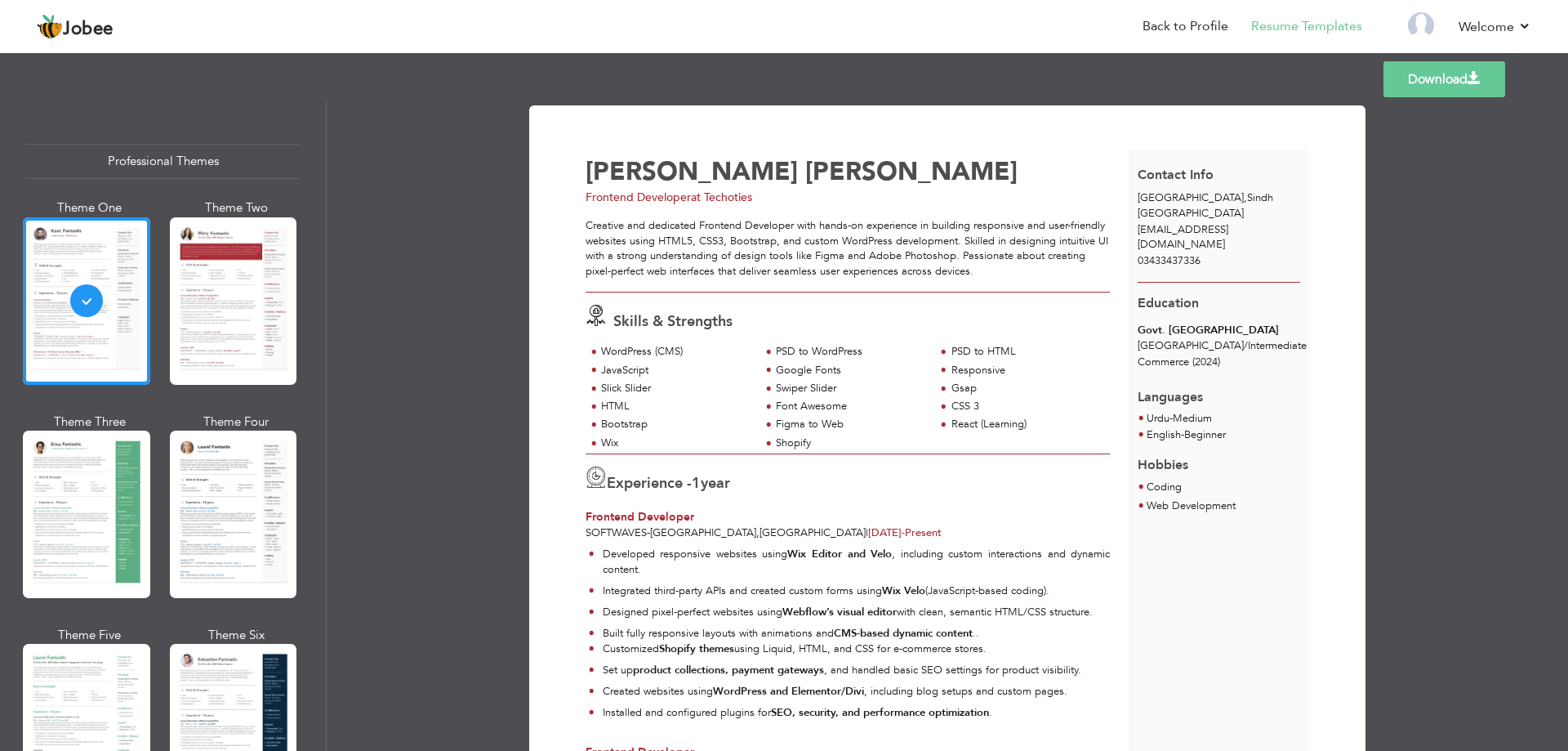
click at [1440, 357] on div "Download Waqar Abbas Frontend Developer at Techoties Skills & Strengths" at bounding box center [947, 426] width 1242 height 650
click at [1421, 74] on link "Download" at bounding box center [1445, 79] width 122 height 36
